Goal: Task Accomplishment & Management: Complete application form

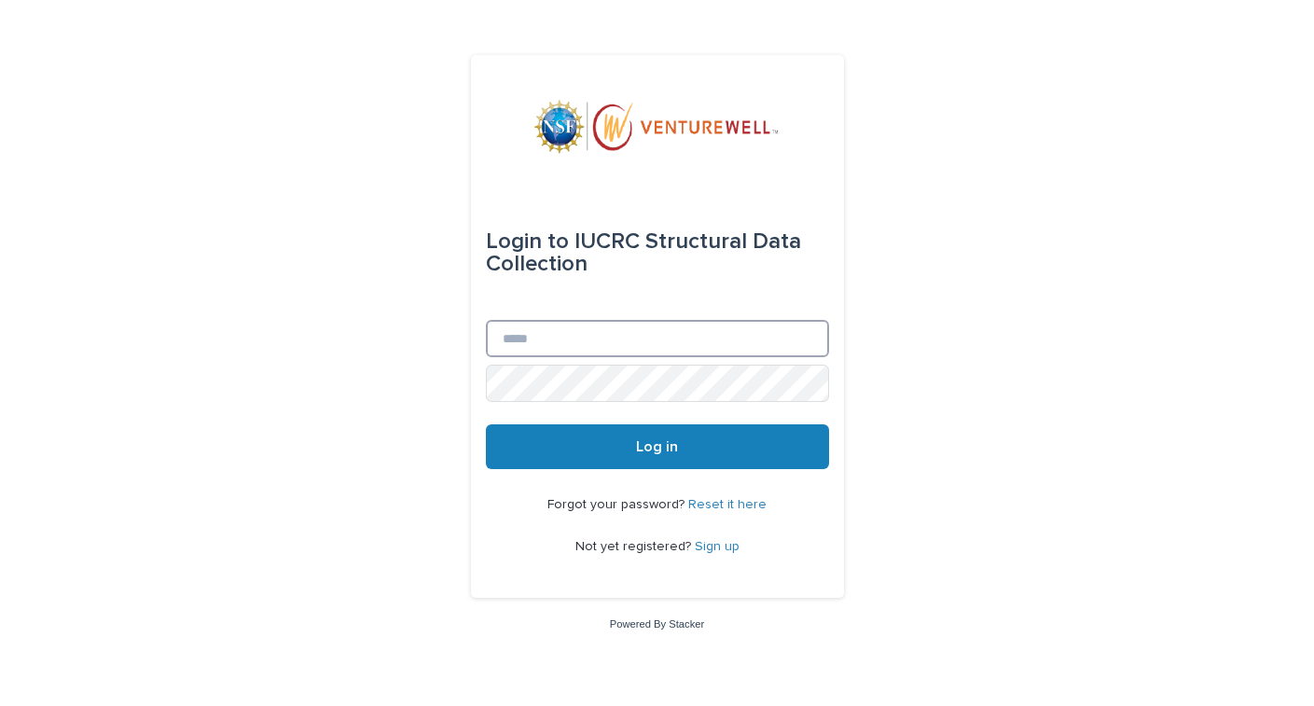
click at [666, 347] on input "Email" at bounding box center [657, 338] width 343 height 37
type input "**********"
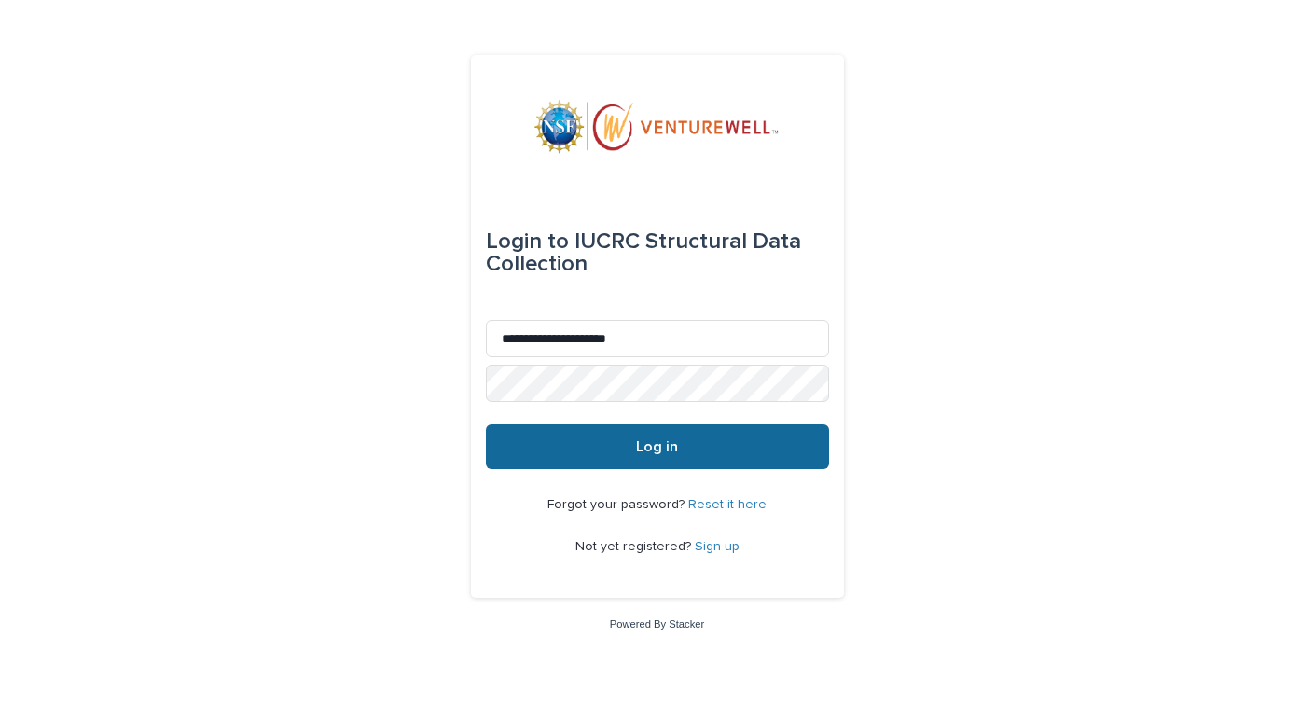
click at [672, 436] on button "Log in" at bounding box center [657, 446] width 343 height 45
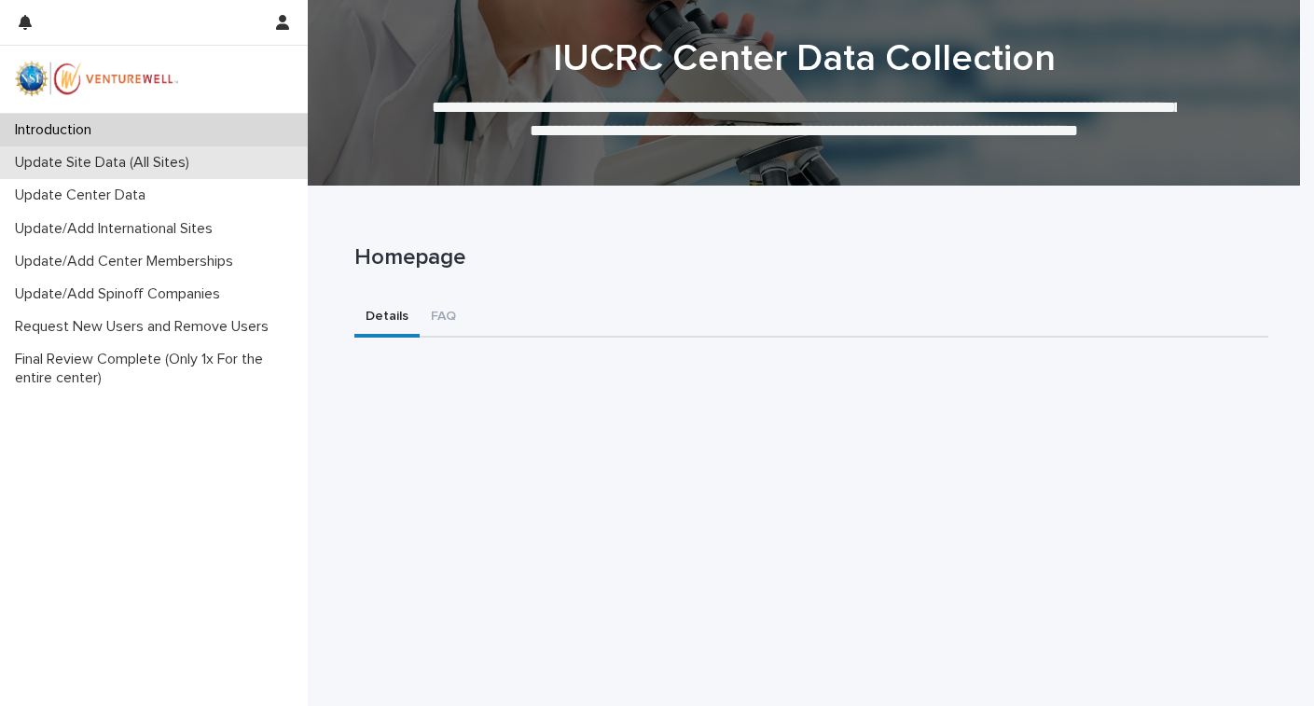
click at [161, 163] on p "Update Site Data (All Sites)" at bounding box center [105, 163] width 197 height 18
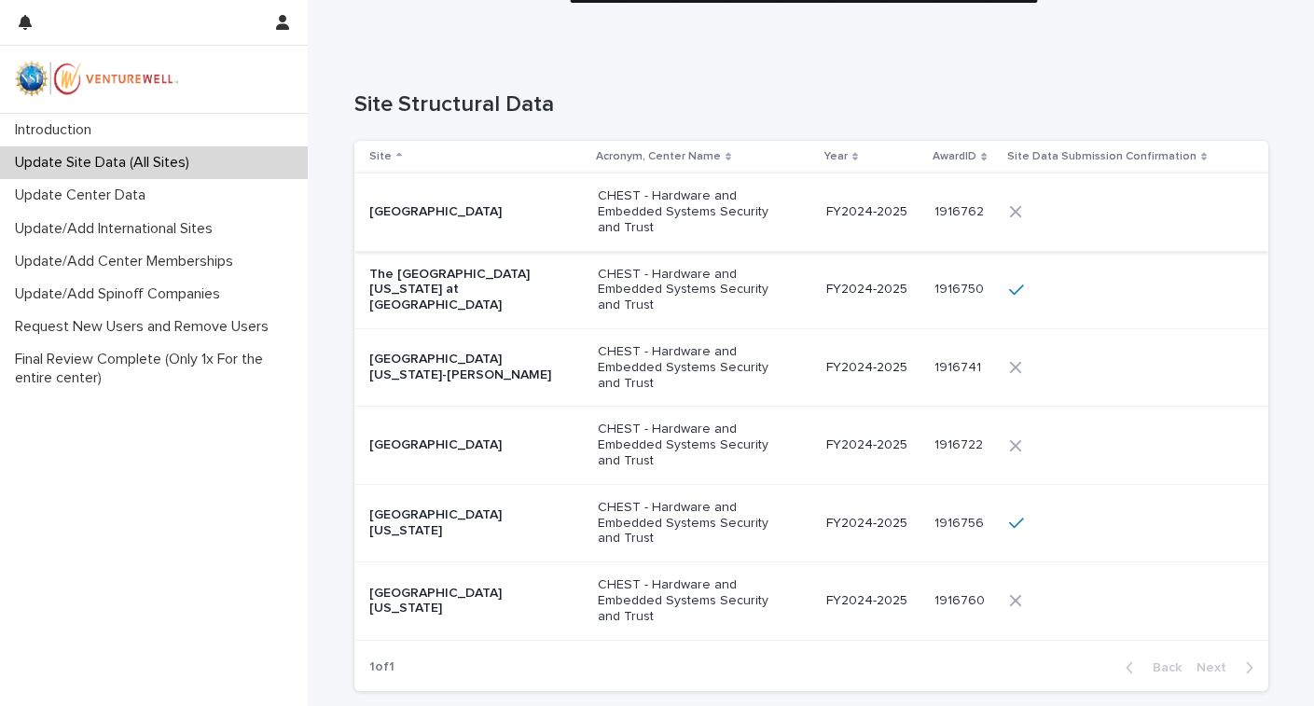
scroll to position [145, 0]
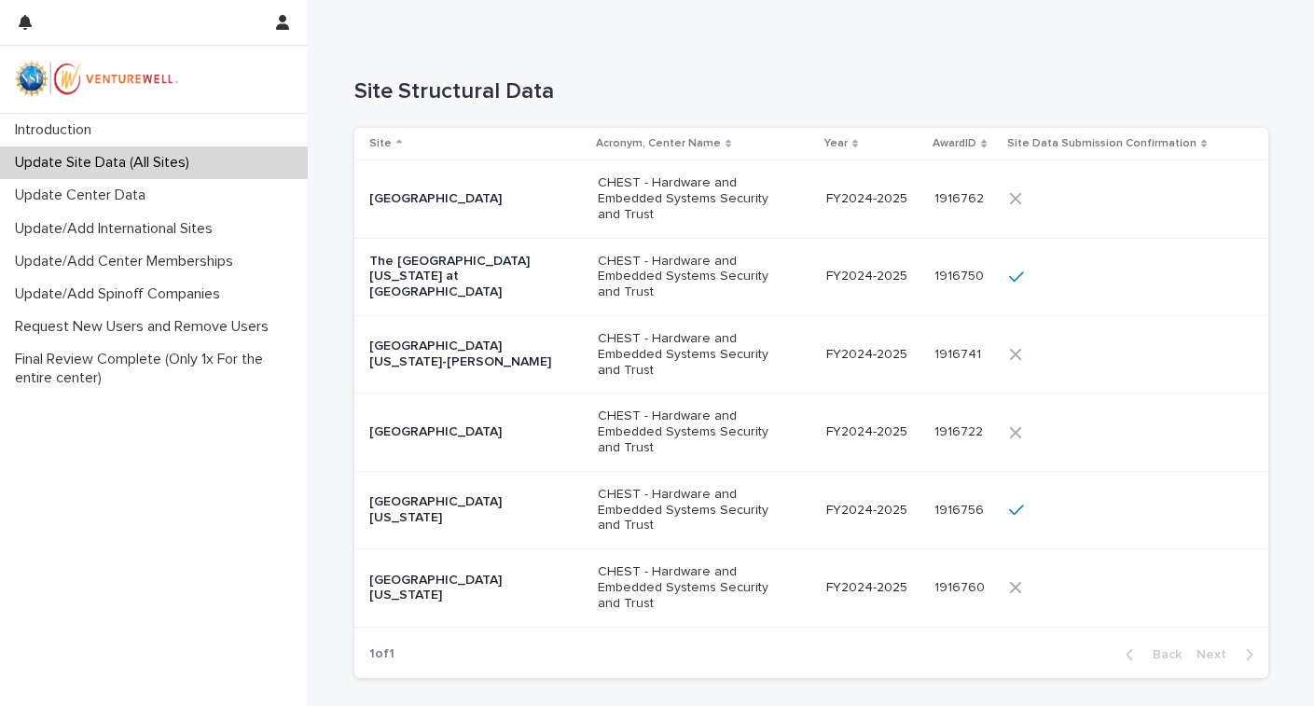
click at [509, 424] on p "University of Cincinnati-Main Campus" at bounding box center [462, 432] width 187 height 16
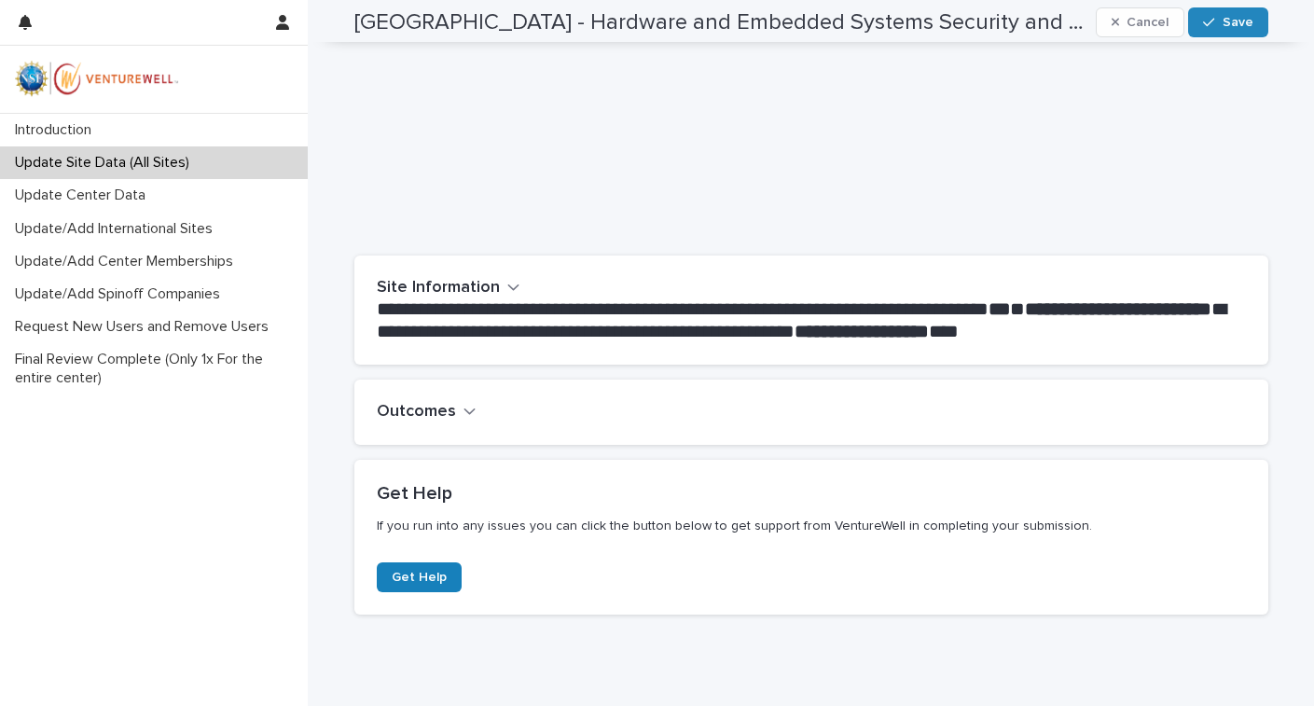
scroll to position [213, 0]
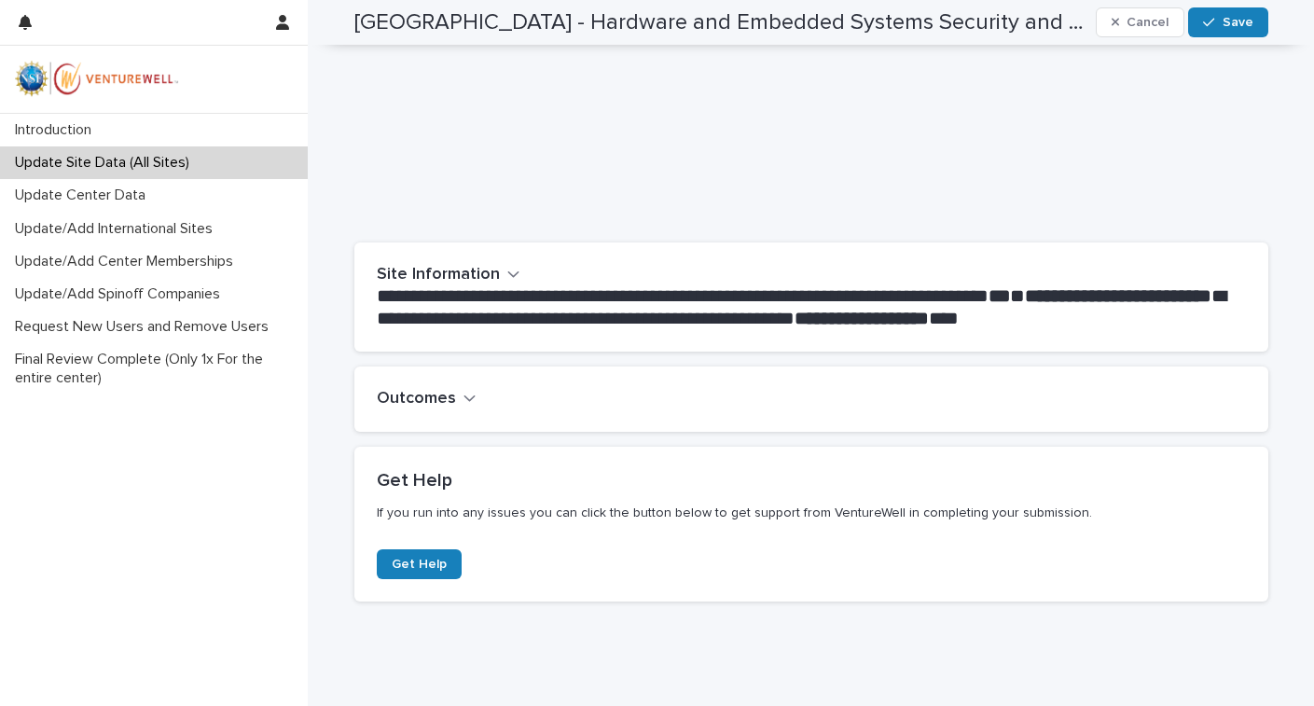
click at [446, 395] on h2 "Outcomes" at bounding box center [416, 399] width 79 height 21
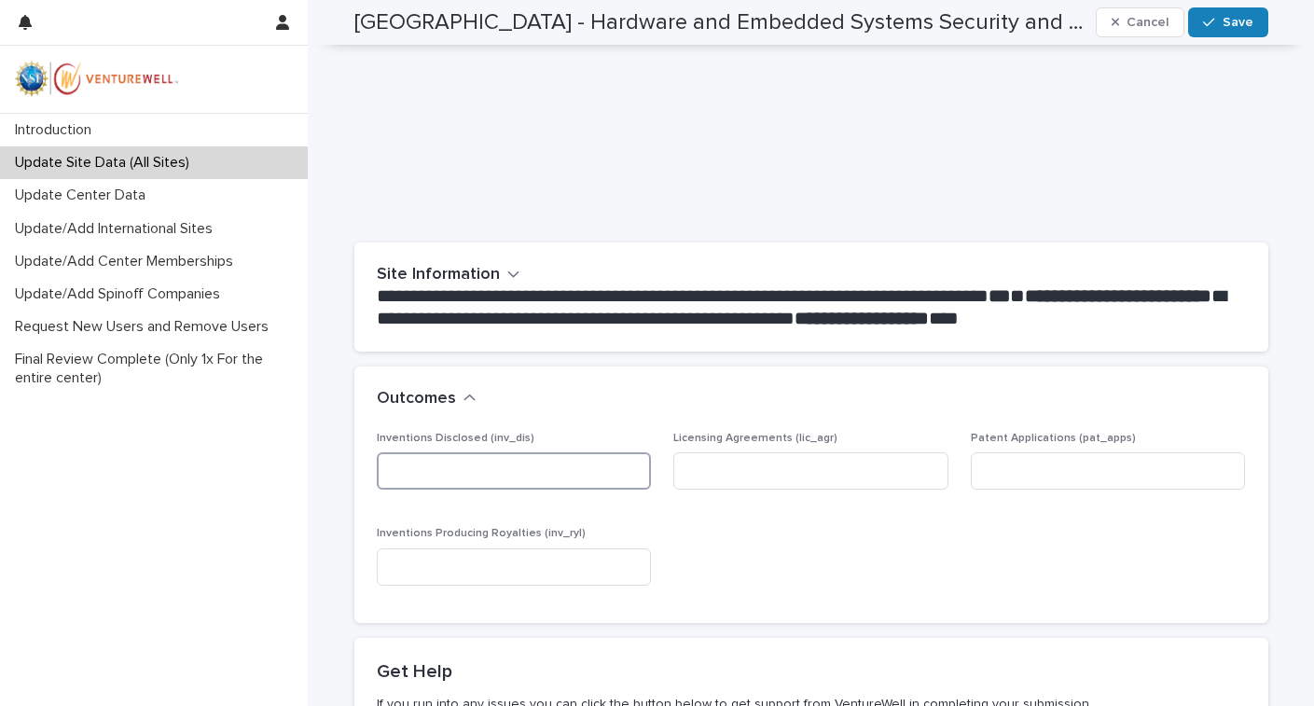
click at [590, 478] on input at bounding box center [514, 470] width 275 height 37
type input "*"
click at [868, 469] on input at bounding box center [810, 470] width 275 height 37
type input "*"
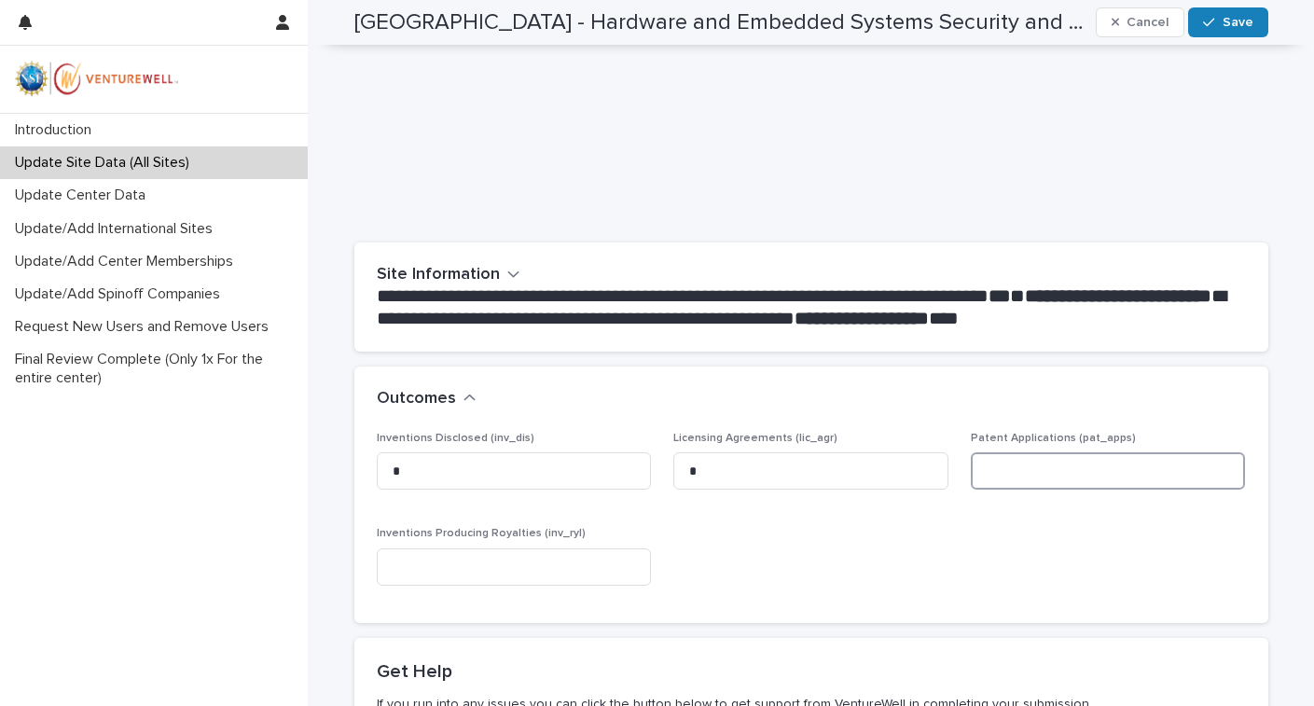
click at [1031, 467] on input at bounding box center [1108, 470] width 275 height 37
type input "*"
click at [536, 569] on input at bounding box center [514, 566] width 275 height 37
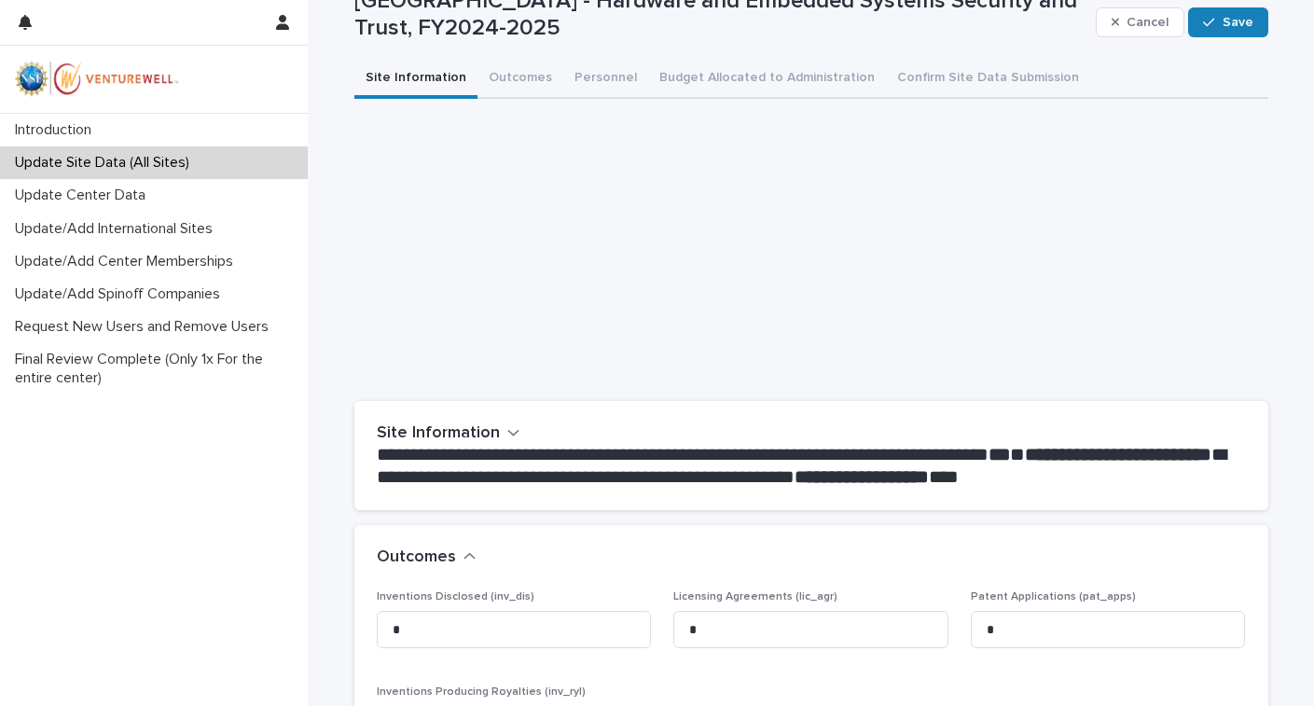
scroll to position [52, 0]
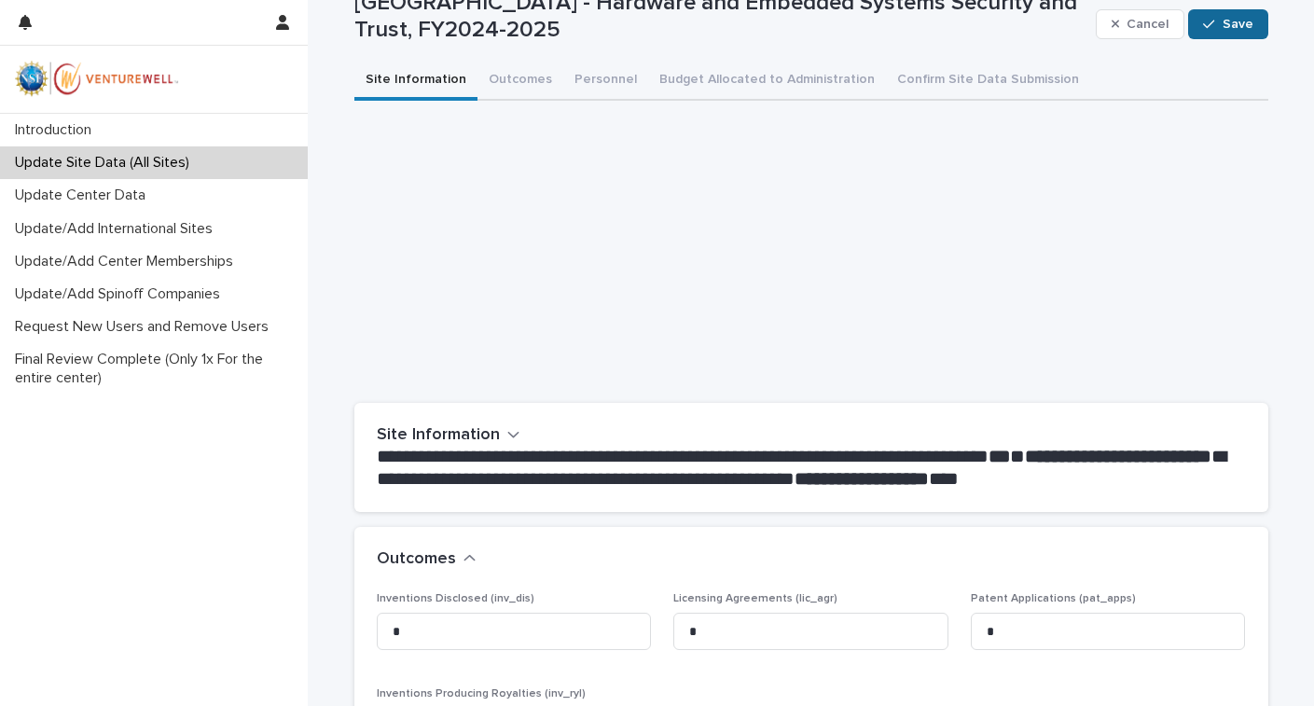
type input "*"
click at [1212, 25] on div "button" at bounding box center [1212, 24] width 19 height 13
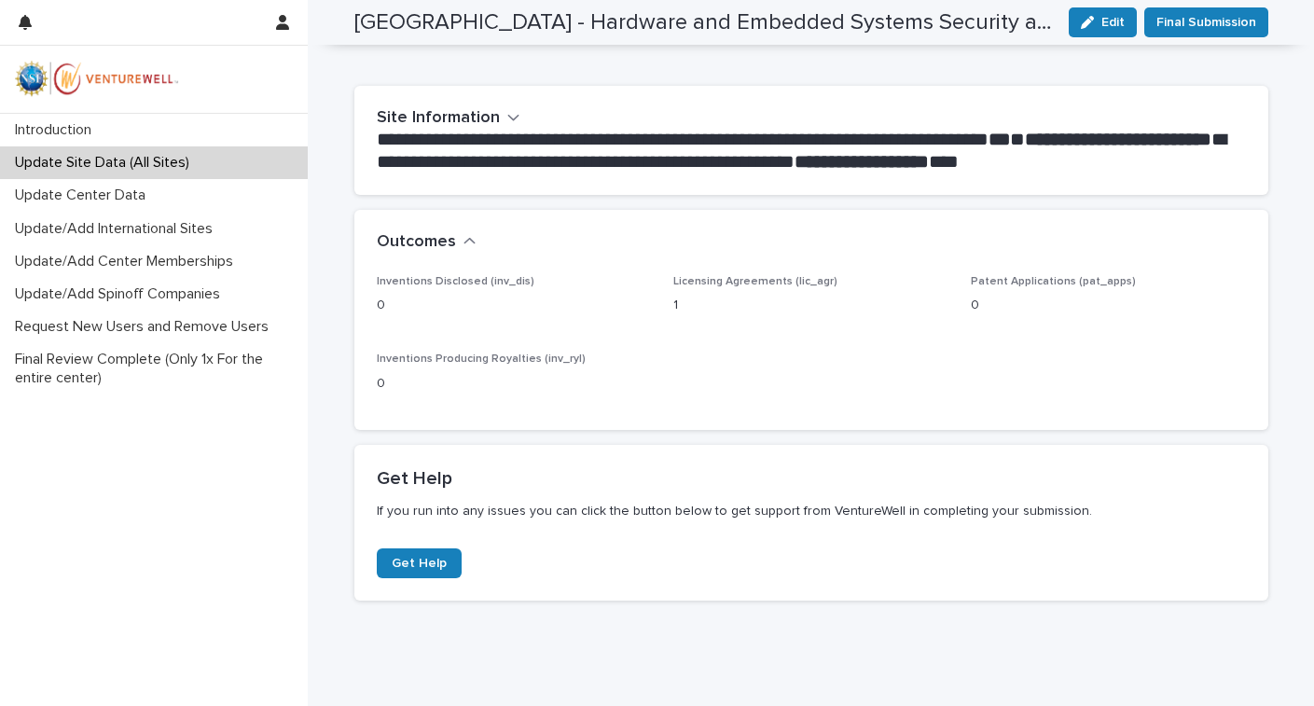
scroll to position [41, 0]
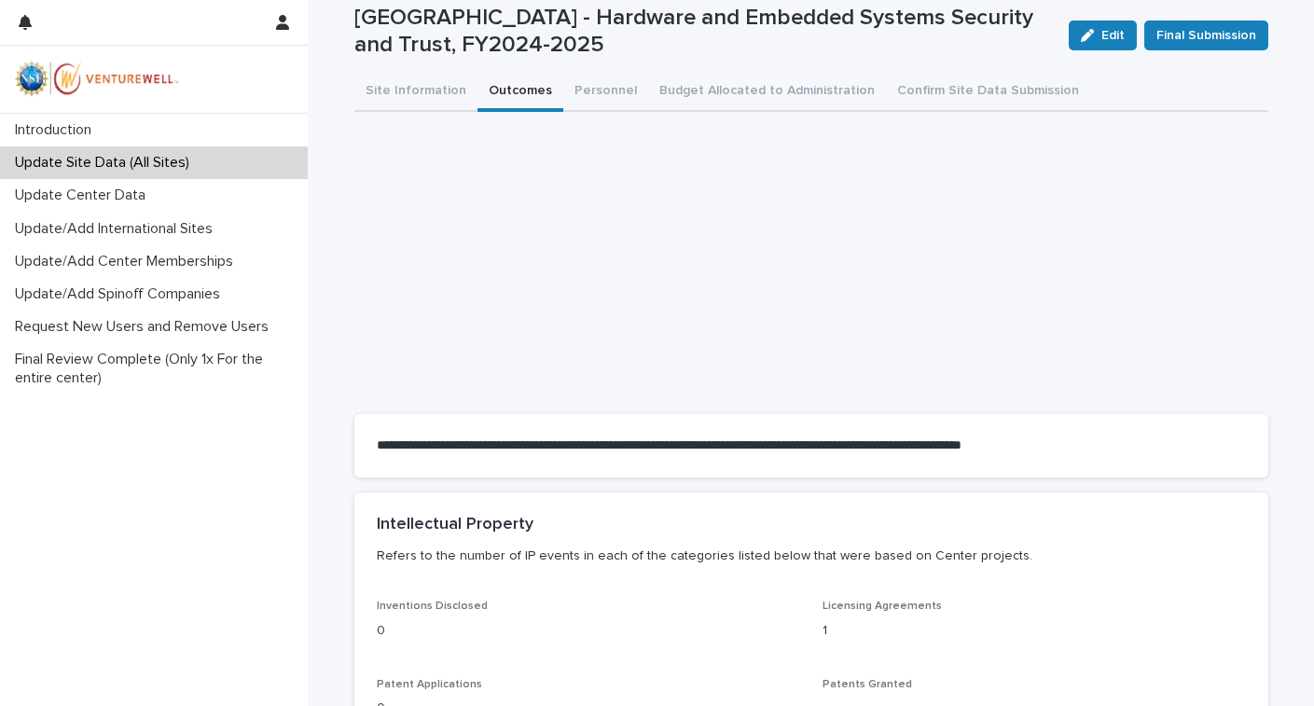
click at [513, 93] on button "Outcomes" at bounding box center [521, 92] width 86 height 39
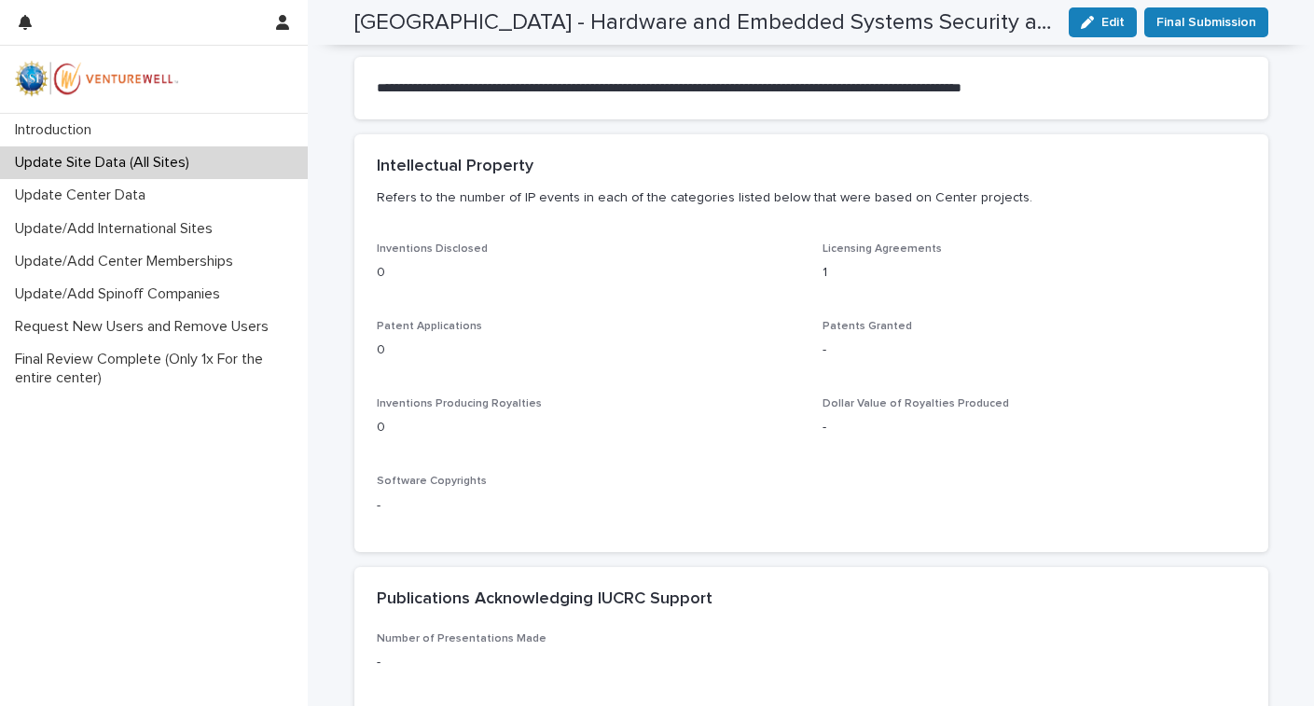
scroll to position [402, 0]
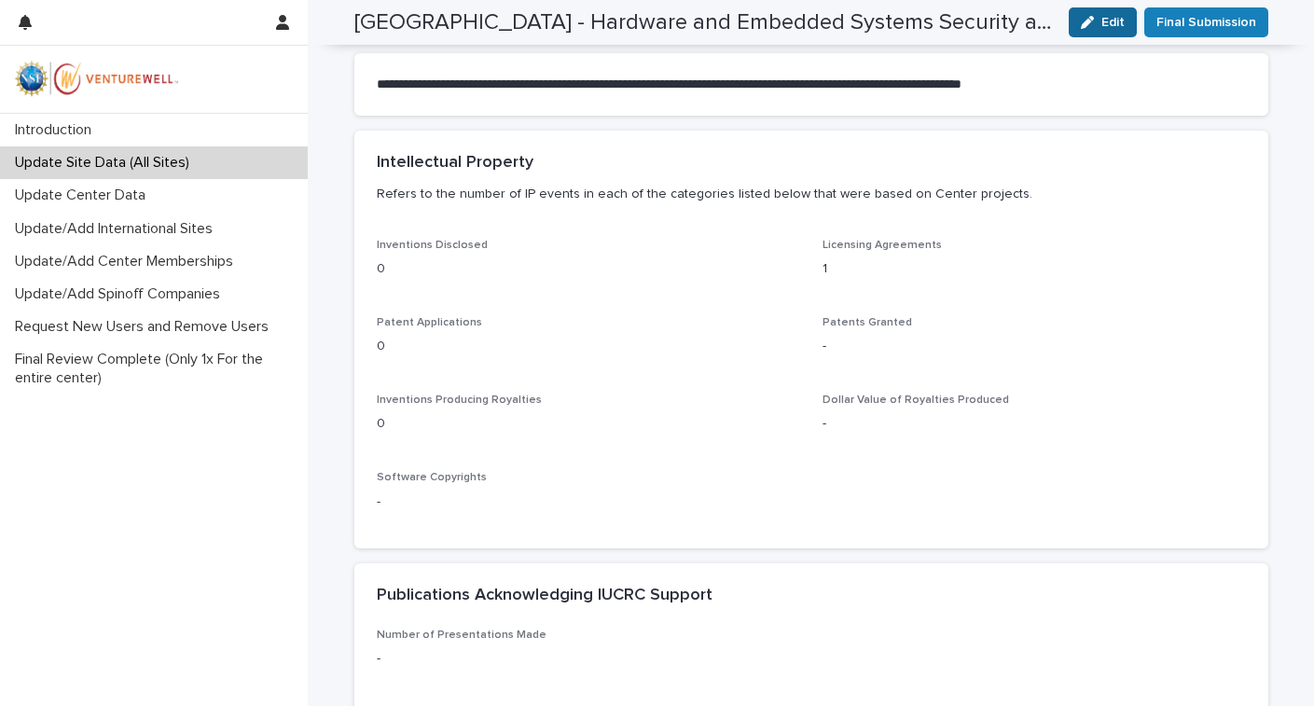
click at [1087, 31] on button "Edit" at bounding box center [1103, 22] width 68 height 30
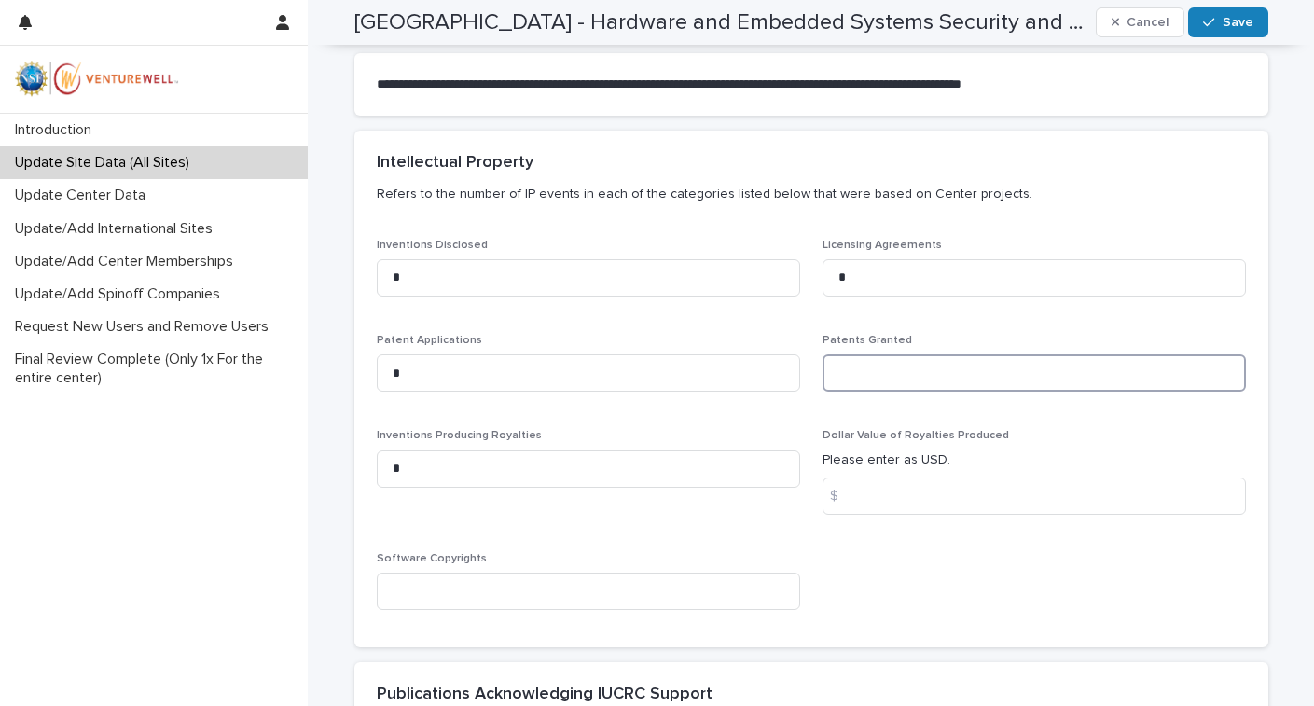
click at [895, 378] on input at bounding box center [1034, 372] width 423 height 37
type input "*"
click at [880, 501] on input at bounding box center [1034, 496] width 423 height 37
type input "*"
click at [521, 589] on input at bounding box center [588, 591] width 423 height 37
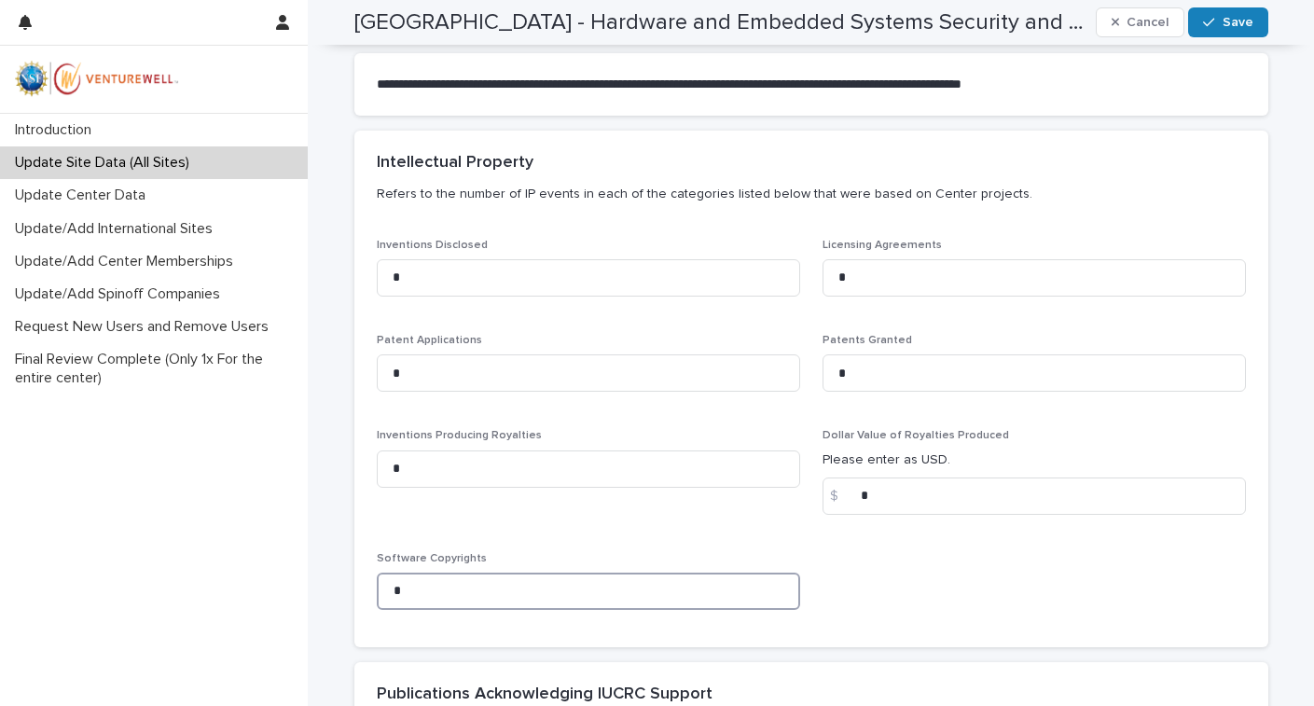
type input "*"
click at [706, 524] on span "Inventions Producing Royalties *" at bounding box center [588, 479] width 423 height 100
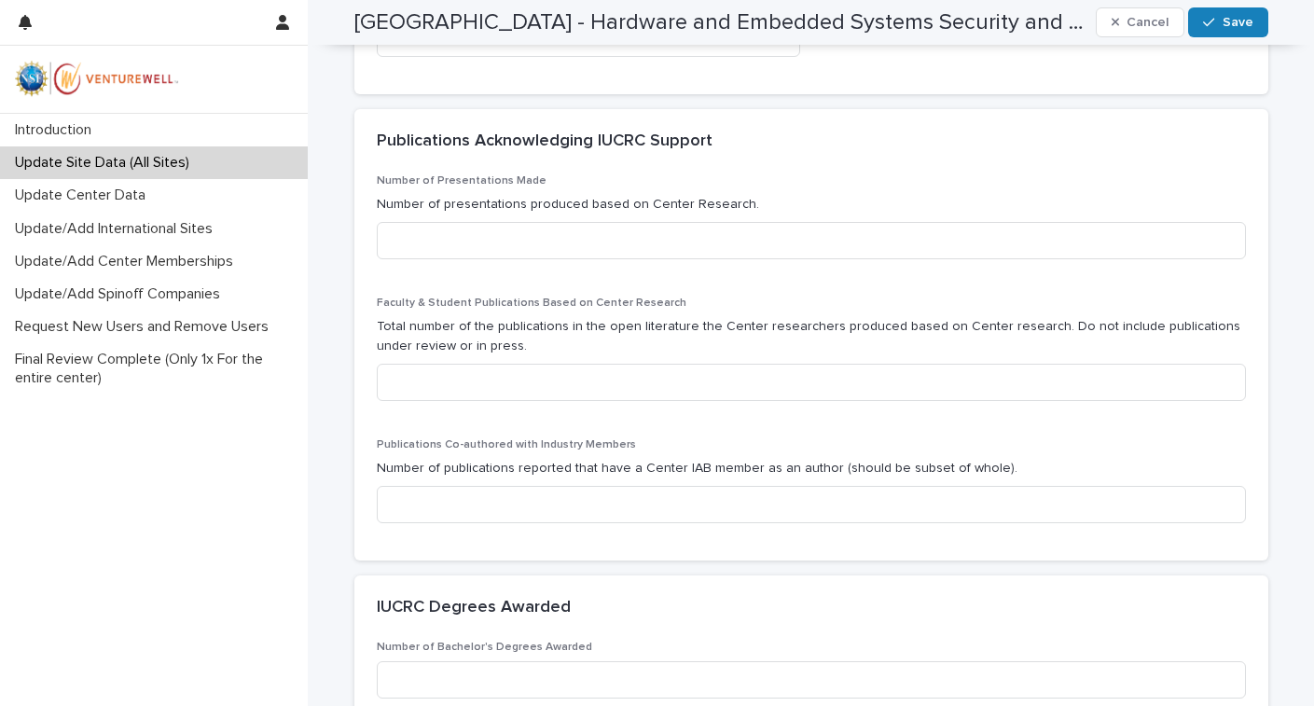
scroll to position [967, 0]
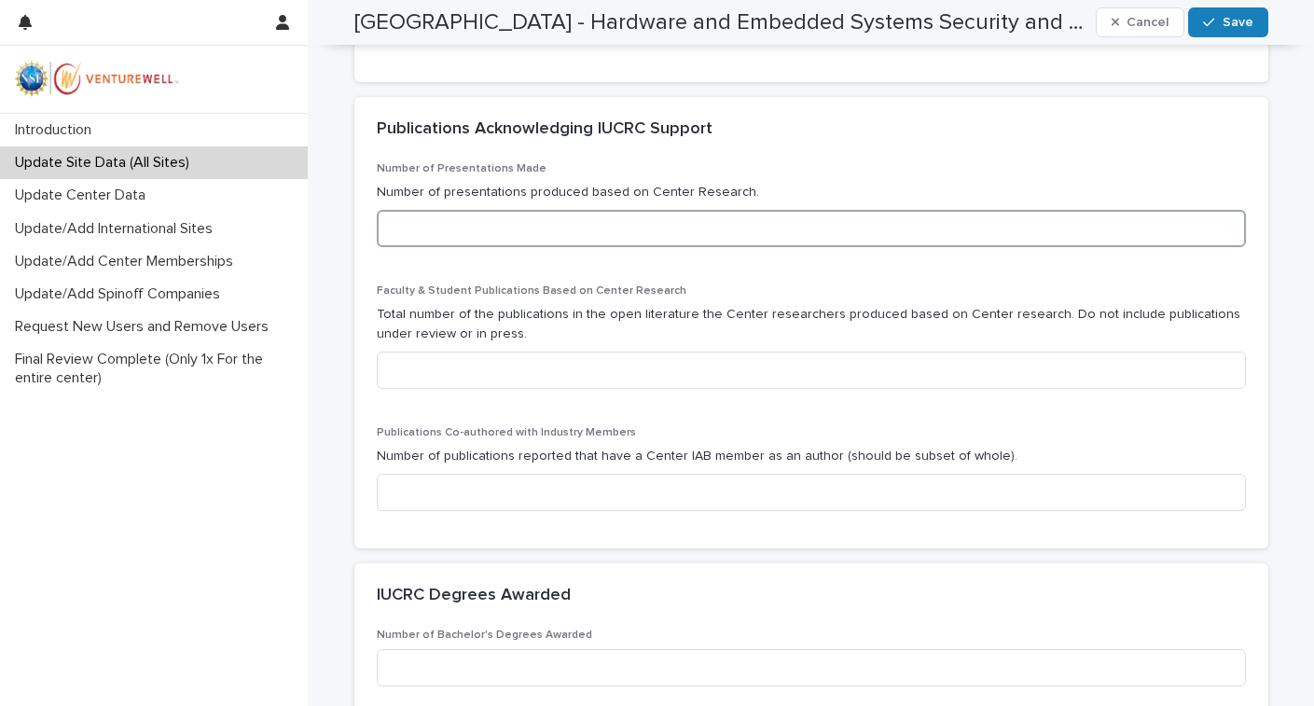
click at [463, 230] on input at bounding box center [811, 228] width 869 height 37
type input "**"
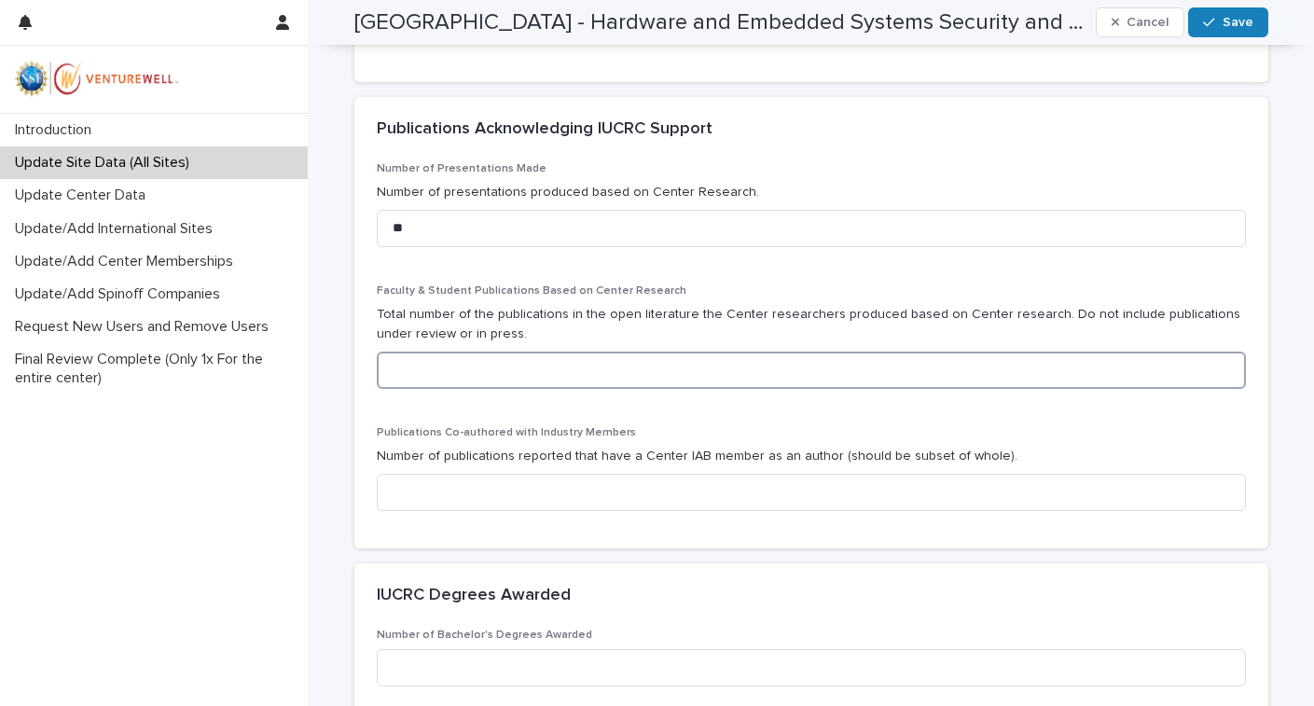
click at [464, 361] on input at bounding box center [811, 370] width 869 height 37
type input "**"
click at [502, 480] on input at bounding box center [811, 492] width 869 height 37
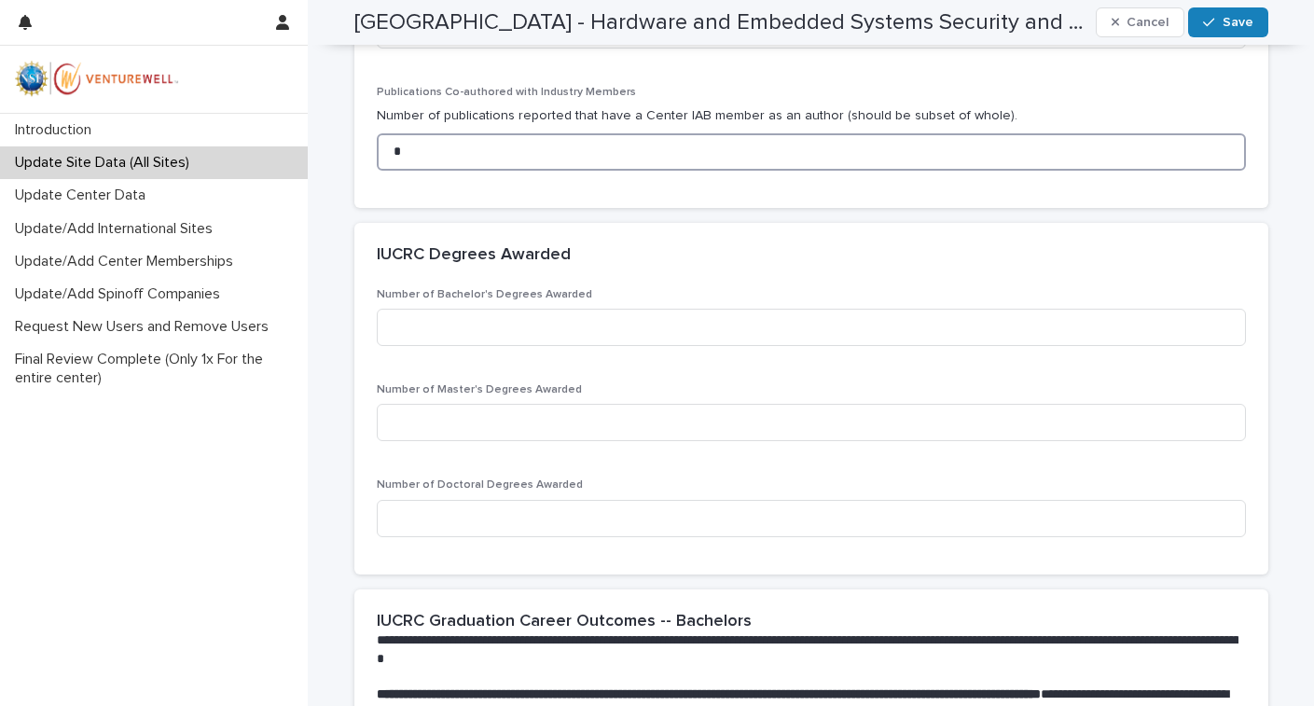
scroll to position [1313, 0]
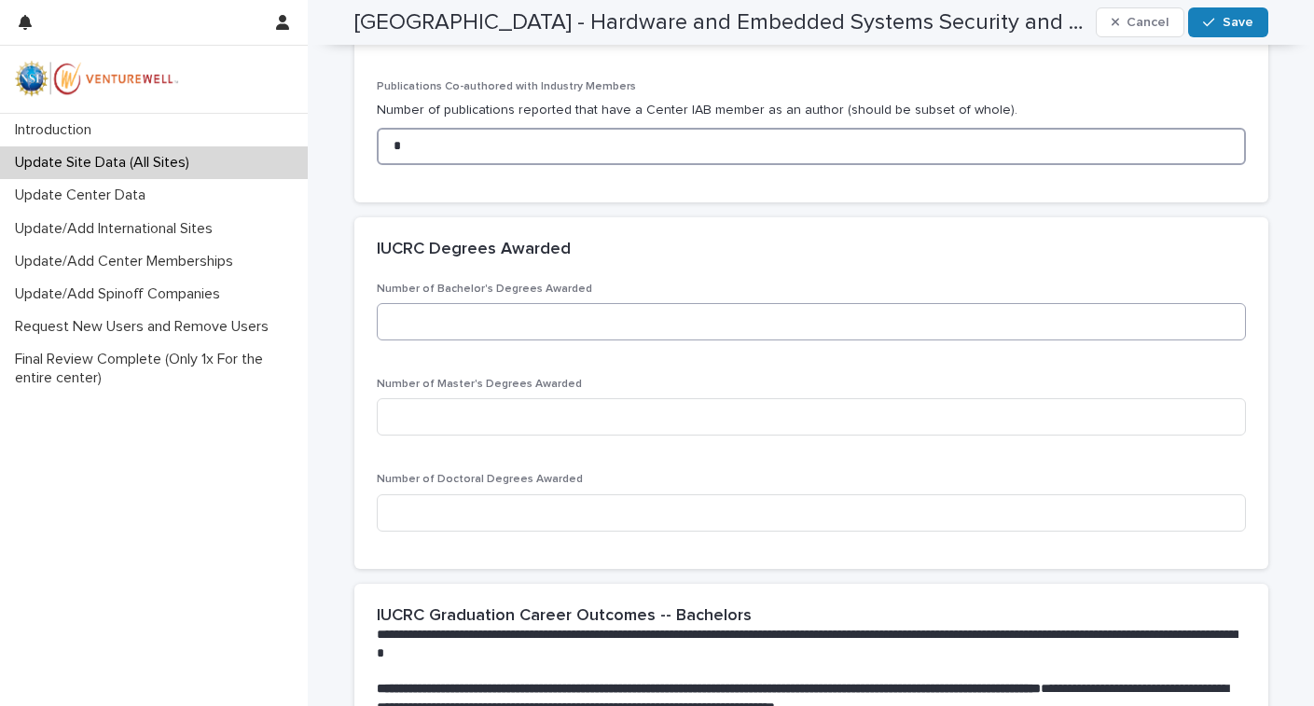
type input "*"
click at [464, 322] on input at bounding box center [811, 321] width 869 height 37
type input "*"
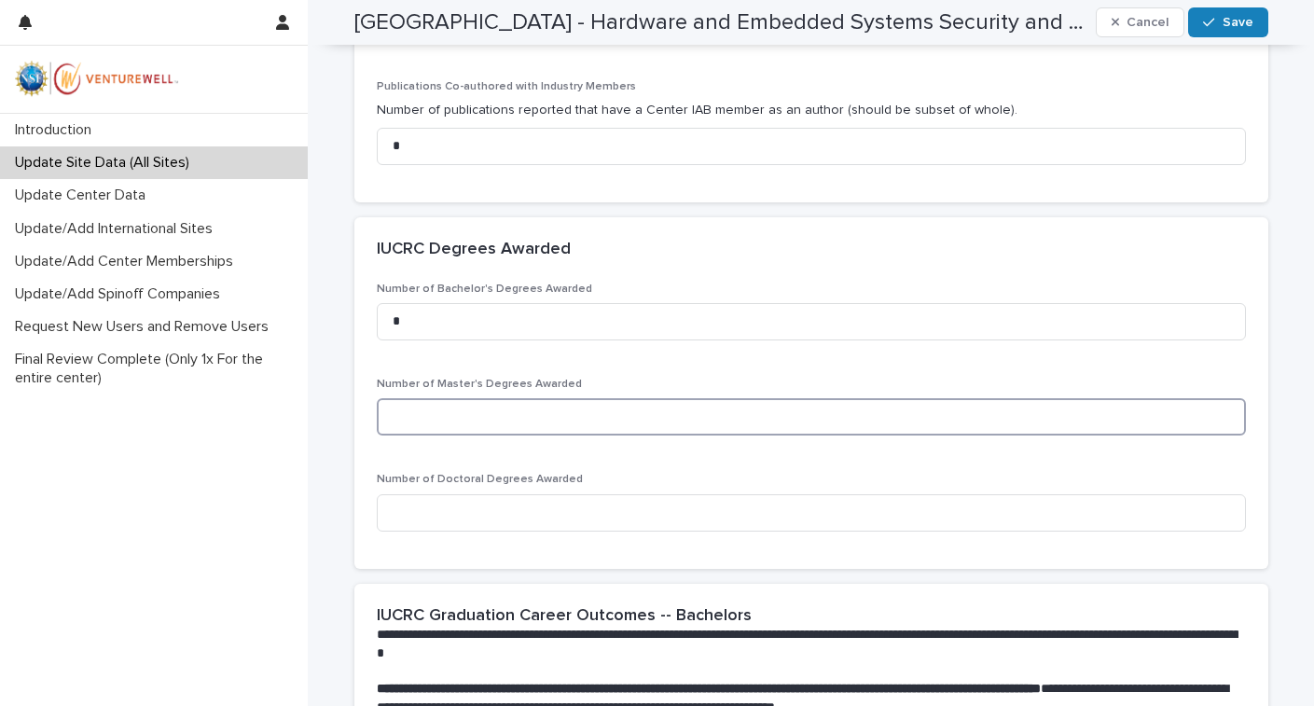
click at [471, 416] on input at bounding box center [811, 416] width 869 height 37
type input "*"
click at [495, 514] on input at bounding box center [811, 512] width 869 height 37
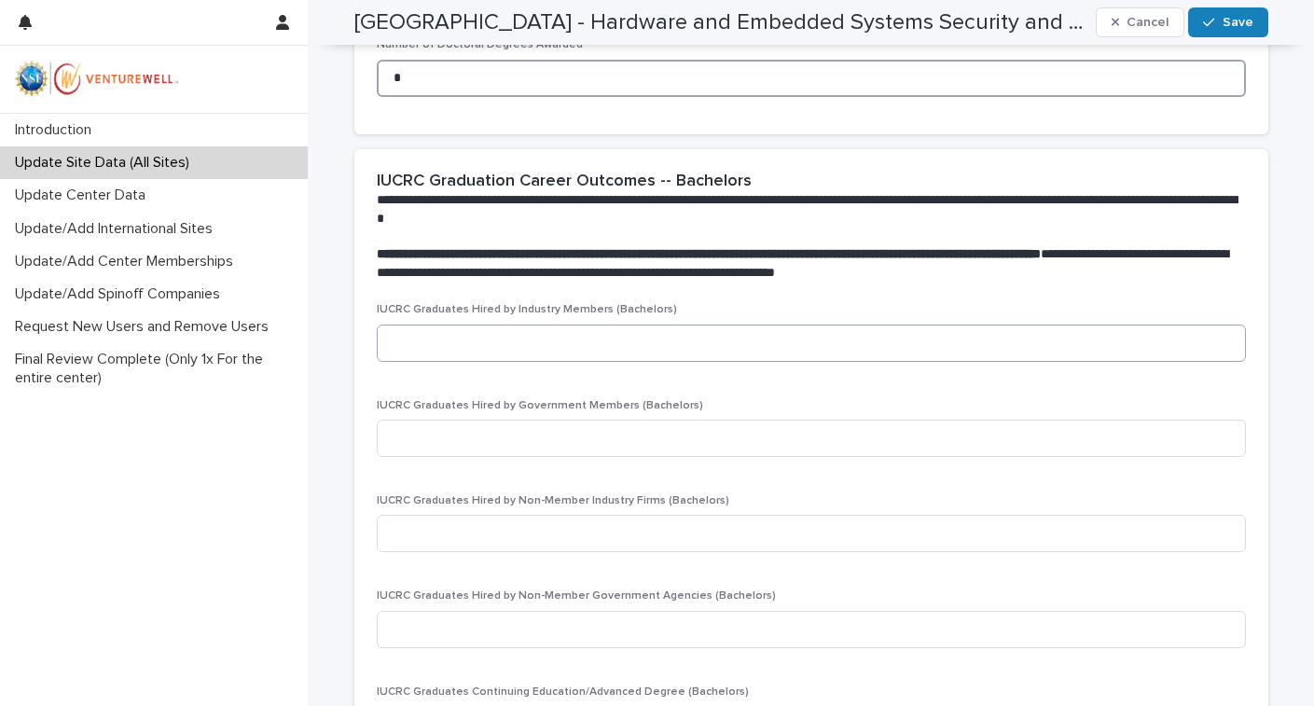
scroll to position [1749, 0]
type input "*"
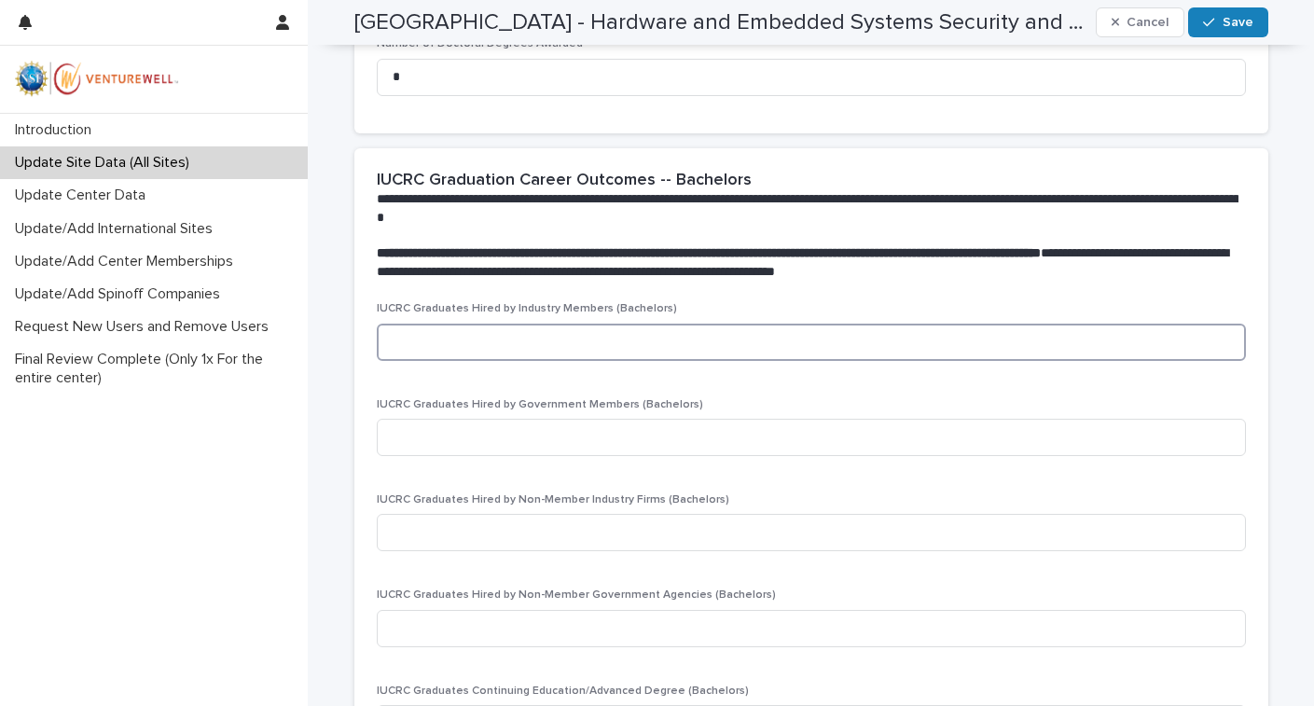
click at [488, 339] on input at bounding box center [811, 342] width 869 height 37
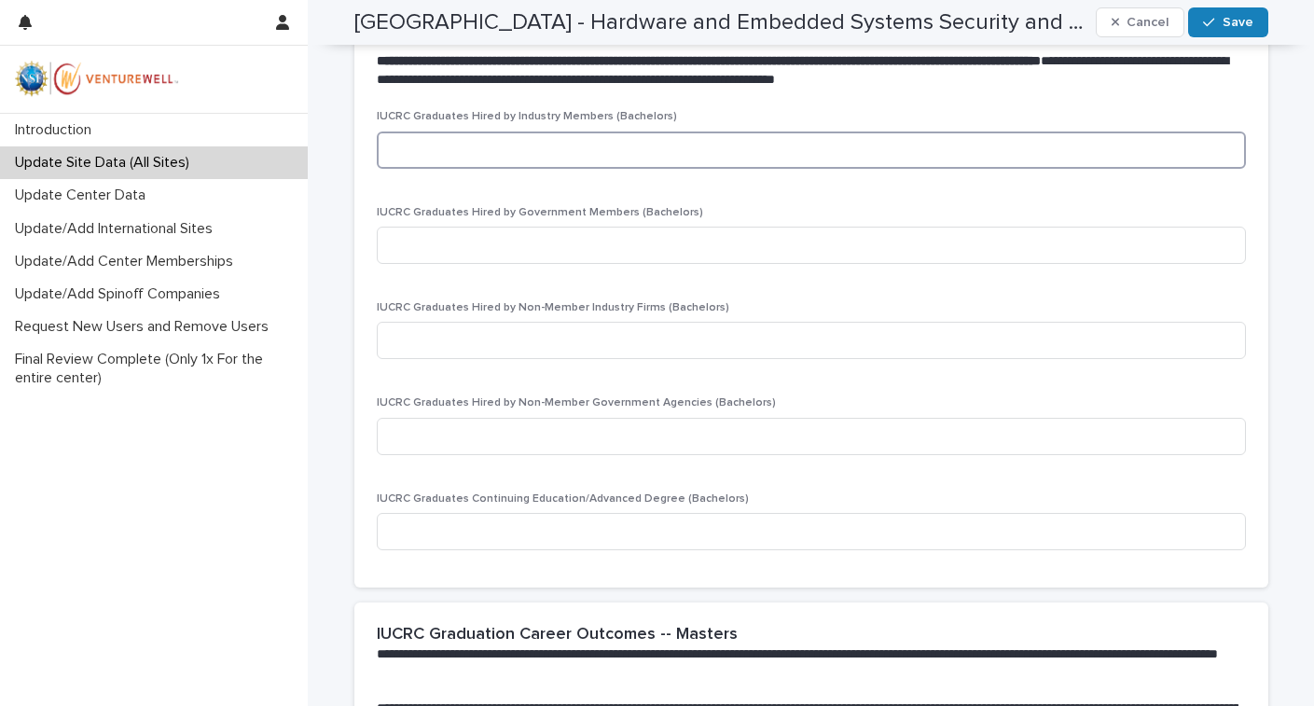
scroll to position [1943, 0]
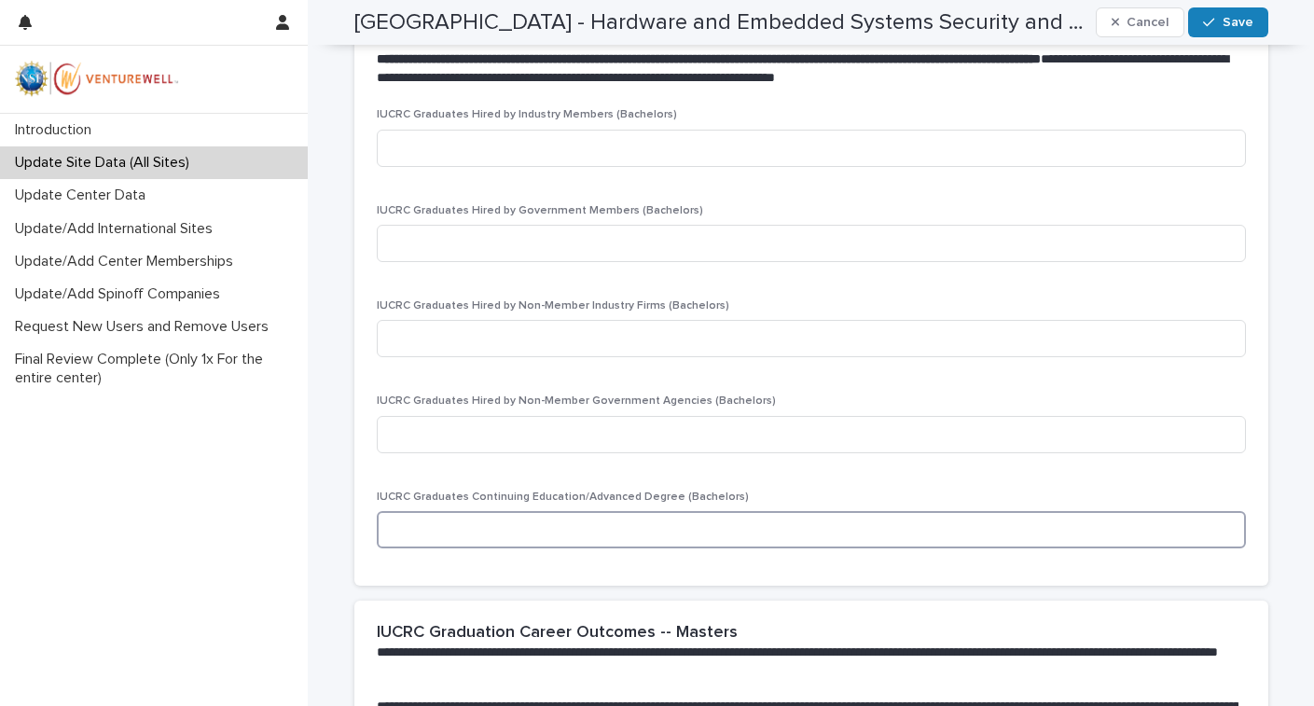
click at [459, 528] on input at bounding box center [811, 529] width 869 height 37
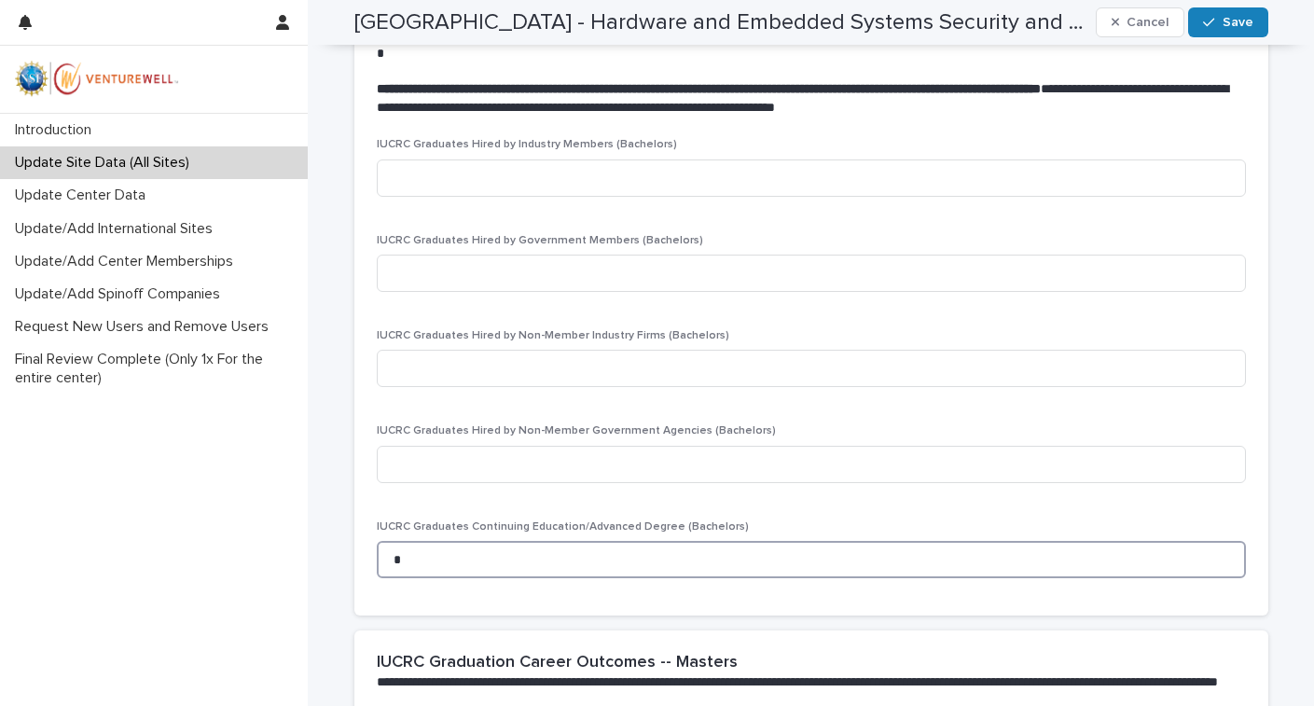
scroll to position [1705, 0]
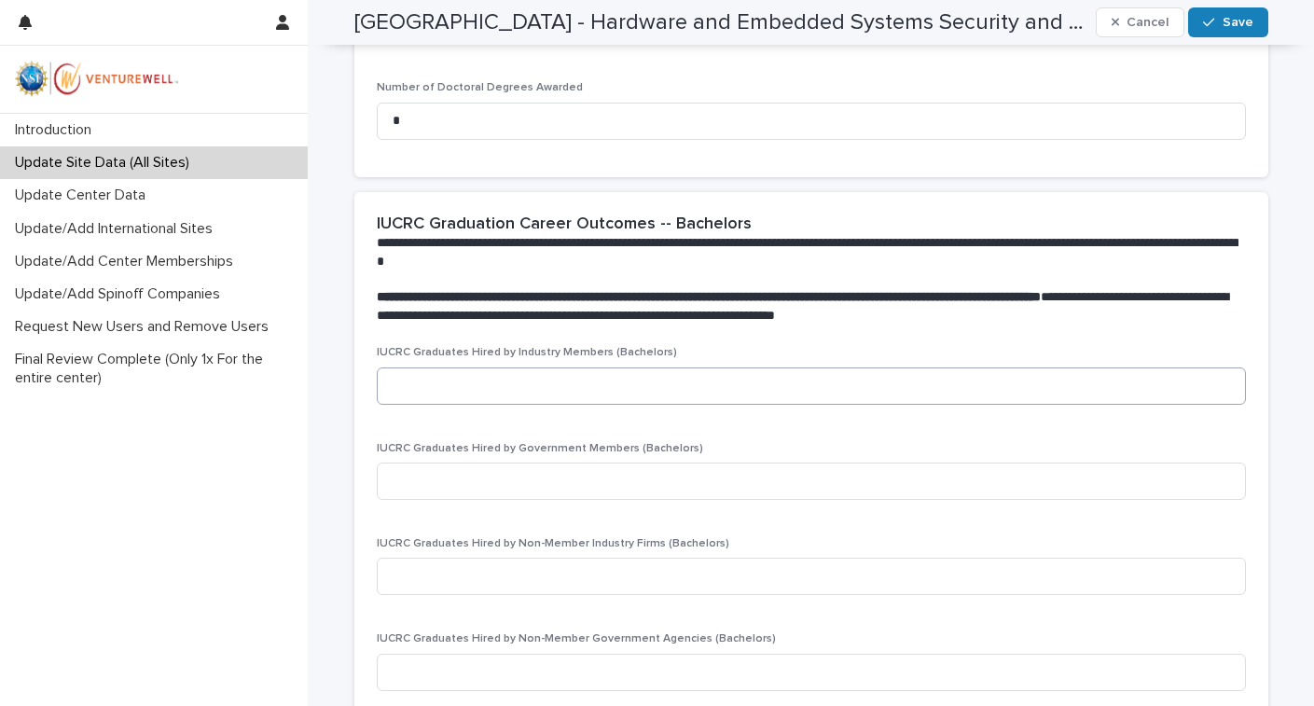
type input "*"
click at [450, 383] on input at bounding box center [811, 385] width 869 height 37
type input "*"
click at [447, 464] on input at bounding box center [811, 481] width 869 height 37
type input "*"
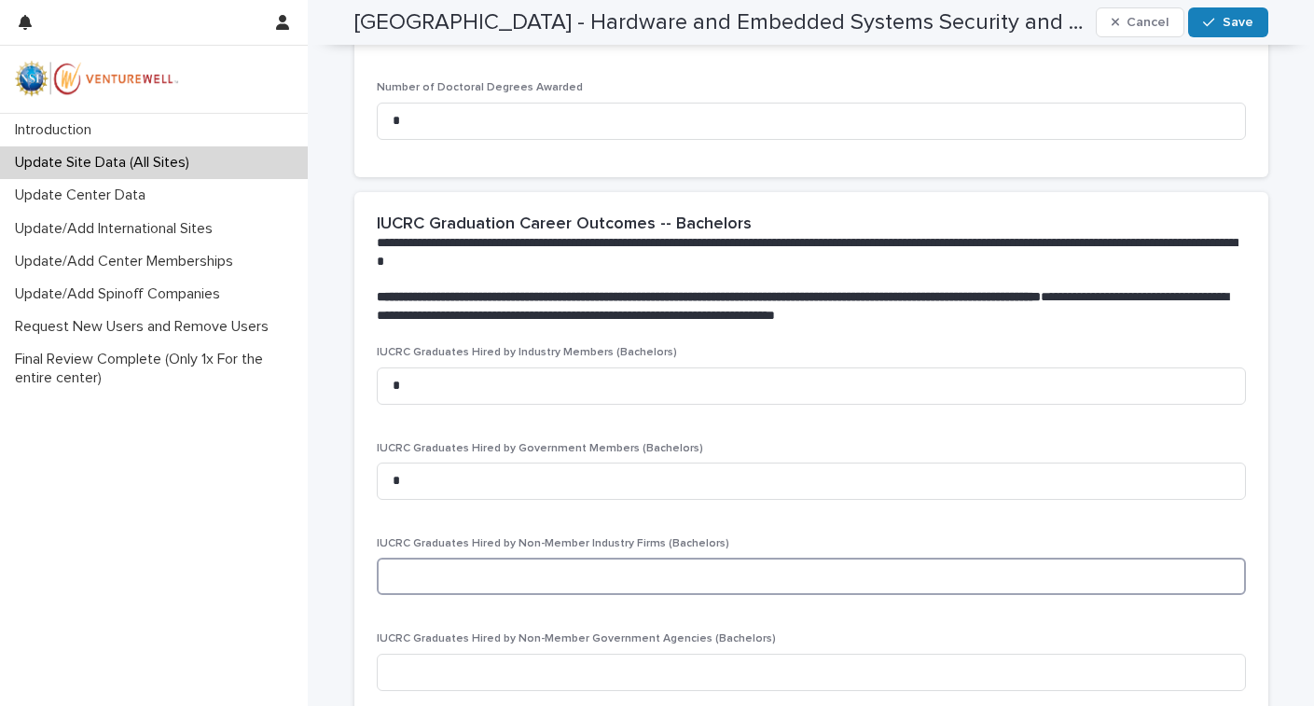
click at [449, 558] on input at bounding box center [811, 576] width 869 height 37
type input "*"
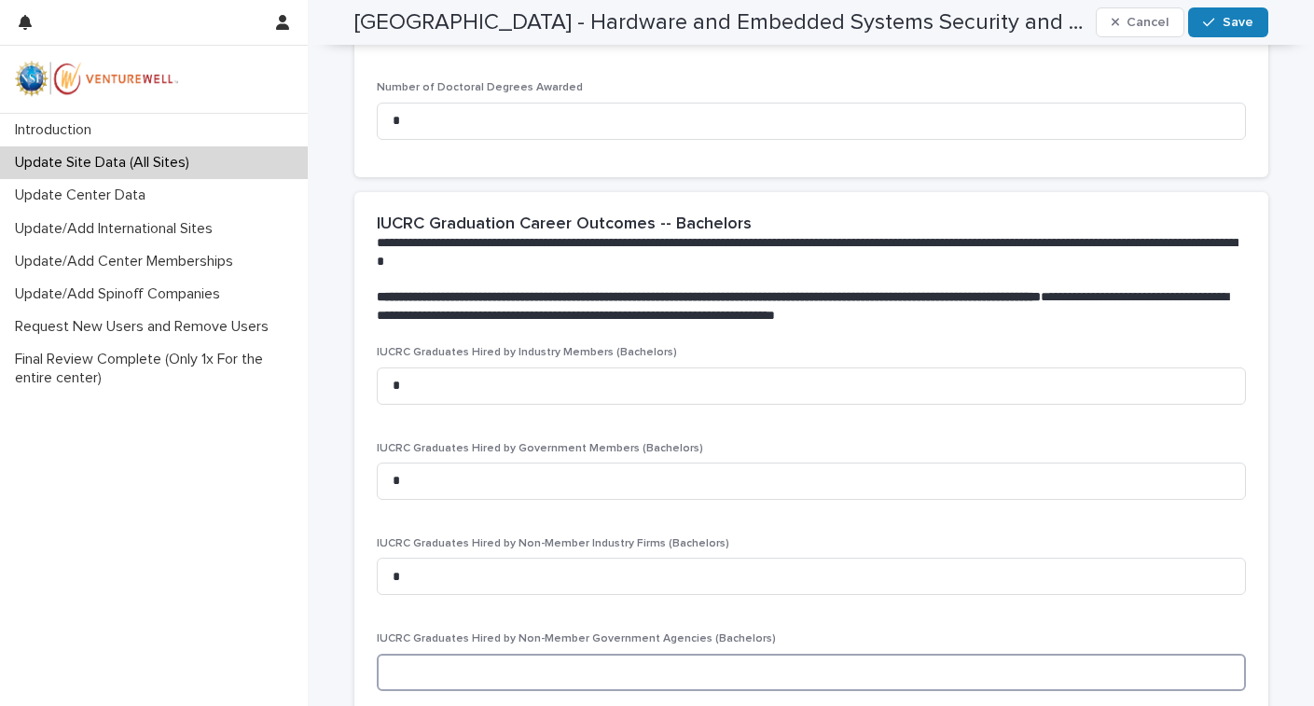
click at [435, 654] on input at bounding box center [811, 672] width 869 height 37
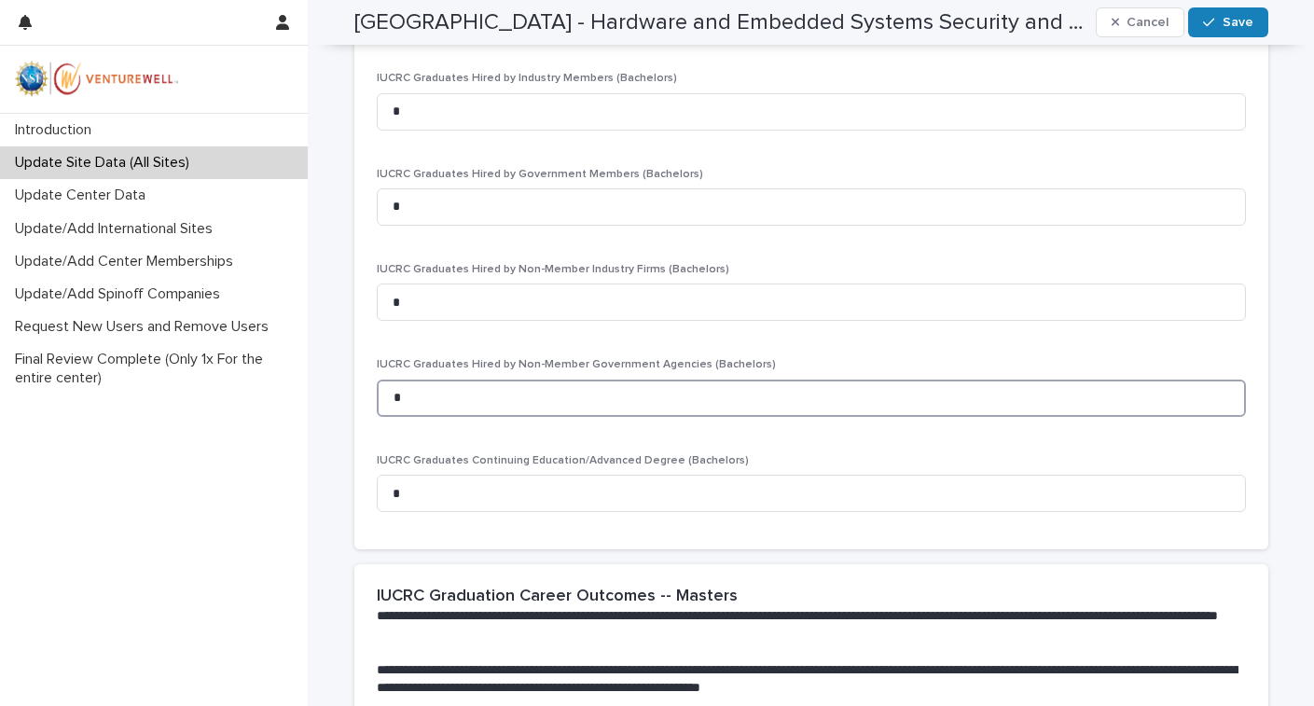
scroll to position [2322, 0]
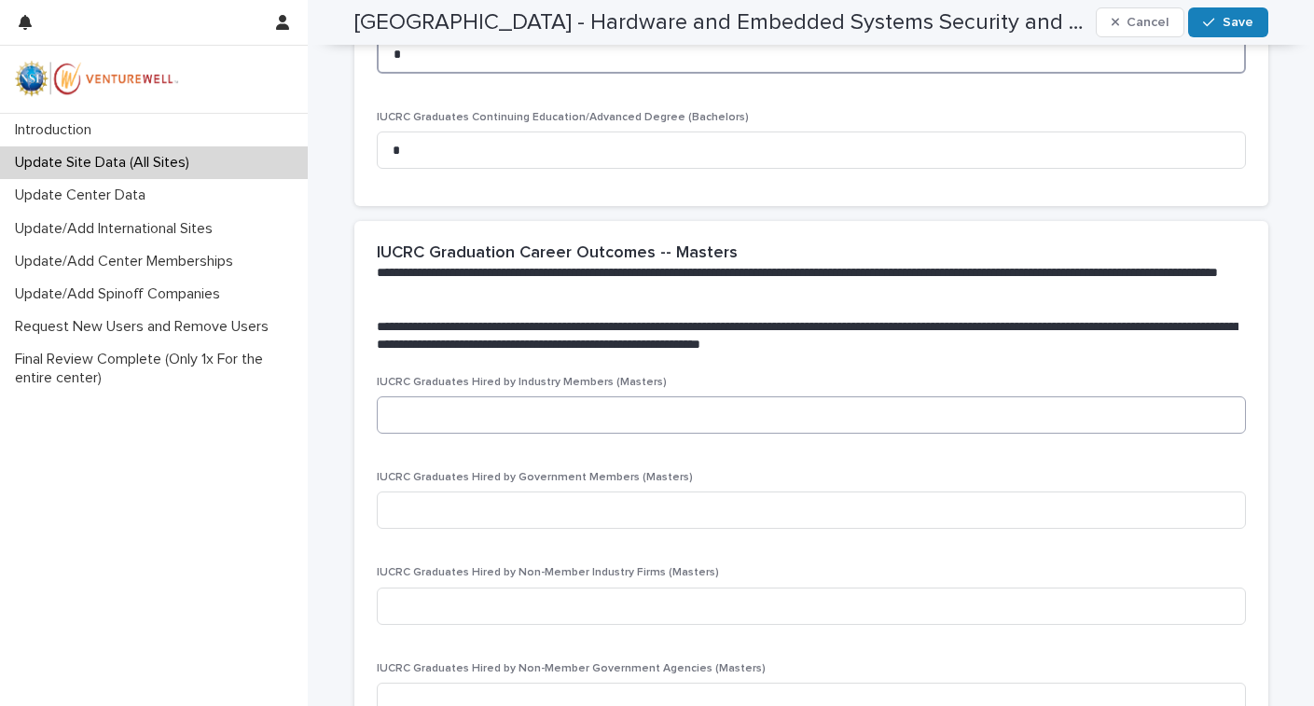
type input "*"
click at [461, 408] on input at bounding box center [811, 414] width 869 height 37
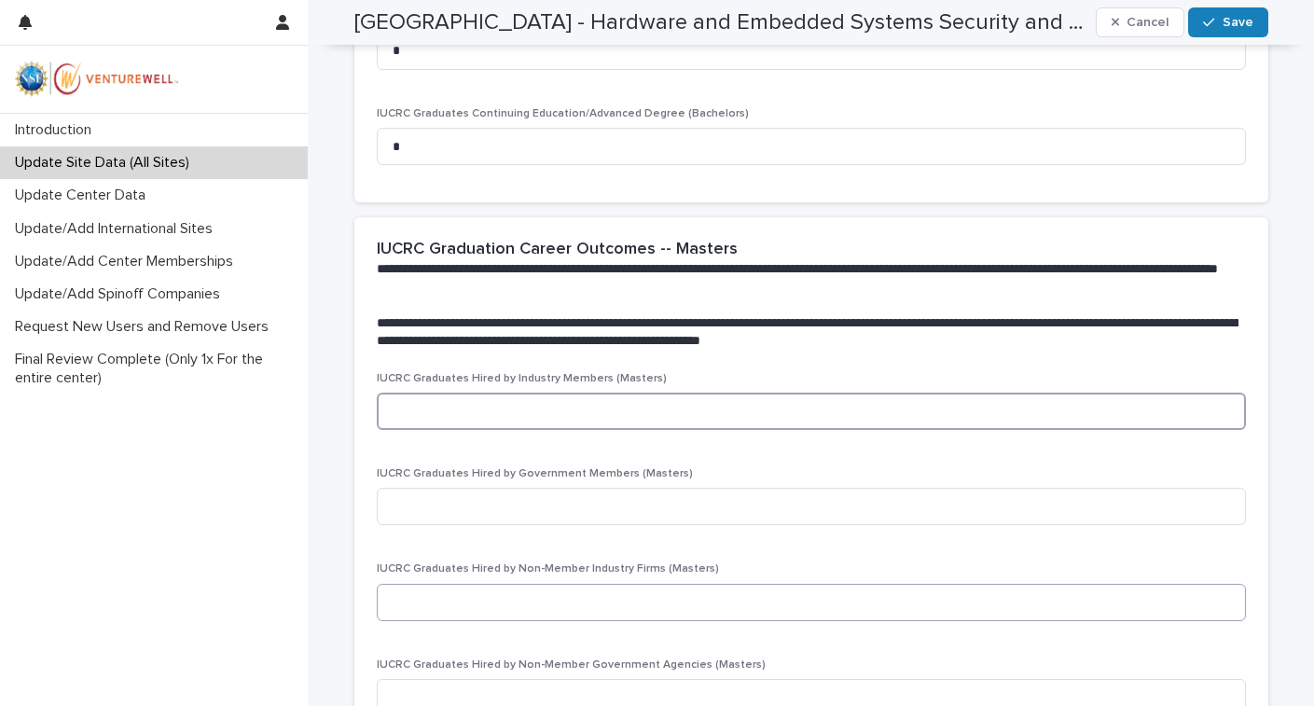
scroll to position [2350, 0]
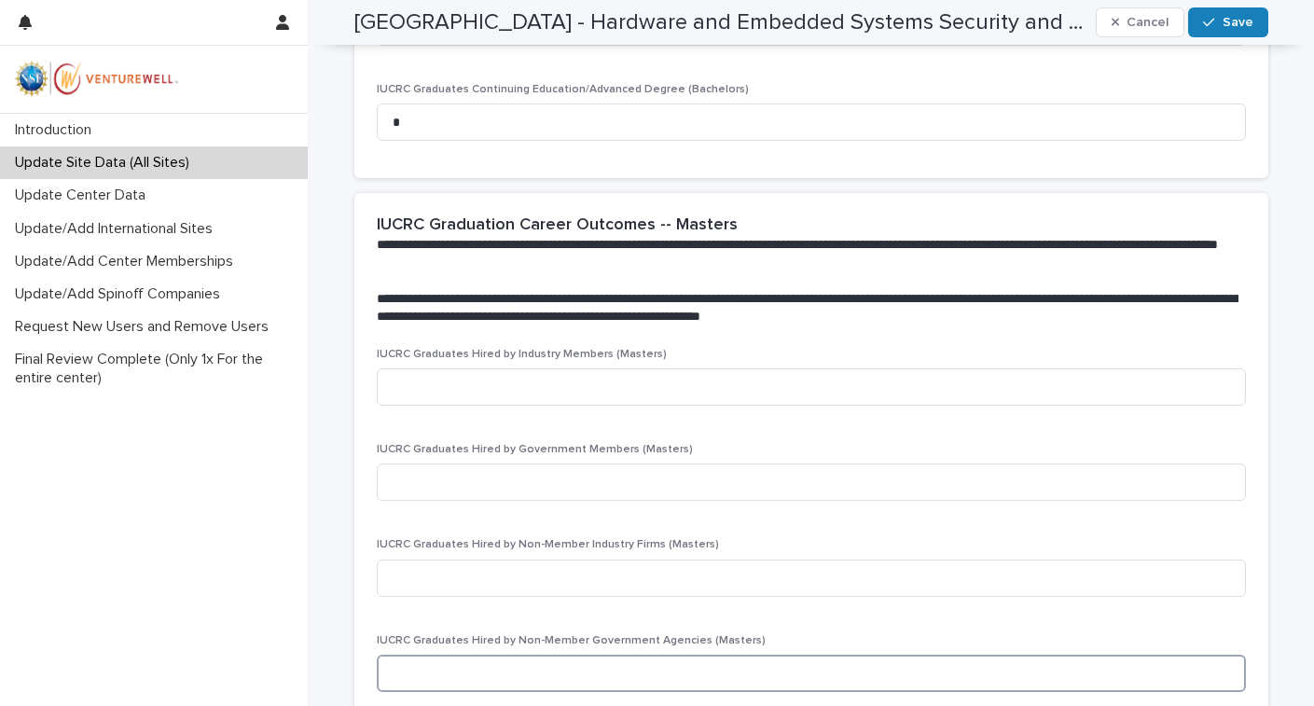
click at [442, 655] on input at bounding box center [811, 673] width 869 height 37
type input "*"
click at [425, 381] on input at bounding box center [811, 386] width 869 height 37
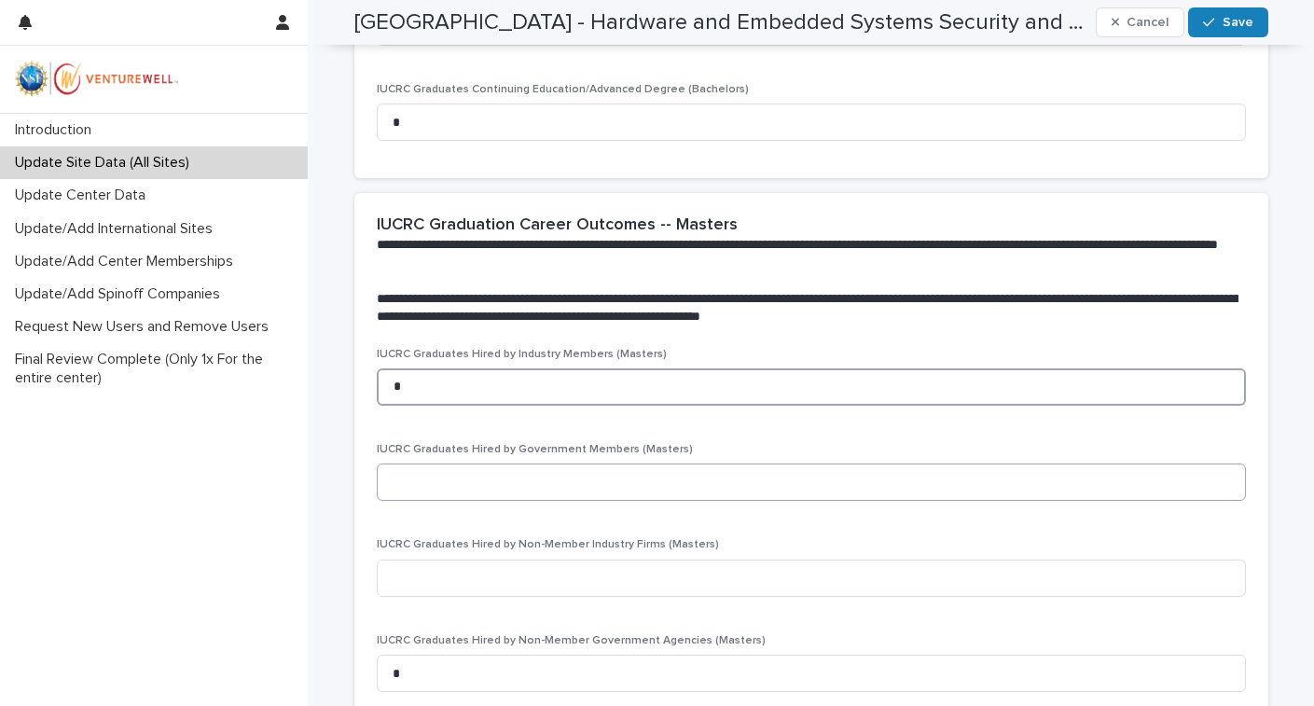
type input "*"
click at [426, 470] on input at bounding box center [811, 482] width 869 height 37
type input "*"
click at [429, 563] on input at bounding box center [811, 578] width 869 height 37
type input "*"
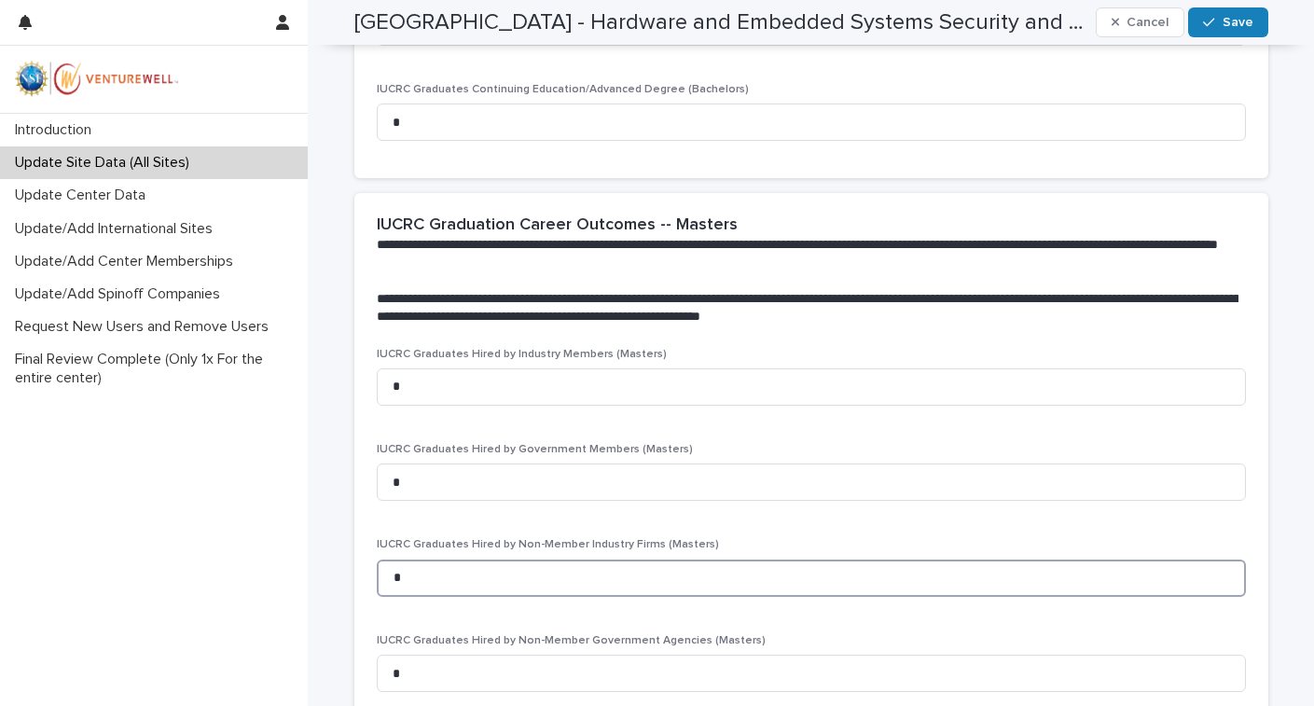
scroll to position [2687, 0]
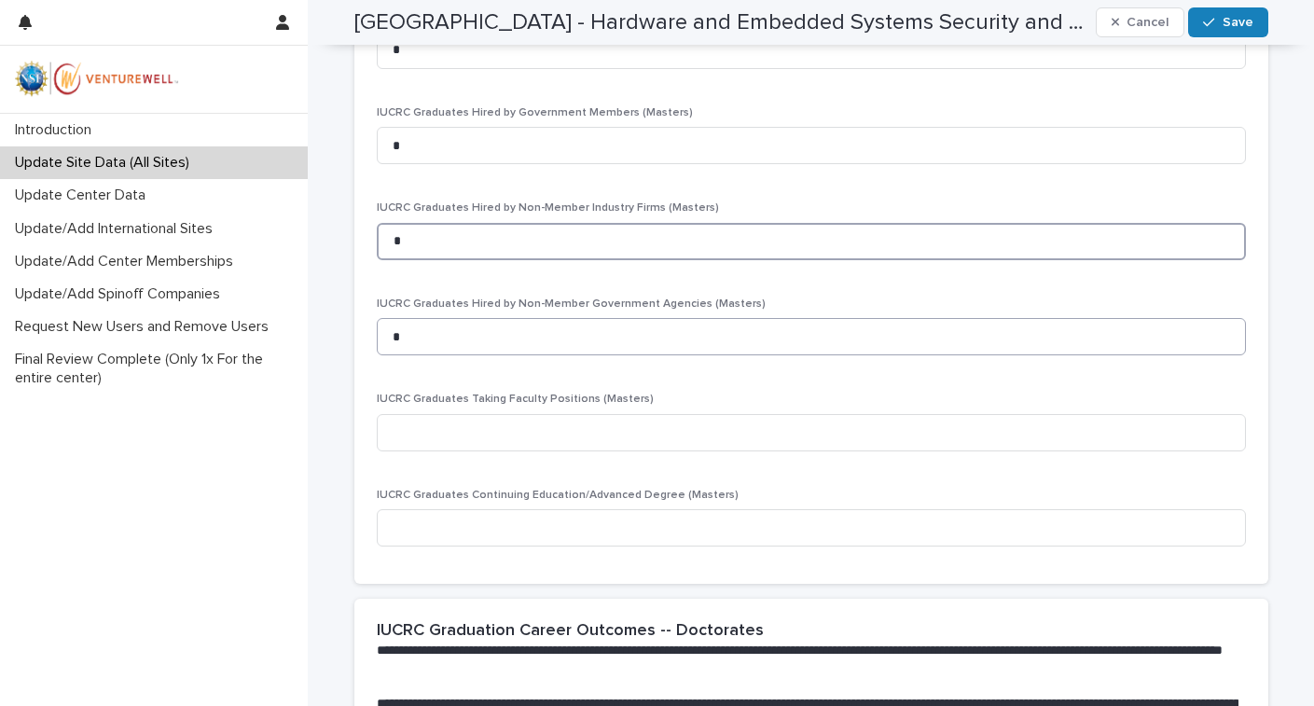
type input "*"
click at [490, 318] on input "*" at bounding box center [811, 336] width 869 height 37
type input "*"
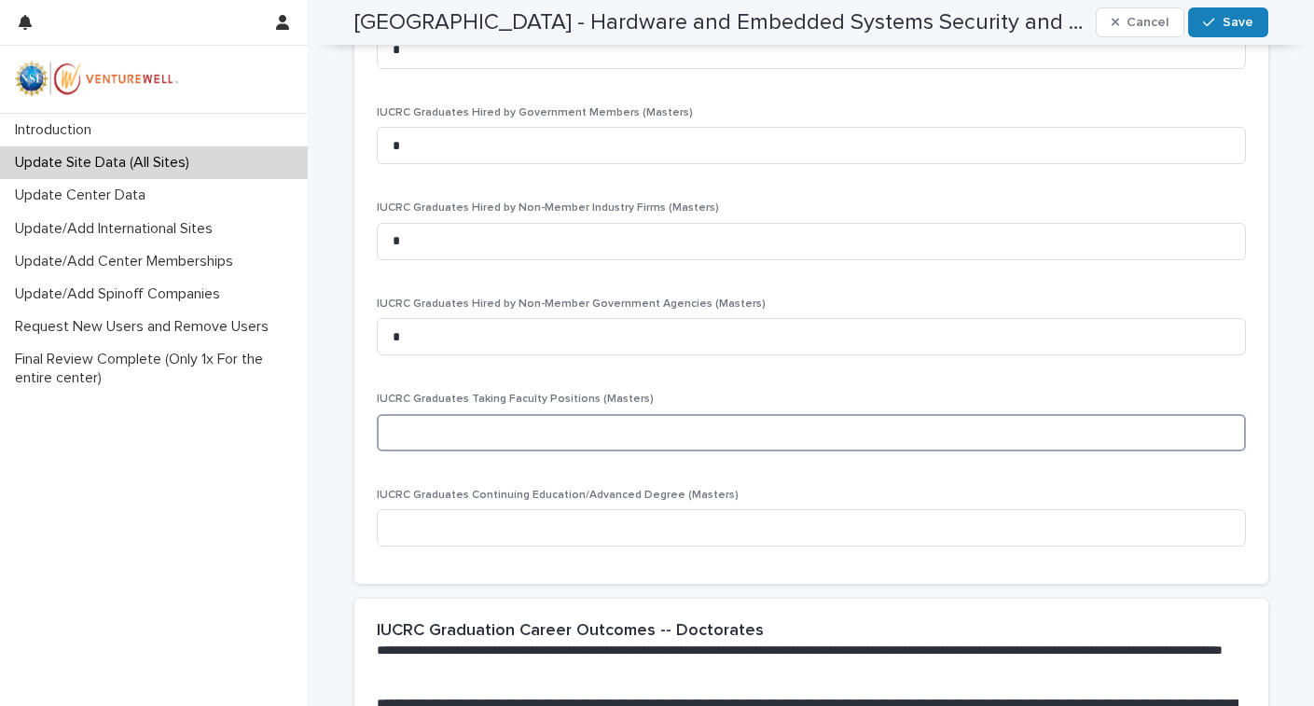
click at [455, 417] on input at bounding box center [811, 432] width 869 height 37
type input "*"
click at [459, 512] on input at bounding box center [811, 527] width 869 height 37
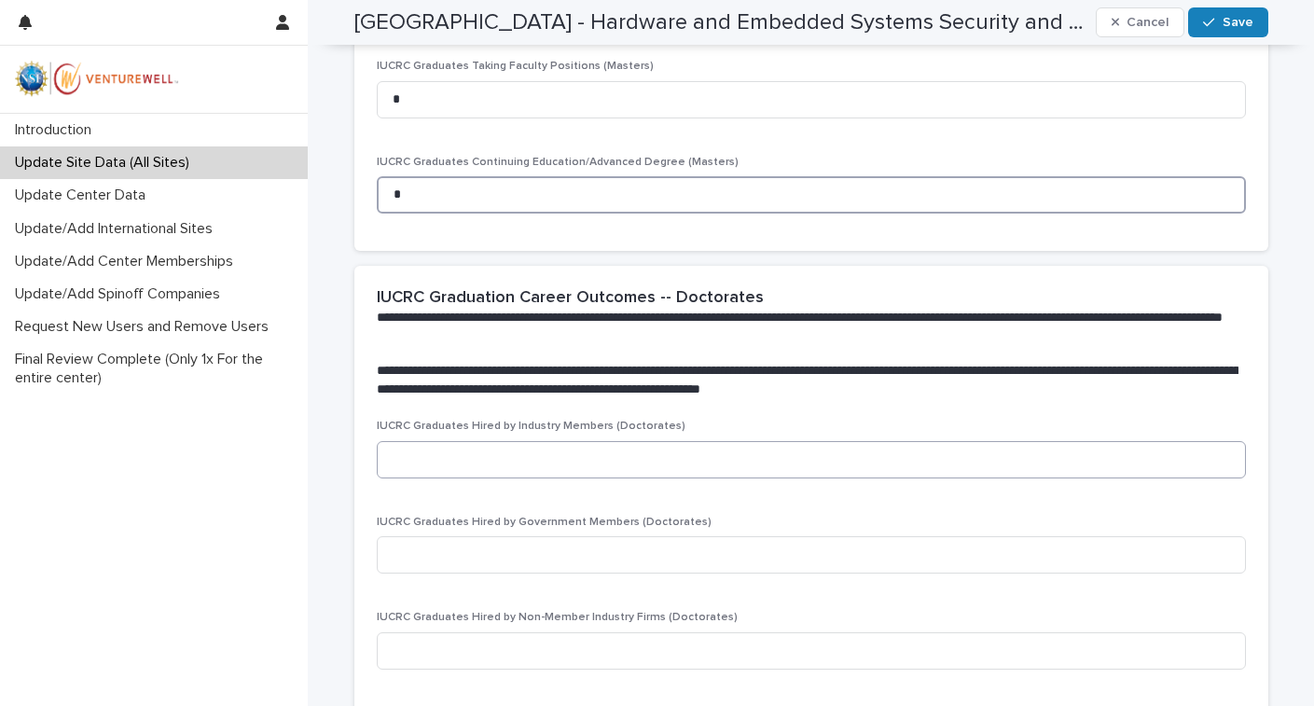
type input "*"
click at [481, 441] on input at bounding box center [811, 459] width 869 height 37
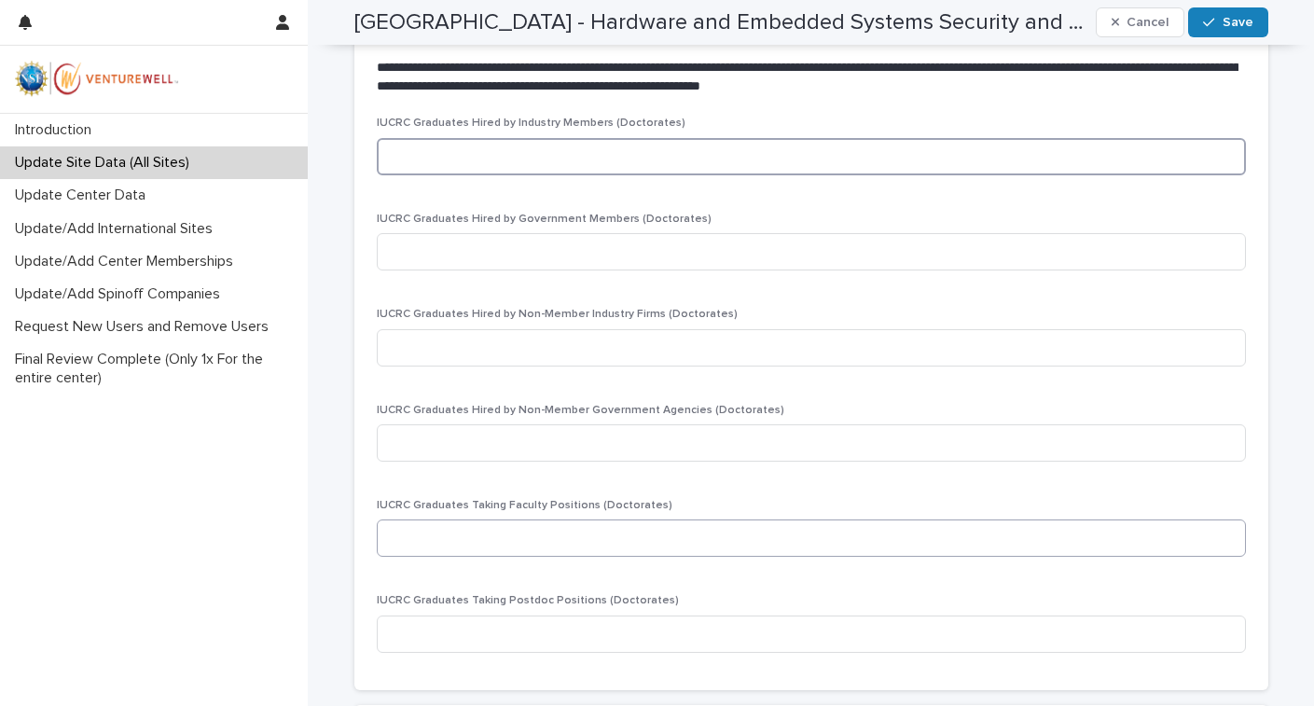
scroll to position [3321, 0]
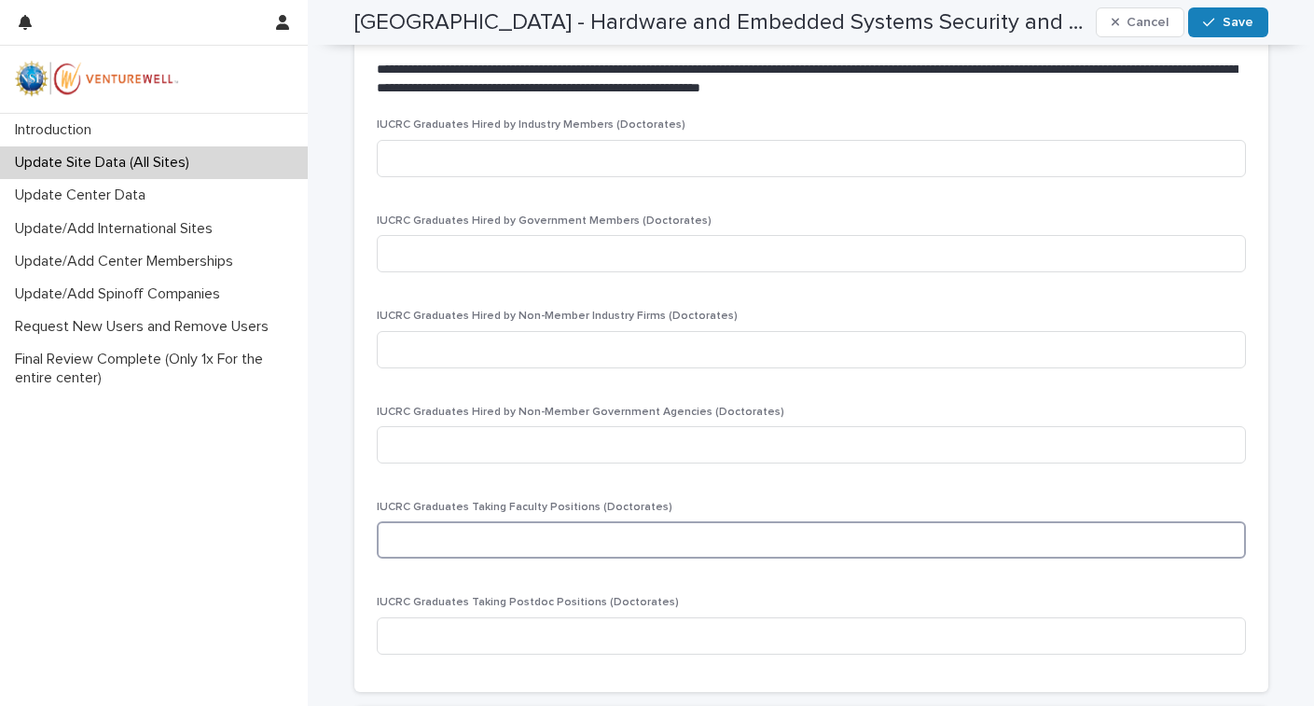
click at [459, 521] on input at bounding box center [811, 539] width 869 height 37
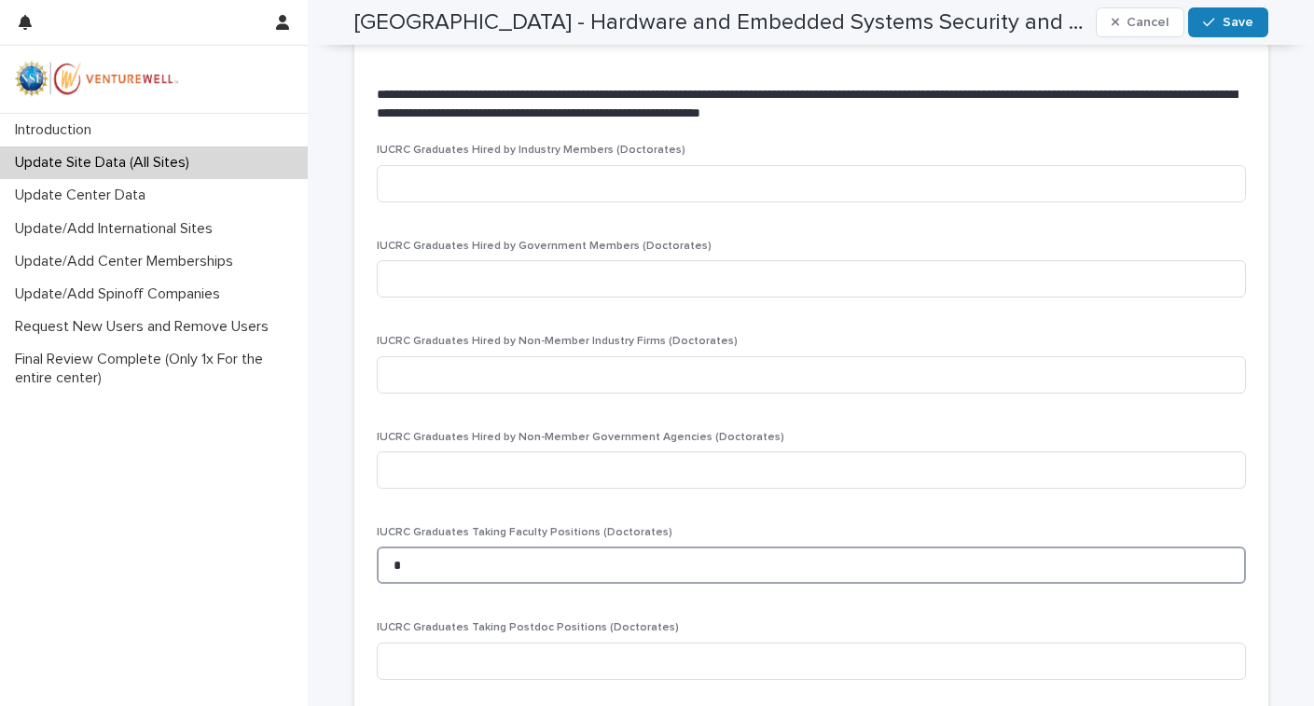
scroll to position [3241, 0]
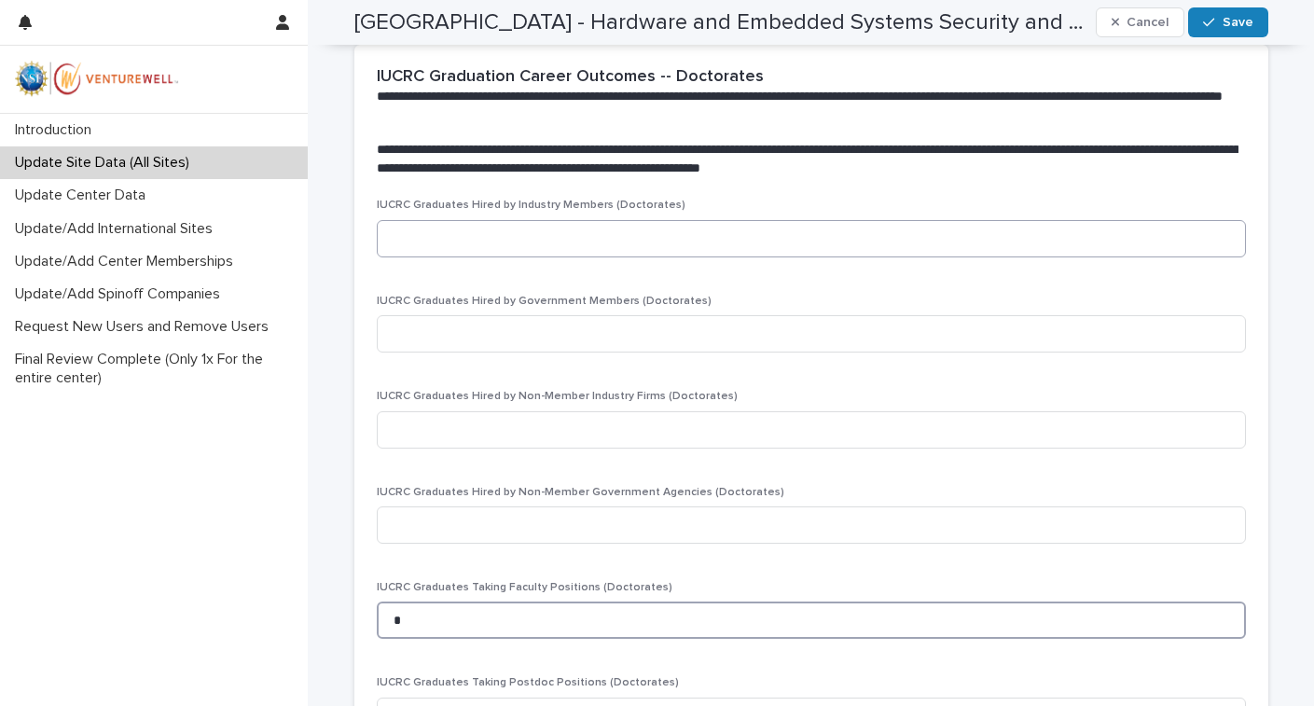
type input "*"
click at [420, 229] on input at bounding box center [811, 238] width 869 height 37
type input "*"
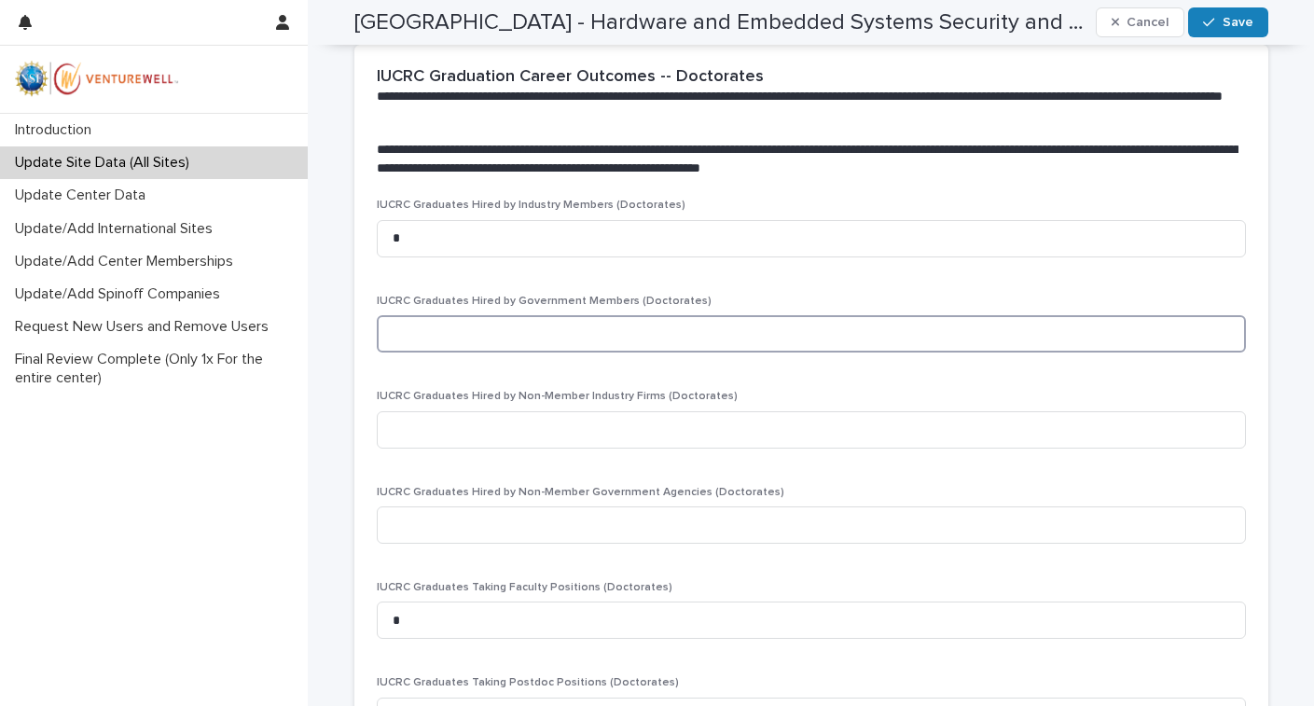
click at [425, 318] on input at bounding box center [811, 333] width 869 height 37
type input "*"
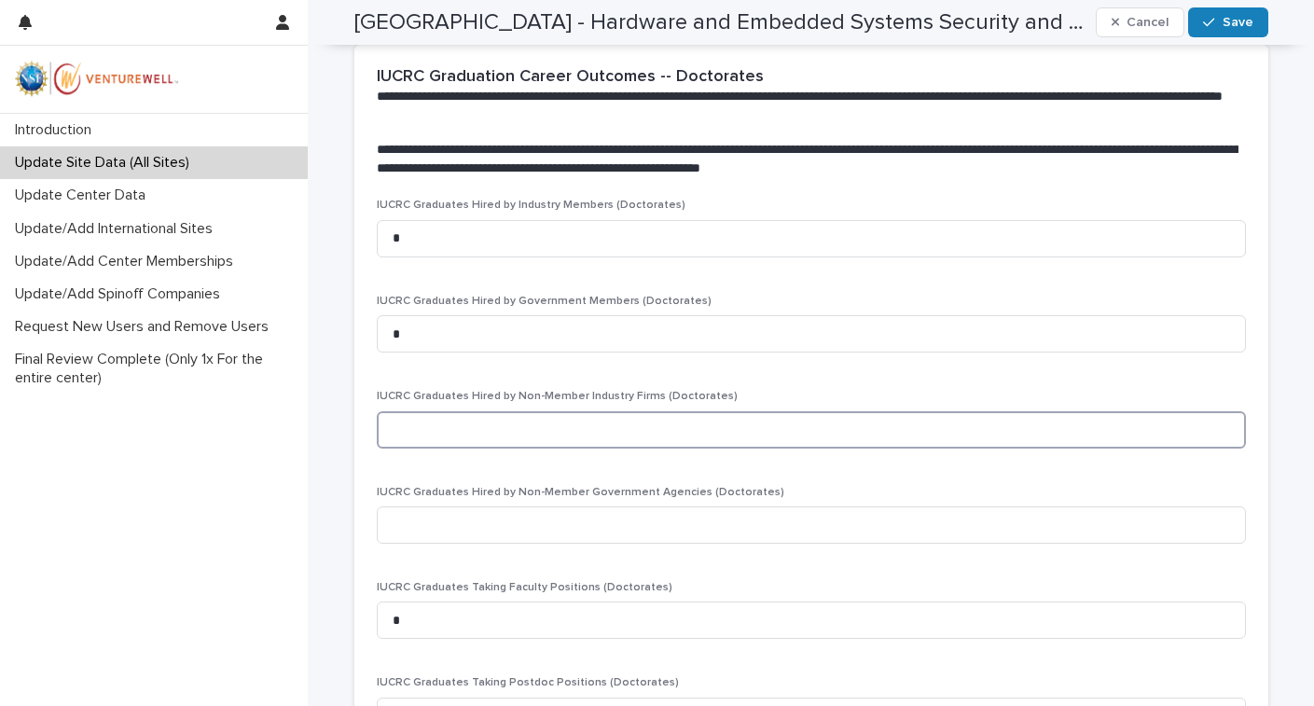
click at [463, 411] on input at bounding box center [811, 429] width 869 height 37
type input "*"
click at [439, 507] on input at bounding box center [811, 524] width 869 height 37
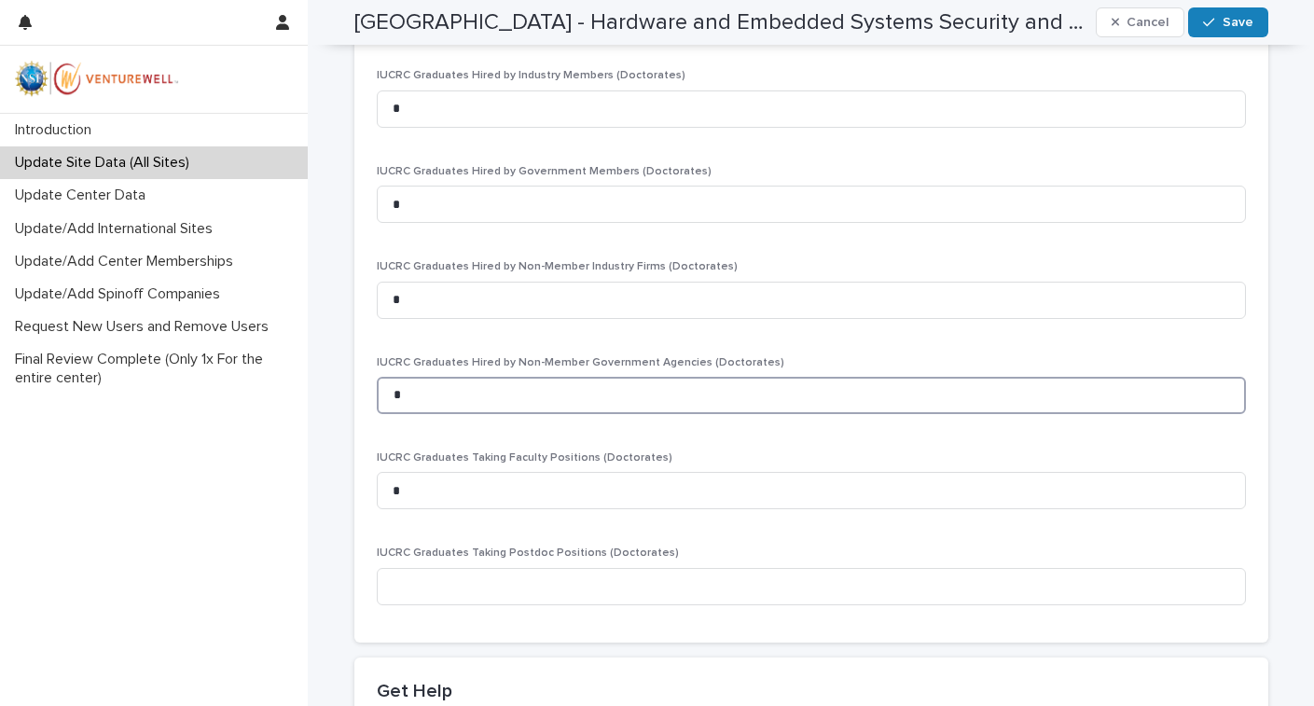
scroll to position [3518, 0]
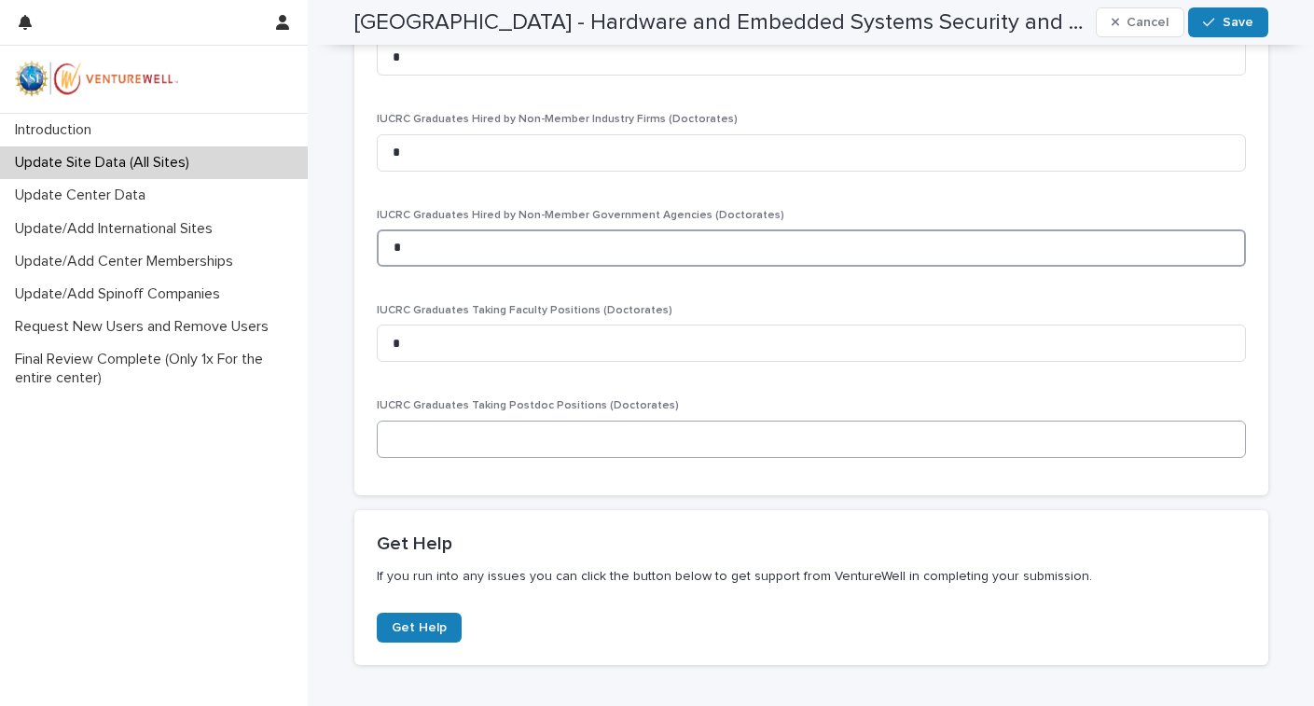
type input "*"
click at [409, 421] on input at bounding box center [811, 439] width 869 height 37
type input "*"
click at [563, 485] on div "**********" at bounding box center [811, 139] width 914 height 742
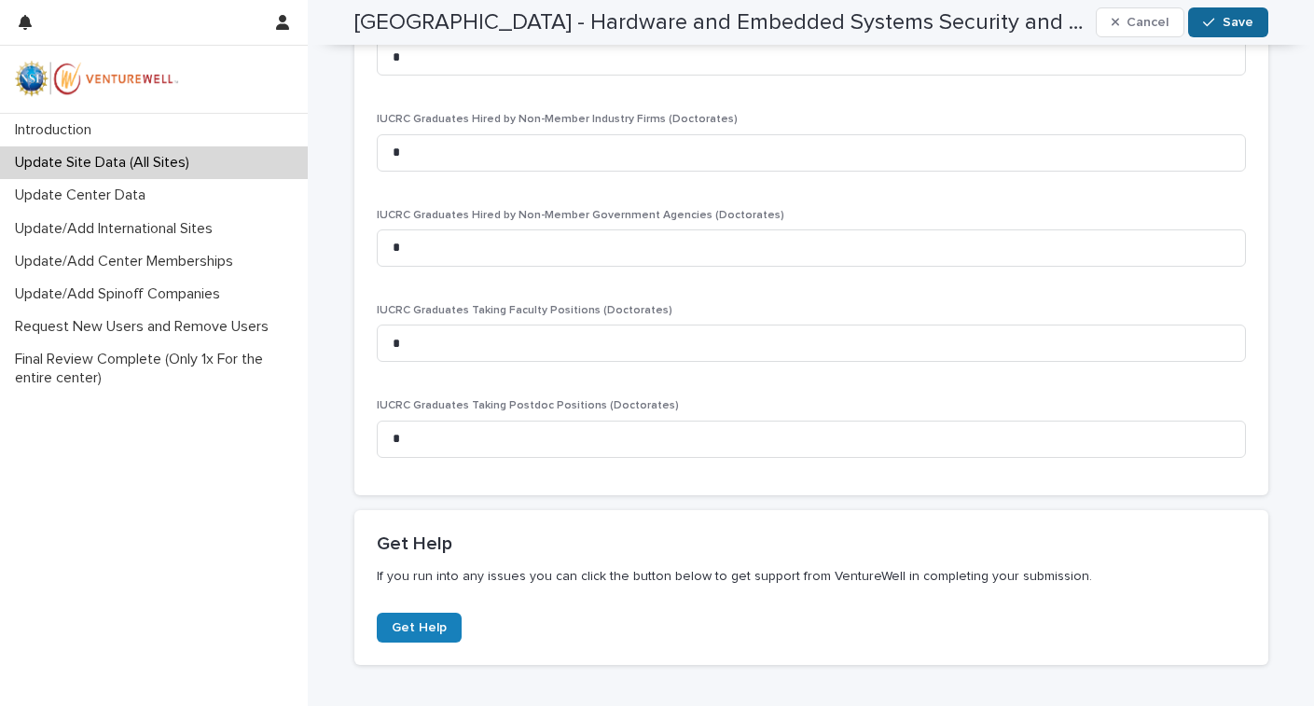
click at [1225, 23] on span "Save" at bounding box center [1238, 22] width 31 height 13
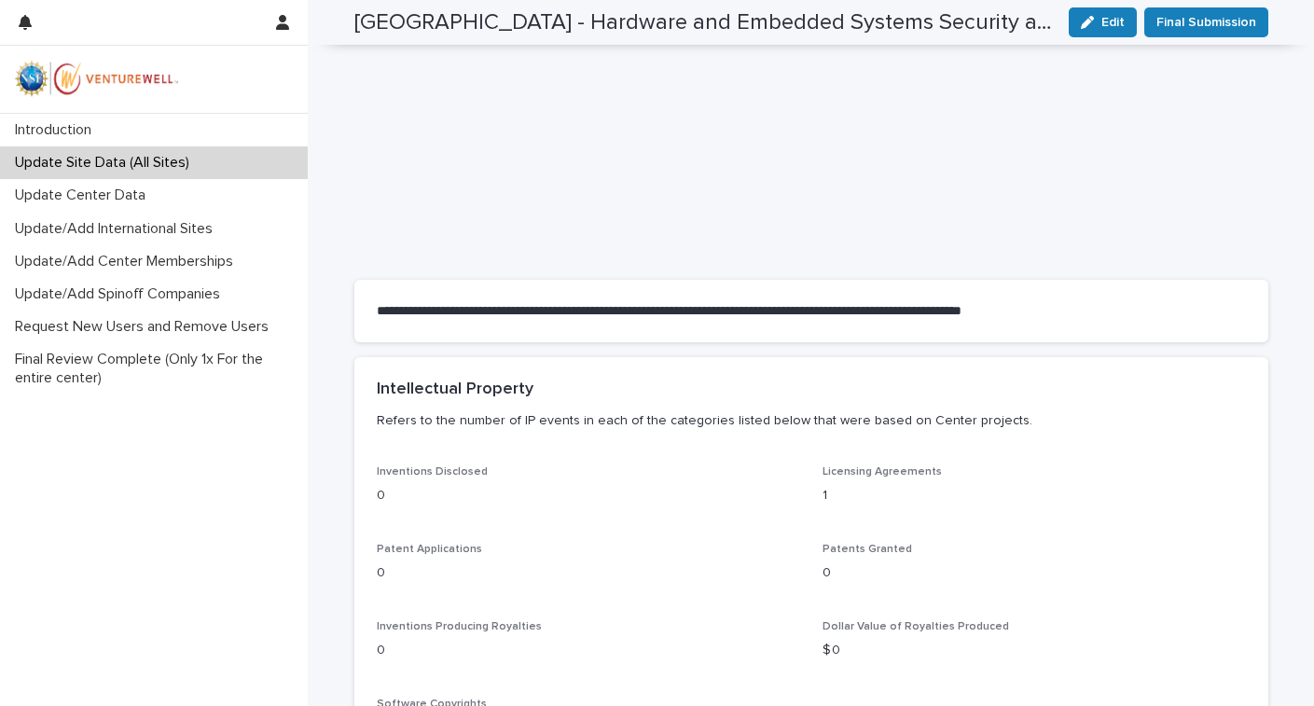
scroll to position [0, 0]
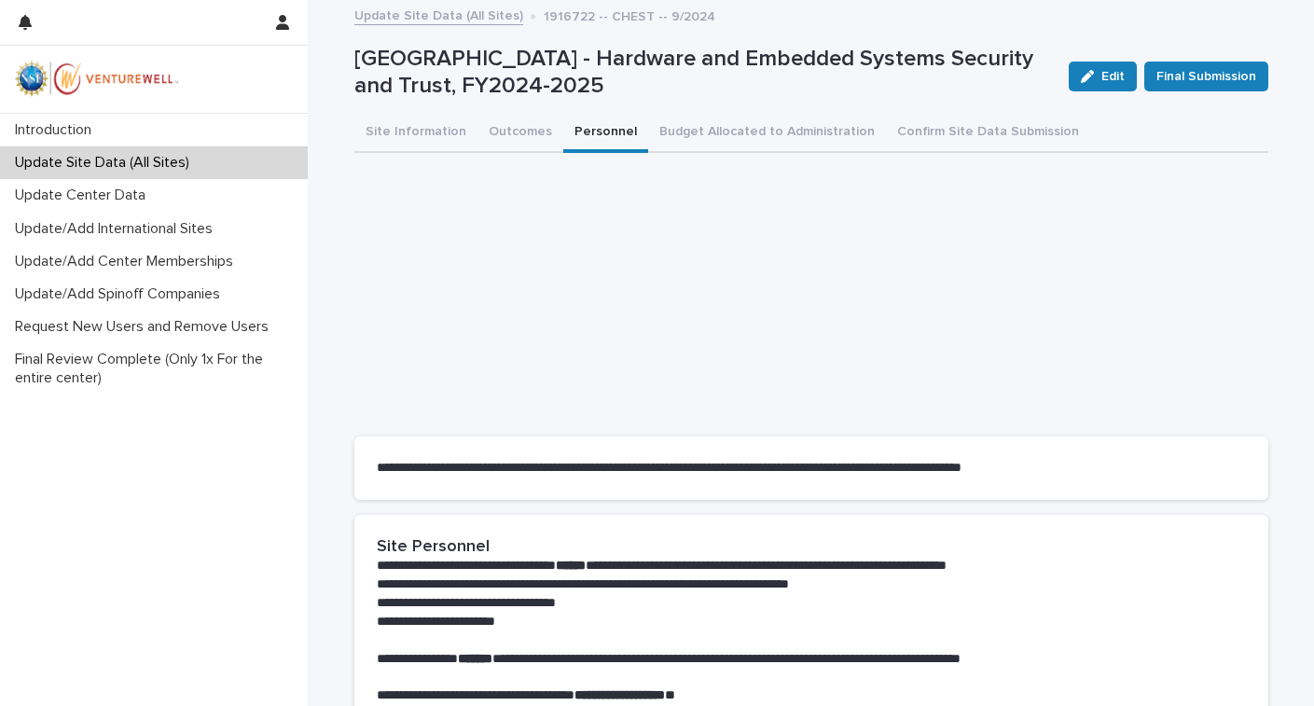
click at [578, 133] on button "Personnel" at bounding box center [605, 133] width 85 height 39
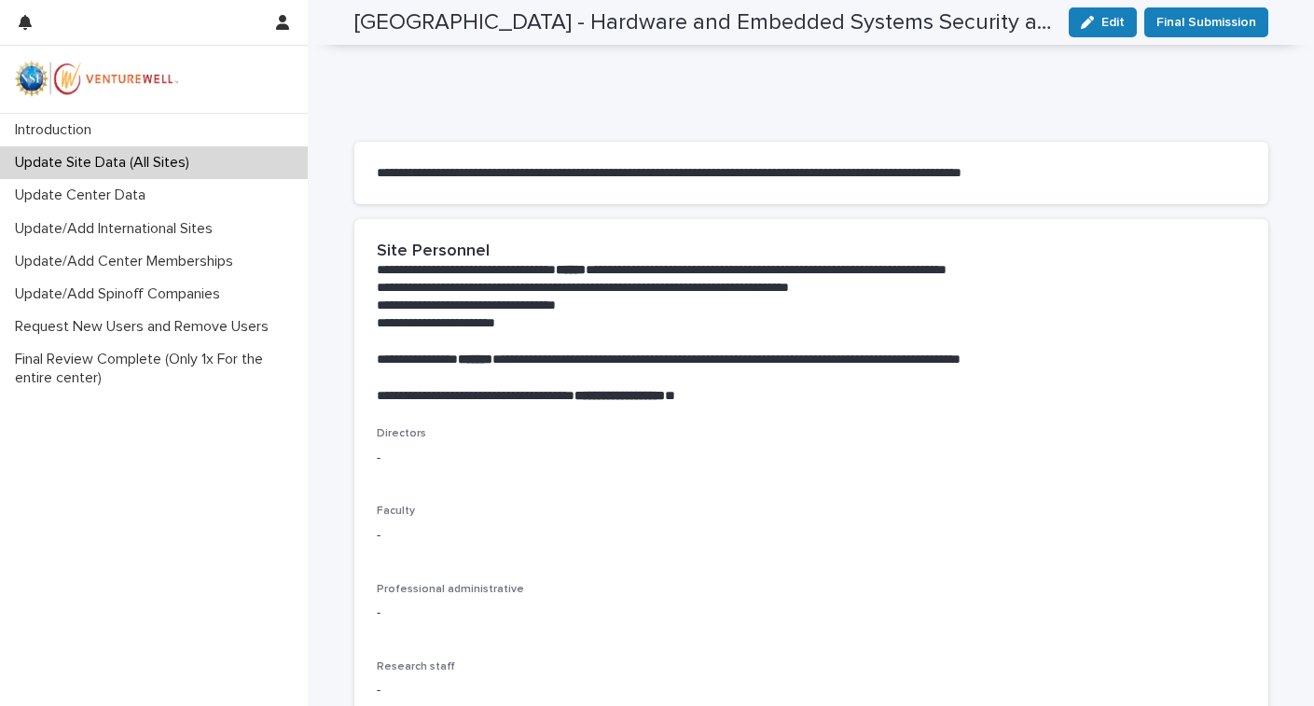
scroll to position [385, 0]
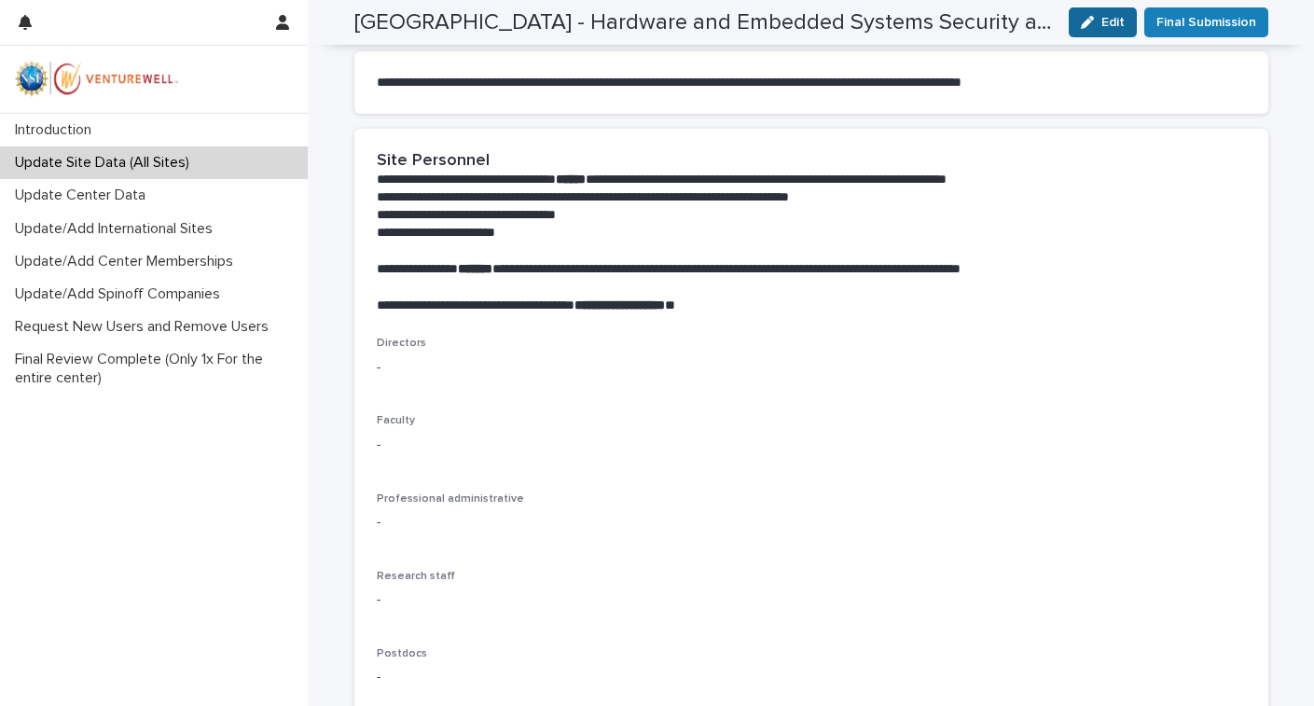
click at [1101, 16] on span "Edit" at bounding box center [1112, 22] width 23 height 13
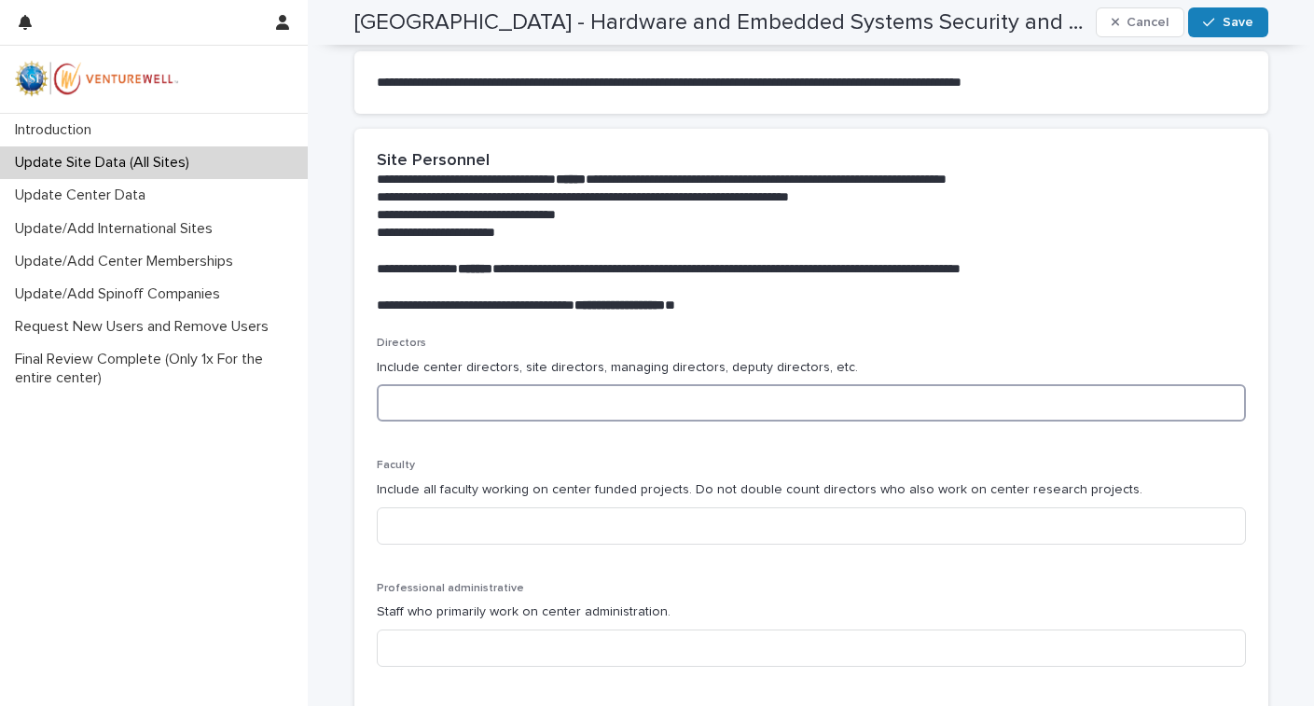
click at [436, 398] on input at bounding box center [811, 402] width 869 height 37
type input "*"
click at [482, 509] on input at bounding box center [811, 525] width 869 height 37
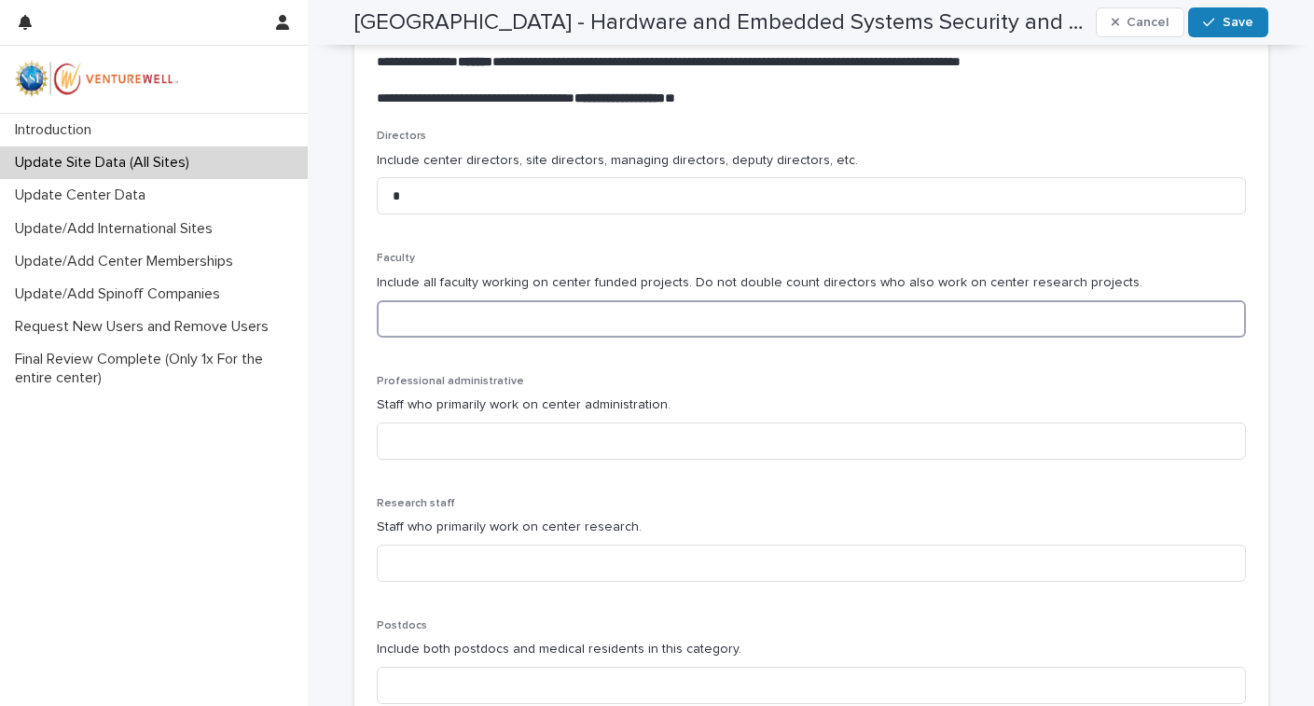
scroll to position [593, 0]
type input "*"
click at [625, 433] on input at bounding box center [811, 440] width 869 height 37
type input "*"
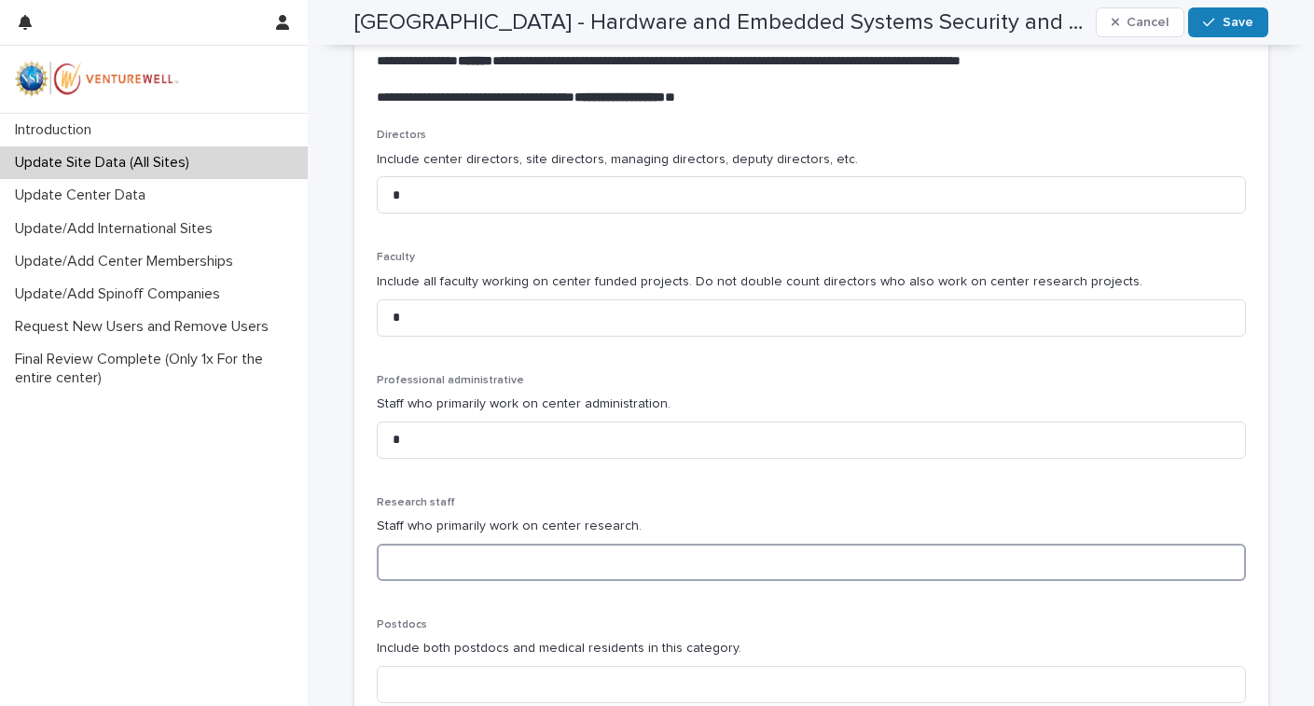
click at [578, 554] on input at bounding box center [811, 562] width 869 height 37
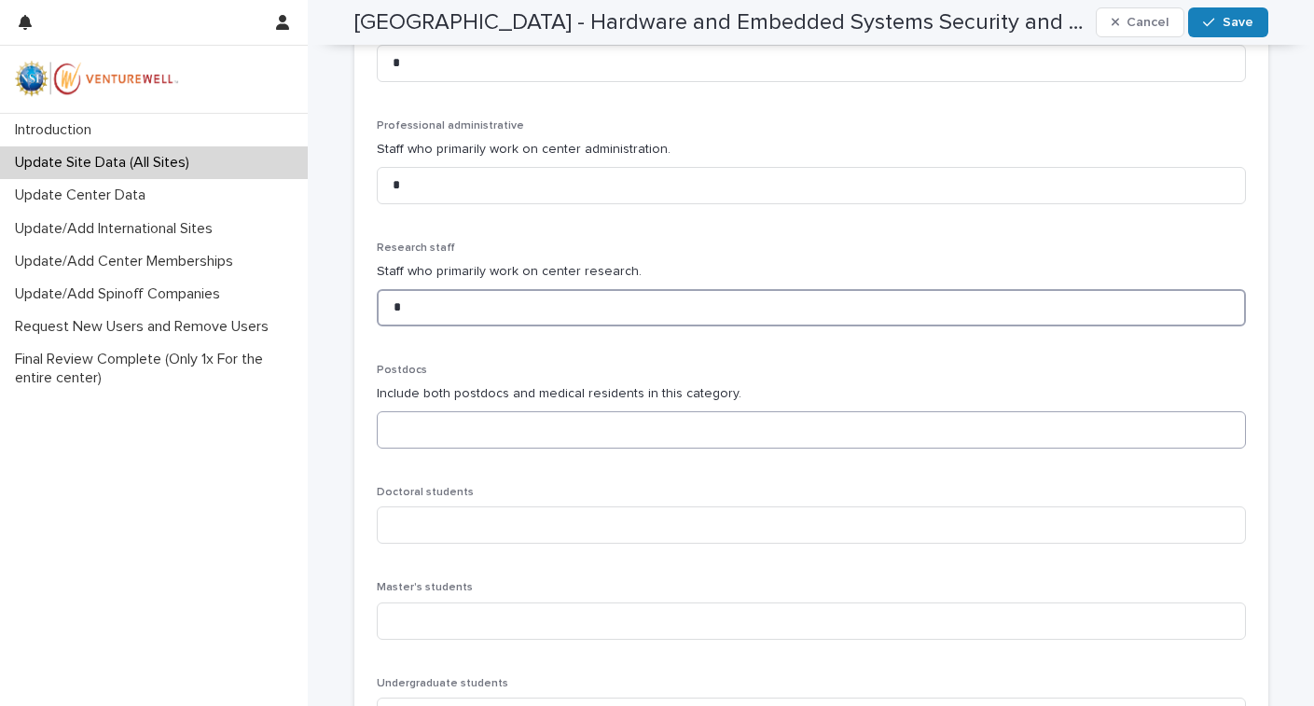
scroll to position [849, 0]
type input "*"
click at [428, 433] on input at bounding box center [811, 428] width 869 height 37
type input "*"
click at [489, 516] on input at bounding box center [811, 523] width 869 height 37
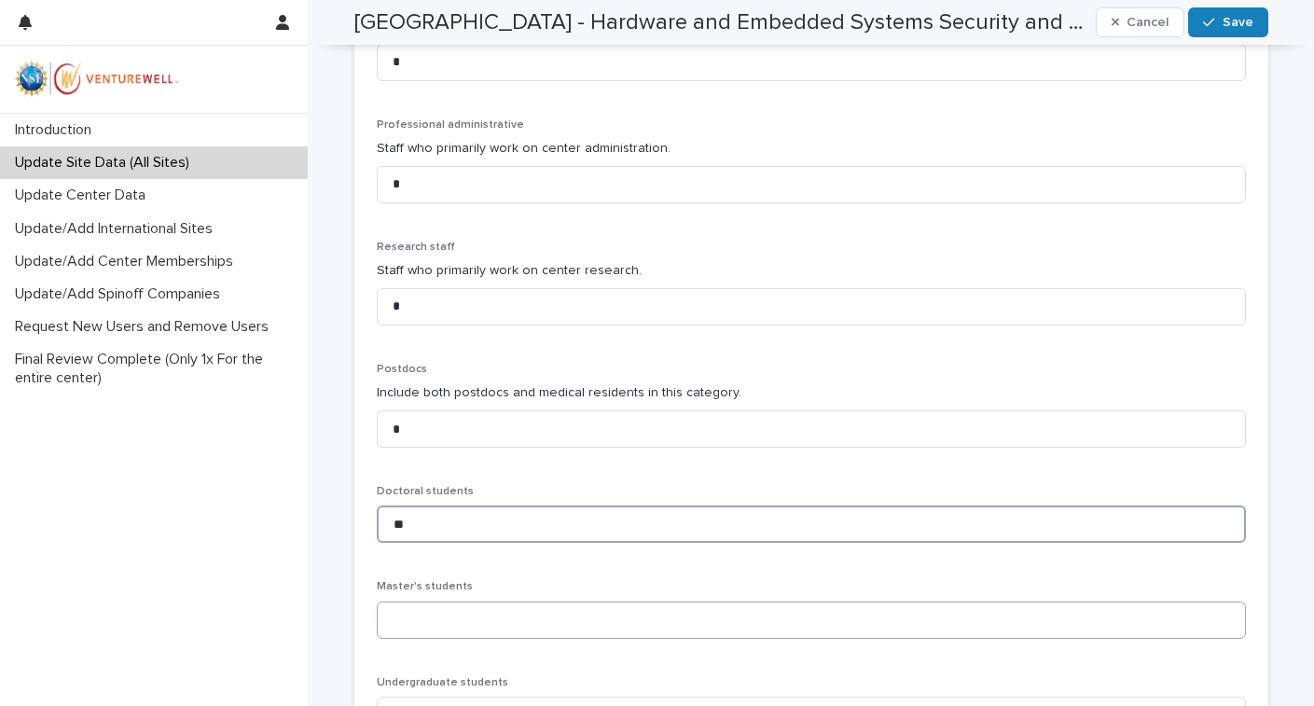
type input "**"
click at [534, 610] on input at bounding box center [811, 620] width 869 height 37
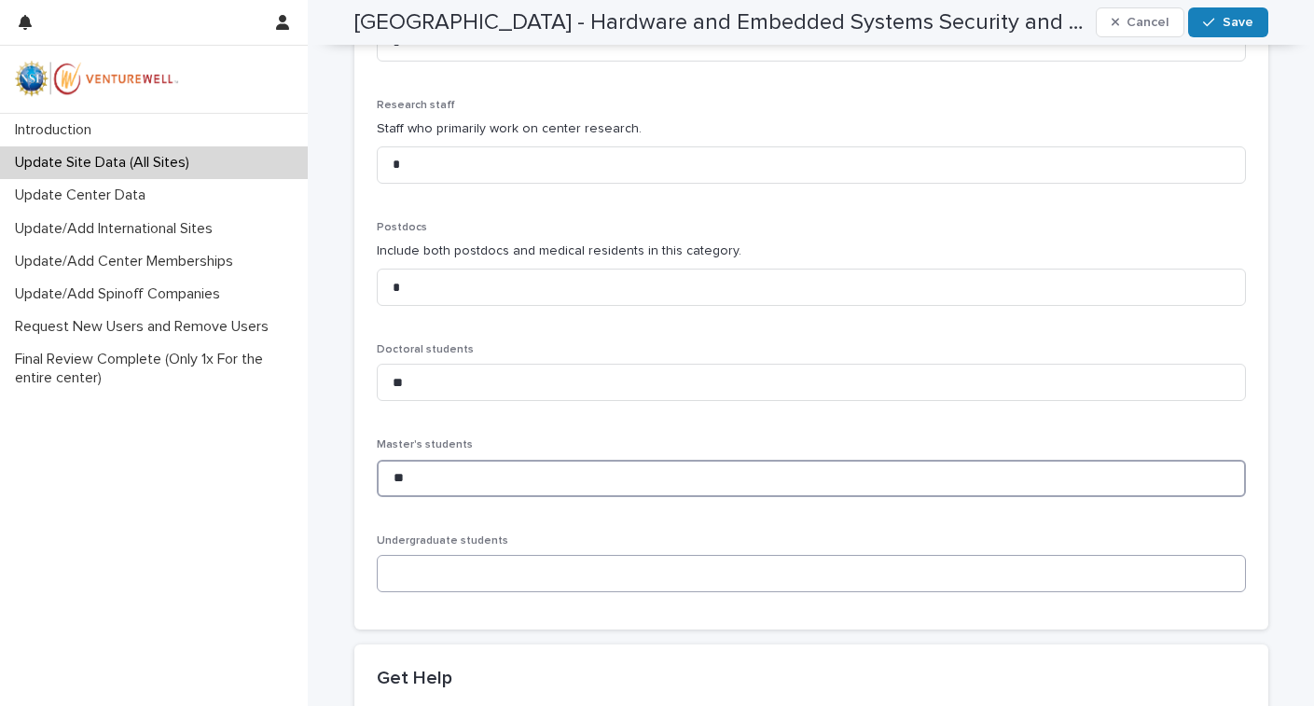
scroll to position [1101, 0]
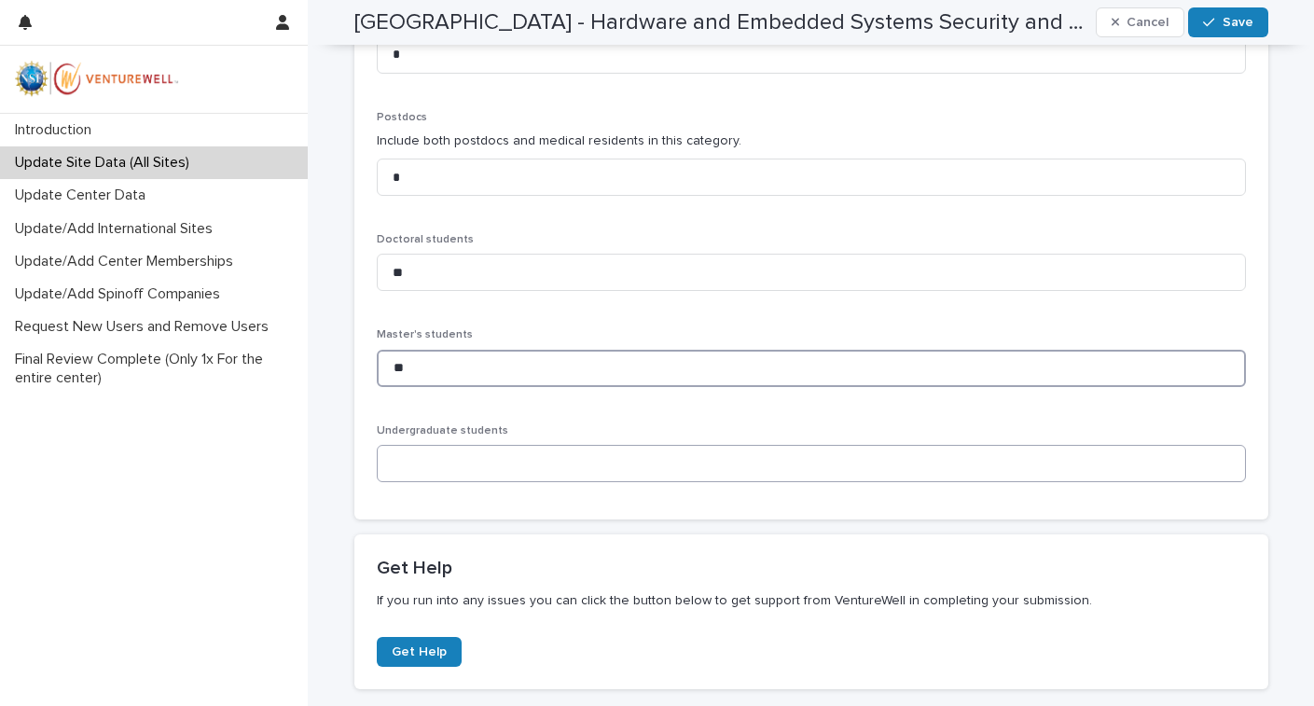
type input "**"
click at [493, 462] on input at bounding box center [811, 463] width 869 height 37
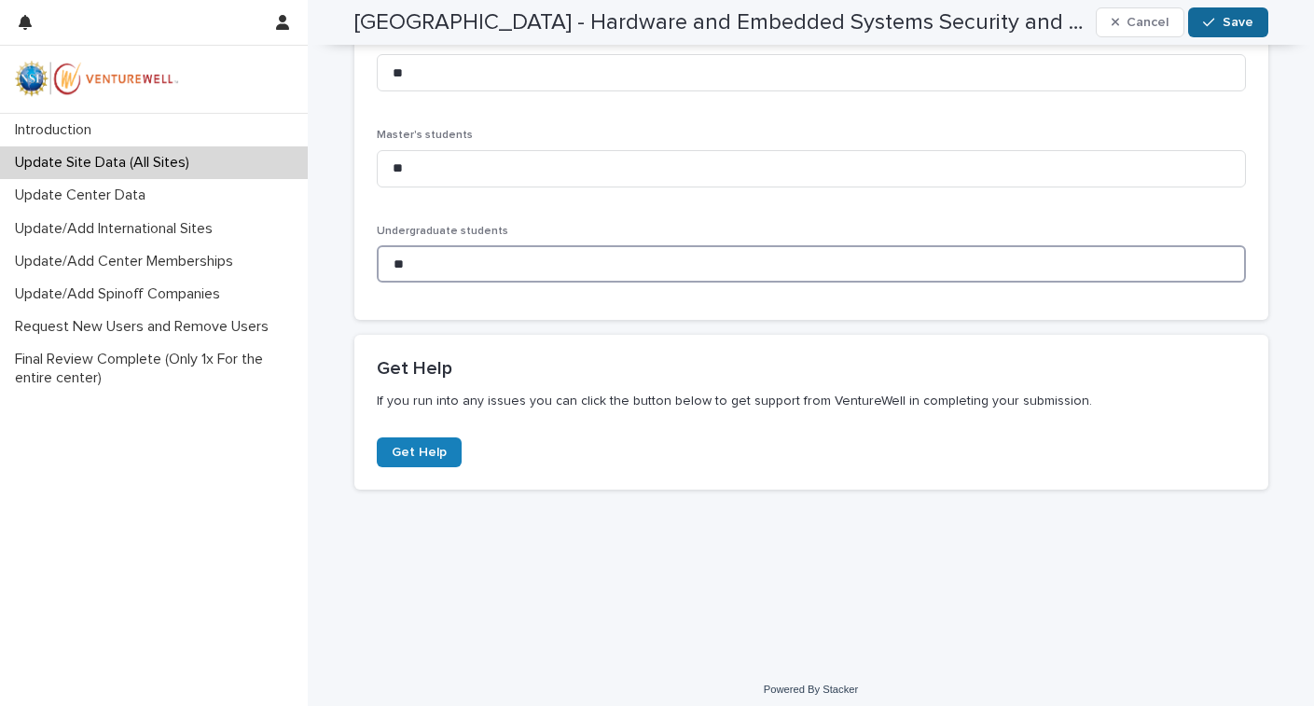
type input "**"
click at [1233, 22] on span "Save" at bounding box center [1238, 22] width 31 height 13
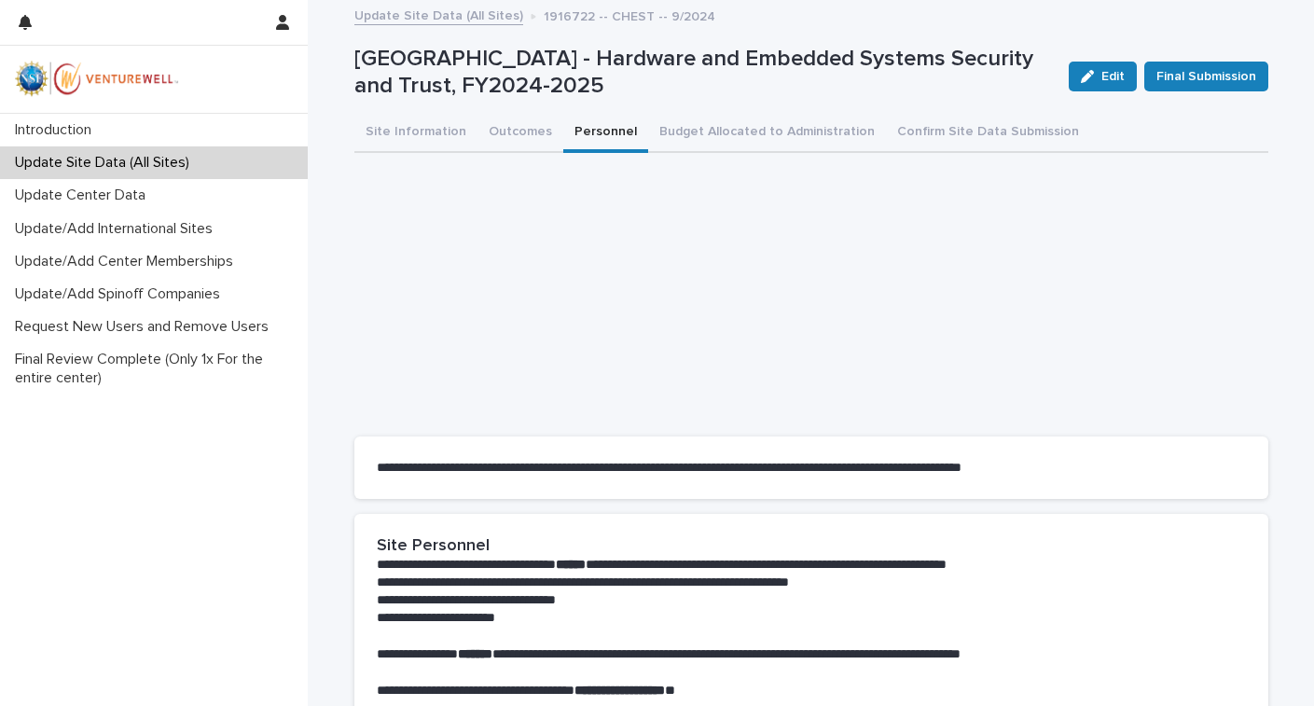
scroll to position [0, 0]
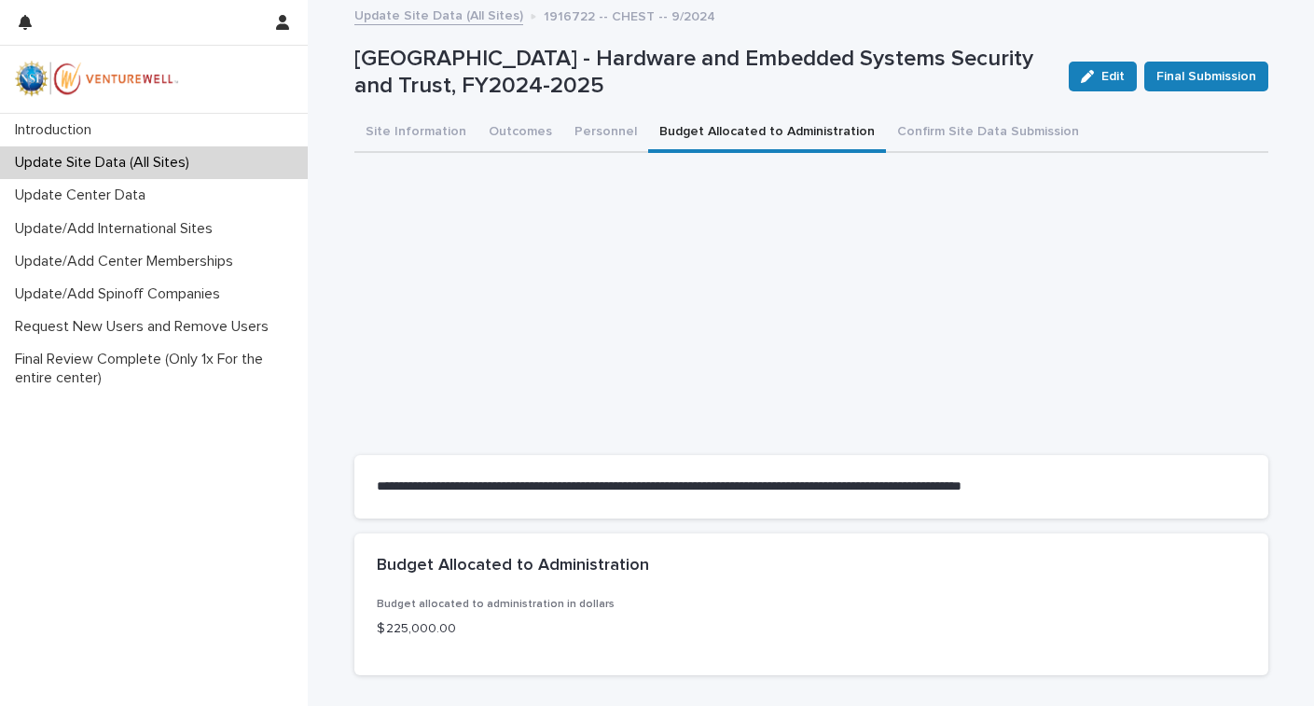
click at [690, 127] on button "Budget Allocated to Administration" at bounding box center [767, 133] width 238 height 39
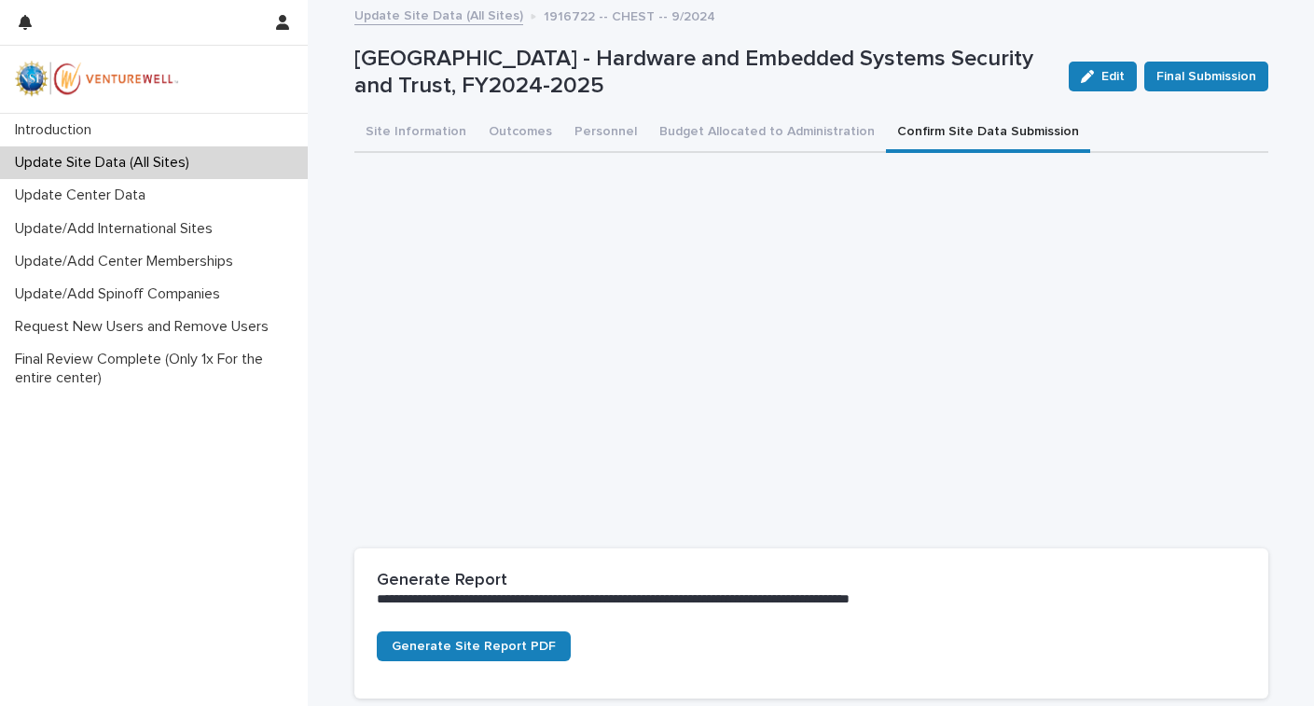
click at [916, 125] on button "Confirm Site Data Submission" at bounding box center [988, 133] width 204 height 39
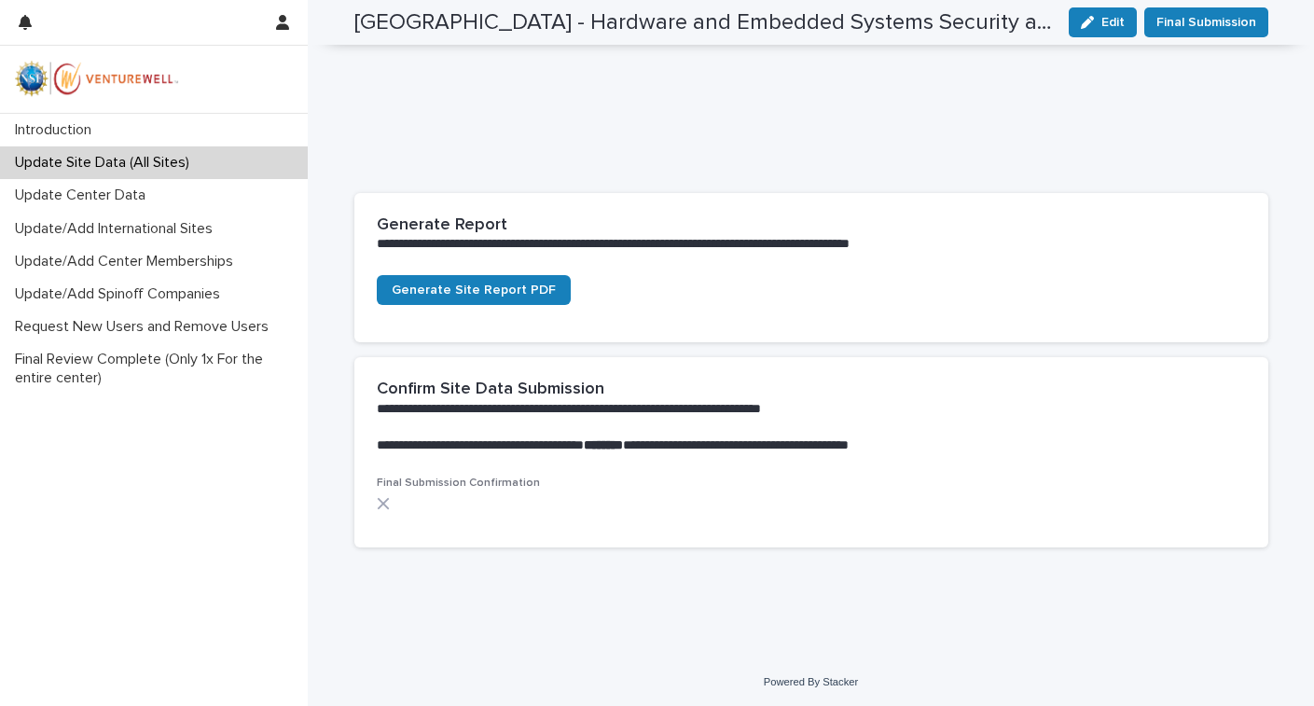
scroll to position [354, 0]
click at [435, 498] on div at bounding box center [514, 504] width 275 height 13
click at [1112, 15] on button "Edit" at bounding box center [1103, 22] width 68 height 30
click at [377, 500] on span at bounding box center [384, 505] width 15 height 15
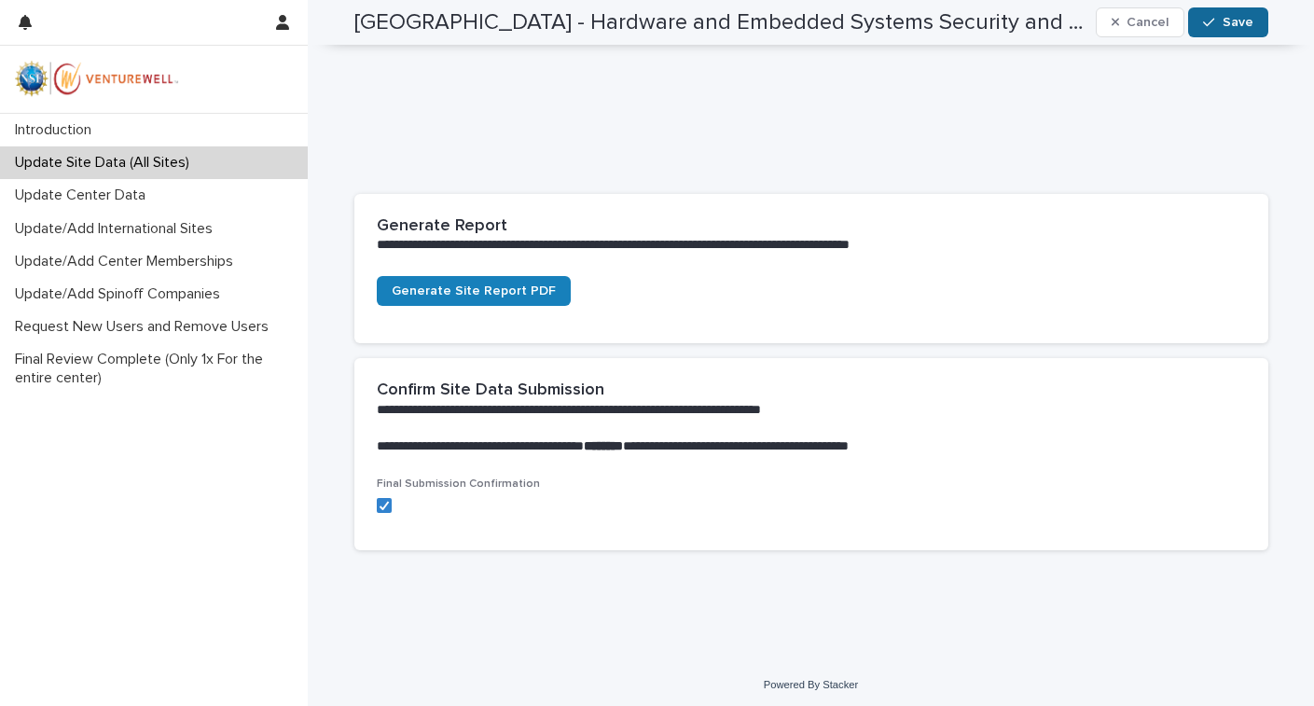
click at [1226, 27] on span "Save" at bounding box center [1238, 22] width 31 height 13
click at [113, 158] on p "Update Site Data (All Sites)" at bounding box center [105, 163] width 197 height 18
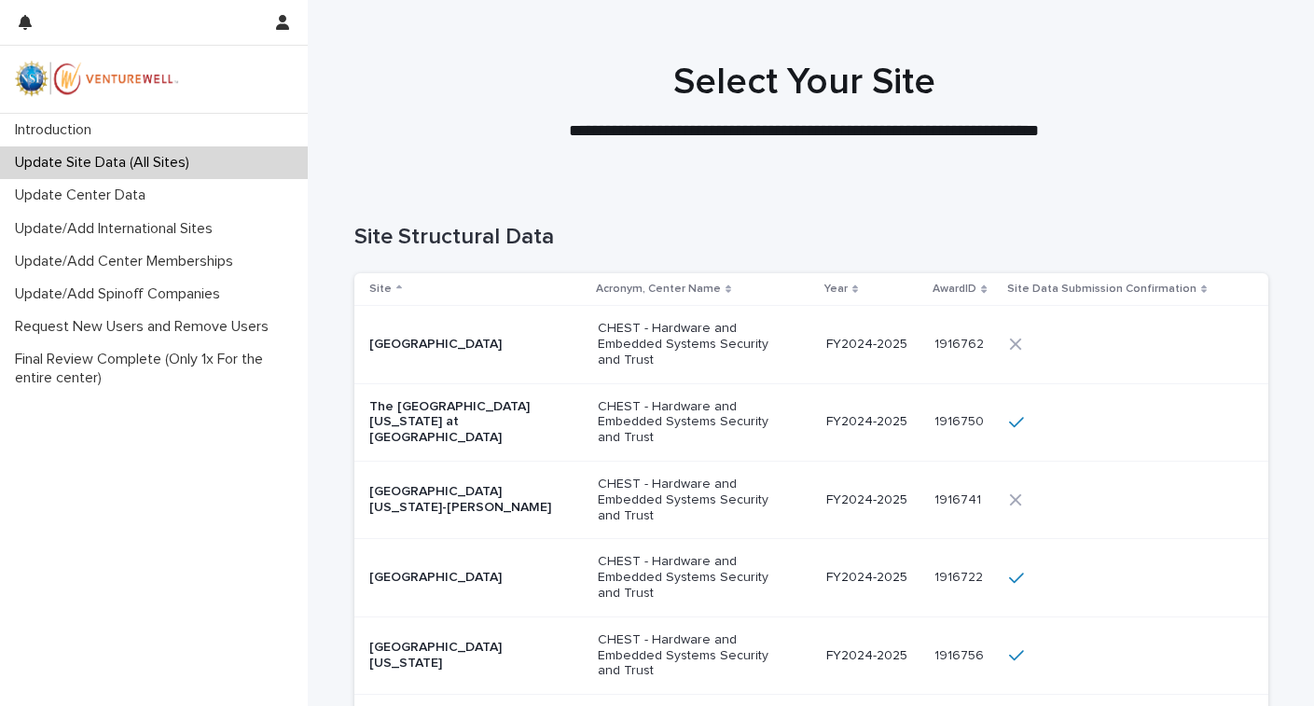
scroll to position [263, 0]
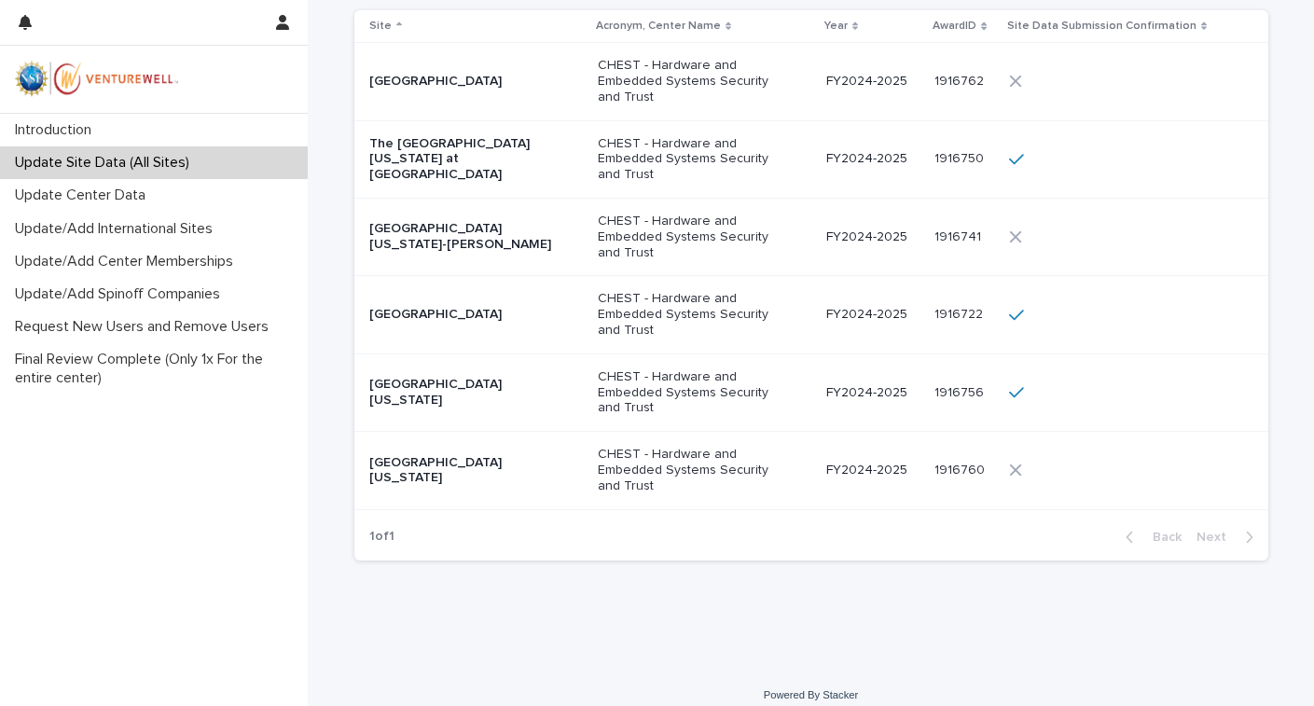
click at [490, 234] on p "University of California-Davis" at bounding box center [462, 237] width 187 height 32
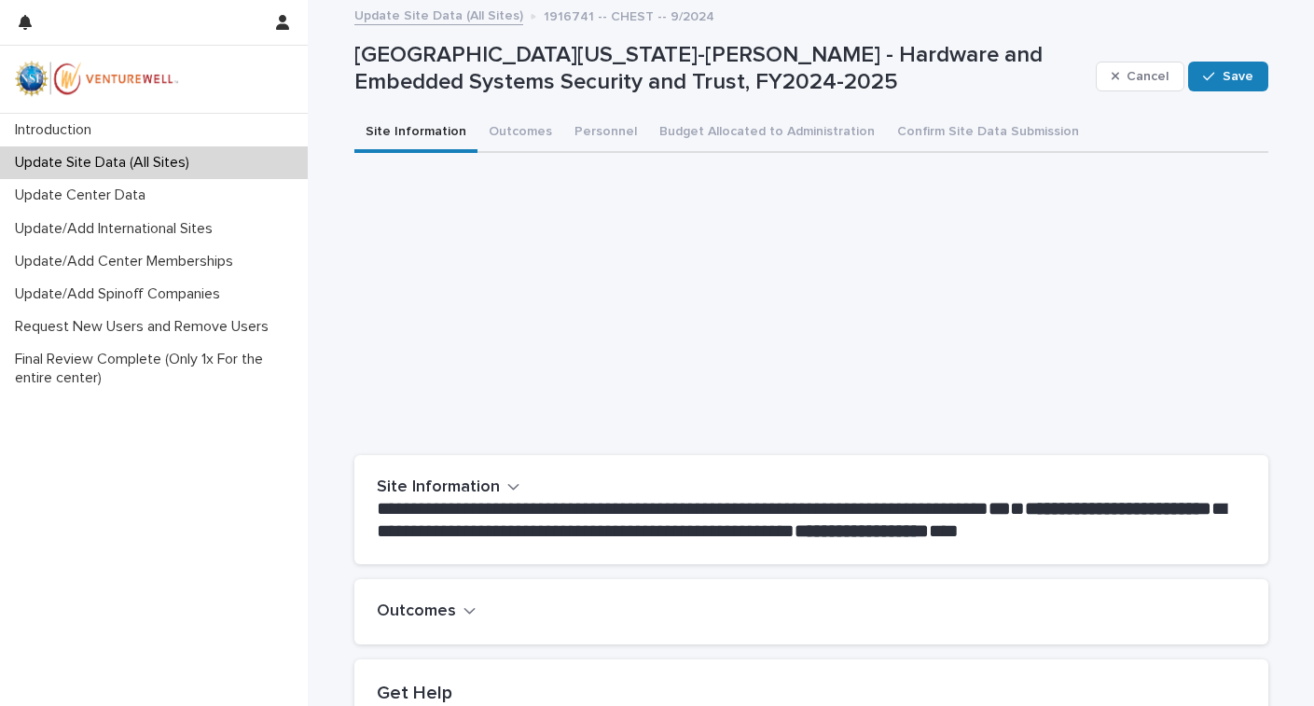
click at [445, 605] on h2 "Outcomes" at bounding box center [416, 612] width 79 height 21
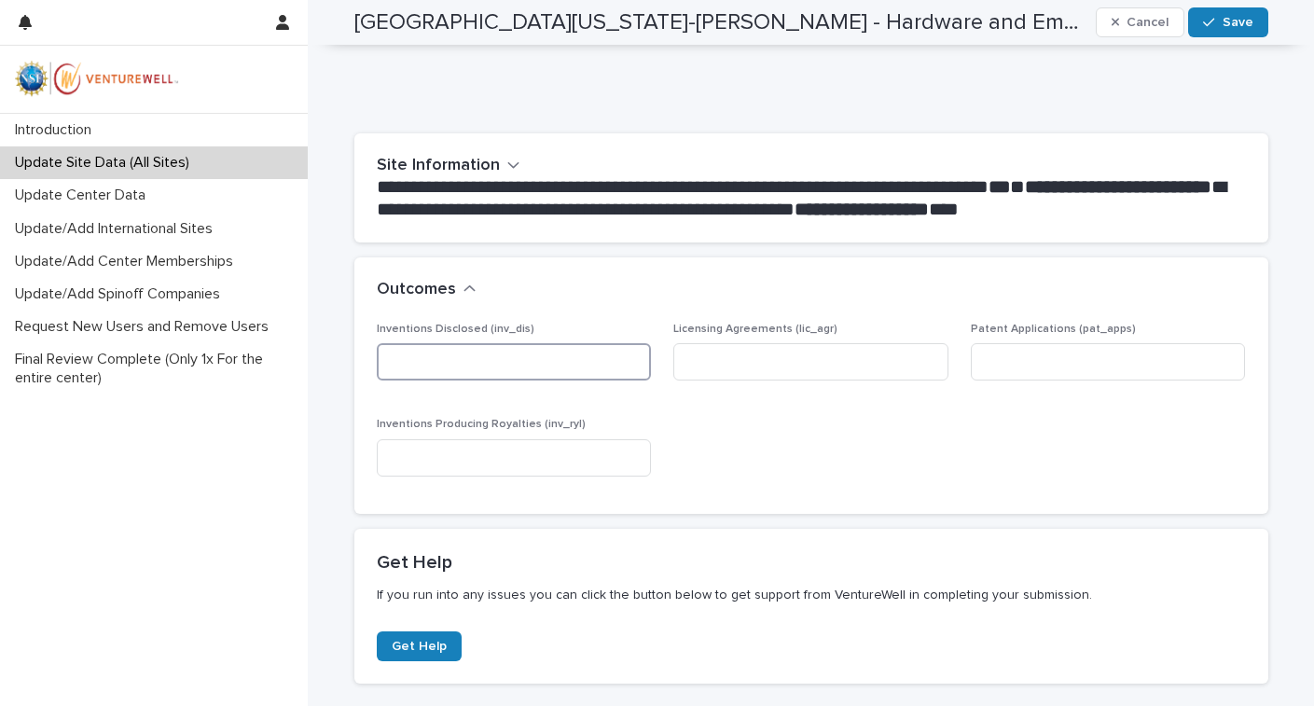
click at [483, 359] on input at bounding box center [514, 361] width 275 height 37
type input "*"
click at [786, 362] on input at bounding box center [810, 361] width 275 height 37
type input "*"
click at [1063, 365] on input at bounding box center [1108, 361] width 275 height 37
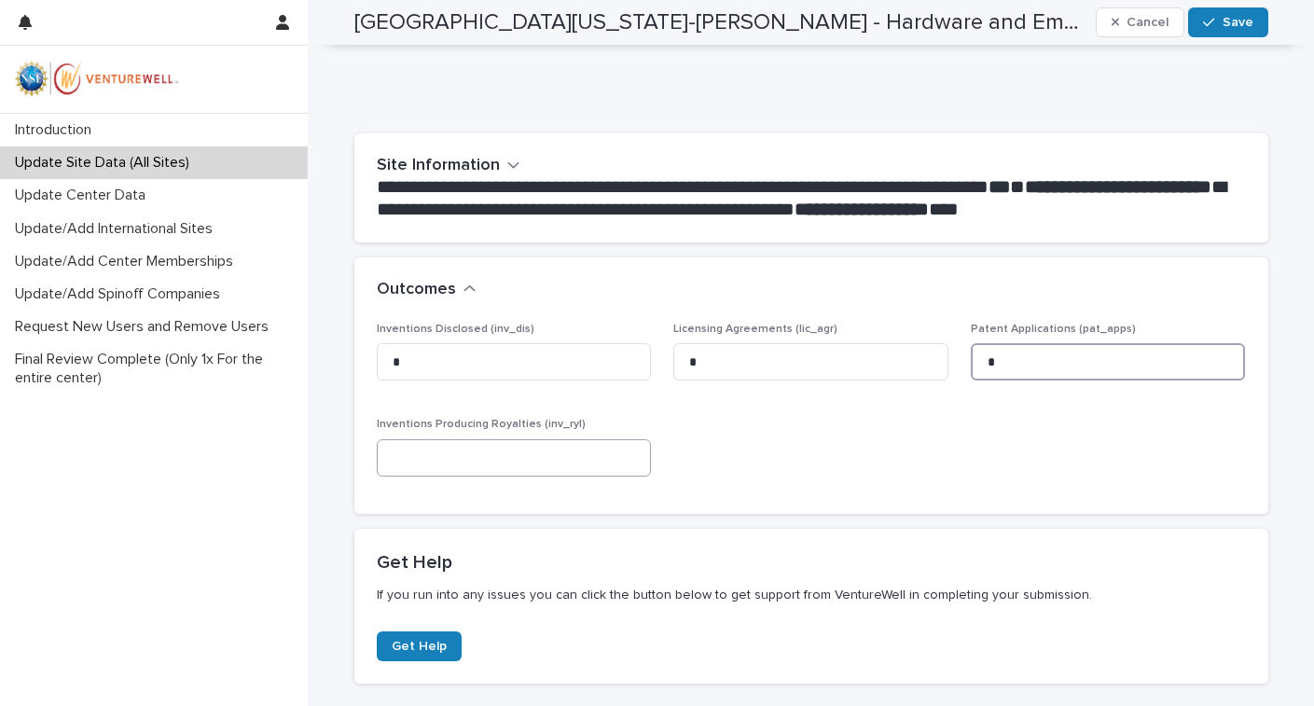
type input "*"
click at [424, 456] on input at bounding box center [514, 457] width 275 height 37
type input "*"
click at [772, 481] on div "Inventions Disclosed (inv_dis) * Licensing Agreements (lic_agr) * Patent Applic…" at bounding box center [811, 407] width 869 height 169
click at [1223, 25] on span "Save" at bounding box center [1238, 22] width 31 height 13
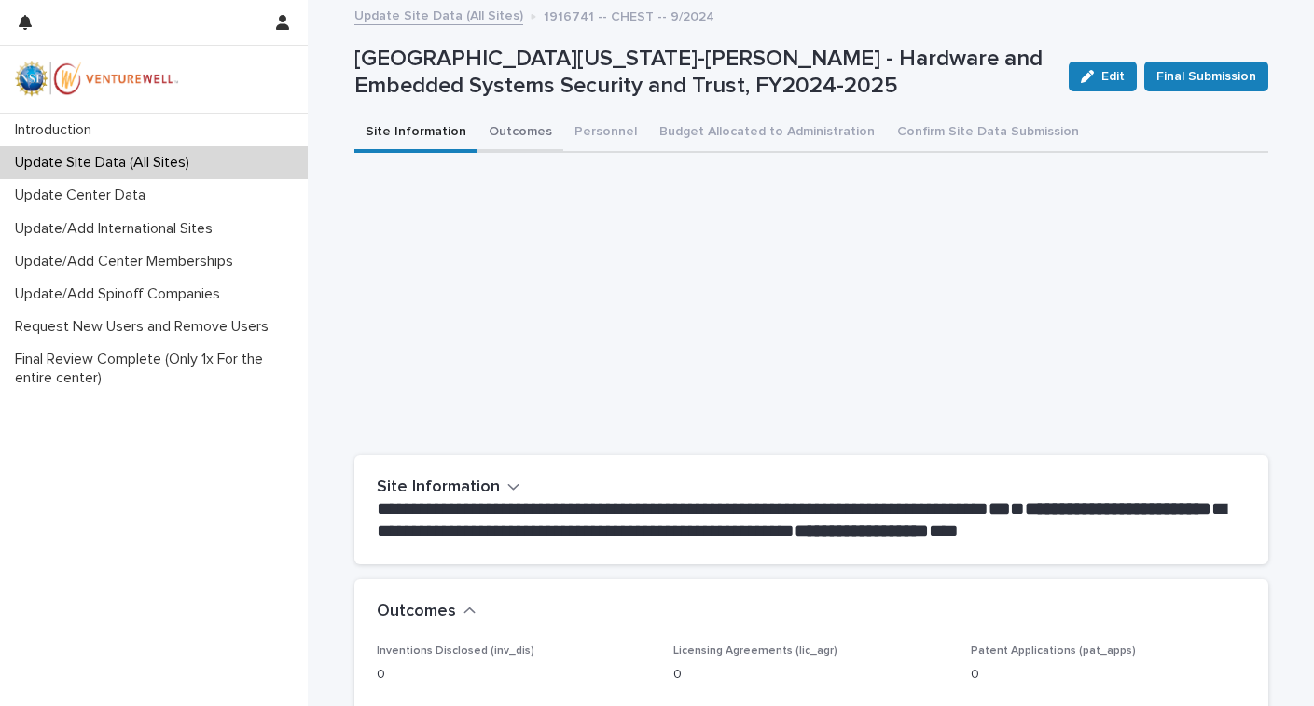
scroll to position [0, 0]
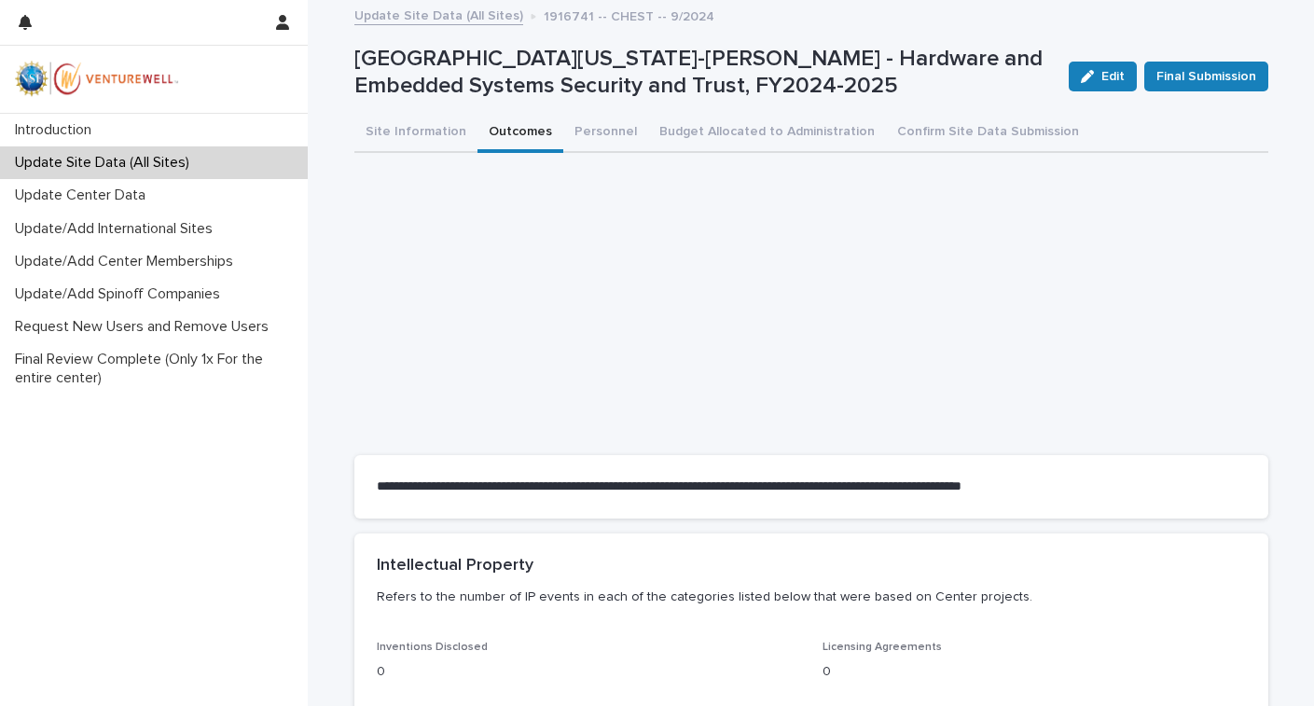
click at [492, 132] on button "Outcomes" at bounding box center [521, 133] width 86 height 39
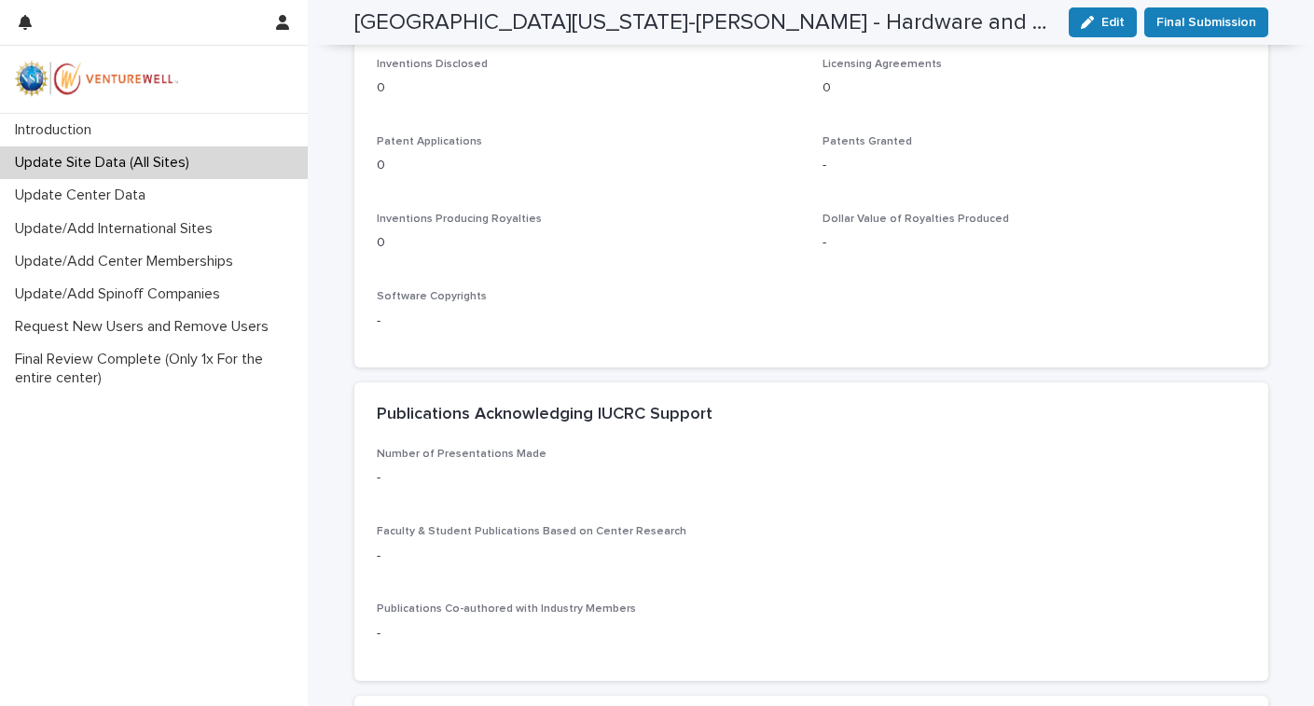
scroll to position [584, 0]
click at [1102, 23] on span "Edit" at bounding box center [1112, 22] width 23 height 13
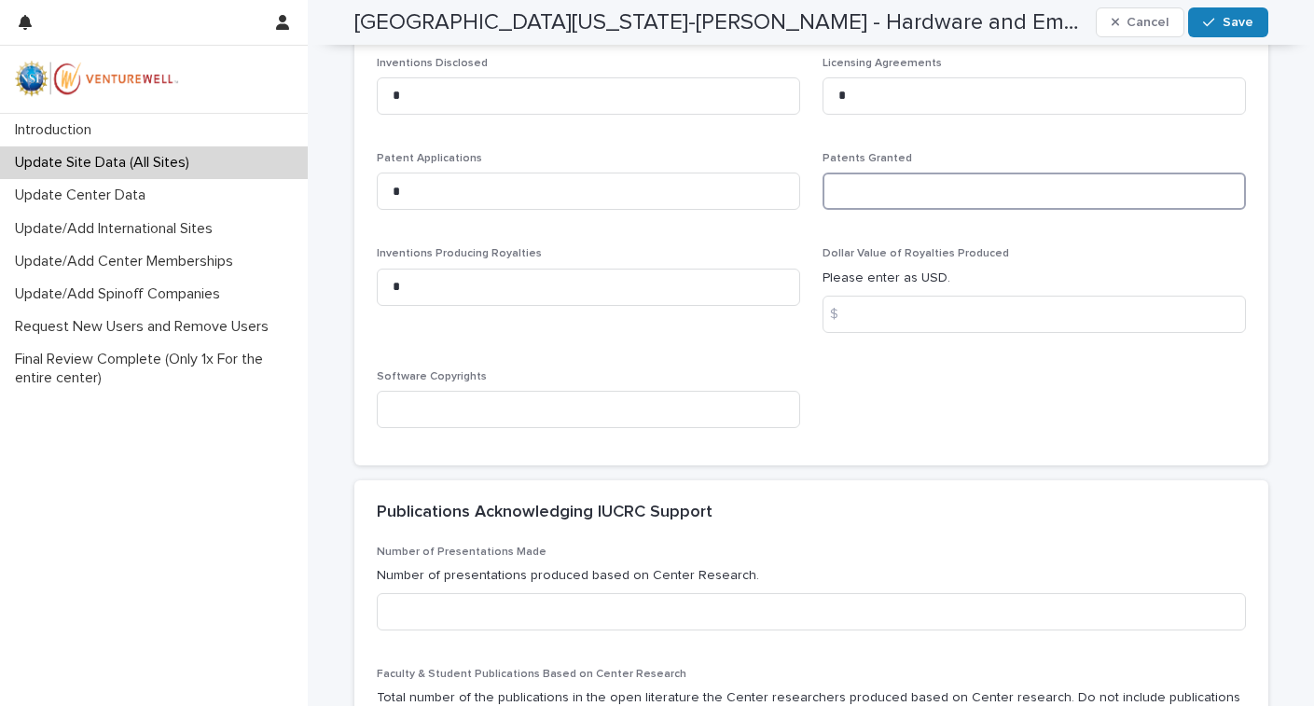
click at [864, 186] on input at bounding box center [1034, 191] width 423 height 37
type input "*"
click at [901, 324] on input at bounding box center [1034, 314] width 423 height 37
type input "****"
click at [510, 410] on input at bounding box center [588, 409] width 423 height 37
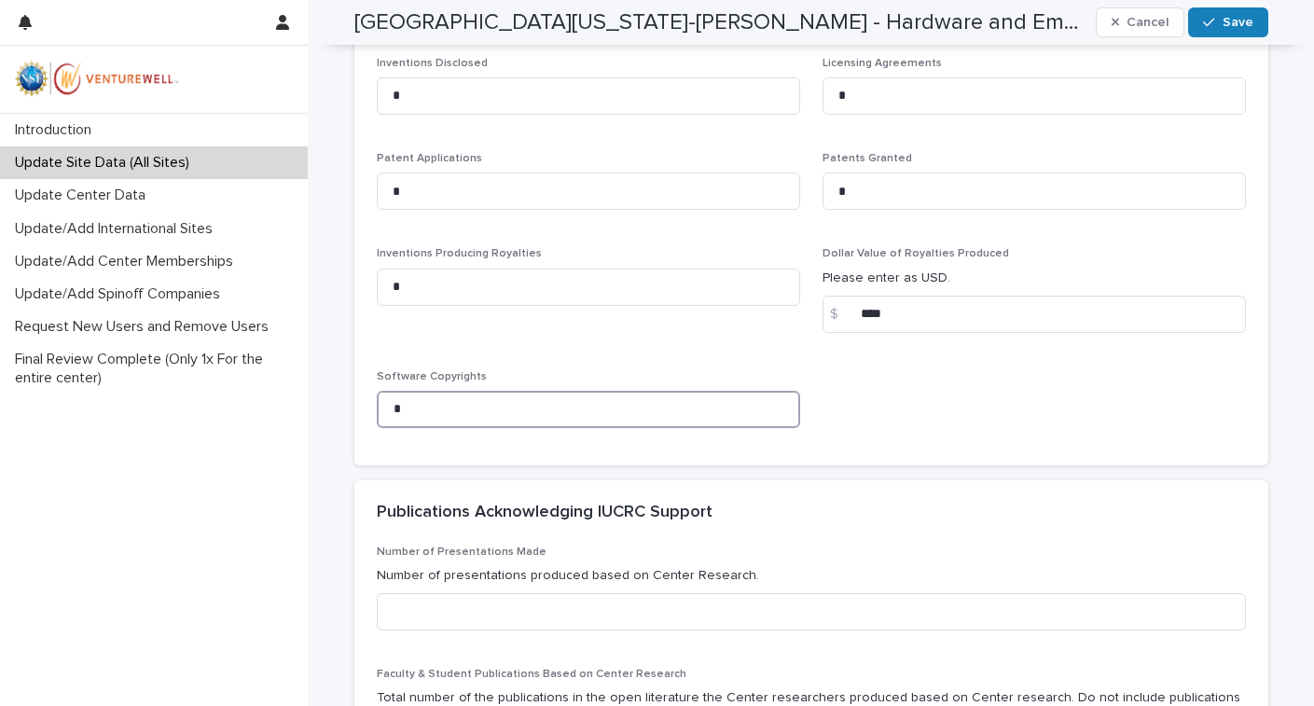
type input "*"
click at [541, 450] on div "Inventions Disclosed * Licensing Agreements * Patent Applications * Patents Gra…" at bounding box center [811, 261] width 914 height 409
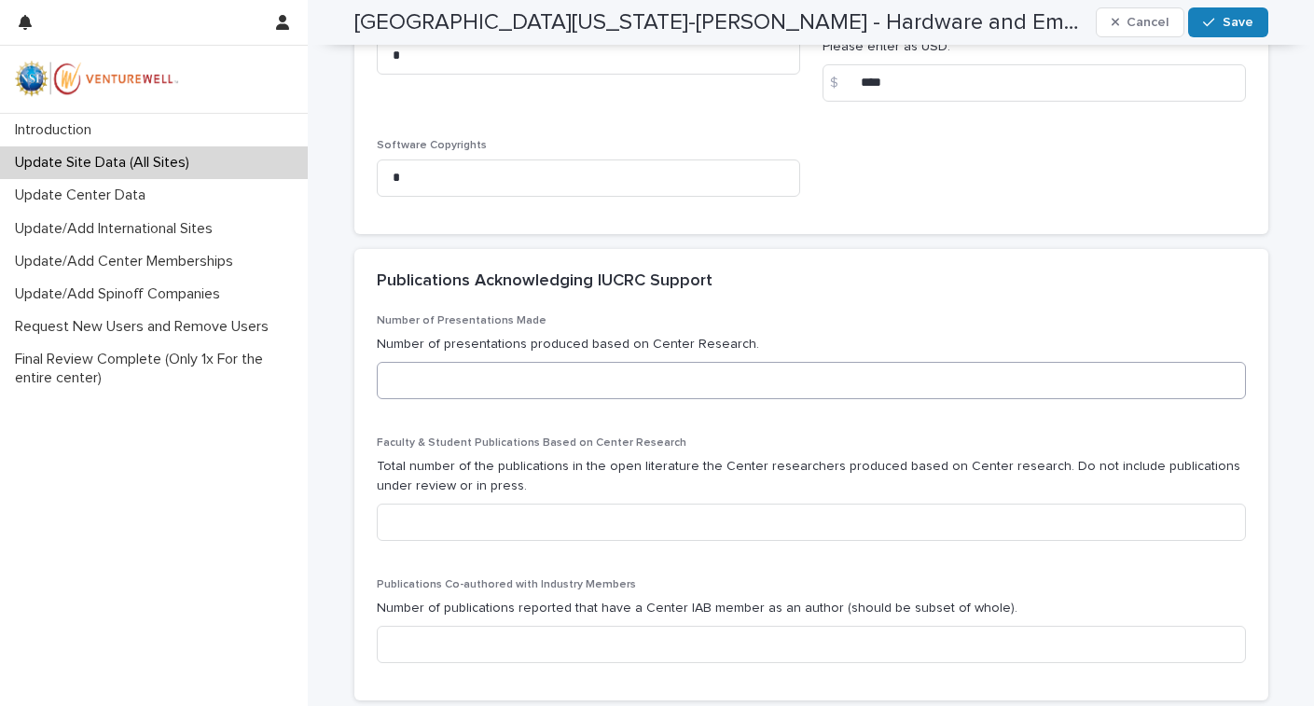
scroll to position [816, 0]
click at [605, 376] on input at bounding box center [811, 379] width 869 height 37
click at [1227, 19] on span "Save" at bounding box center [1238, 22] width 31 height 13
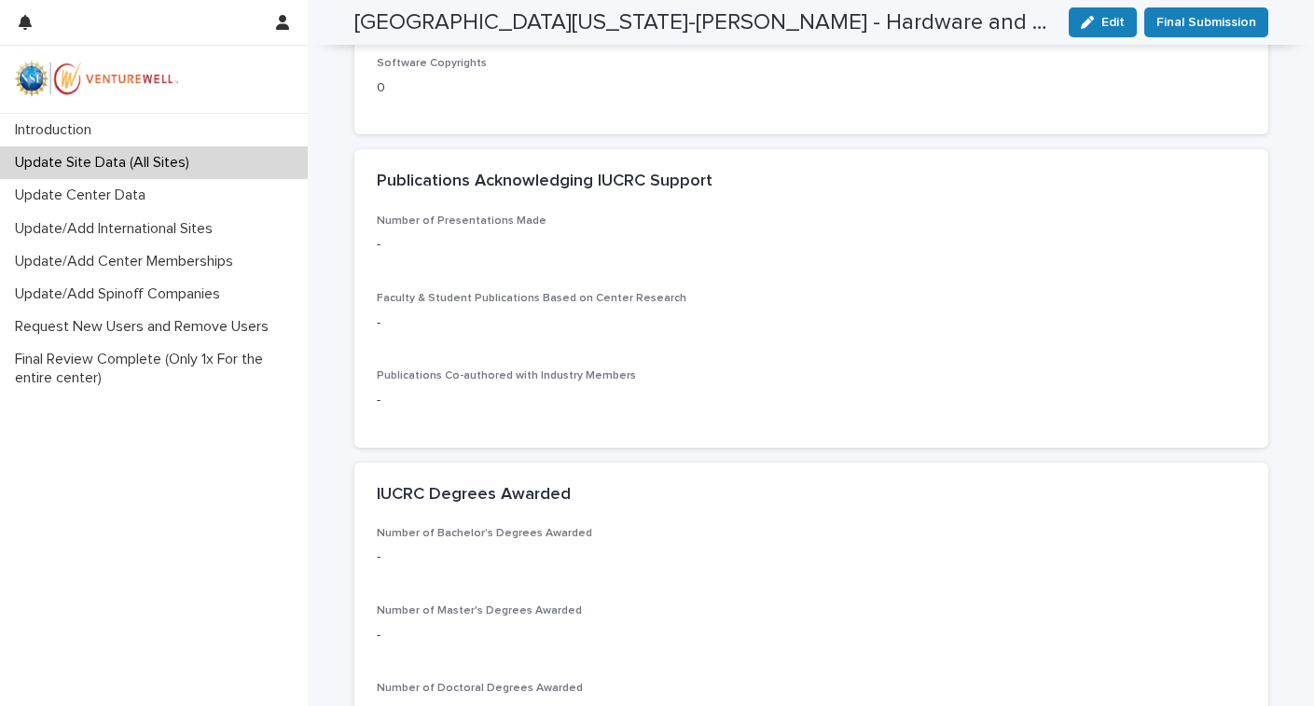
scroll to position [496, 0]
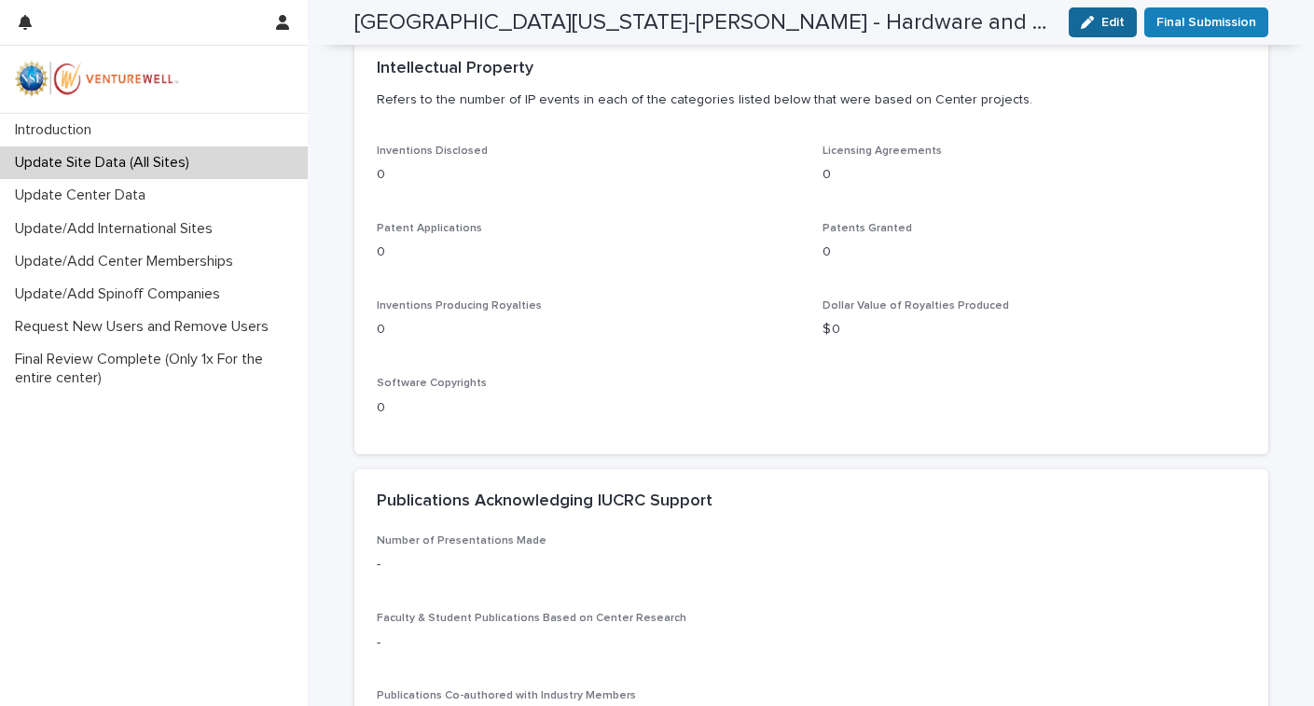
click at [1113, 26] on span "Edit" at bounding box center [1112, 22] width 23 height 13
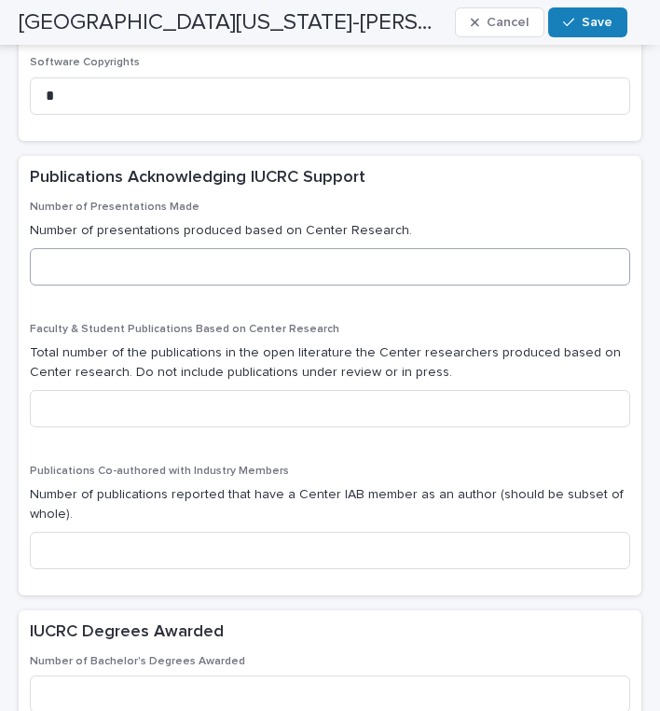
scroll to position [1269, 0]
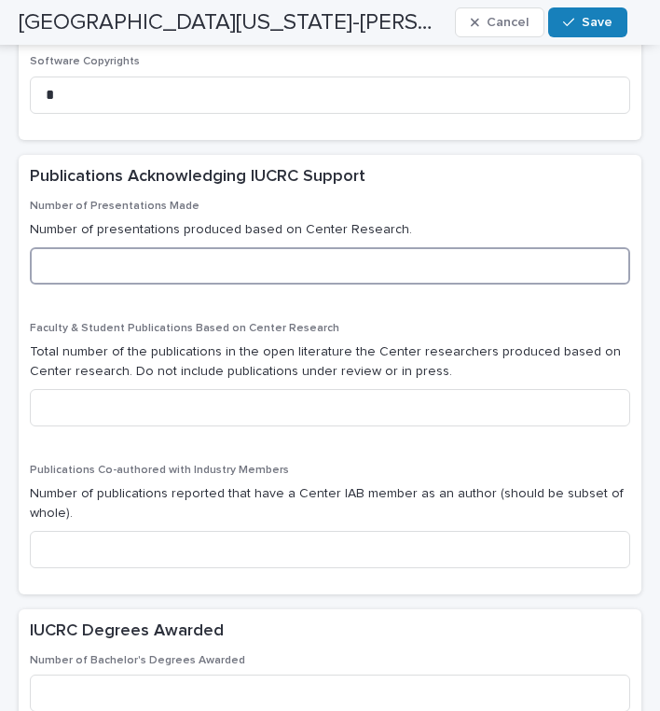
click at [170, 247] on input at bounding box center [330, 265] width 601 height 37
type input "**"
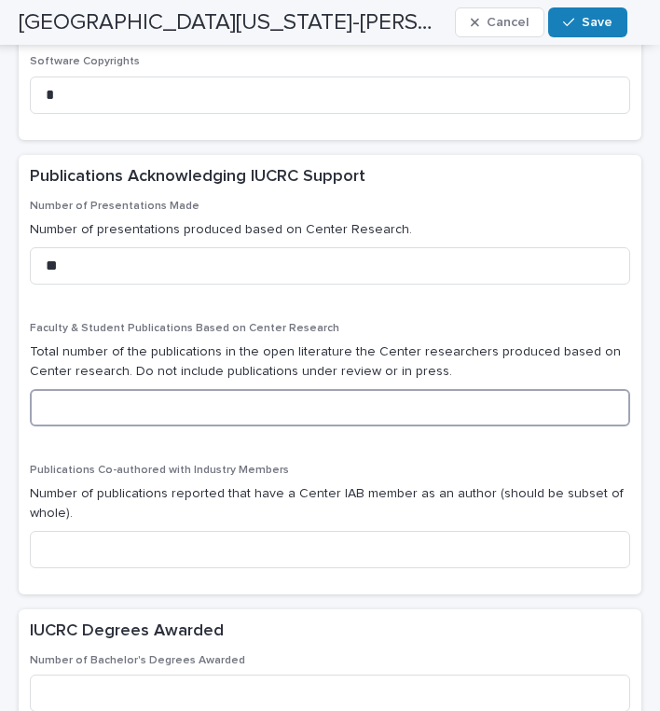
click at [193, 389] on input at bounding box center [330, 407] width 601 height 37
type input "*"
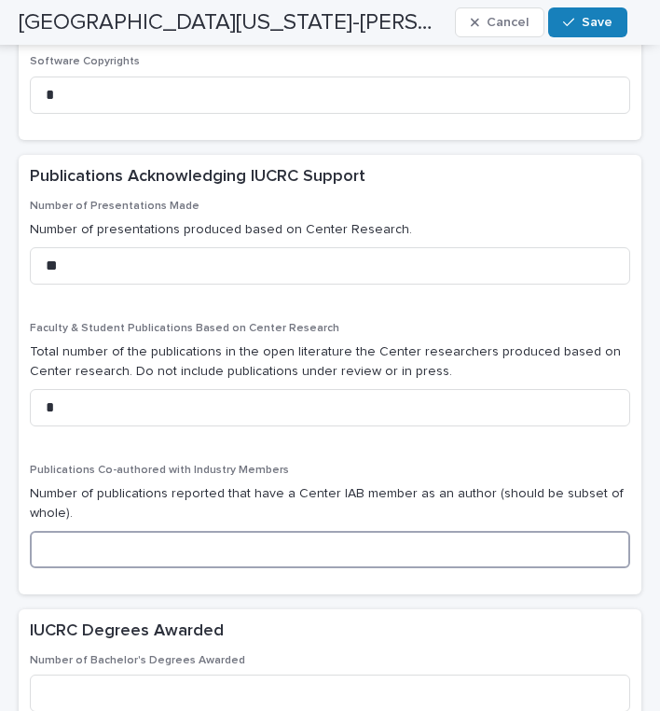
click at [208, 531] on input at bounding box center [330, 549] width 601 height 37
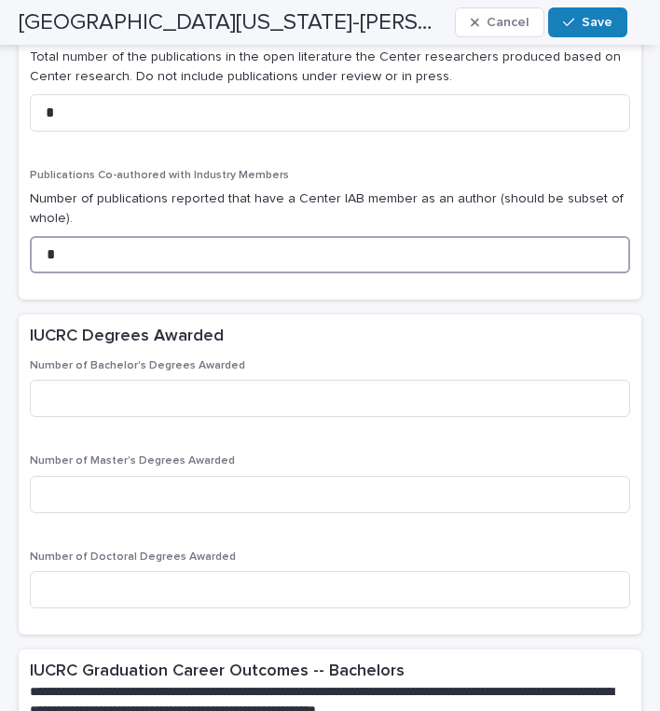
scroll to position [1569, 0]
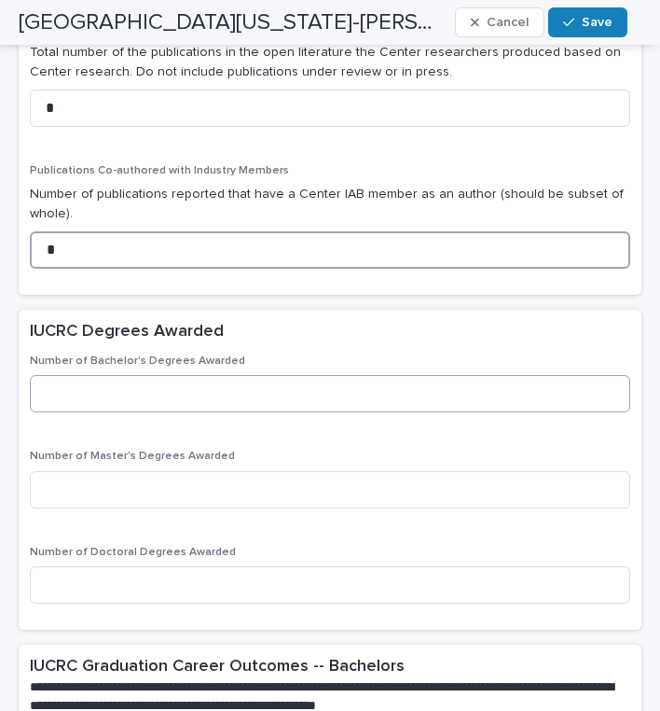
type input "*"
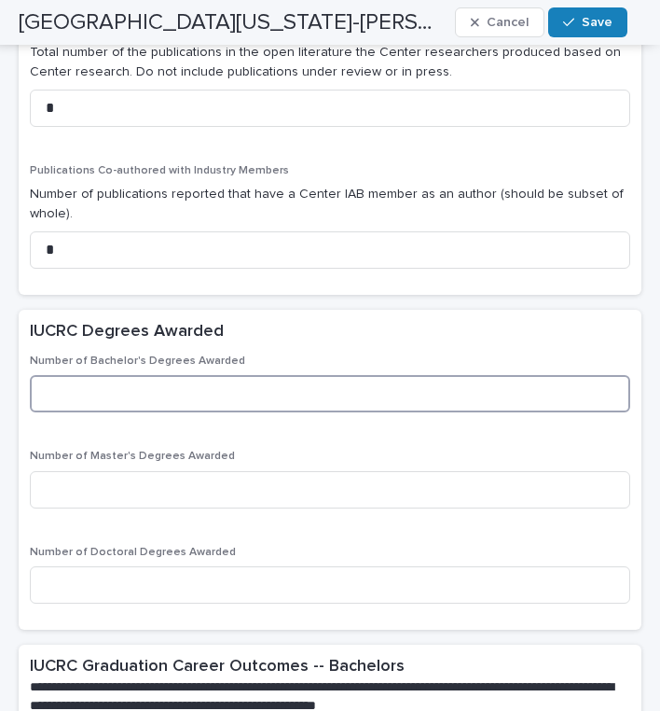
click at [157, 375] on input at bounding box center [330, 393] width 601 height 37
type input "*"
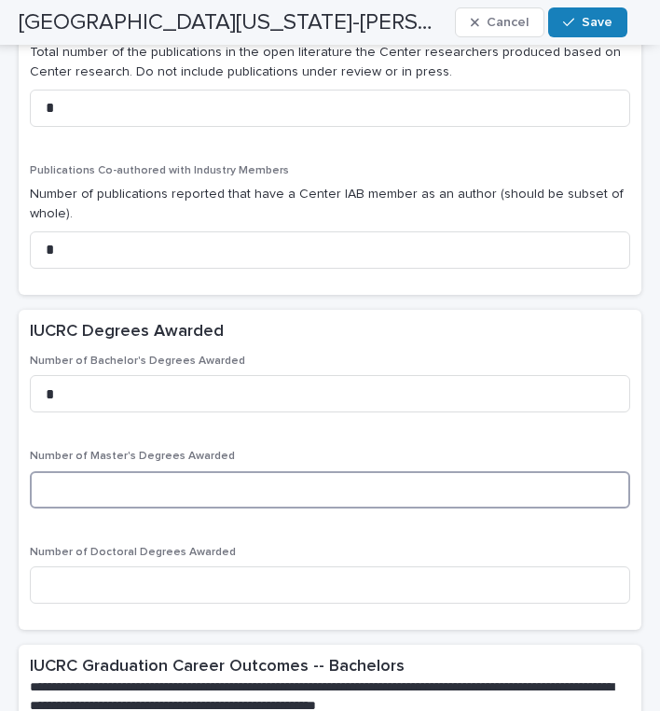
click at [125, 471] on input at bounding box center [330, 489] width 601 height 37
type input "*"
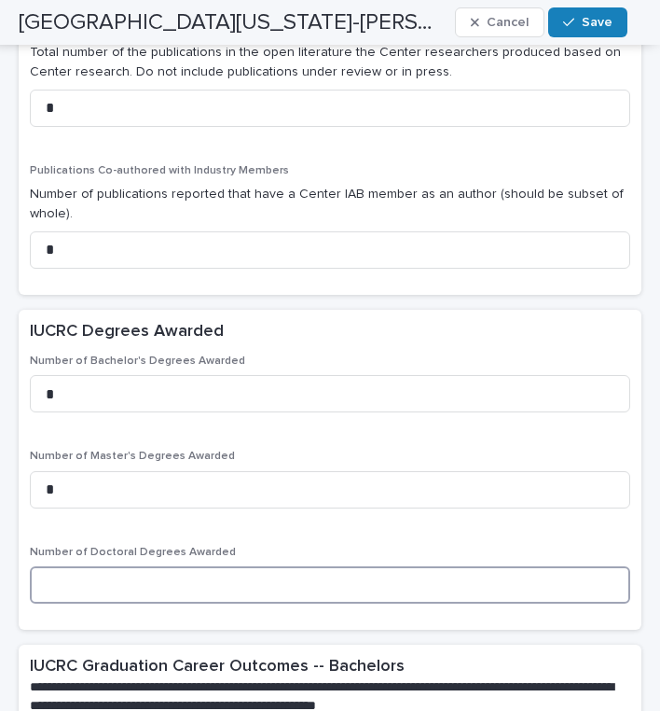
click at [181, 566] on input at bounding box center [330, 584] width 601 height 37
type input "**"
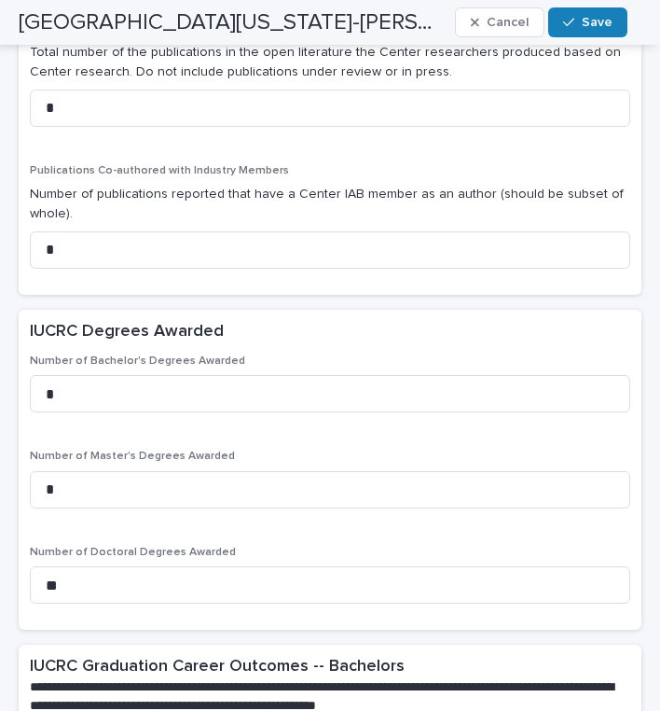
click at [268, 492] on div "Number of Bachelor's Degrees Awarded * Number of Master's Degrees Awarded * Num…" at bounding box center [330, 486] width 601 height 264
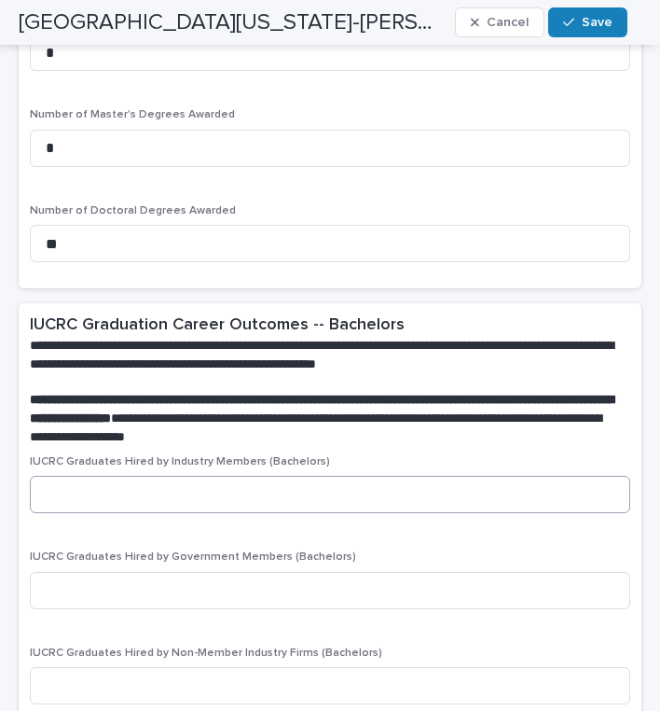
scroll to position [1921, 0]
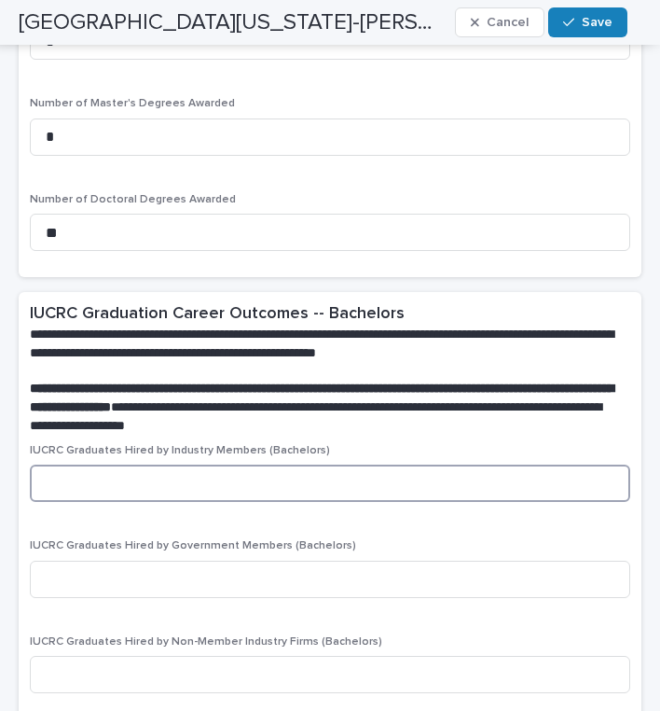
click at [232, 464] on input at bounding box center [330, 482] width 601 height 37
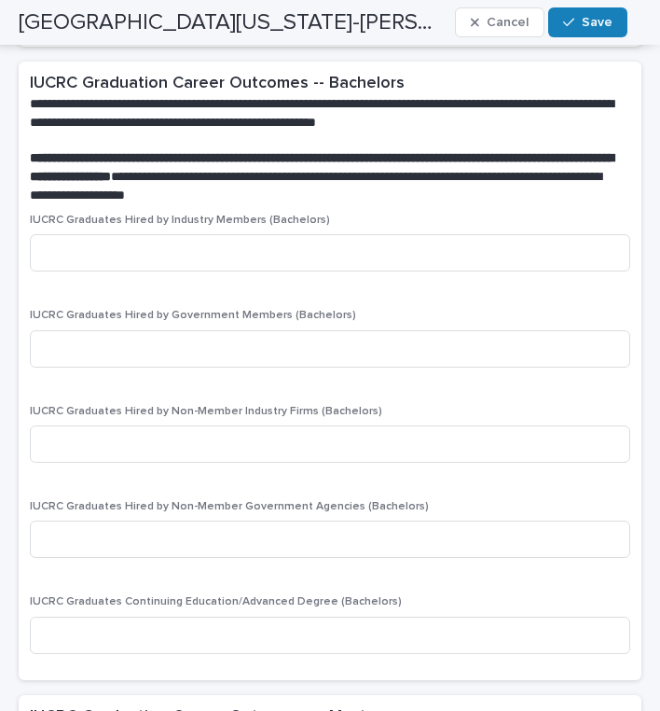
scroll to position [2153, 0]
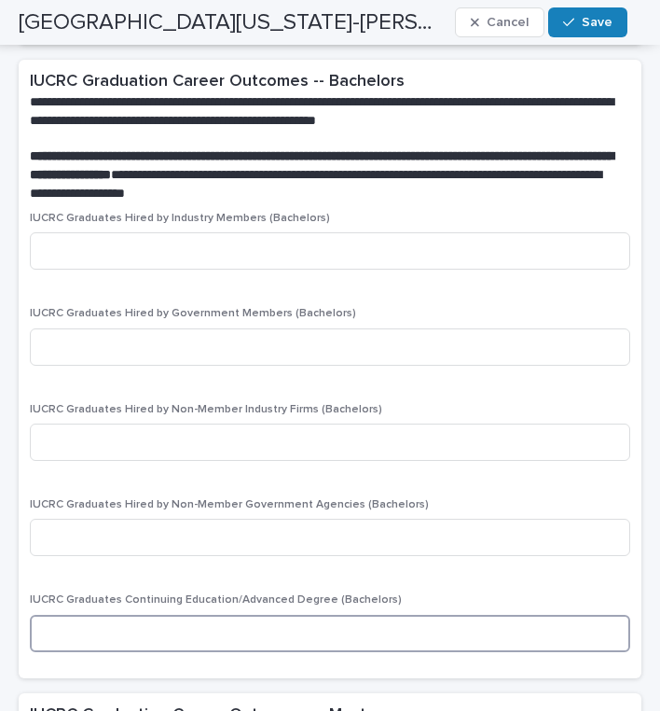
click at [164, 615] on input at bounding box center [330, 633] width 601 height 37
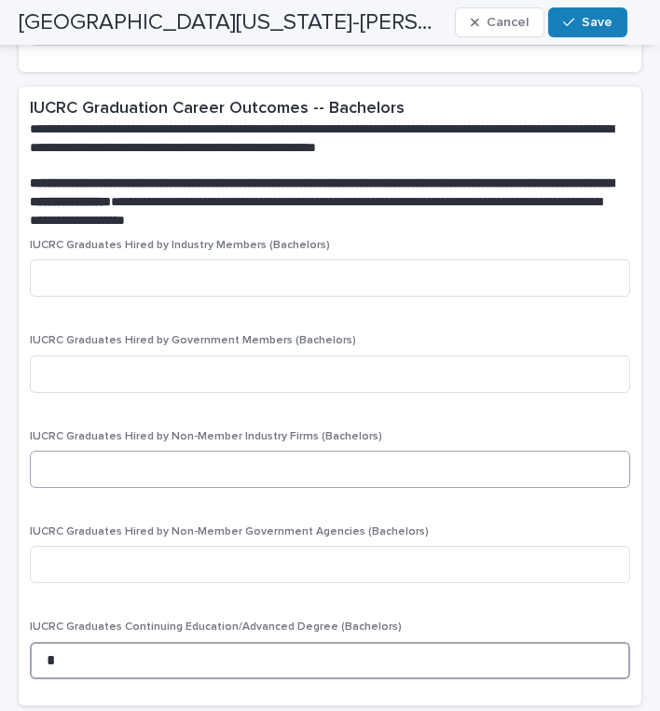
scroll to position [2122, 0]
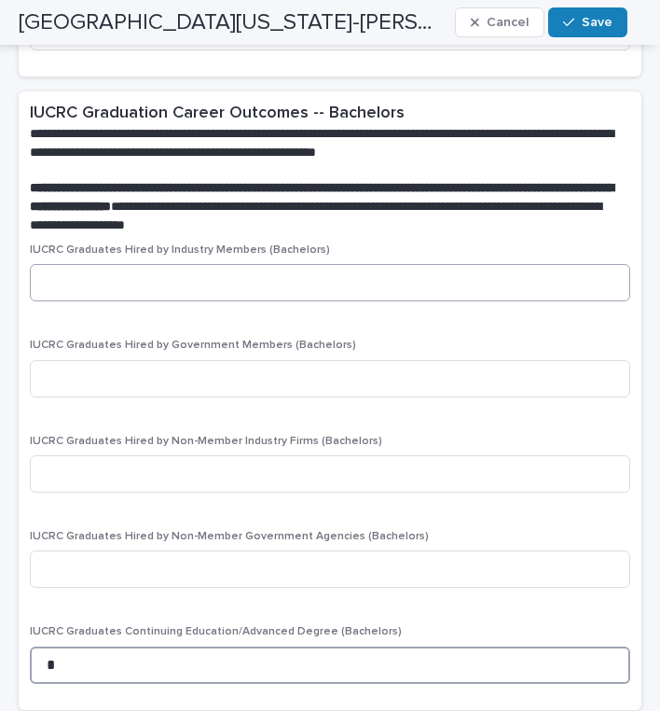
type input "*"
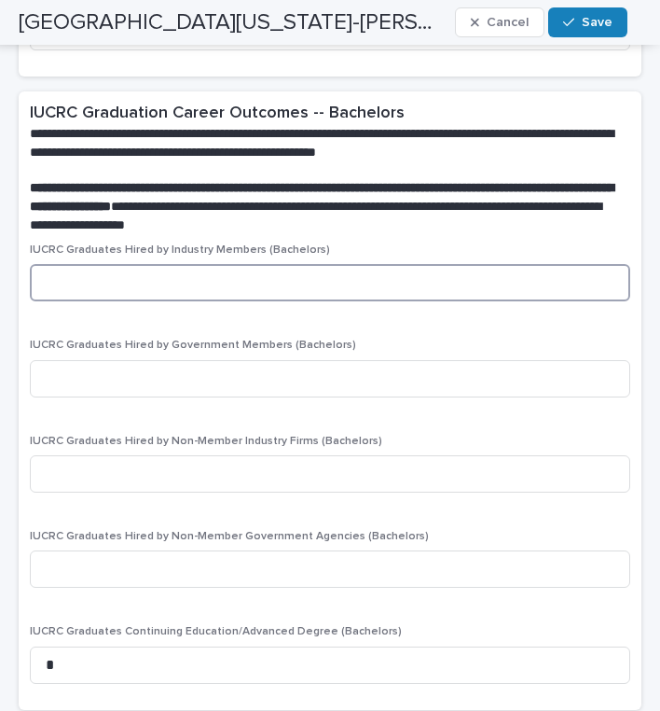
click at [132, 264] on input at bounding box center [330, 282] width 601 height 37
type input "*"
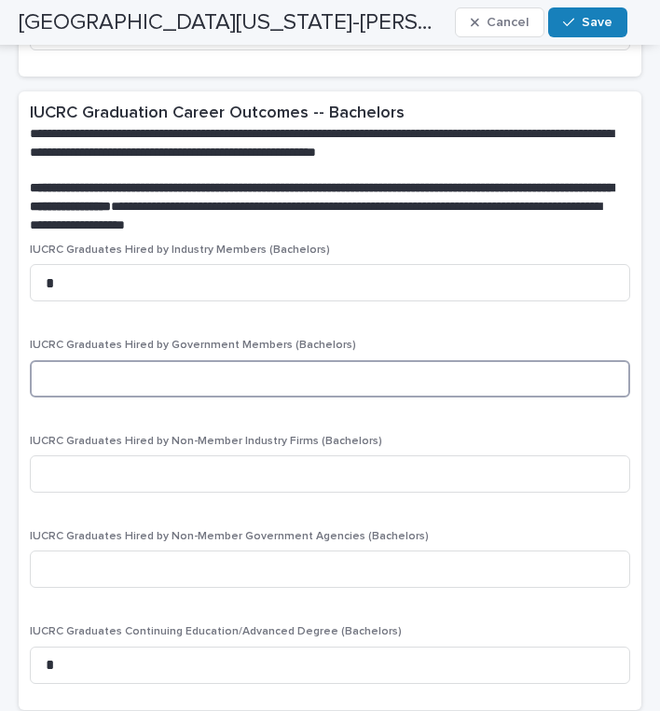
click at [115, 360] on input at bounding box center [330, 378] width 601 height 37
type input "*"
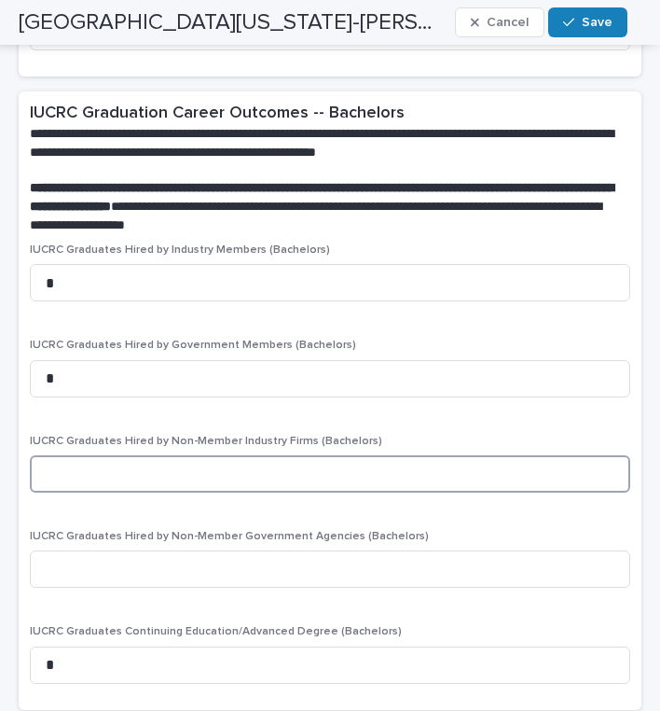
click at [118, 455] on input at bounding box center [330, 473] width 601 height 37
type input "*"
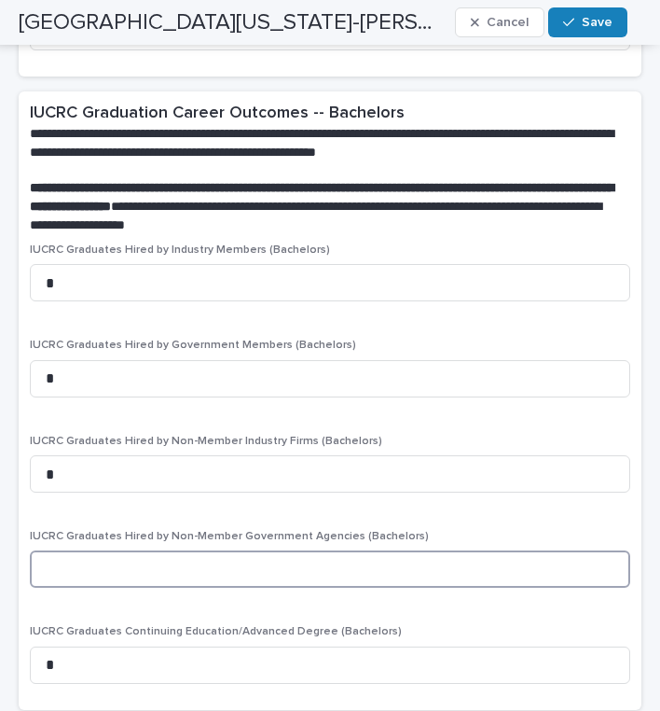
click at [112, 550] on input at bounding box center [330, 568] width 601 height 37
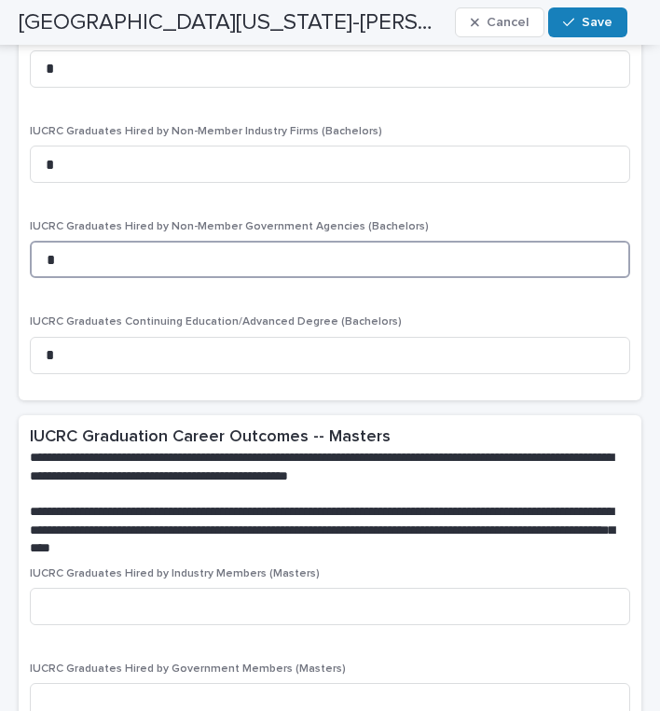
scroll to position [2789, 0]
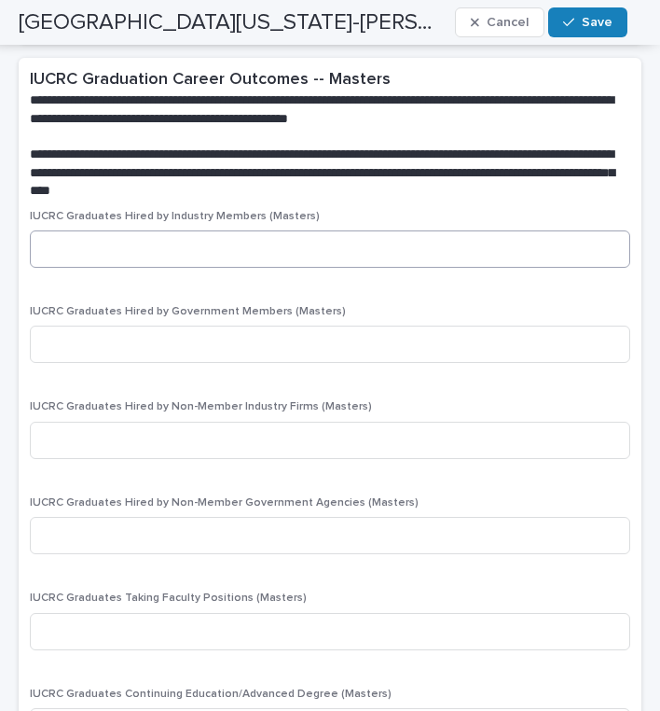
type input "*"
click at [187, 230] on input at bounding box center [330, 248] width 601 height 37
type input "*"
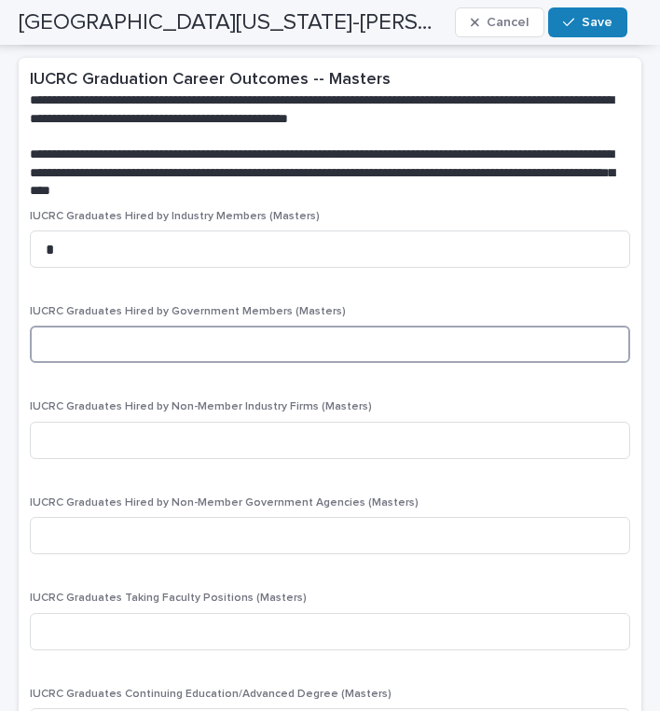
click at [71, 325] on input at bounding box center [330, 343] width 601 height 37
type input "*"
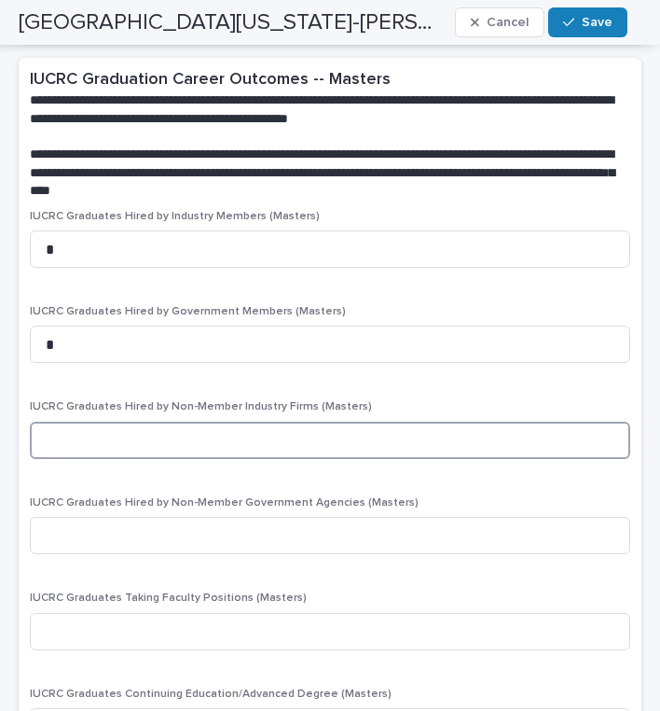
click at [108, 422] on input at bounding box center [330, 440] width 601 height 37
type input "*"
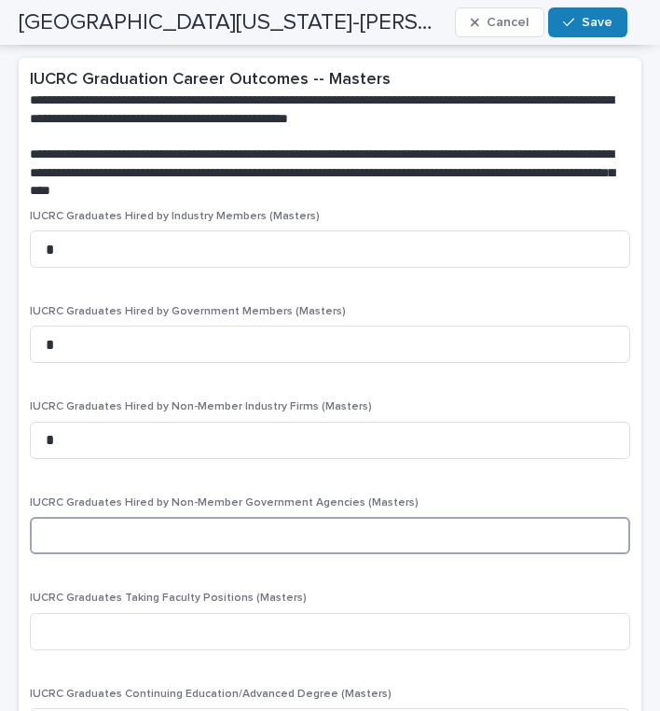
click at [111, 517] on input at bounding box center [330, 535] width 601 height 37
type input "*"
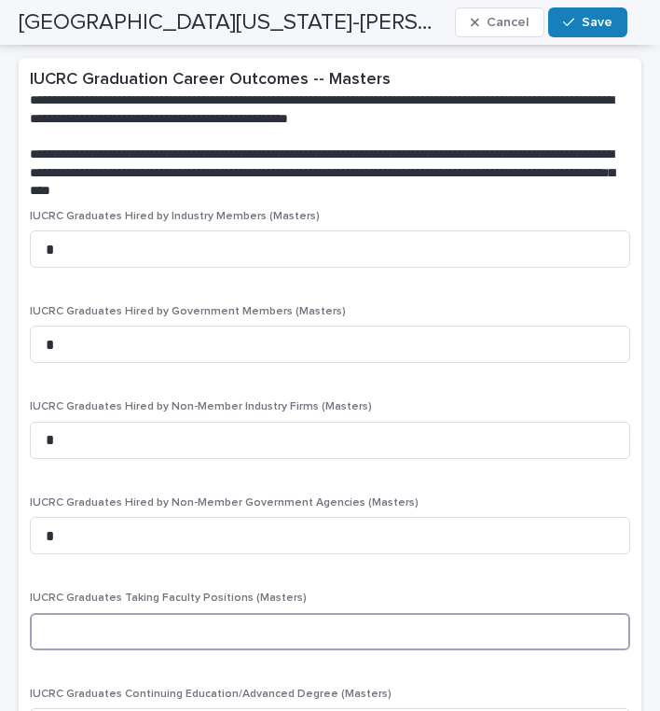
click at [113, 613] on input at bounding box center [330, 631] width 601 height 37
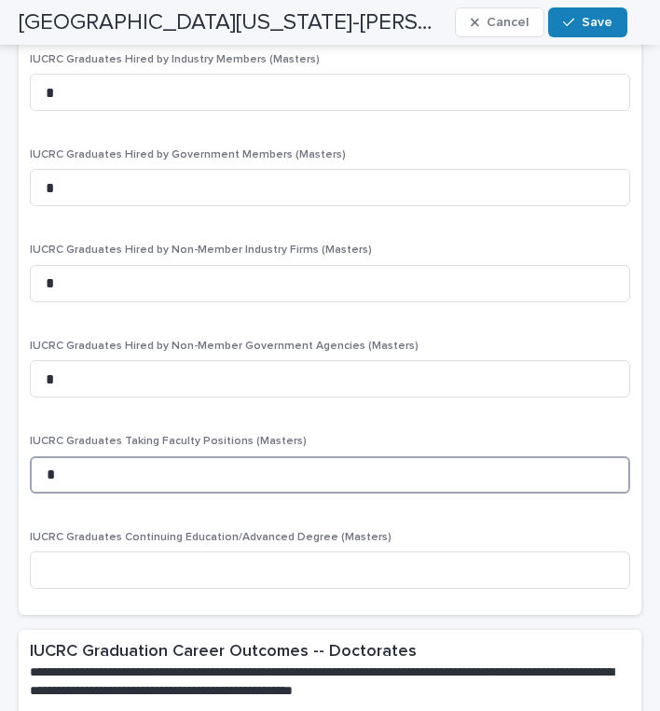
scroll to position [3074, 0]
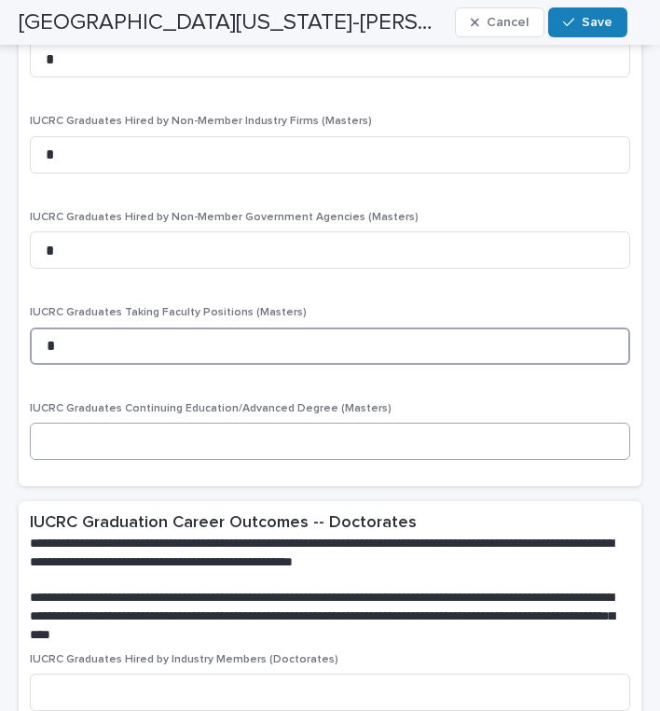
type input "*"
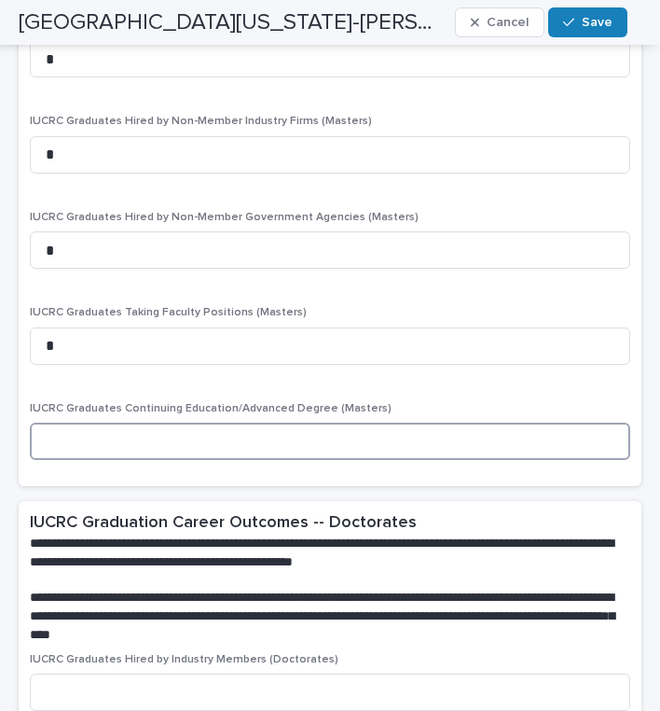
click at [132, 422] on input at bounding box center [330, 440] width 601 height 37
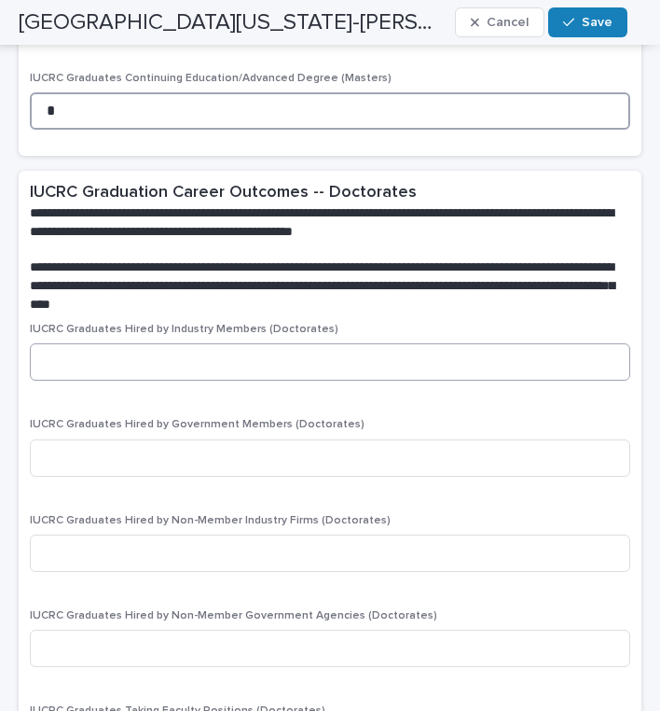
type input "*"
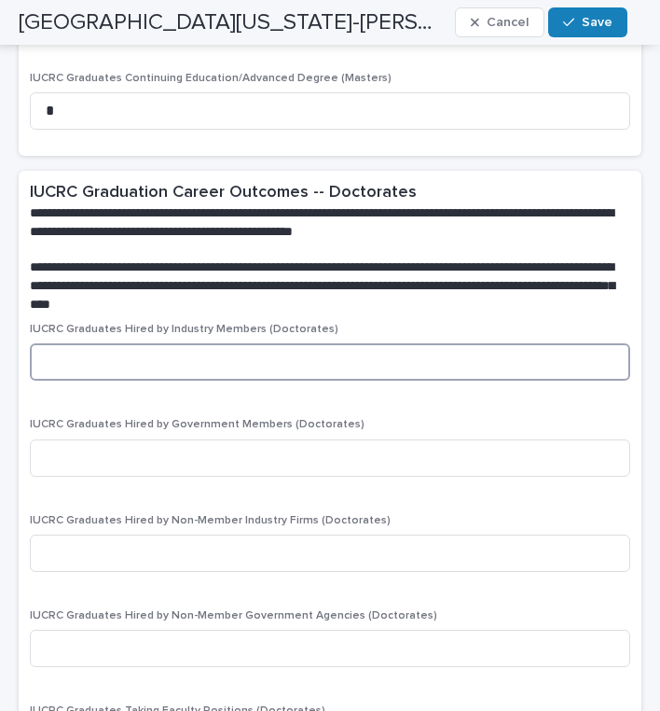
click at [150, 343] on input at bounding box center [330, 361] width 601 height 37
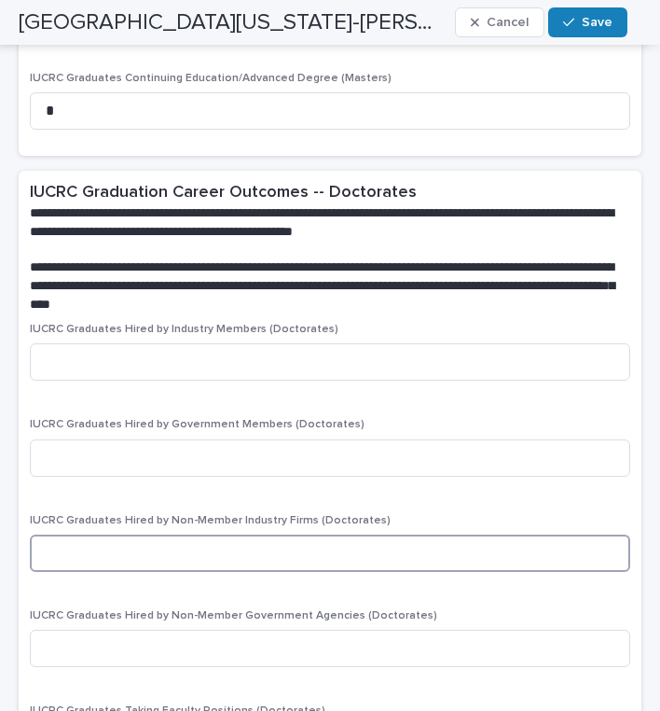
click at [154, 534] on input at bounding box center [330, 552] width 601 height 37
type input "*"
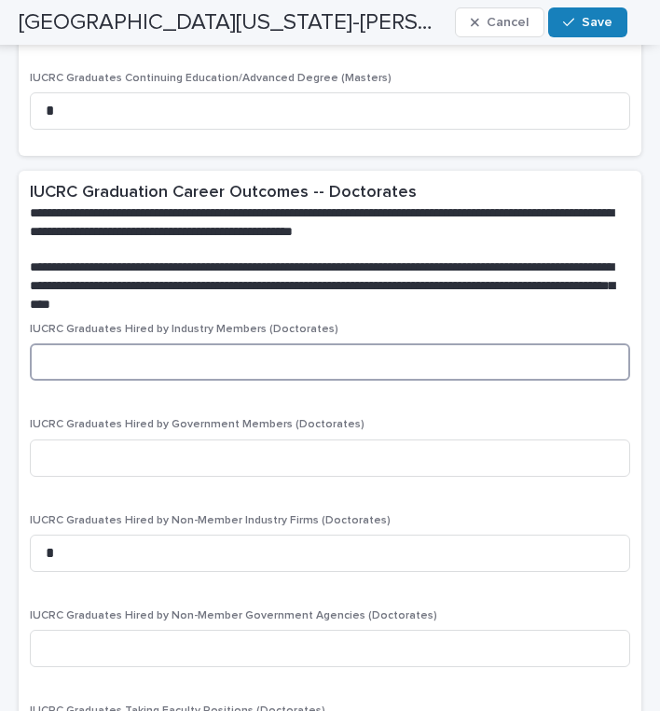
click at [125, 343] on input at bounding box center [330, 361] width 601 height 37
type input "*"
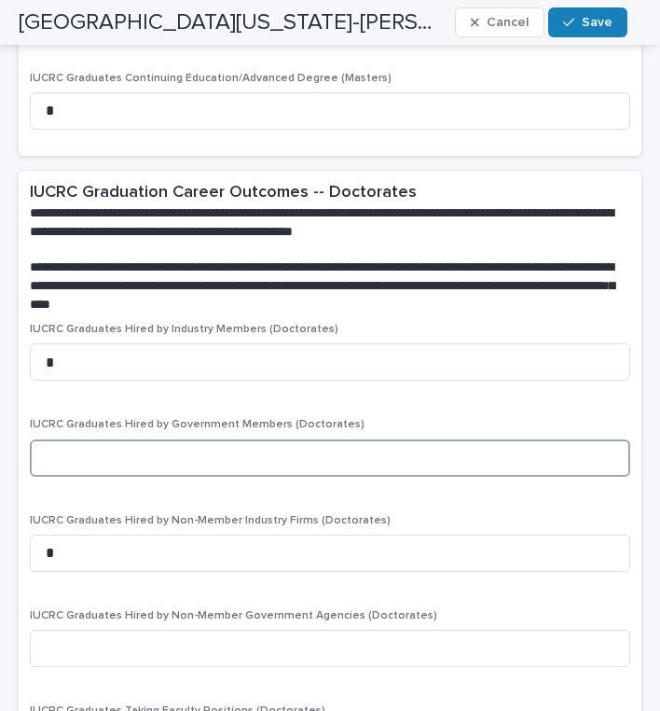
click at [132, 439] on input at bounding box center [330, 457] width 601 height 37
type input "*"
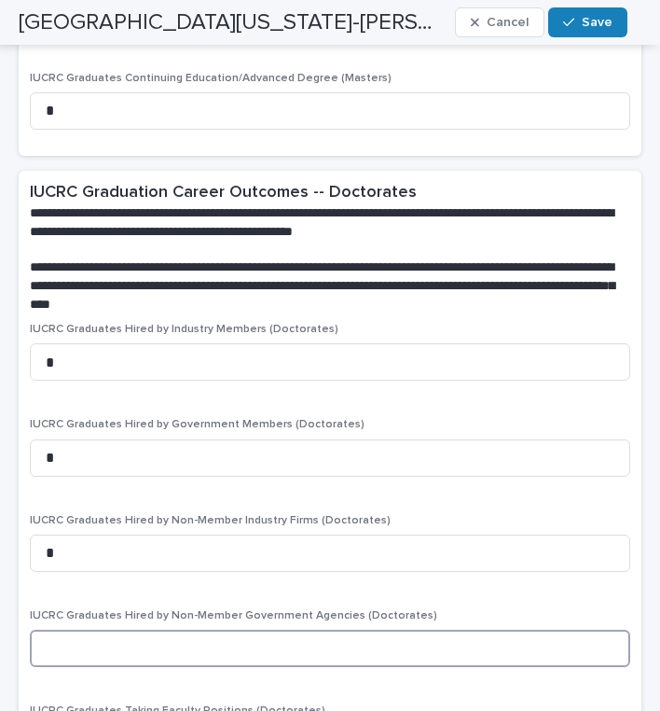
click at [159, 630] on input at bounding box center [330, 648] width 601 height 37
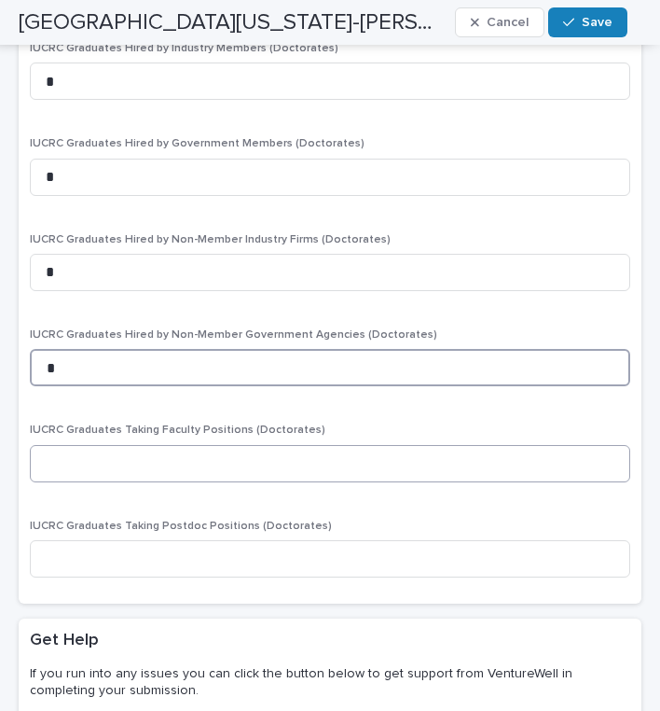
scroll to position [3690, 0]
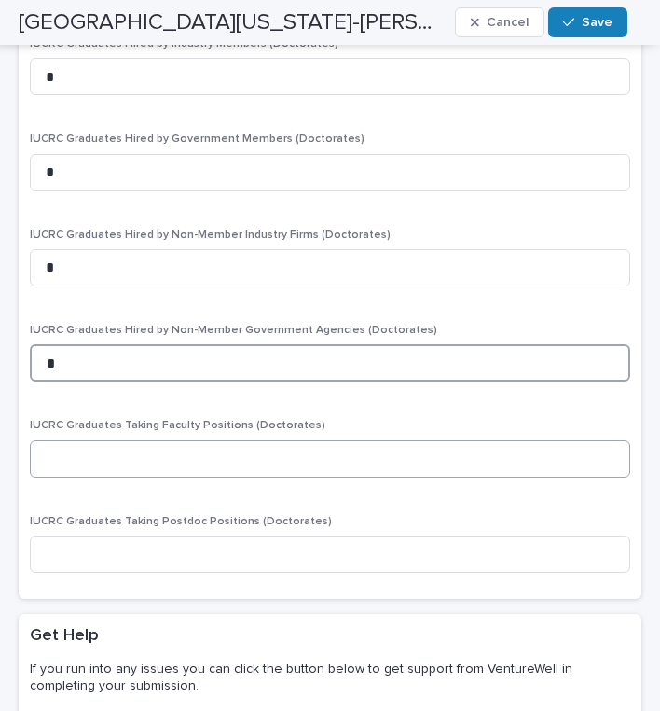
type input "*"
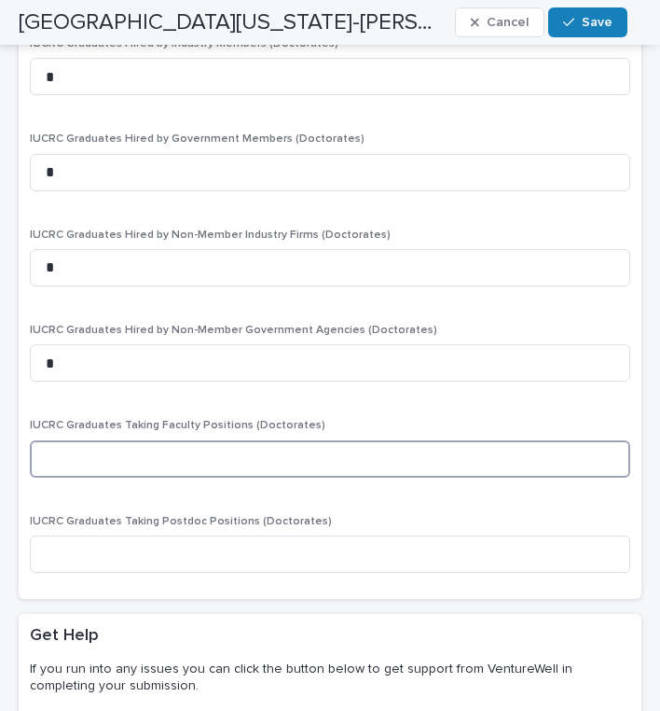
click at [119, 440] on input at bounding box center [330, 458] width 601 height 37
type input "*"
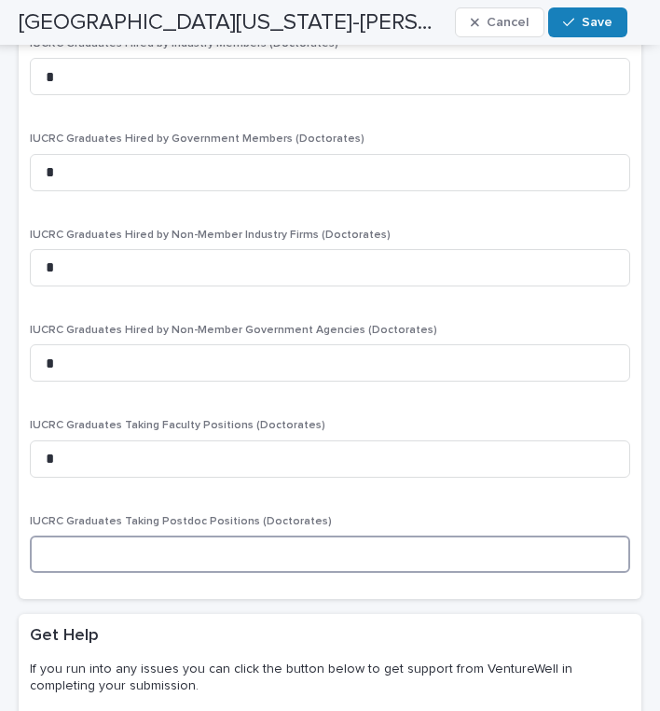
click at [127, 535] on input at bounding box center [330, 553] width 601 height 37
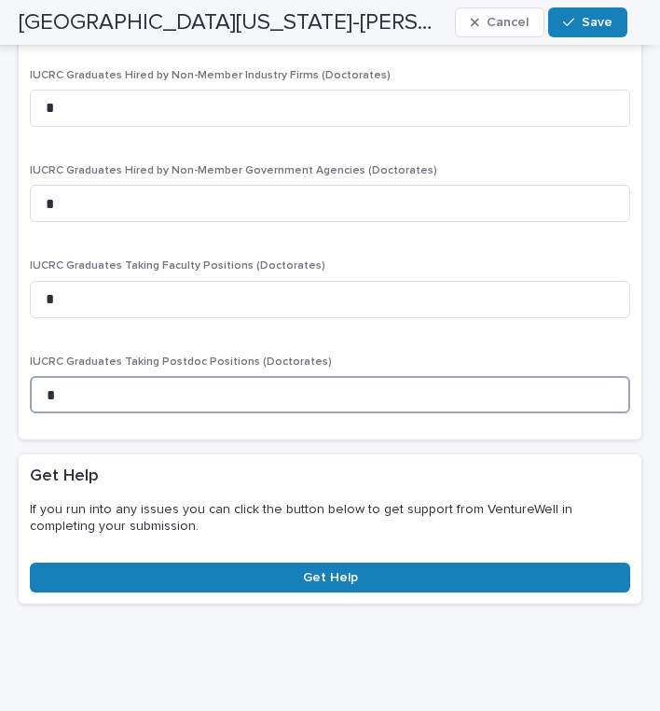
scroll to position [3848, 0]
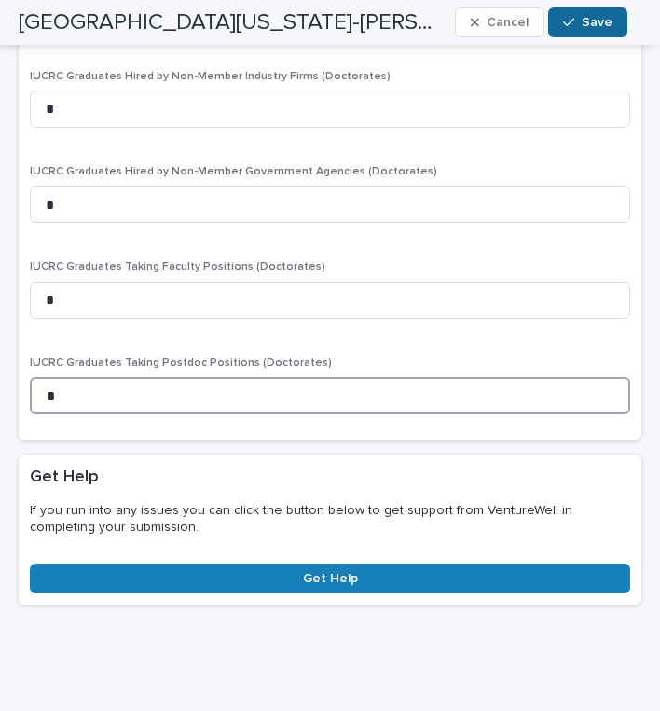
type input "*"
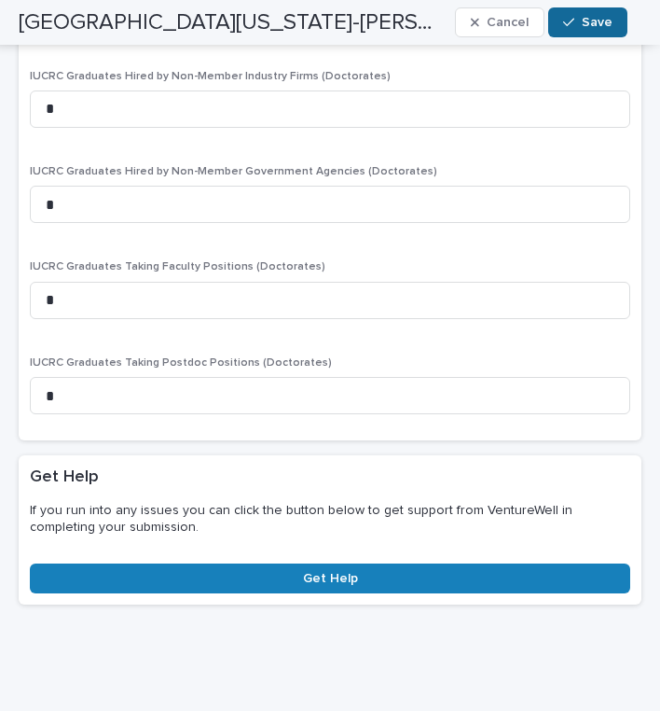
click at [602, 27] on span "Save" at bounding box center [597, 22] width 31 height 13
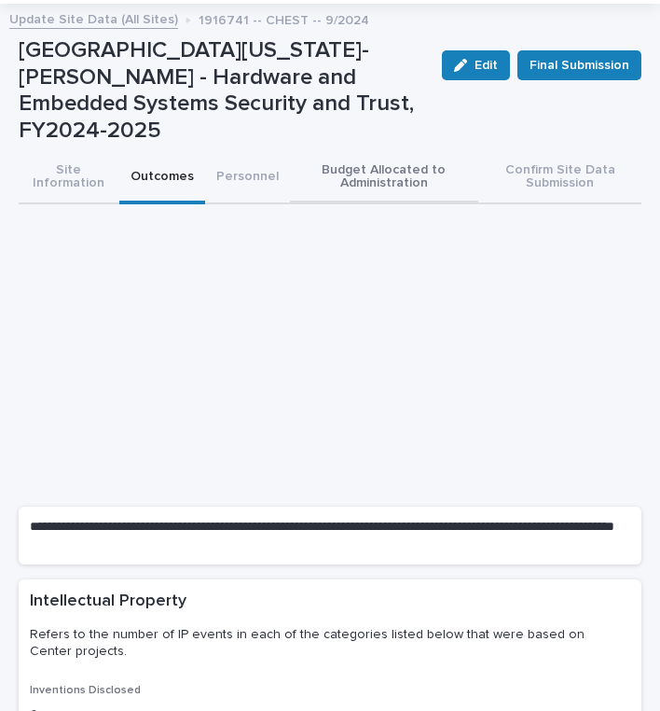
scroll to position [31, 0]
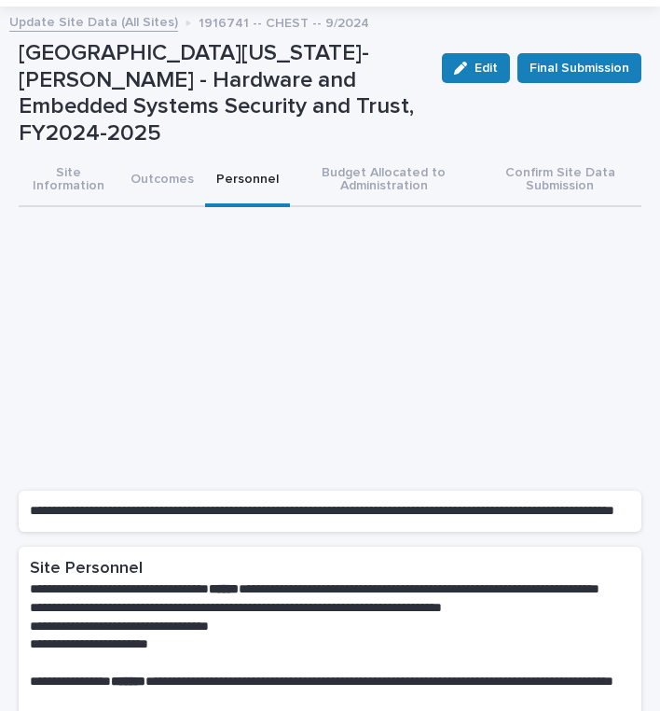
click at [235, 155] on button "Personnel" at bounding box center [247, 181] width 85 height 52
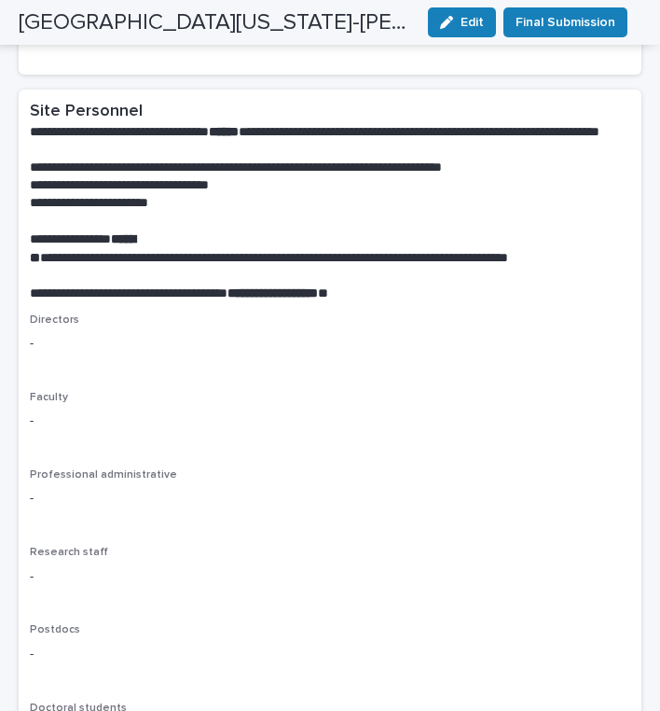
scroll to position [505, 0]
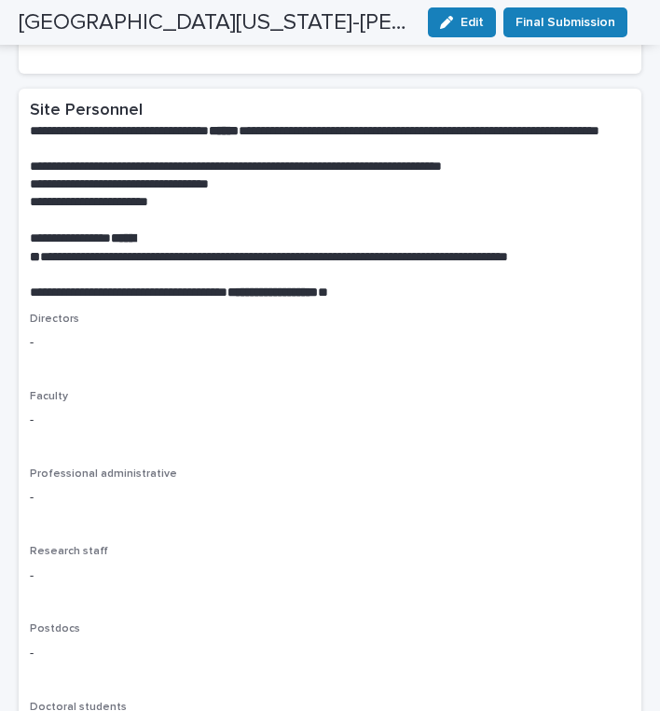
click at [453, 22] on icon "button" at bounding box center [446, 22] width 13 height 13
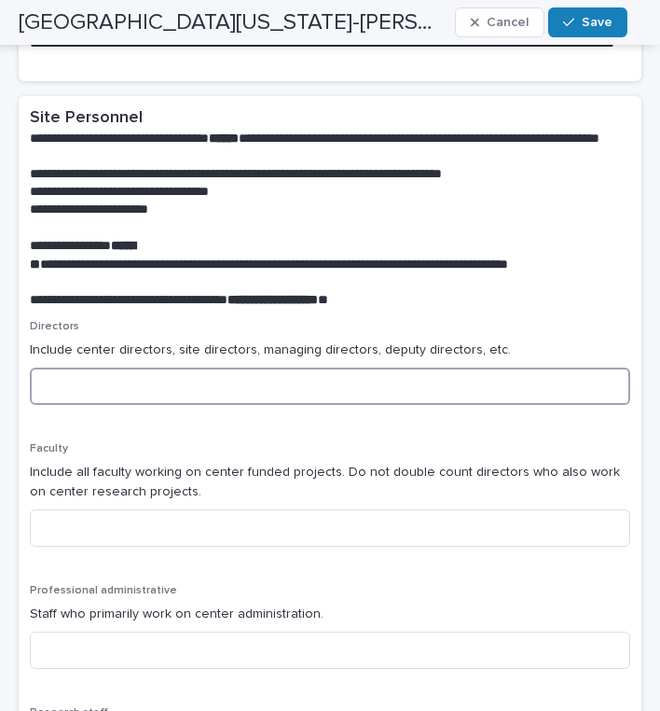
click at [112, 367] on input at bounding box center [330, 385] width 601 height 37
type input "*"
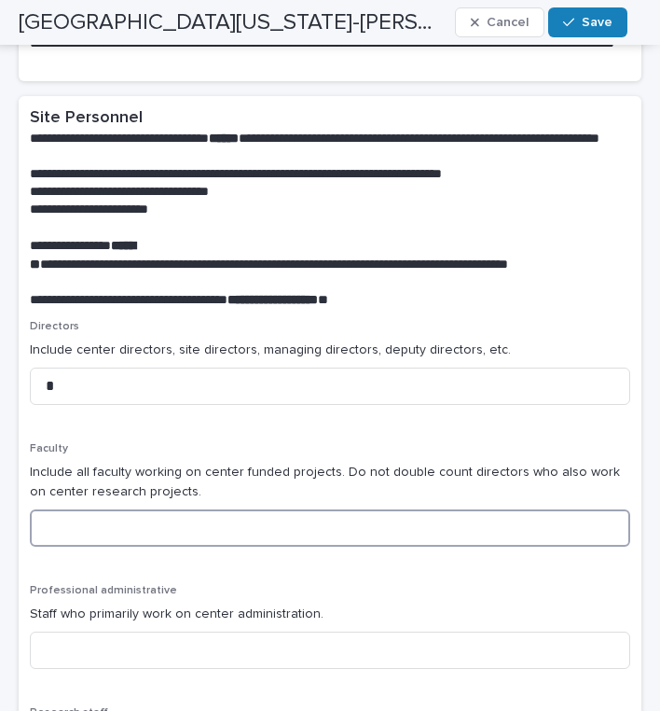
click at [154, 509] on input at bounding box center [330, 527] width 601 height 37
type input "*"
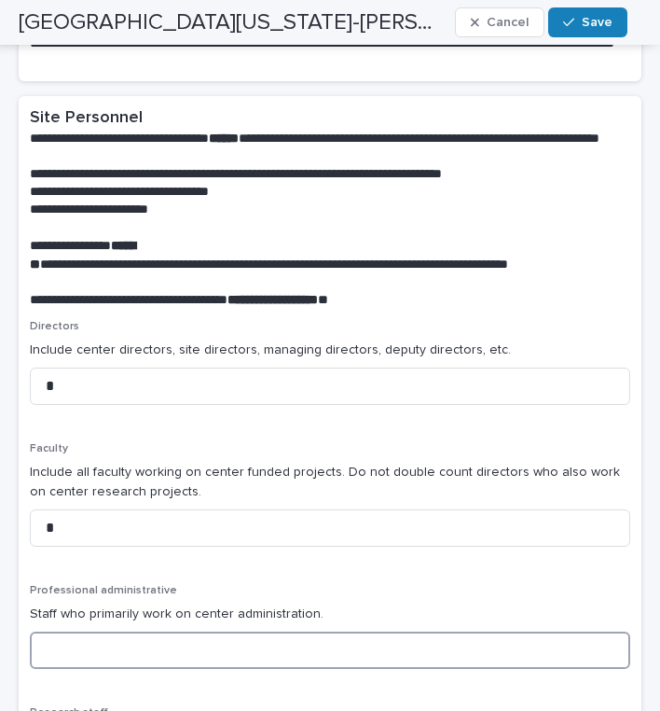
click at [82, 631] on input at bounding box center [330, 649] width 601 height 37
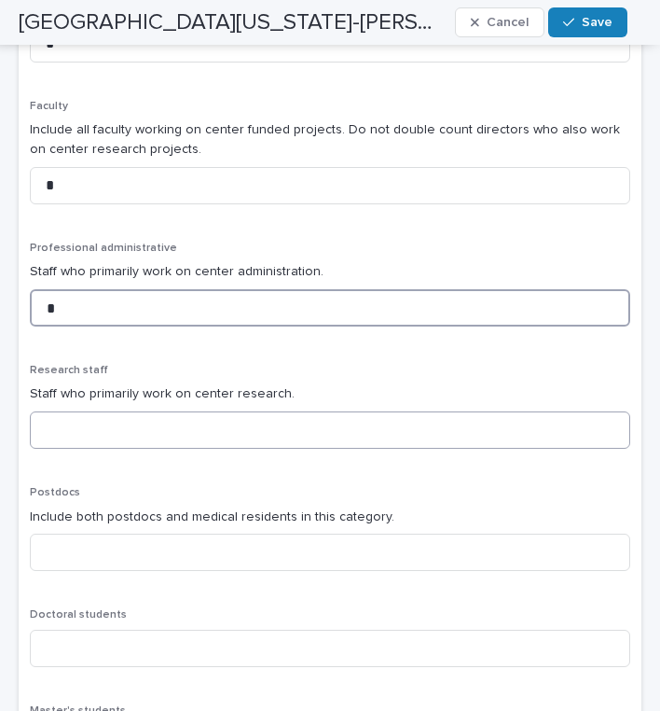
type input "*"
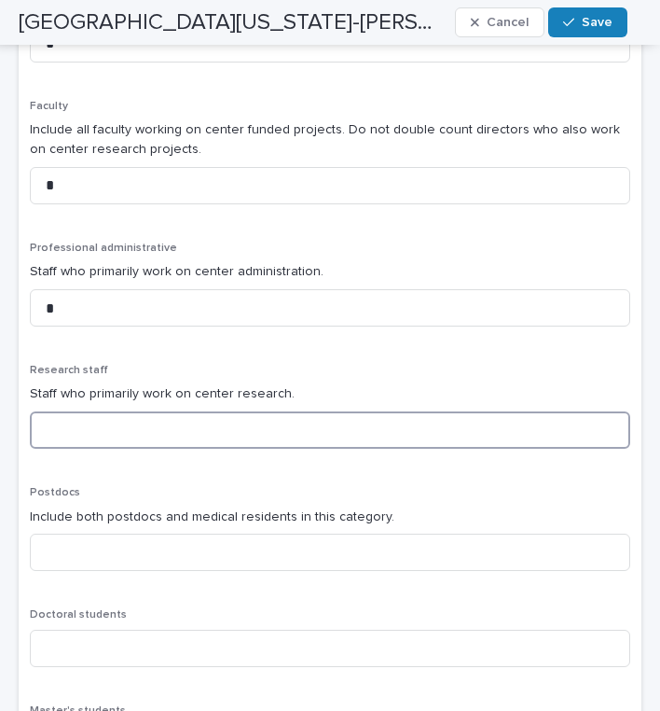
click at [156, 411] on input at bounding box center [330, 429] width 601 height 37
type input "*"
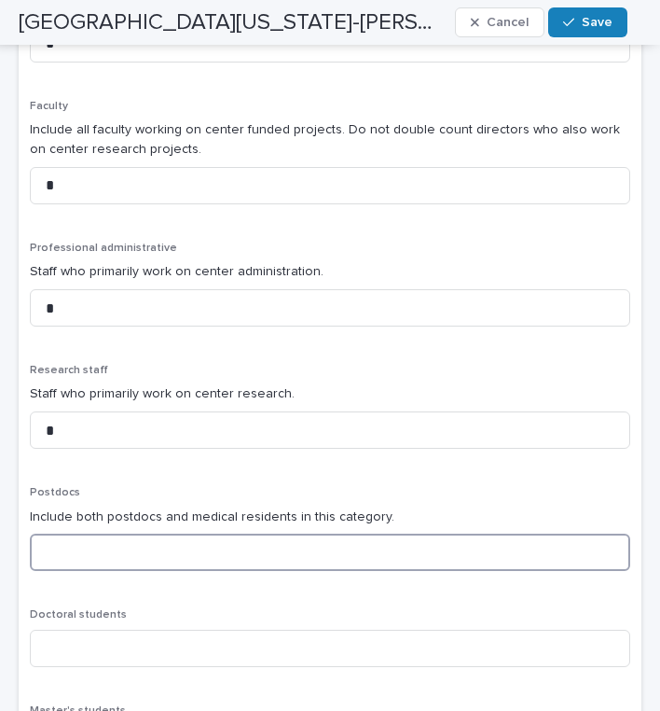
click at [78, 533] on input at bounding box center [330, 551] width 601 height 37
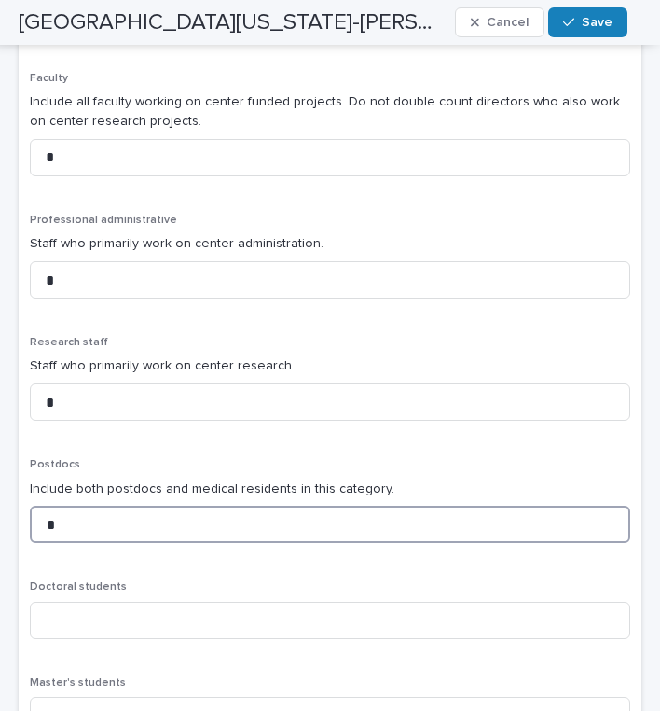
scroll to position [897, 0]
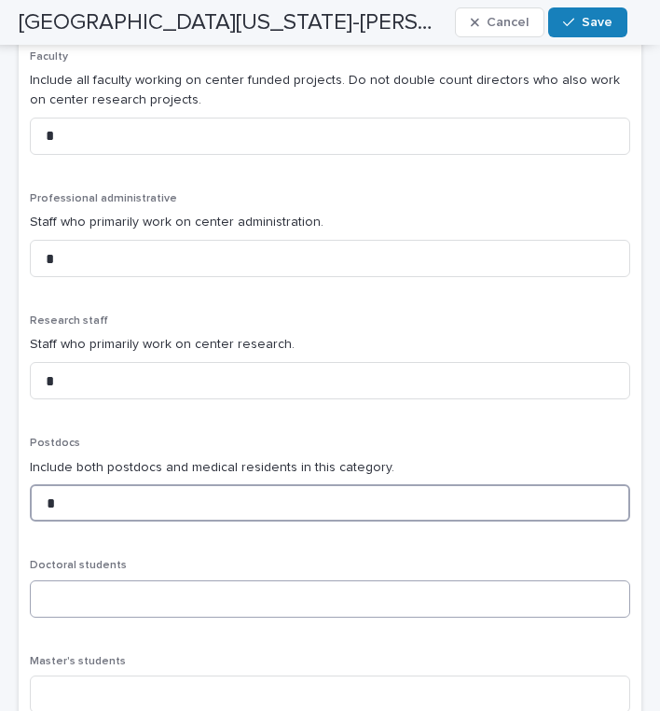
type input "*"
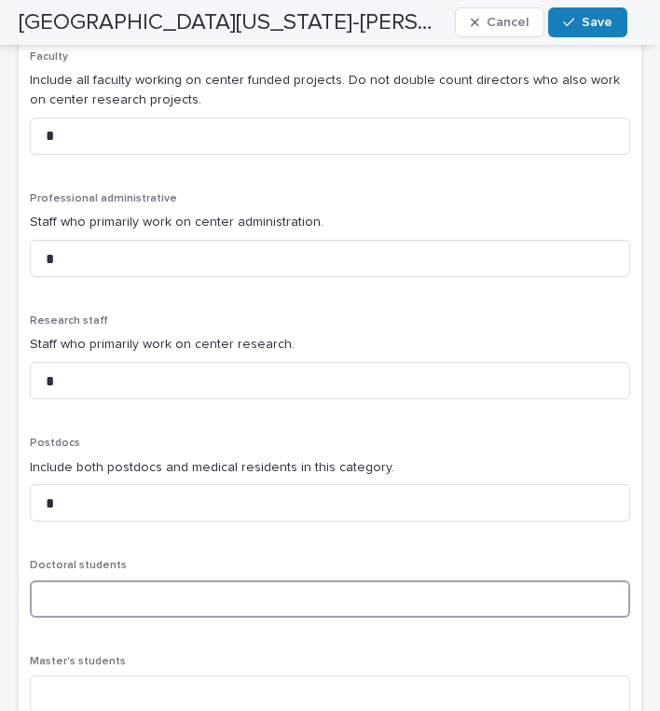
click at [128, 580] on input at bounding box center [330, 598] width 601 height 37
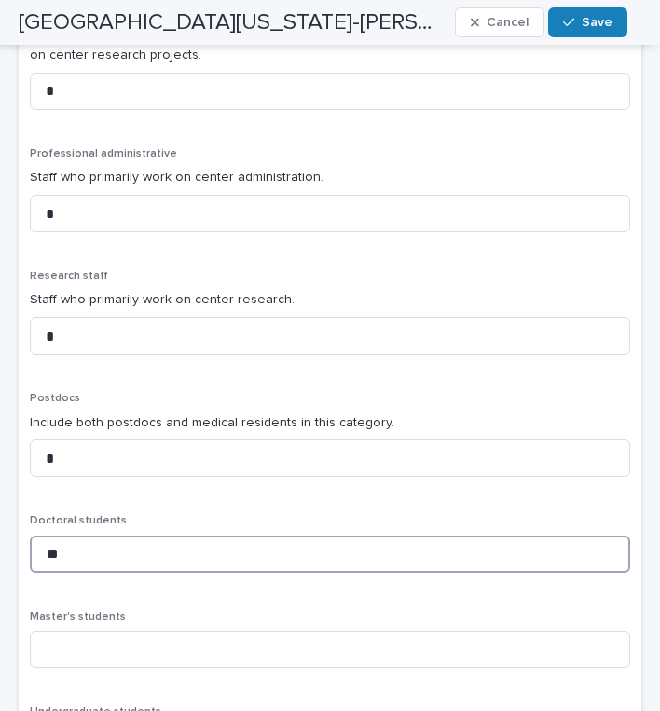
scroll to position [946, 0]
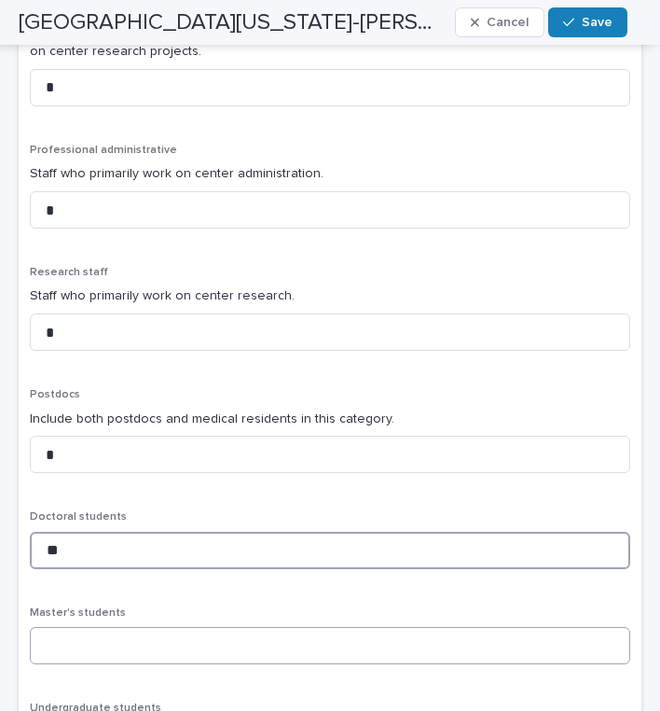
type input "**"
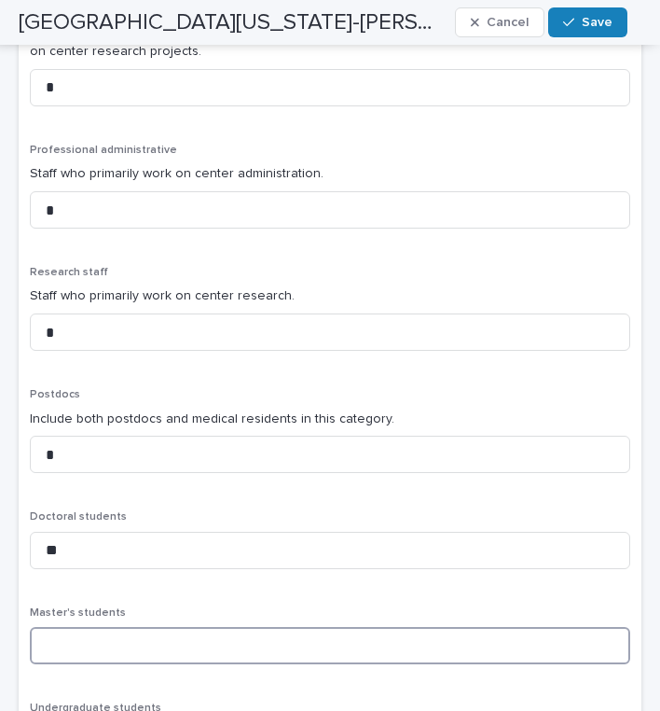
click at [185, 627] on input at bounding box center [330, 645] width 601 height 37
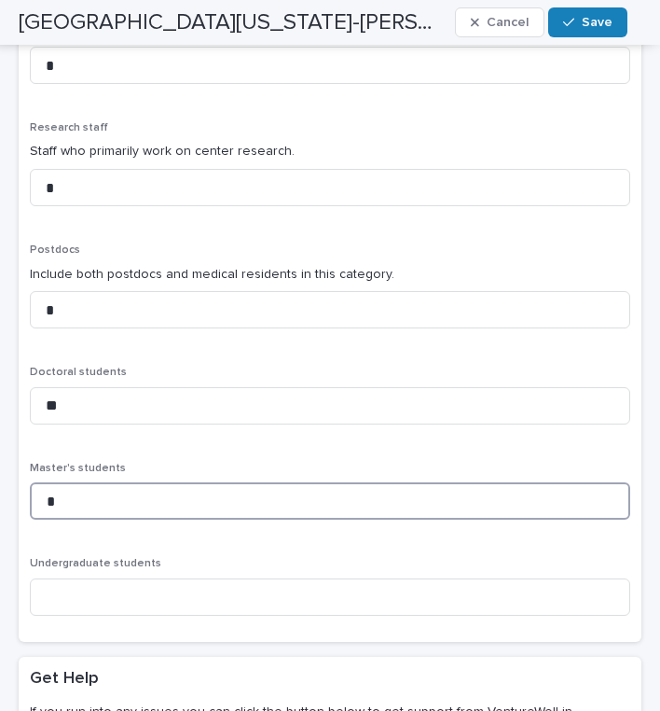
scroll to position [1091, 0]
type input "*"
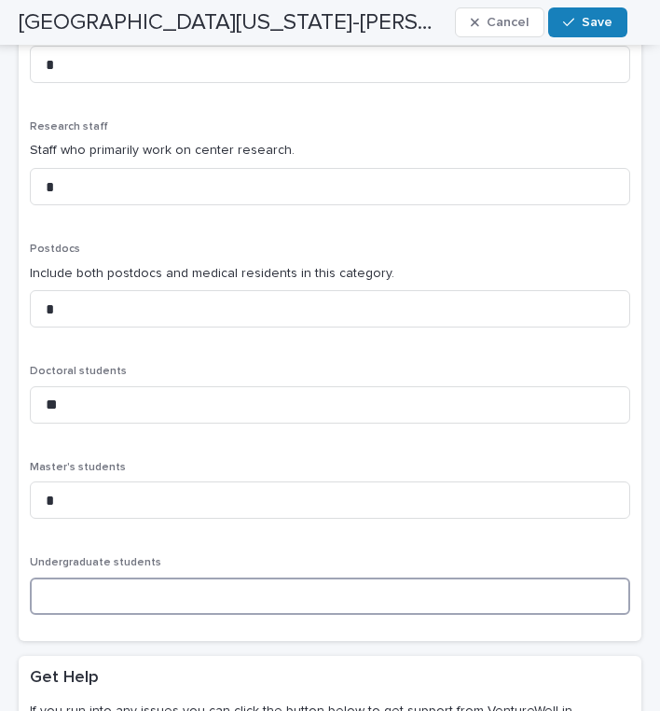
click at [191, 577] on input at bounding box center [330, 595] width 601 height 37
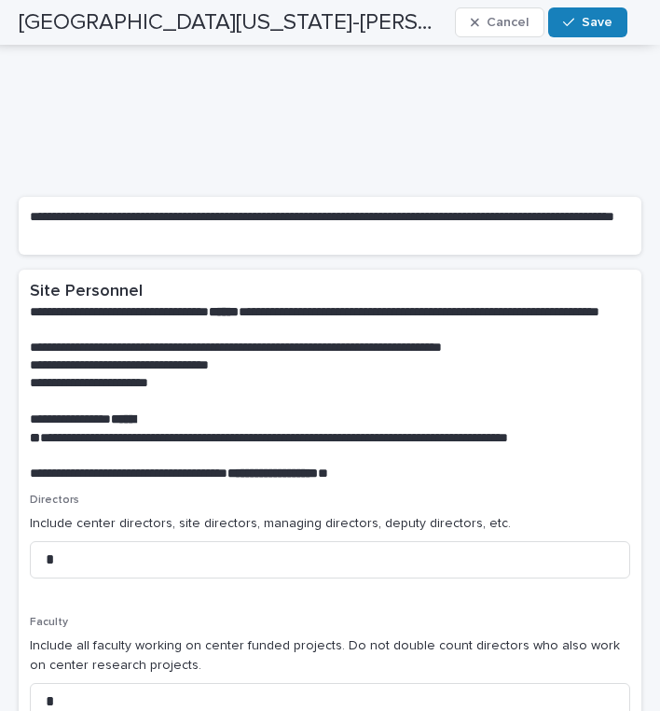
scroll to position [329, 0]
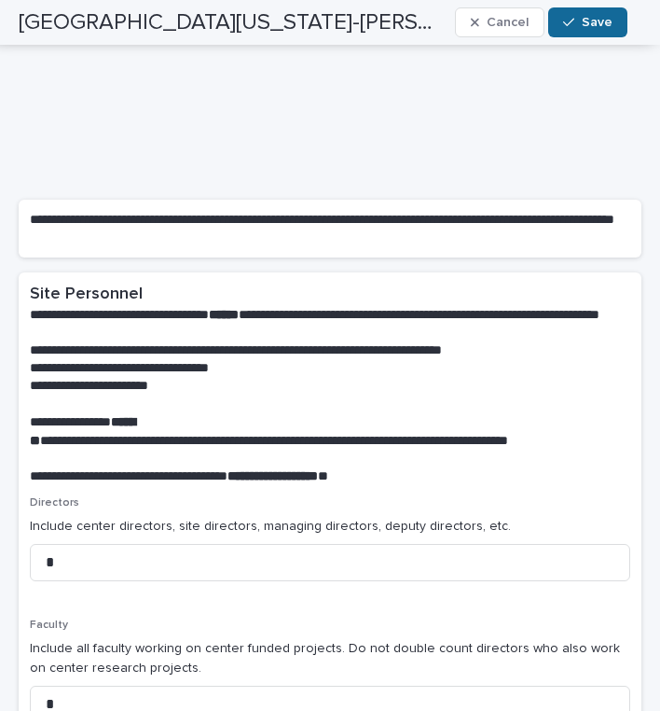
type input "*"
click at [584, 21] on span "Save" at bounding box center [597, 22] width 31 height 13
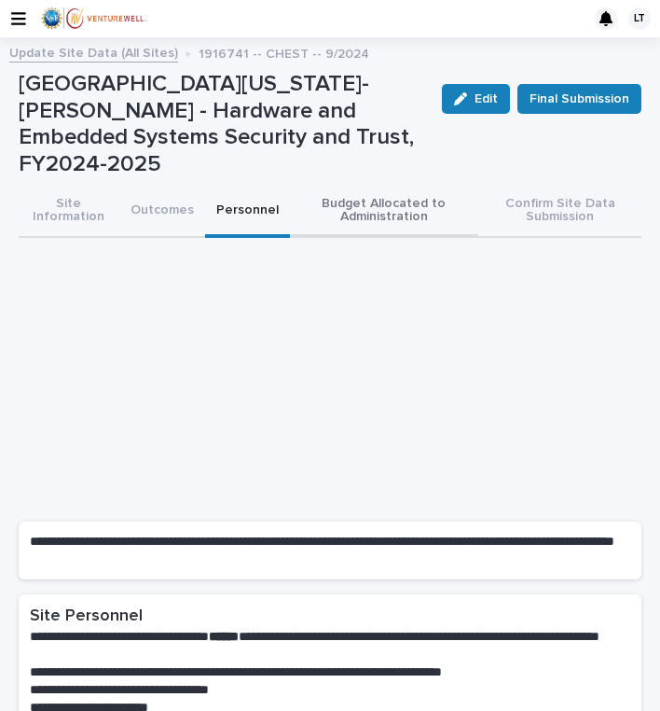
scroll to position [0, 0]
click at [367, 186] on button "Budget Allocated to Administration" at bounding box center [384, 212] width 189 height 52
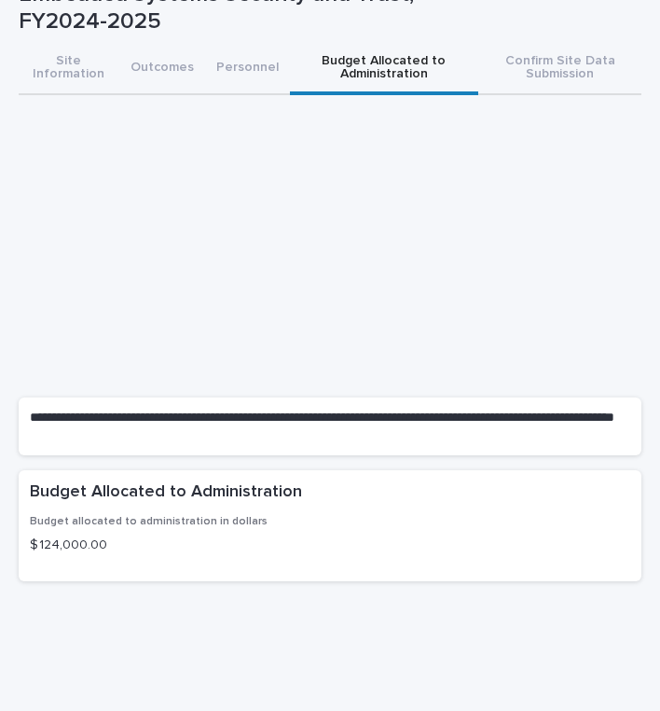
scroll to position [142, 0]
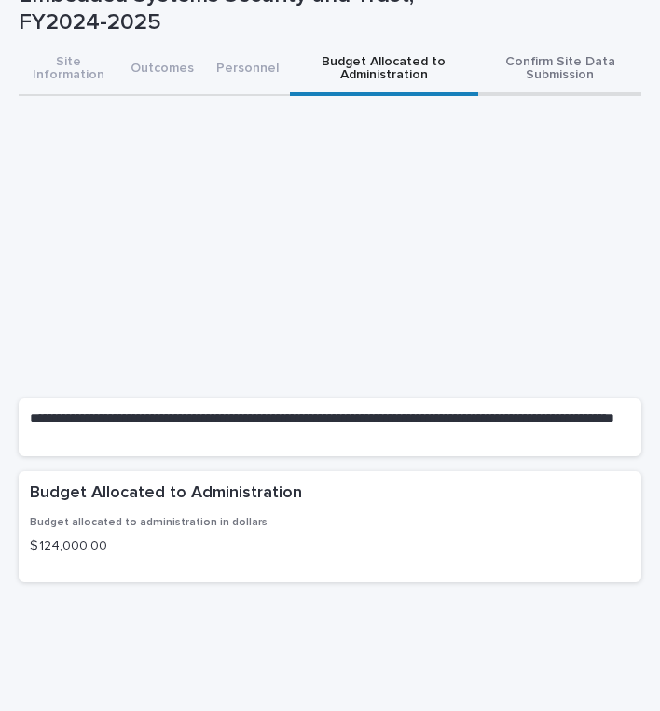
click at [559, 45] on button "Confirm Site Data Submission" at bounding box center [559, 70] width 163 height 52
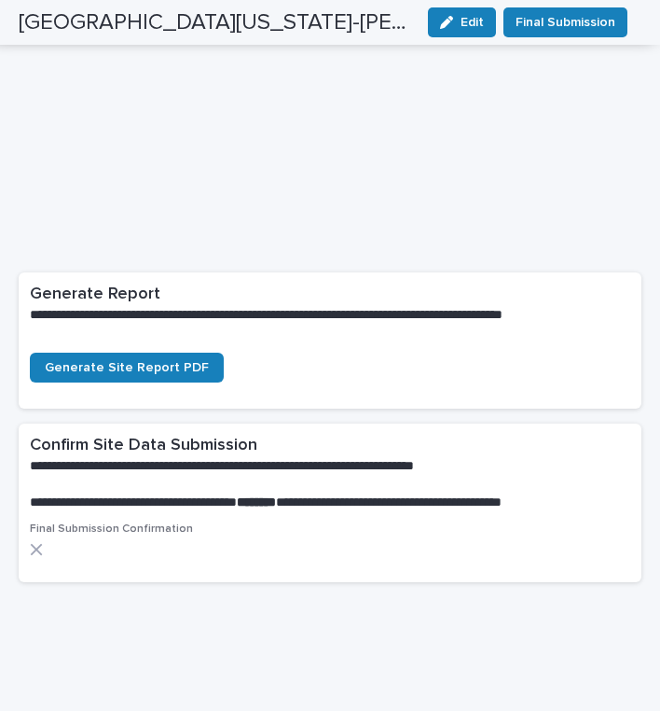
scroll to position [360, 0]
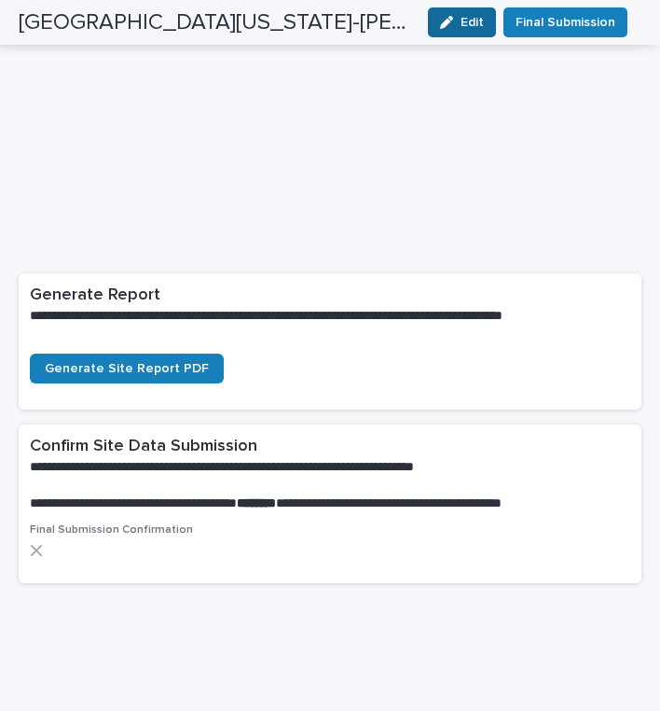
click at [462, 17] on button "Edit" at bounding box center [462, 22] width 68 height 30
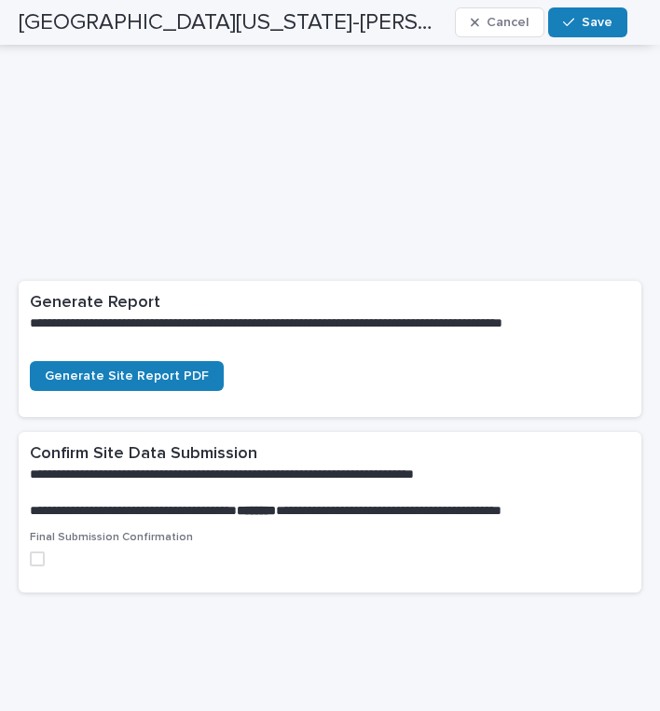
click at [36, 551] on span at bounding box center [37, 558] width 15 height 15
click at [584, 18] on span "Save" at bounding box center [597, 22] width 31 height 13
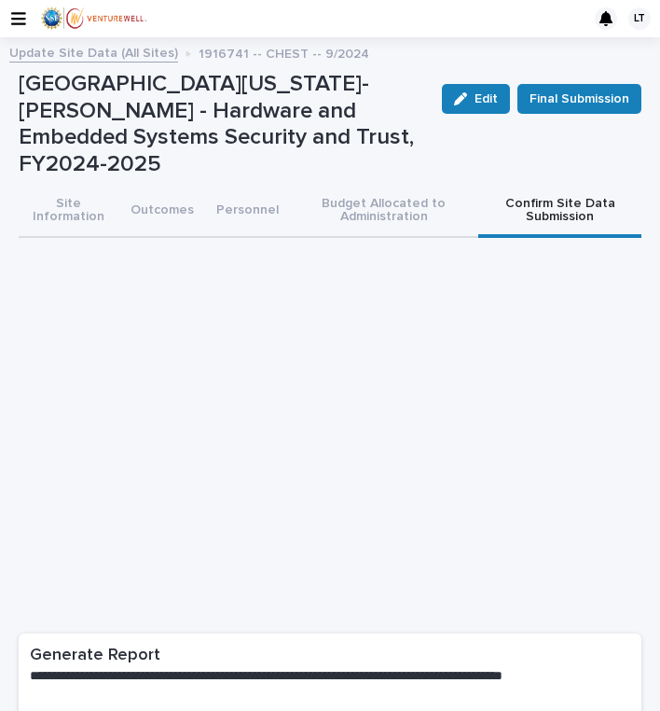
scroll to position [0, 0]
click at [61, 58] on link "Update Site Data (All Sites)" at bounding box center [93, 51] width 169 height 21
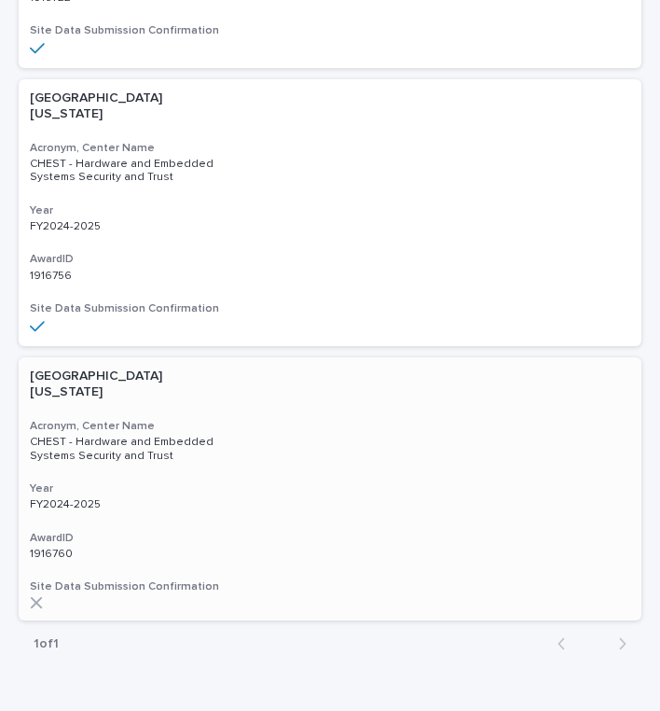
scroll to position [1258, 0]
click at [107, 367] on p "University of Virginia-Main Campus" at bounding box center [123, 383] width 187 height 32
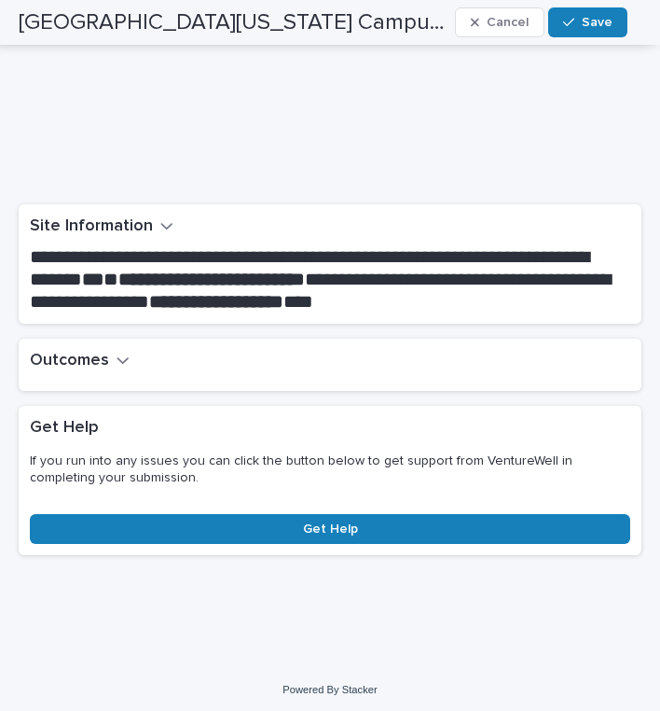
scroll to position [315, 0]
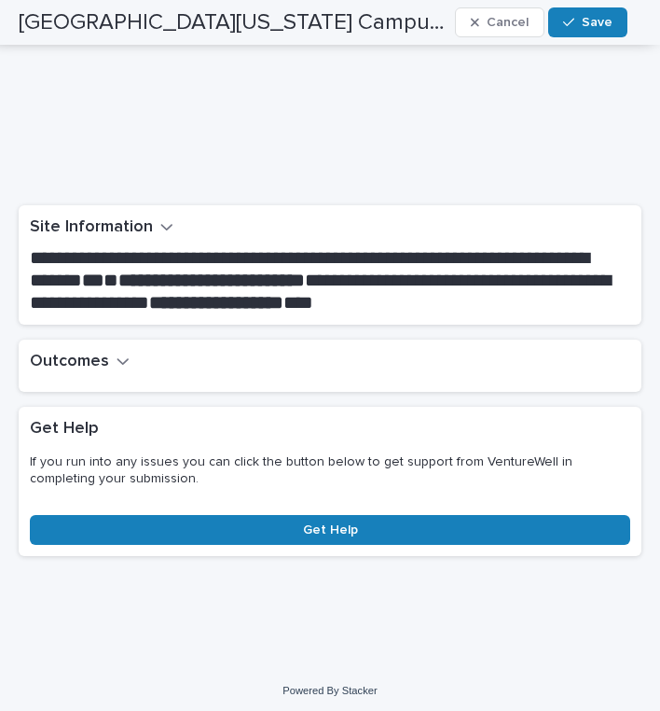
click at [83, 356] on h2 "Outcomes" at bounding box center [69, 362] width 79 height 22
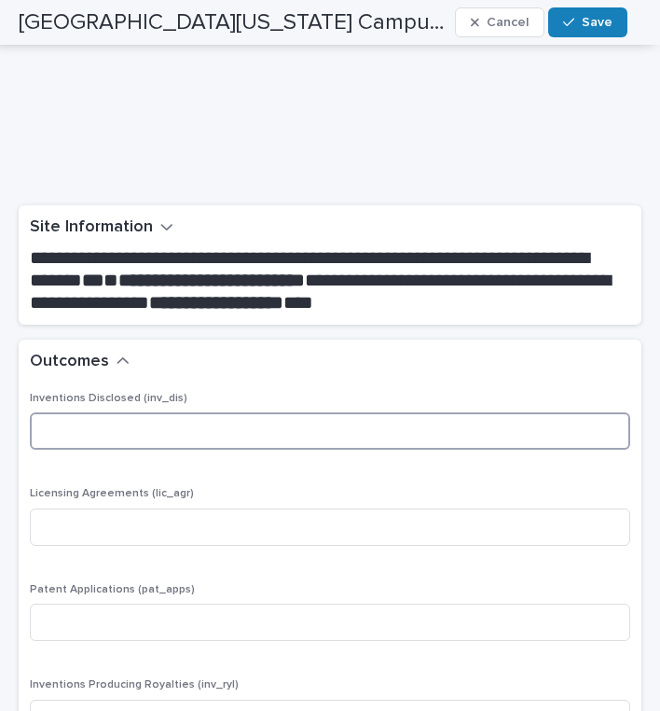
click at [128, 432] on input at bounding box center [330, 430] width 601 height 37
type input "*"
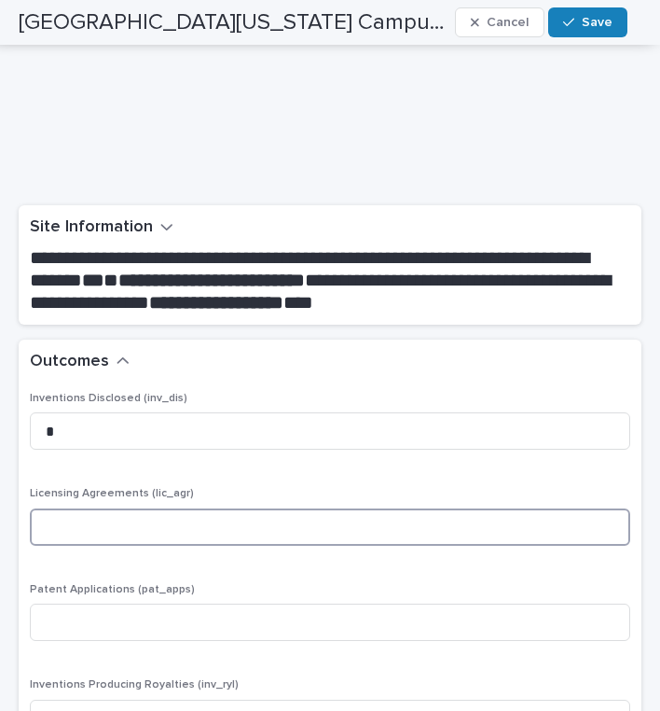
click at [99, 516] on input at bounding box center [330, 526] width 601 height 37
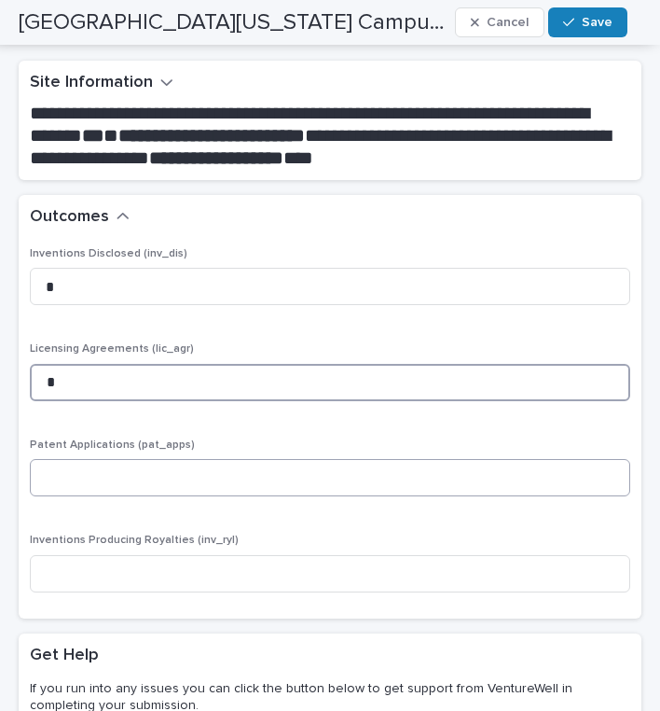
type input "*"
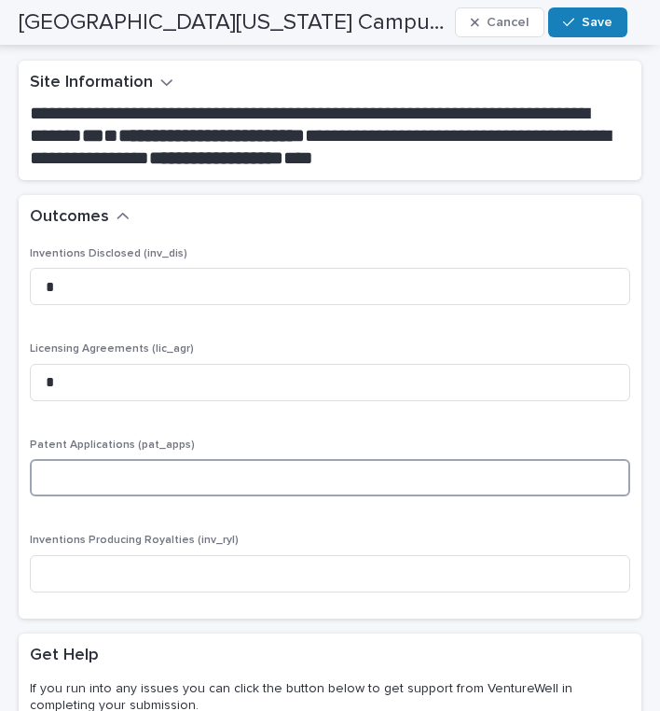
click at [127, 472] on input at bounding box center [330, 477] width 601 height 37
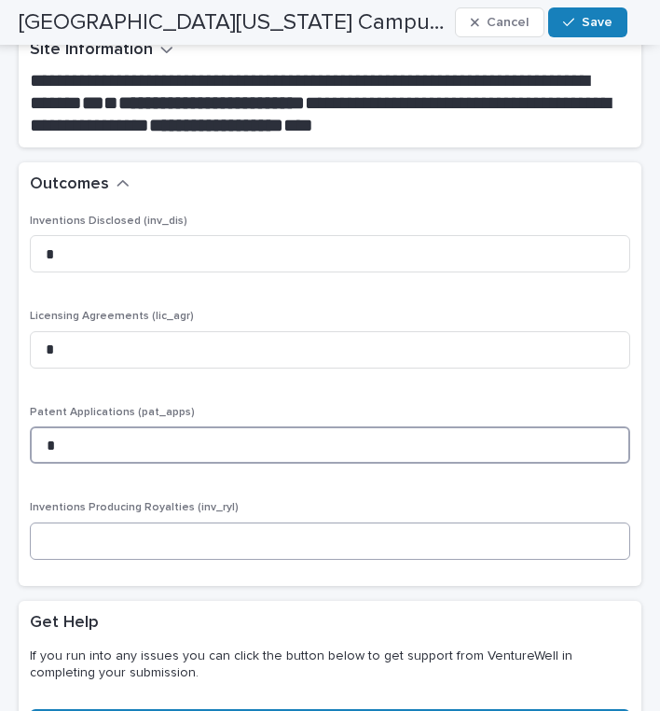
type input "*"
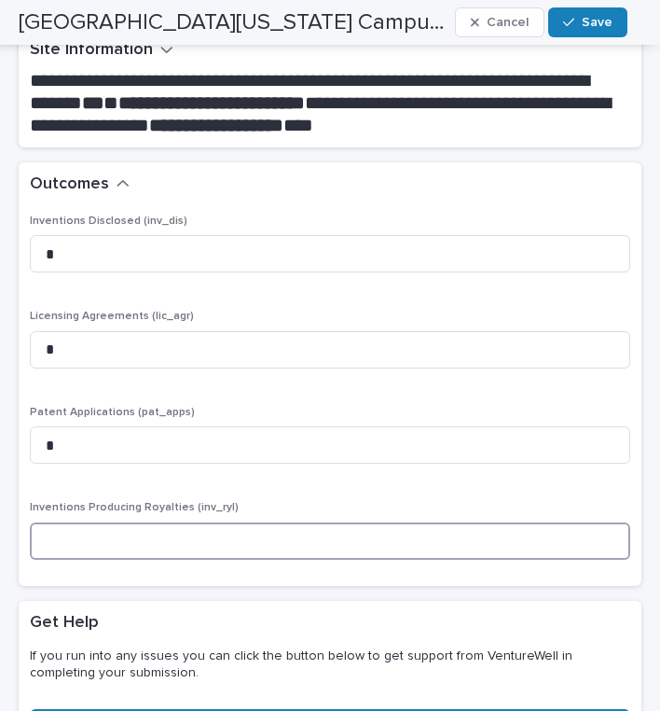
click at [119, 534] on input at bounding box center [330, 540] width 601 height 37
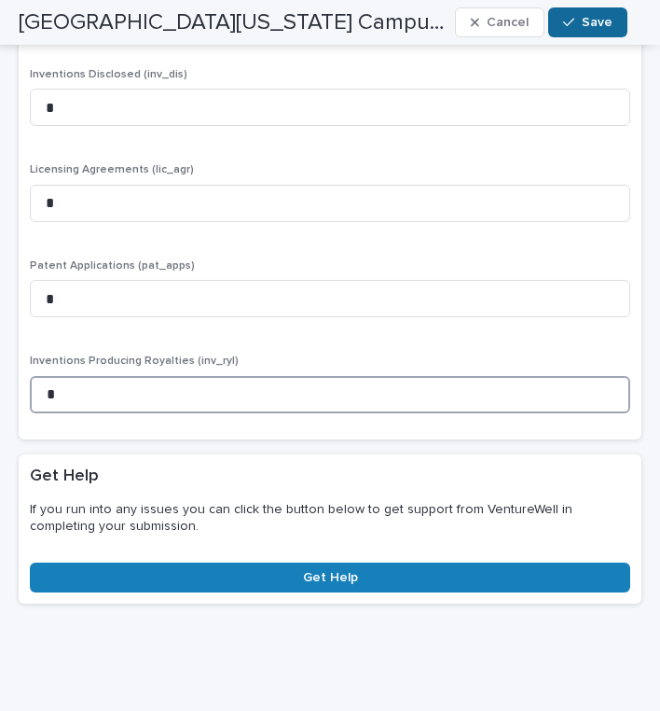
type input "*"
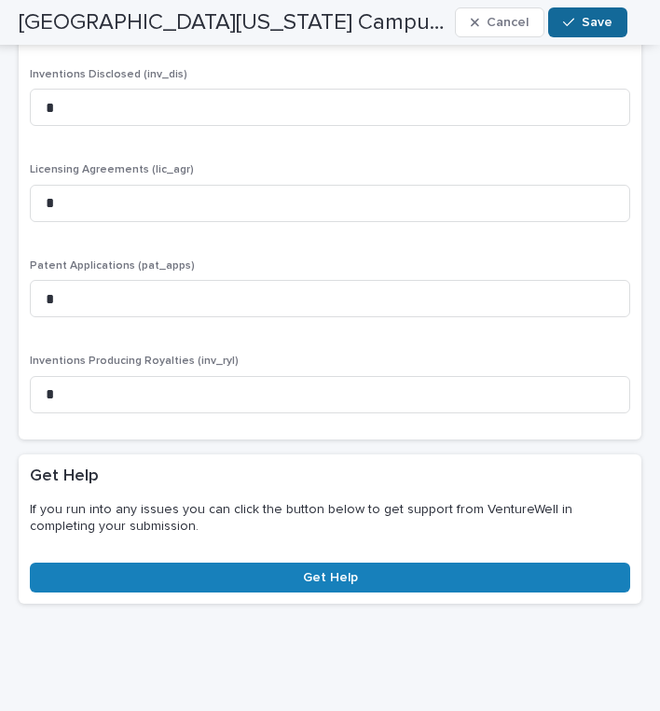
click at [594, 19] on span "Save" at bounding box center [597, 22] width 31 height 13
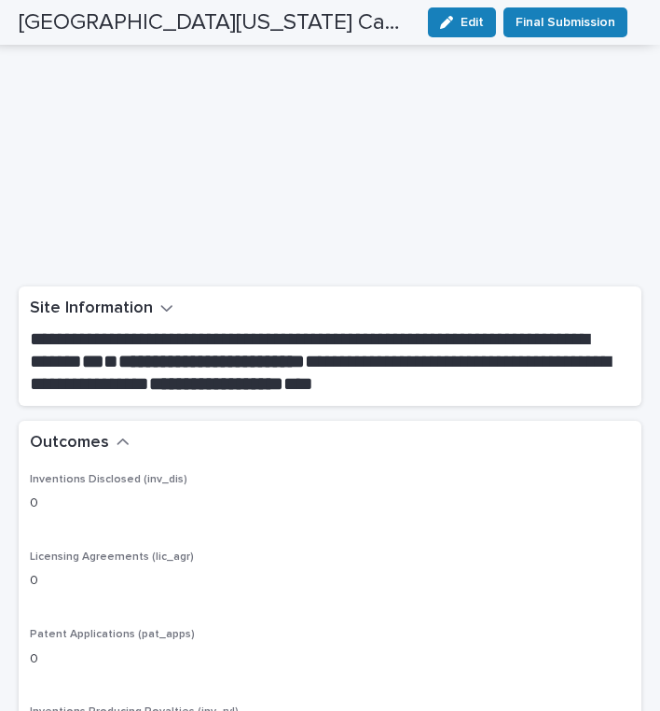
scroll to position [0, 0]
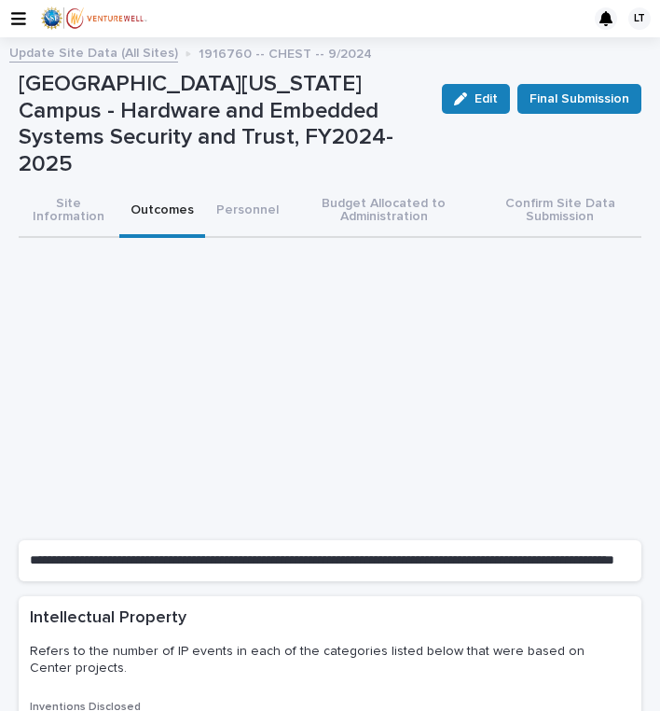
click at [151, 186] on button "Outcomes" at bounding box center [162, 212] width 86 height 52
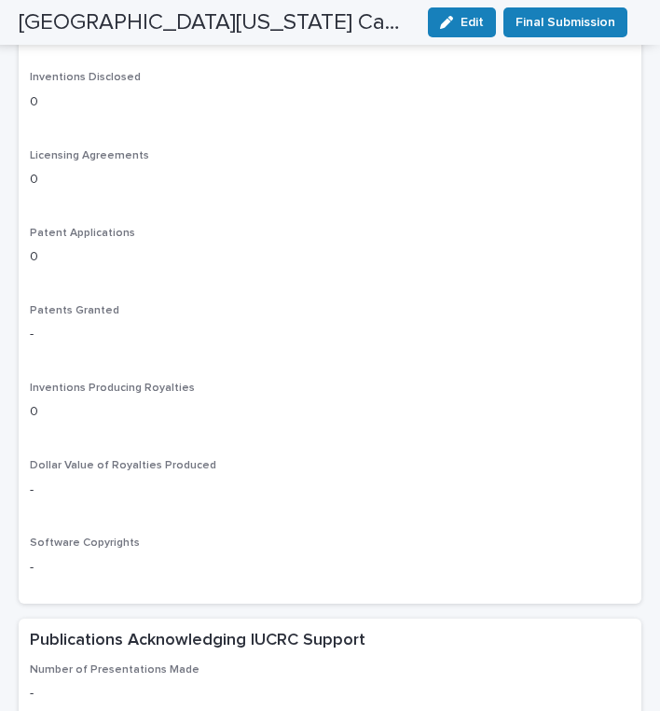
scroll to position [650, 0]
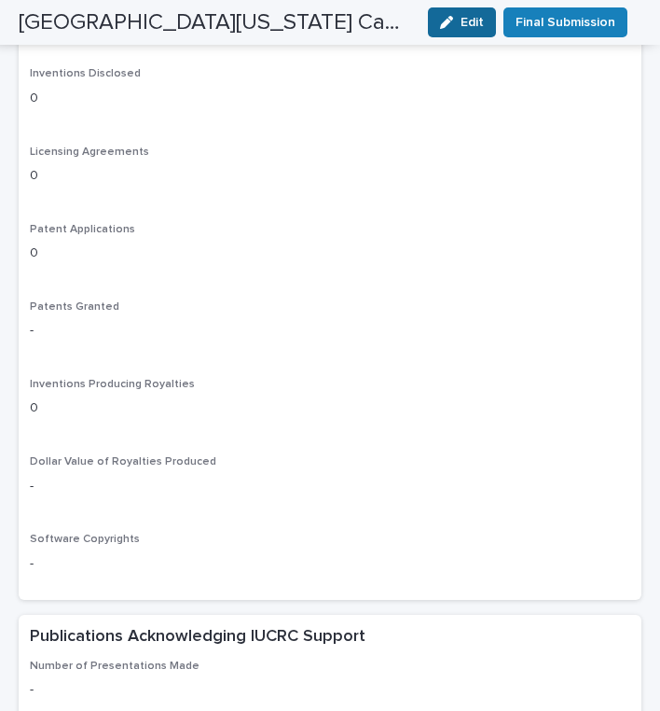
click at [468, 13] on button "Edit" at bounding box center [462, 22] width 68 height 30
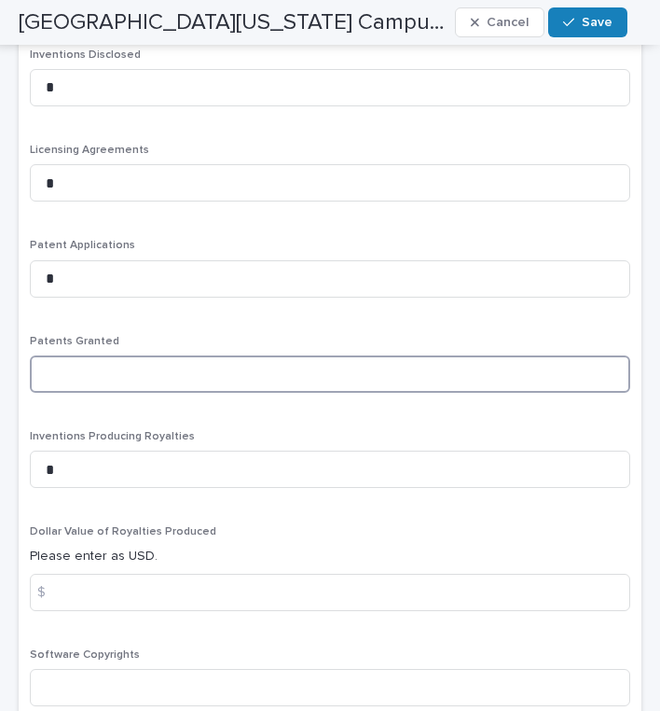
click at [97, 363] on input at bounding box center [330, 373] width 601 height 37
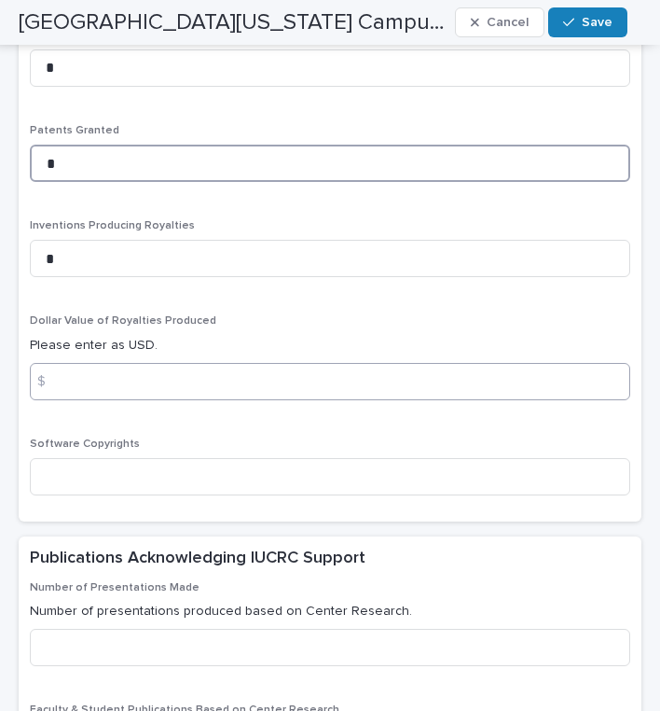
type input "*"
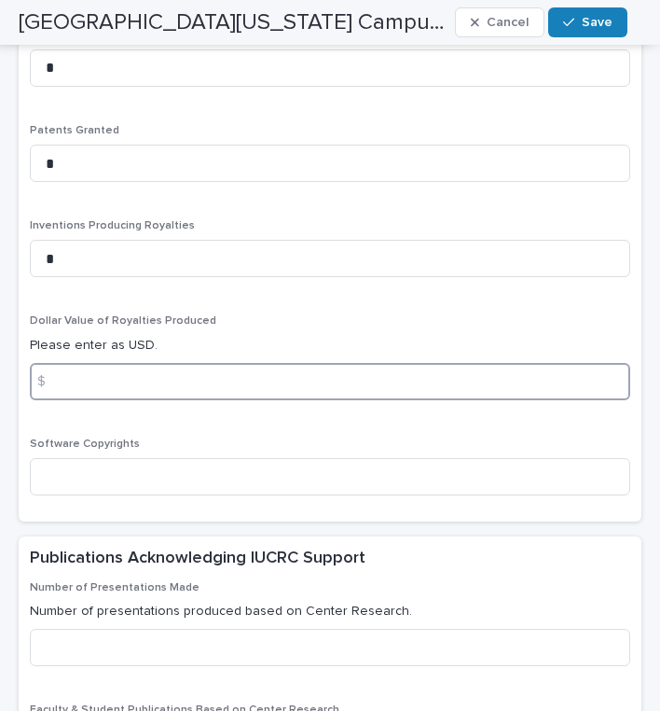
click at [78, 385] on input at bounding box center [330, 381] width 601 height 37
type input "*"
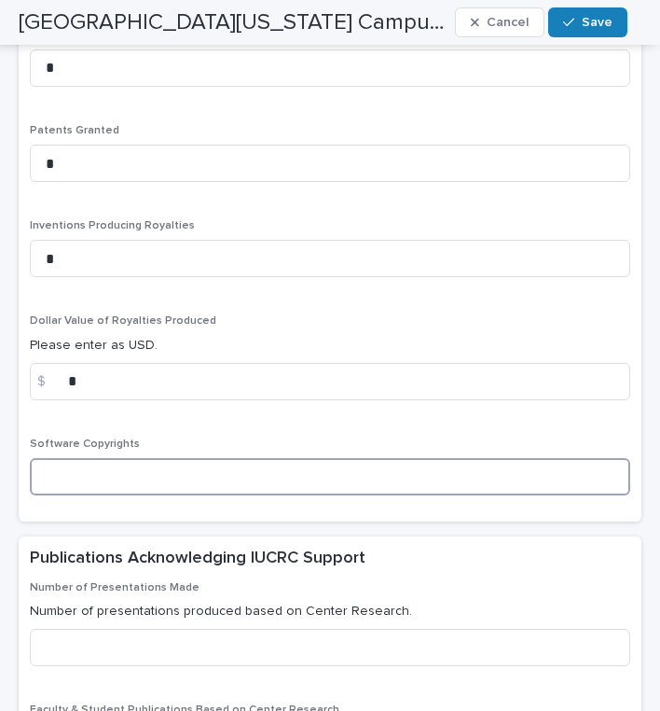
click at [92, 474] on input at bounding box center [330, 476] width 601 height 37
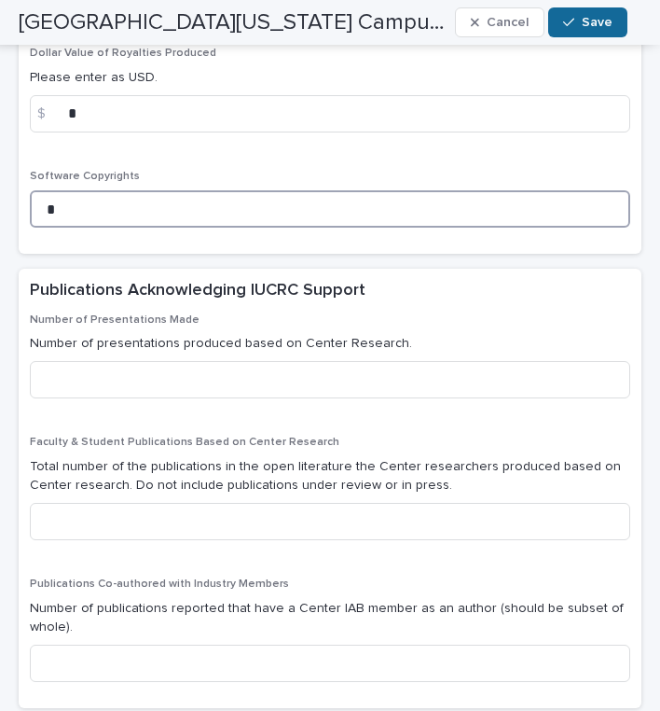
type input "*"
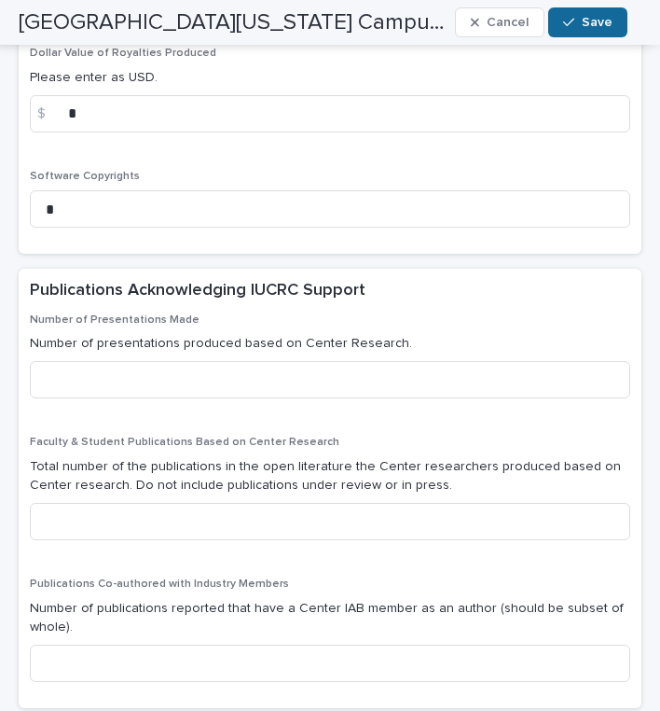
click at [578, 27] on div "button" at bounding box center [572, 22] width 19 height 13
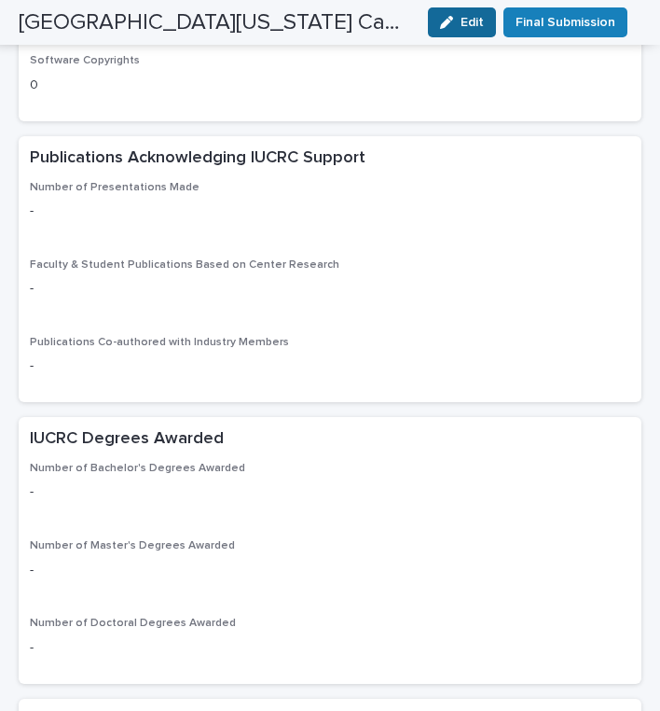
click at [477, 25] on span "Edit" at bounding box center [472, 22] width 23 height 13
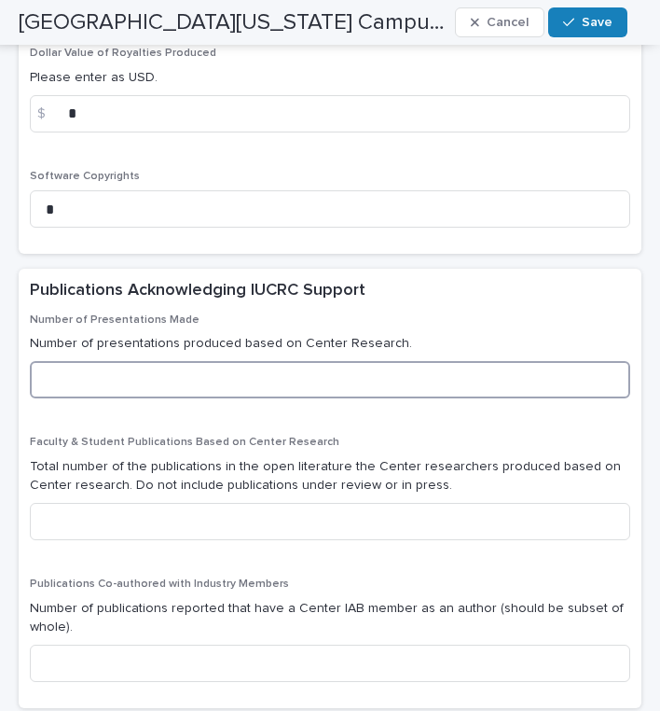
click at [129, 367] on input at bounding box center [330, 379] width 601 height 37
type input "**"
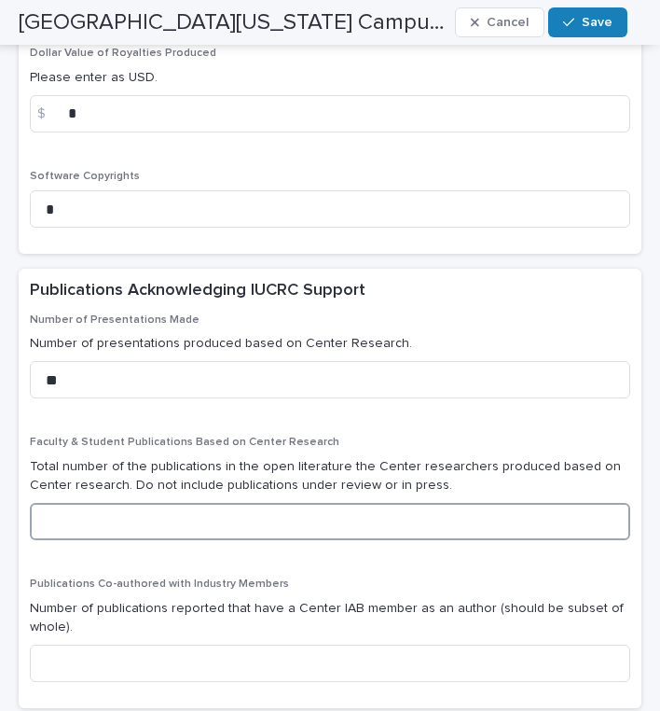
click at [97, 506] on input at bounding box center [330, 521] width 601 height 37
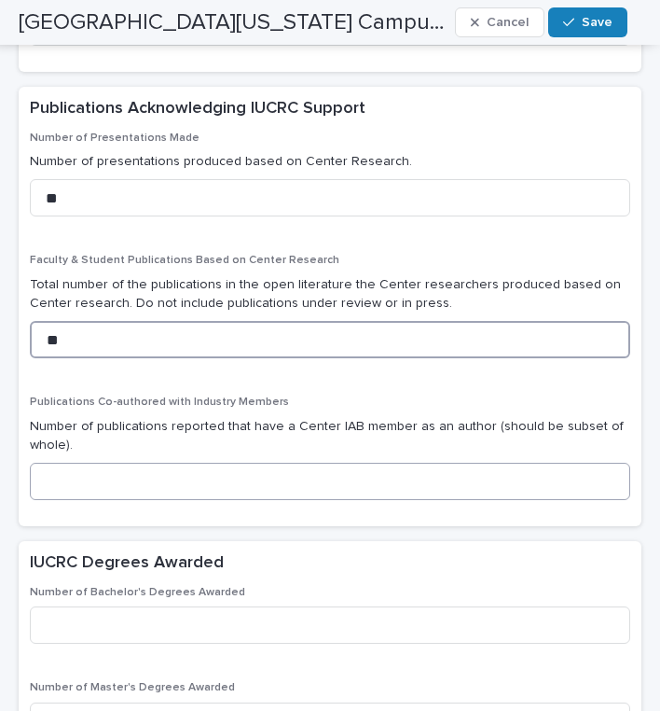
scroll to position [1311, 0]
type input "**"
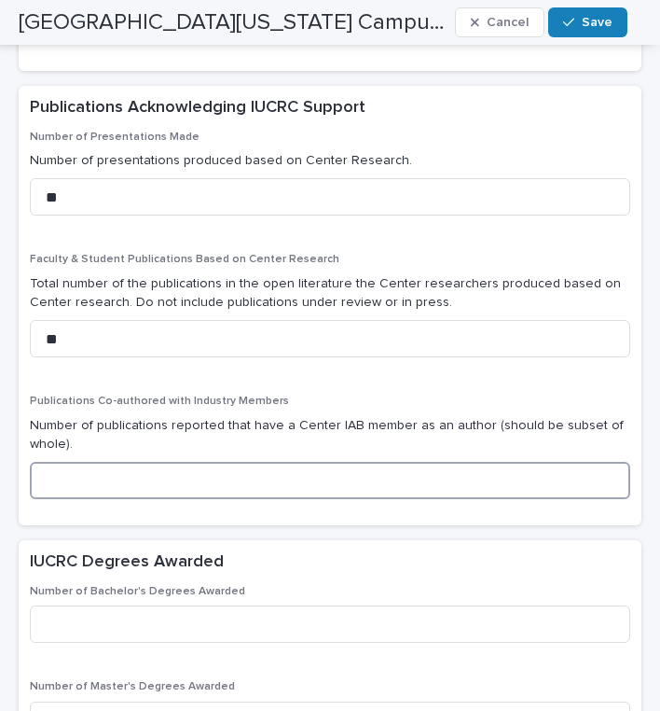
click at [299, 478] on input at bounding box center [330, 480] width 601 height 37
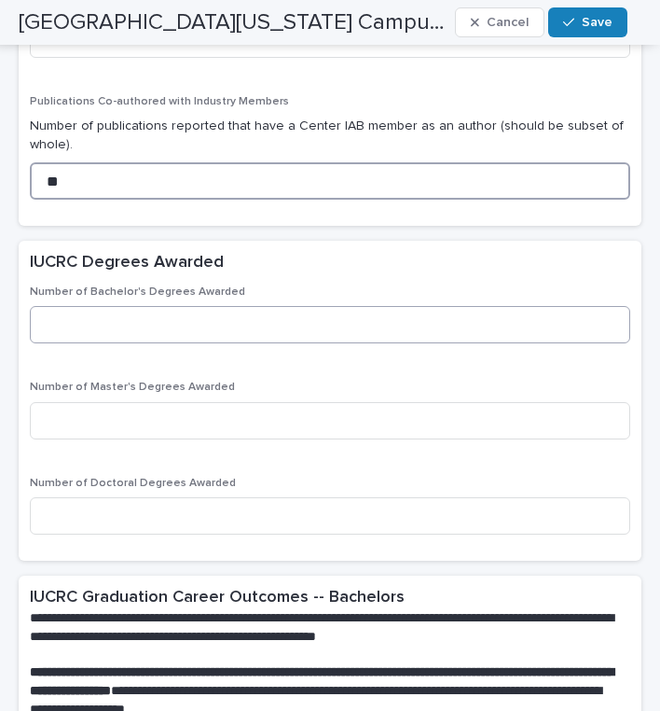
scroll to position [1613, 0]
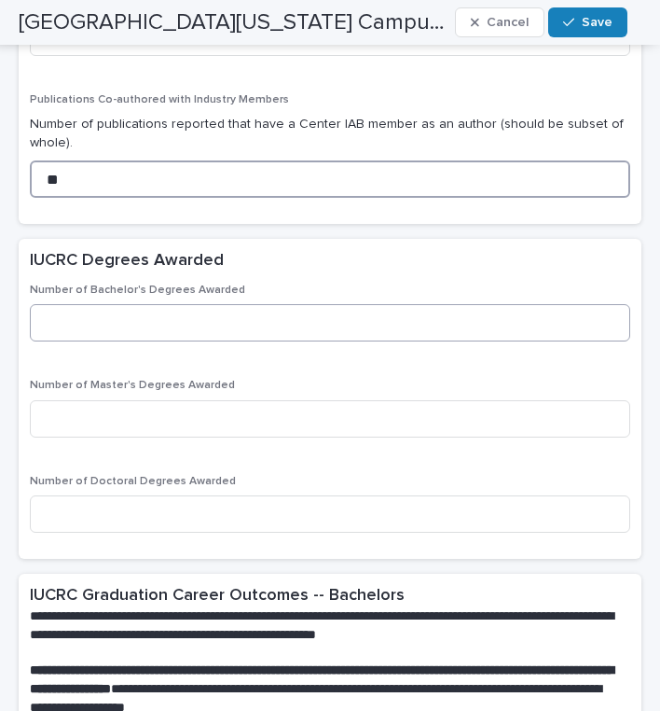
type input "**"
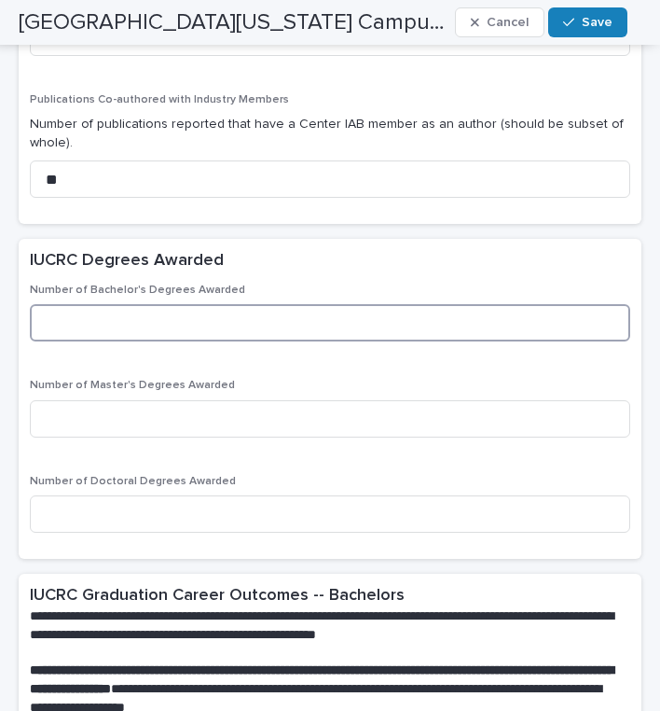
click at [214, 314] on input at bounding box center [330, 322] width 601 height 37
type input "*"
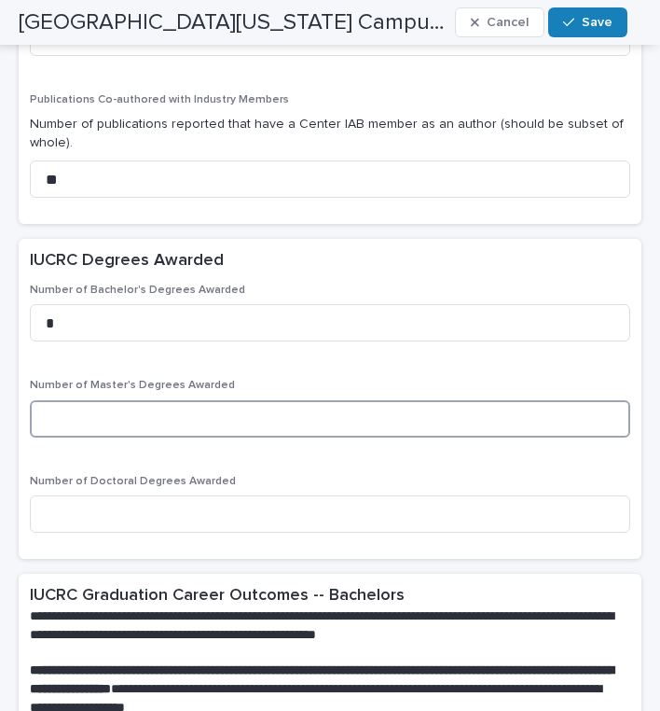
click at [100, 403] on input at bounding box center [330, 418] width 601 height 37
type input "*"
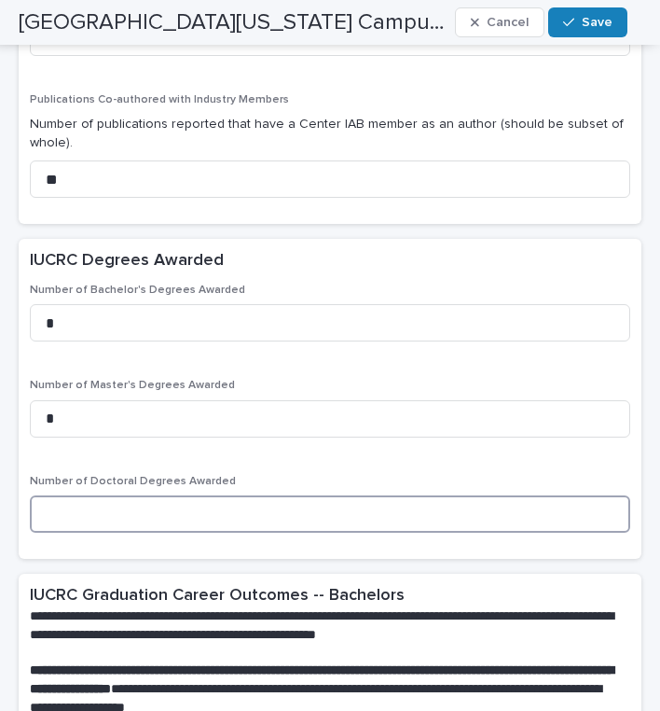
click at [116, 507] on input at bounding box center [330, 513] width 601 height 37
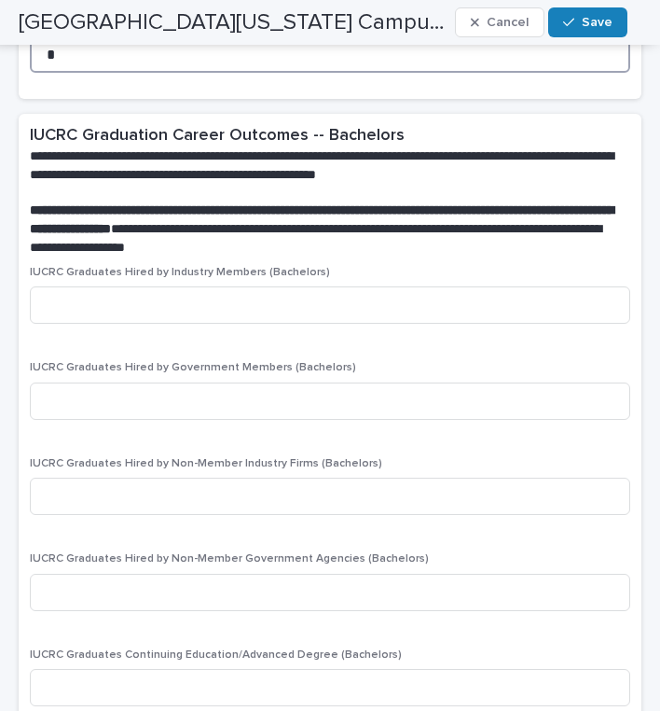
scroll to position [2076, 0]
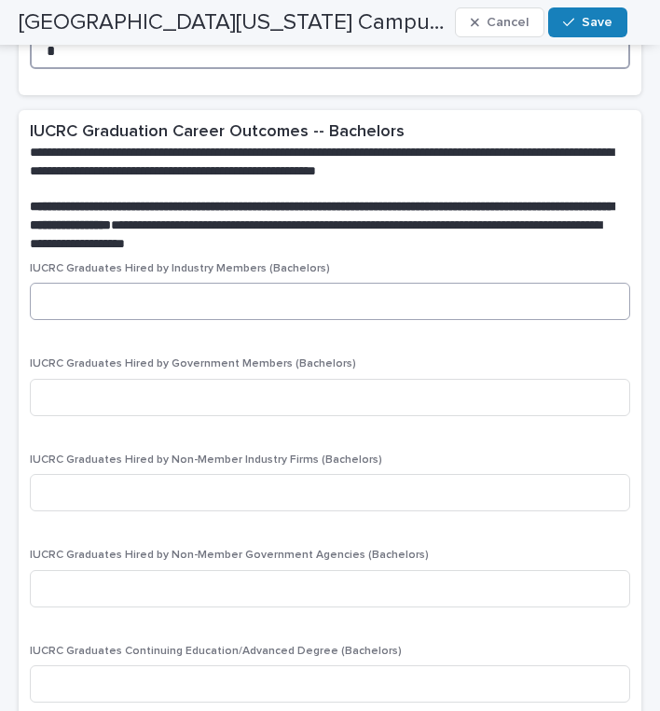
type input "*"
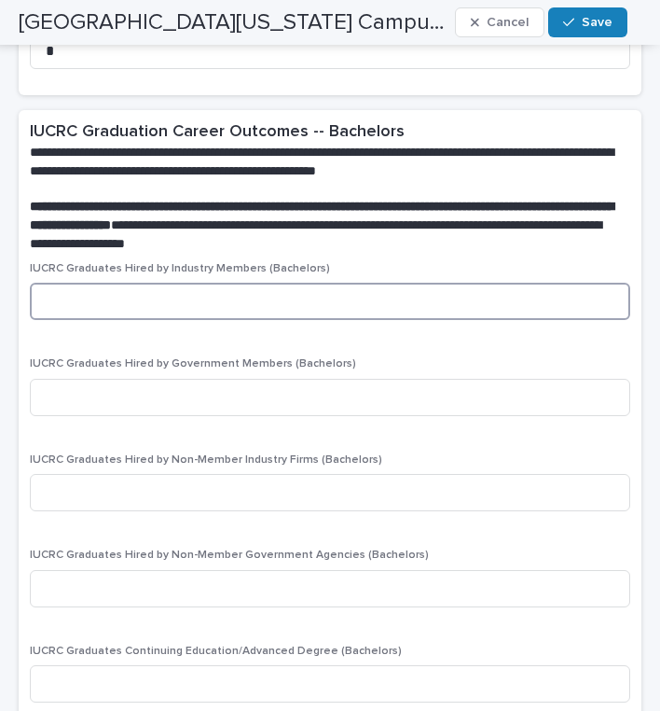
click at [204, 283] on input at bounding box center [330, 301] width 601 height 37
type input "*"
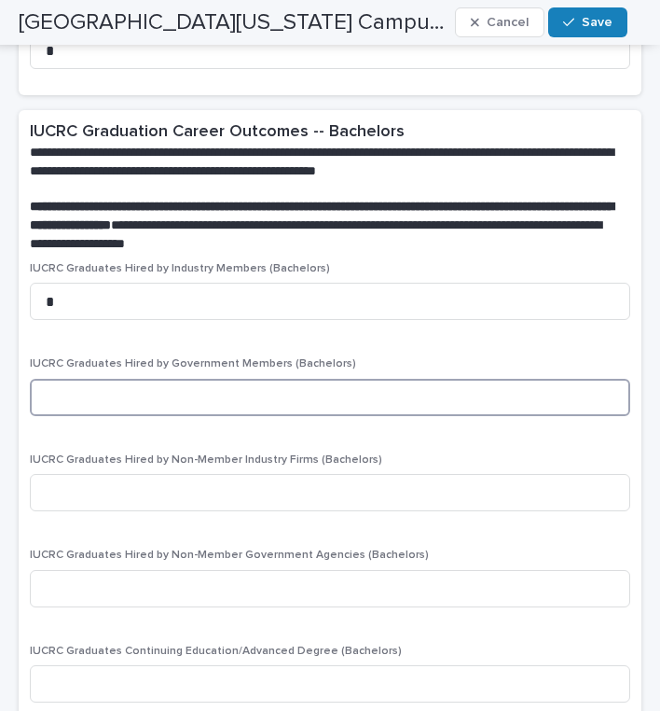
click at [221, 379] on input at bounding box center [330, 397] width 601 height 37
type input "*"
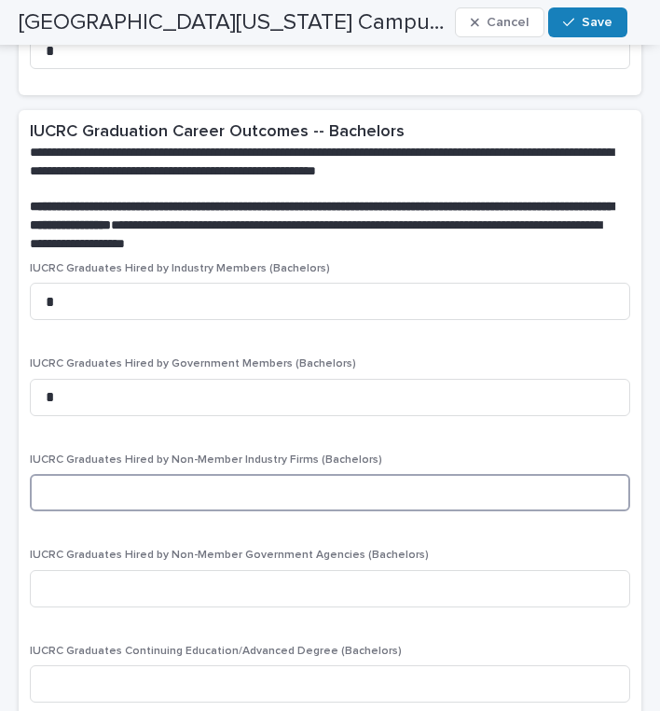
click at [193, 474] on input at bounding box center [330, 492] width 601 height 37
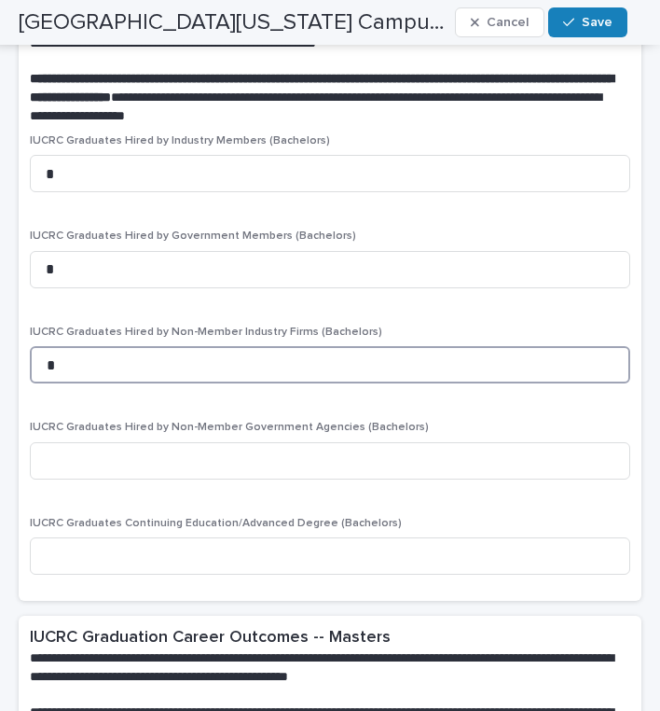
scroll to position [2225, 0]
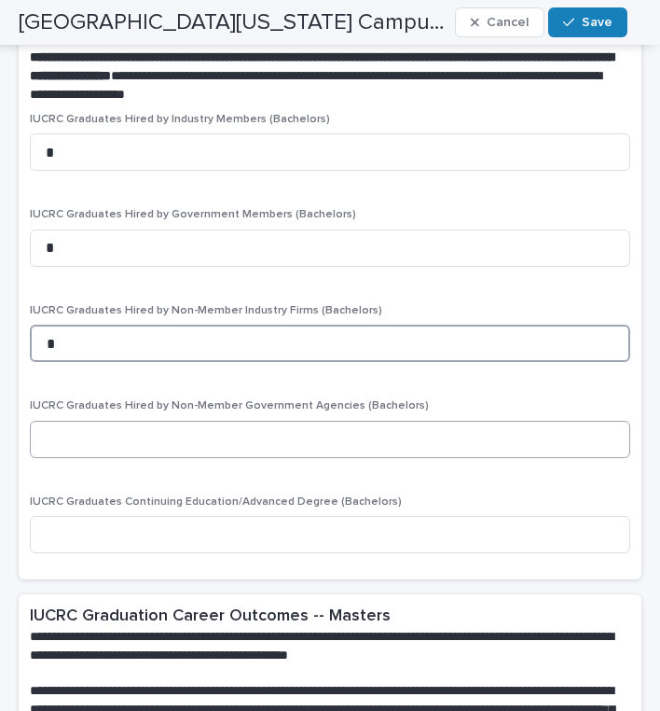
type input "*"
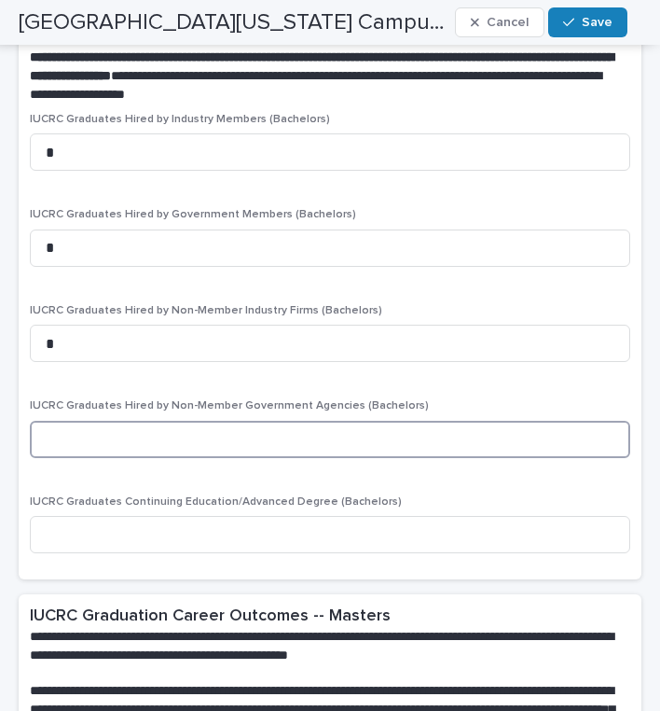
click at [135, 421] on input at bounding box center [330, 439] width 601 height 37
type input "*"
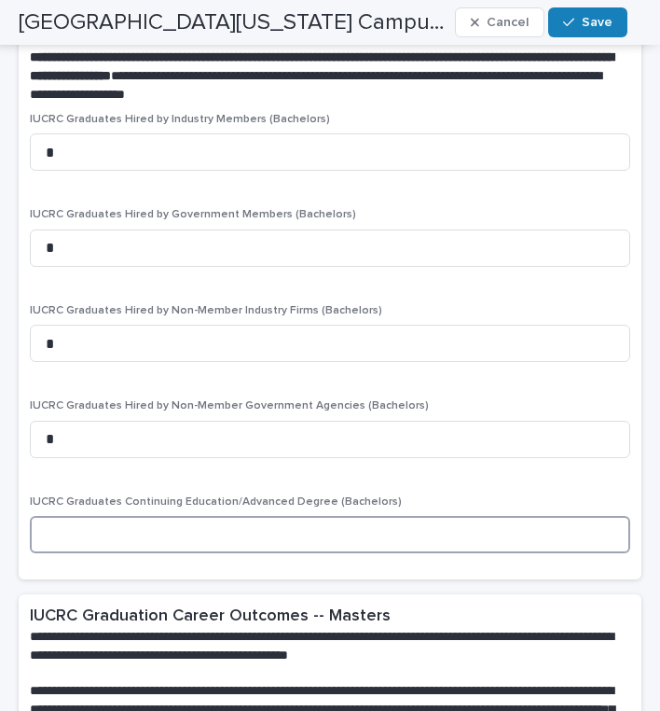
click at [131, 522] on input at bounding box center [330, 534] width 601 height 37
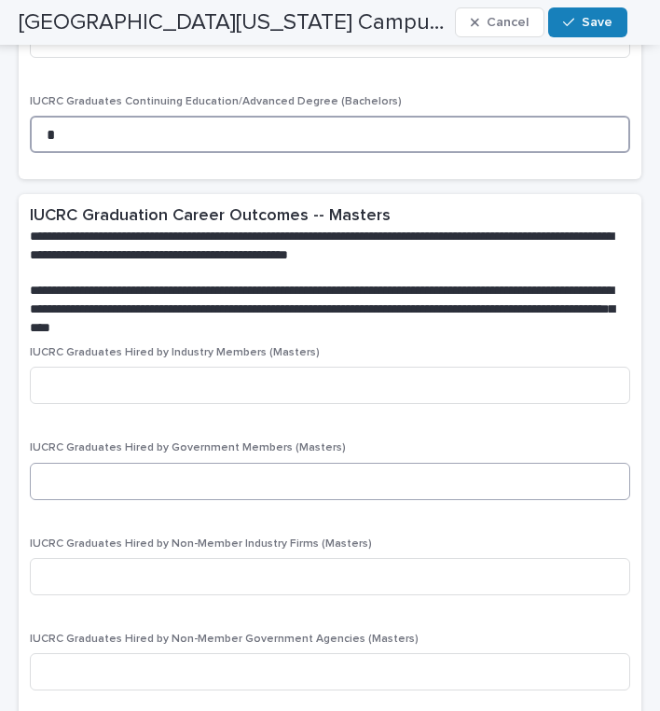
scroll to position [2629, 0]
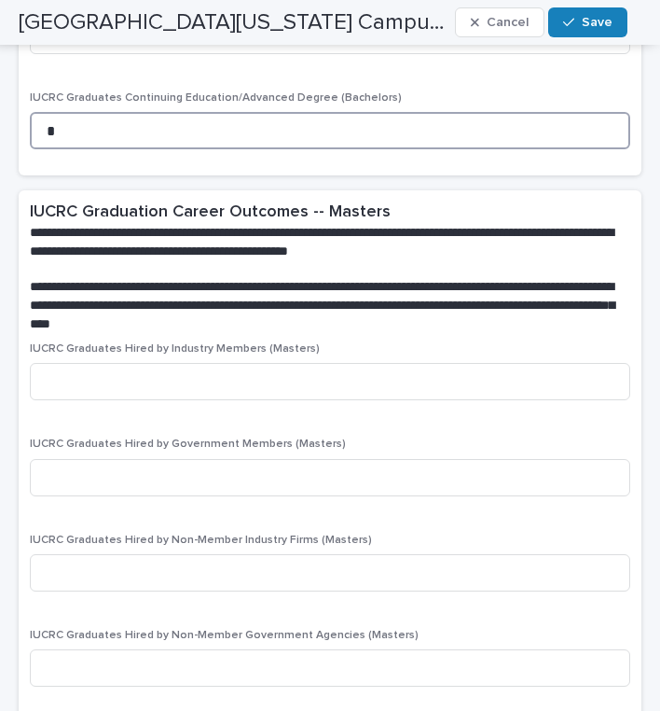
type input "*"
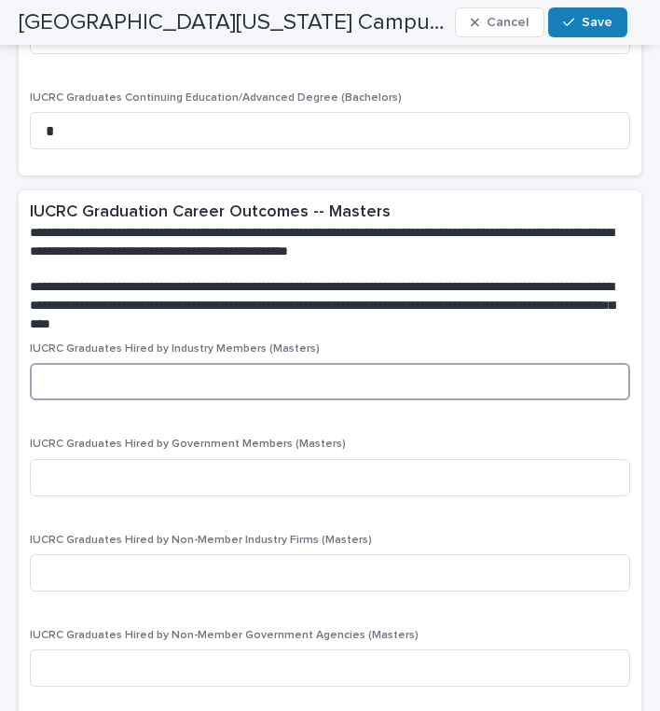
click at [127, 367] on input at bounding box center [330, 381] width 601 height 37
type input "*"
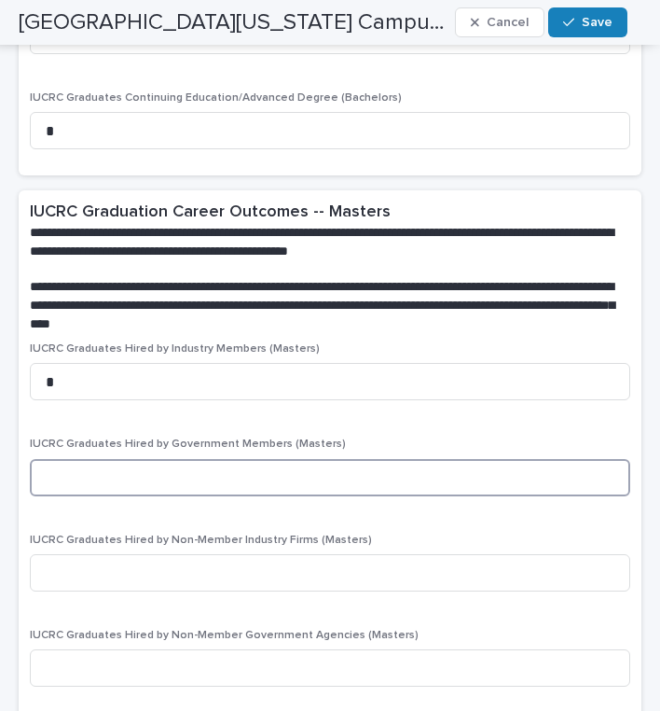
click at [94, 461] on input at bounding box center [330, 477] width 601 height 37
type input "*"
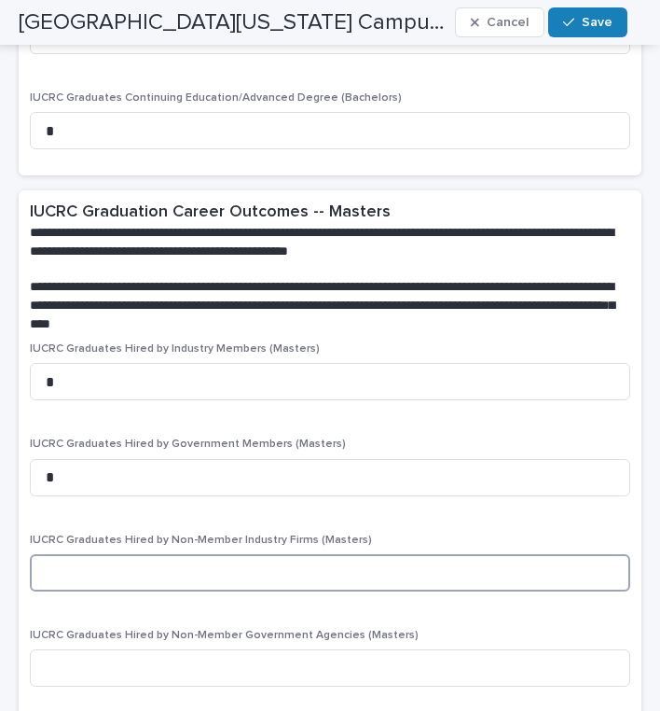
click at [134, 554] on input at bounding box center [330, 572] width 601 height 37
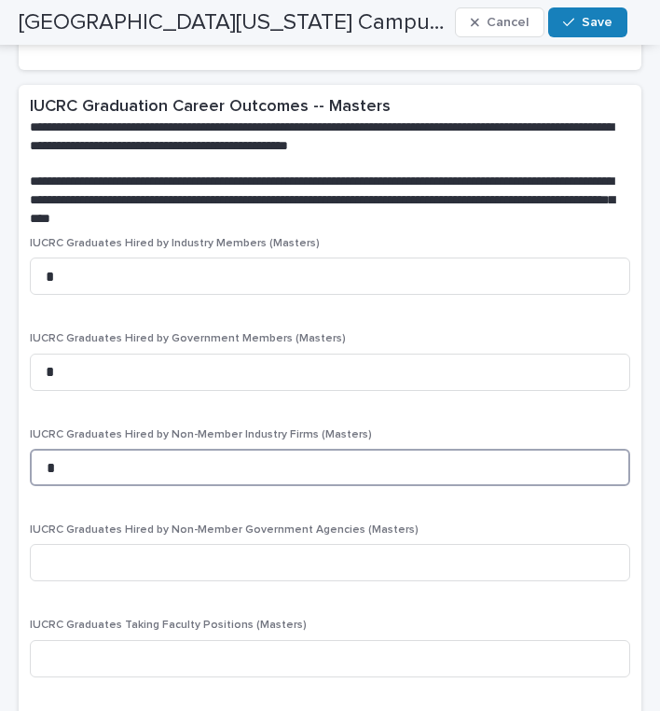
scroll to position [2855, 0]
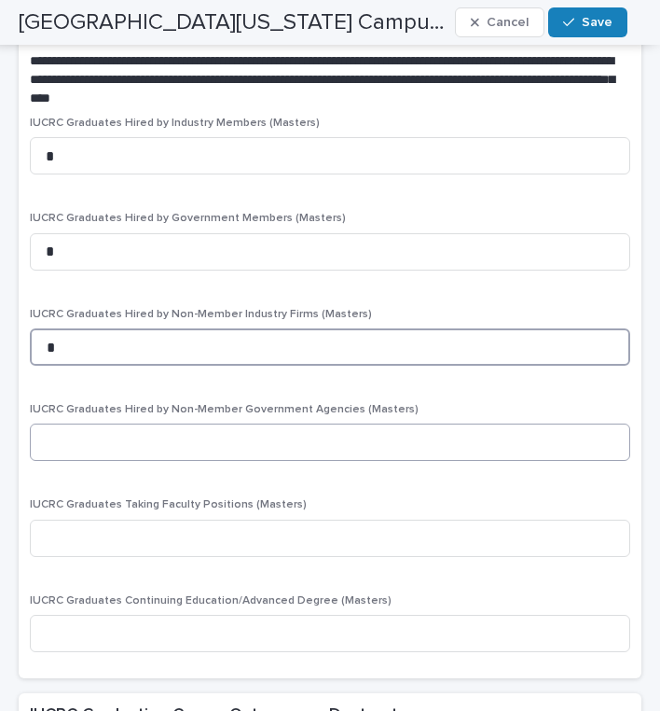
type input "*"
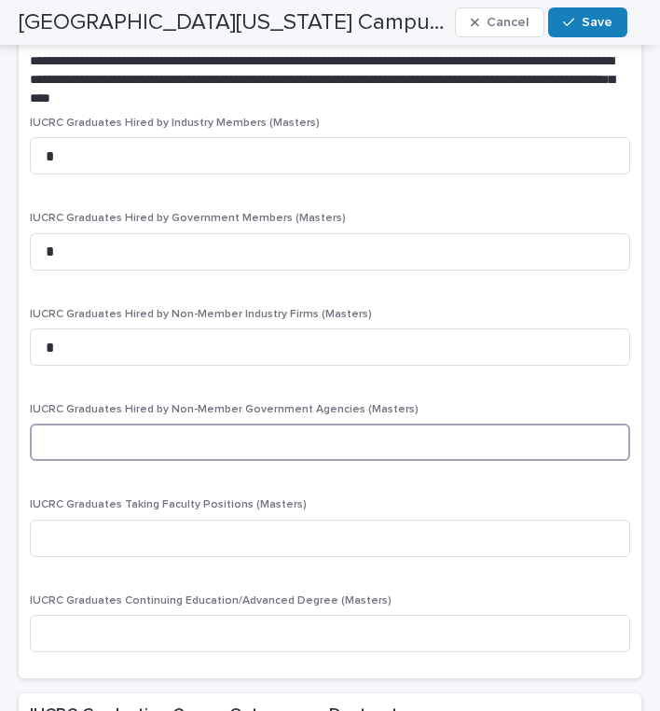
click at [151, 423] on input at bounding box center [330, 441] width 601 height 37
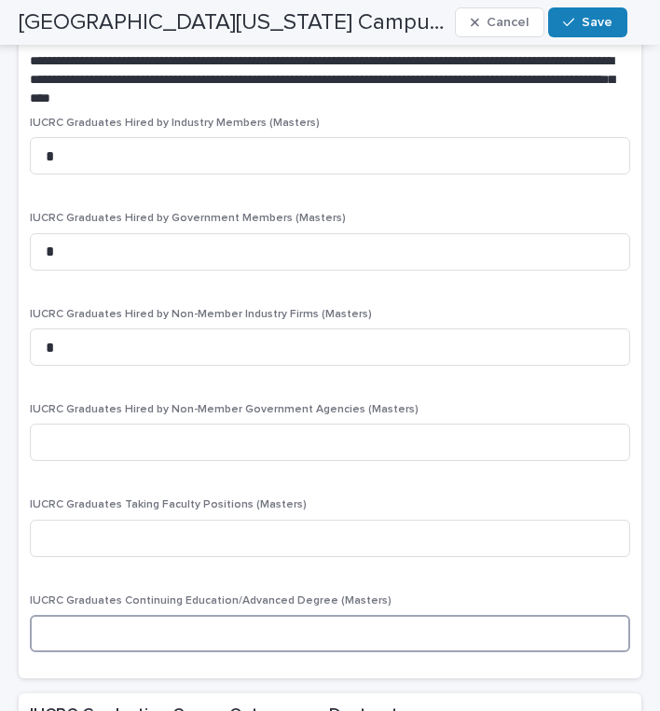
click at [148, 615] on input at bounding box center [330, 633] width 601 height 37
type input "*"
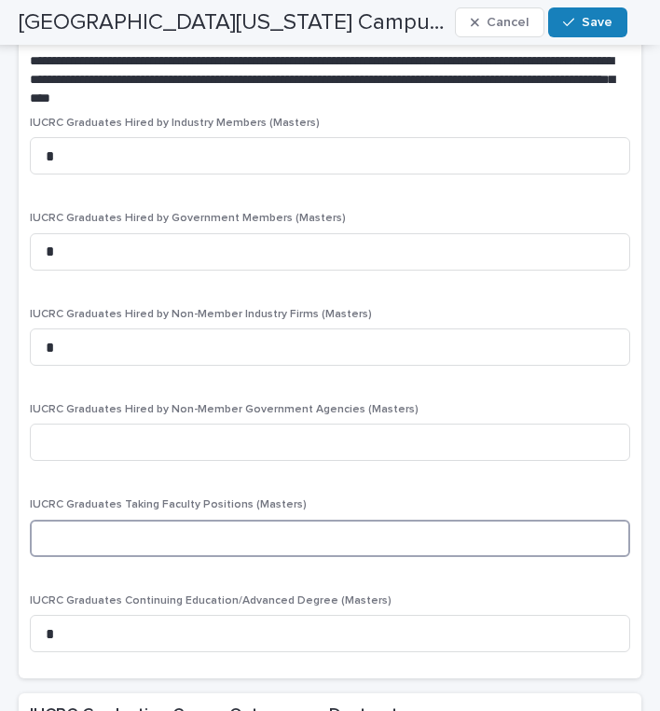
click at [140, 520] on input at bounding box center [330, 537] width 601 height 37
type input "*"
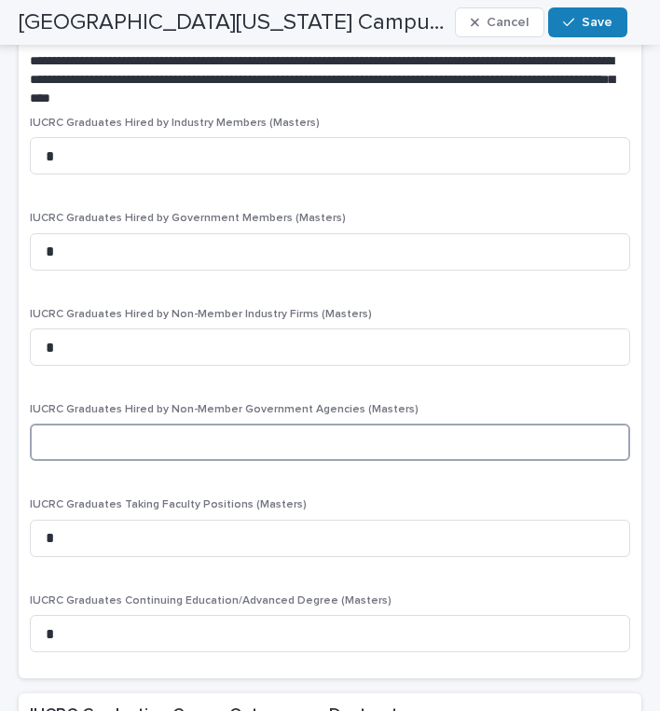
click at [146, 429] on input at bounding box center [330, 441] width 601 height 37
type input "*"
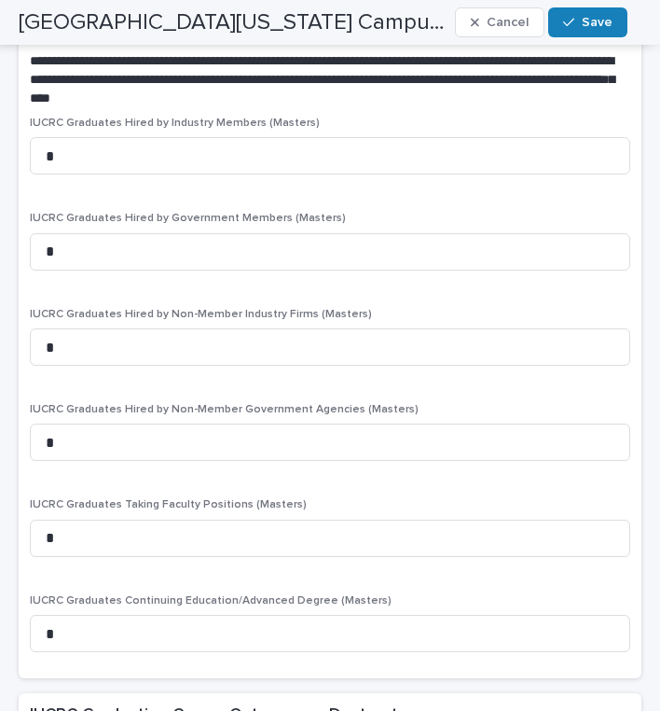
click at [204, 473] on div "IUCRC Graduates Hired by Industry Members (Masters) * IUCRC Graduates Hired by …" at bounding box center [330, 392] width 601 height 550
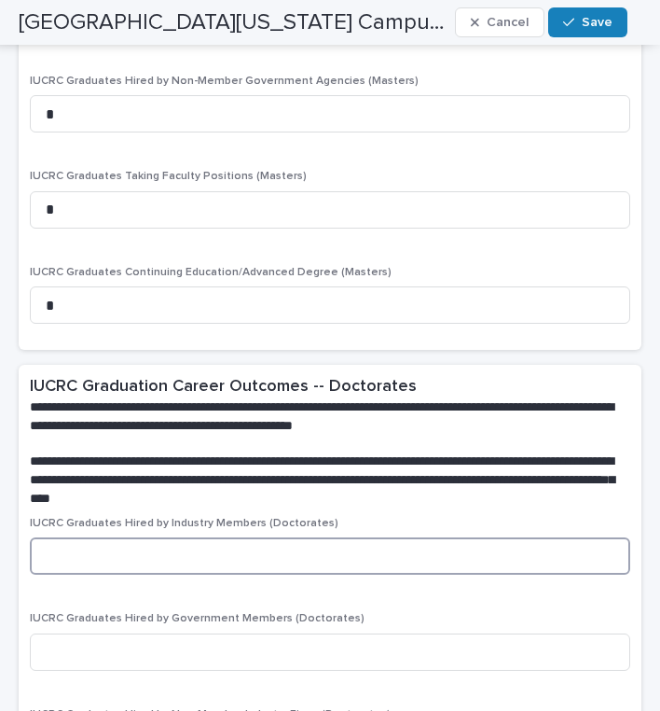
click at [185, 537] on input at bounding box center [330, 555] width 601 height 37
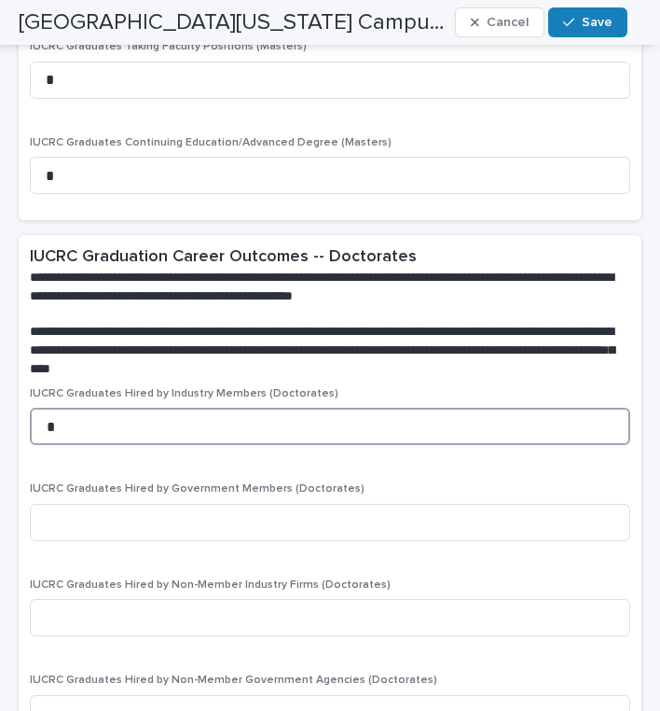
scroll to position [3314, 0]
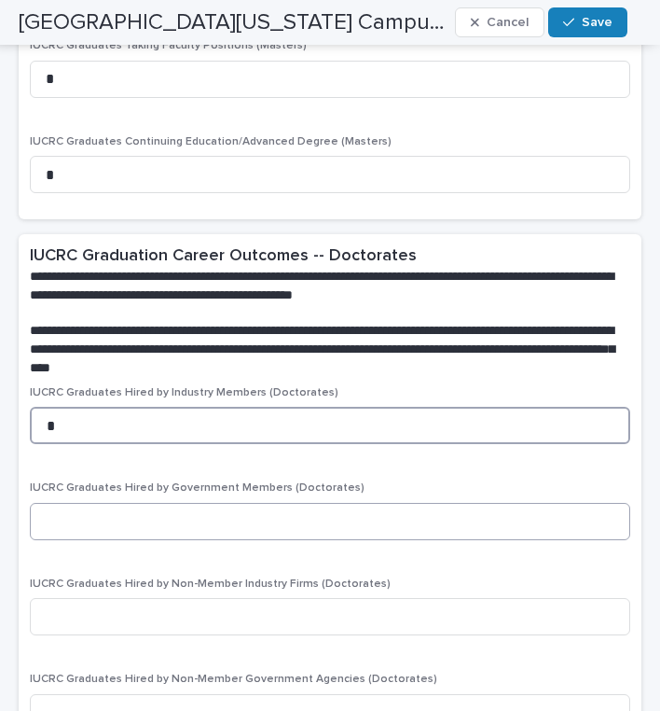
type input "*"
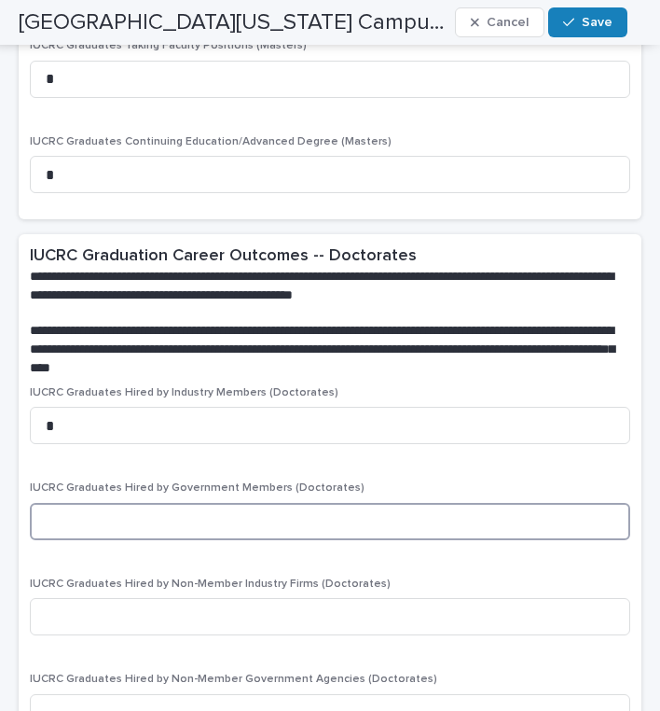
click at [171, 503] on input at bounding box center [330, 521] width 601 height 37
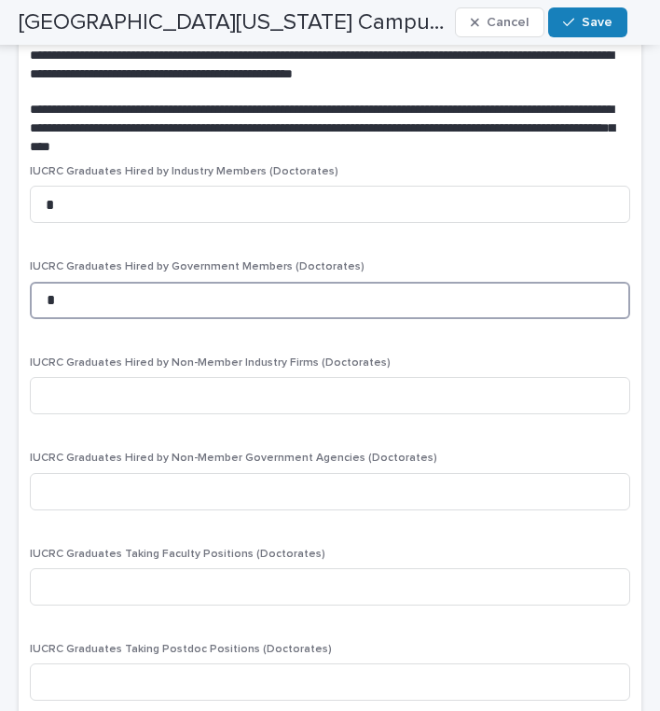
scroll to position [3541, 0]
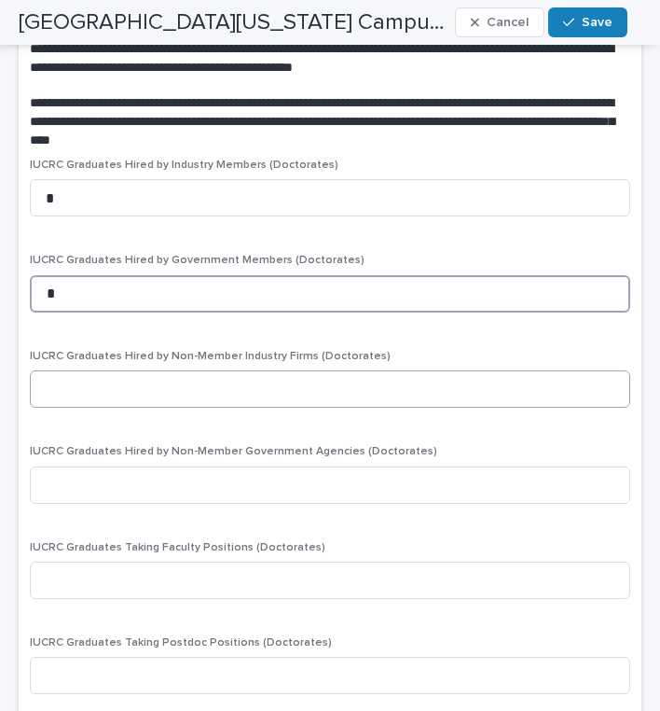
type input "*"
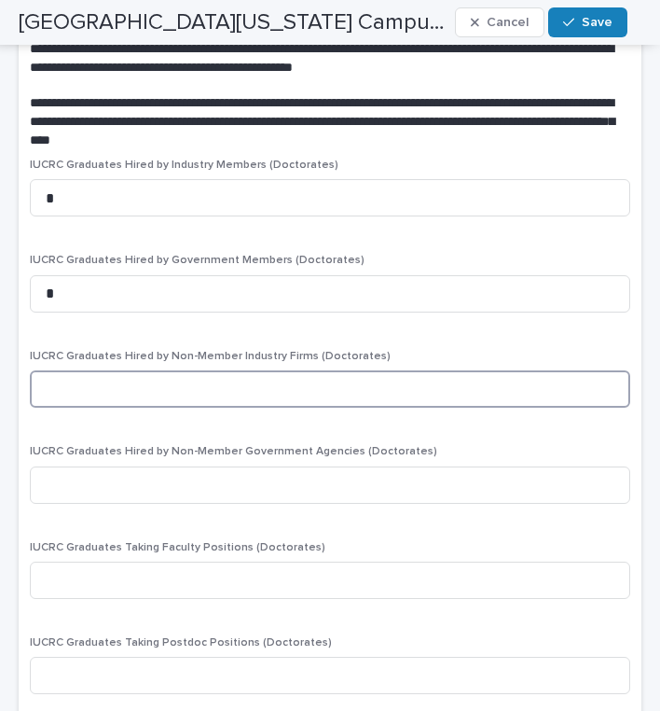
click at [298, 370] on input at bounding box center [330, 388] width 601 height 37
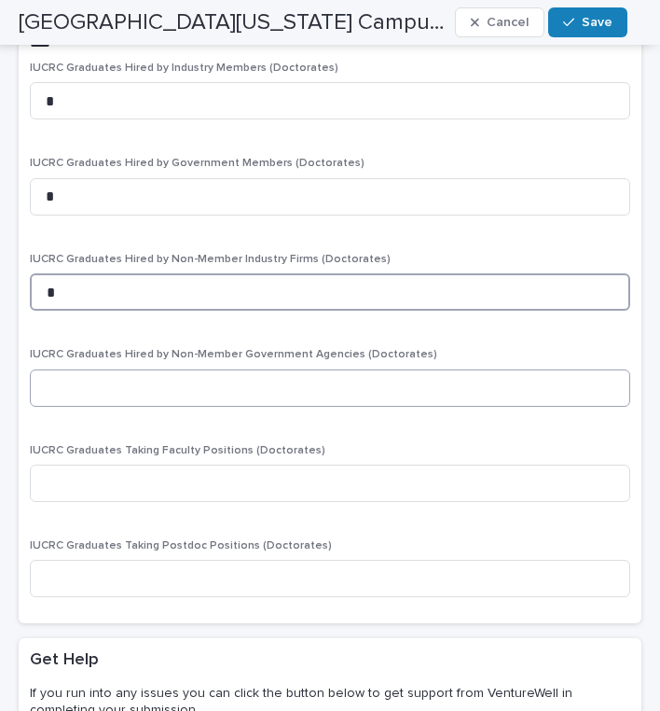
scroll to position [3645, 0]
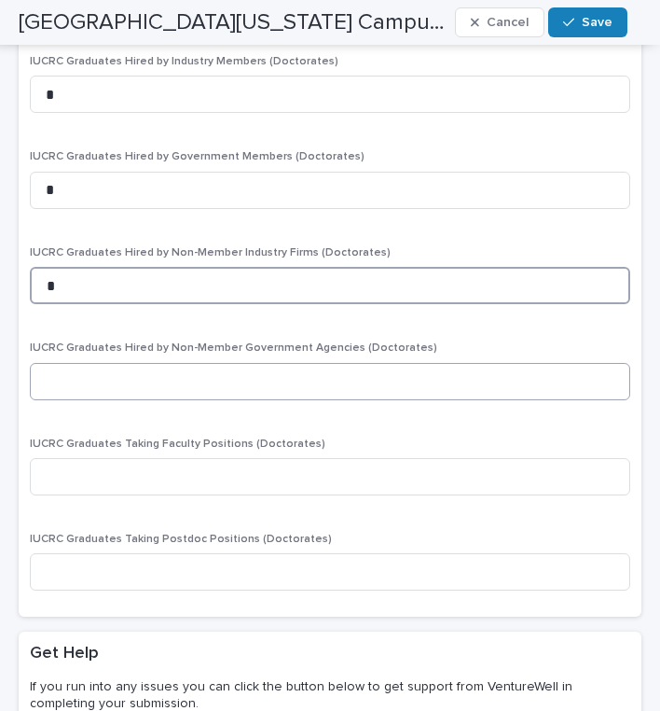
type input "*"
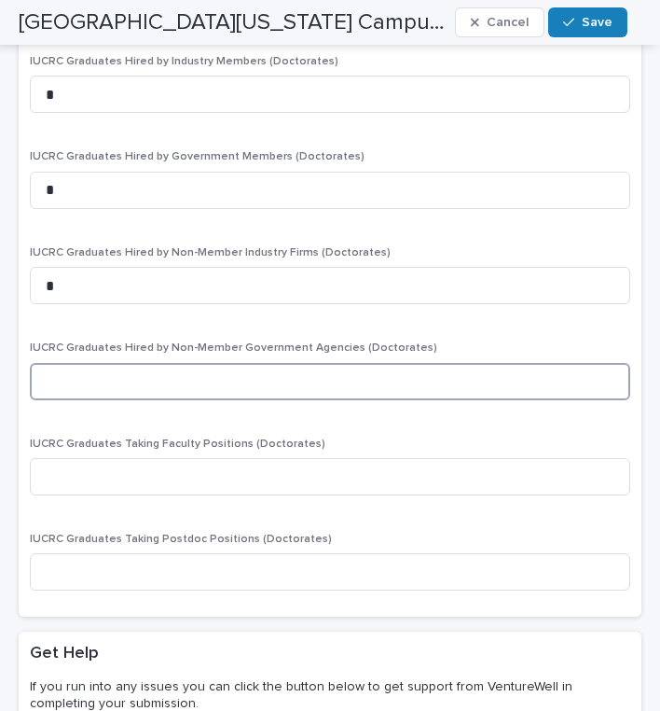
click at [165, 363] on input at bounding box center [330, 381] width 601 height 37
type input "*"
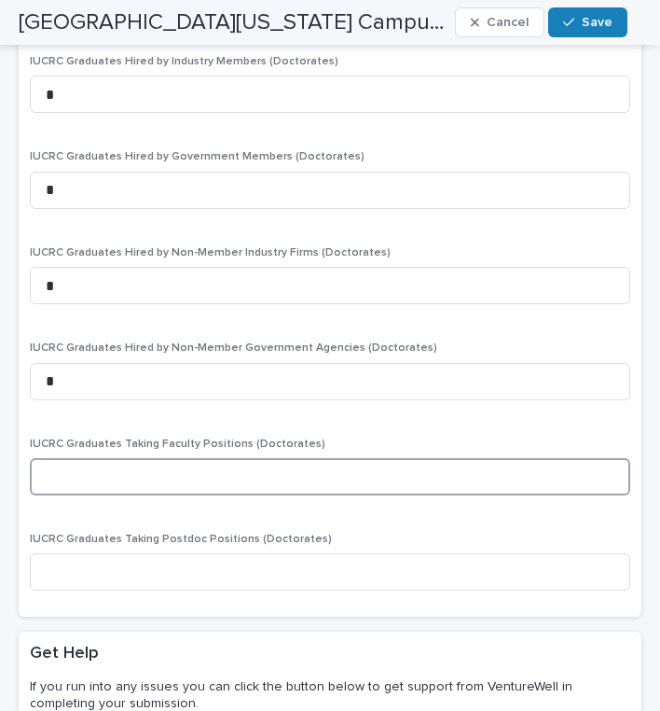
click at [139, 458] on input at bounding box center [330, 476] width 601 height 37
type input "*"
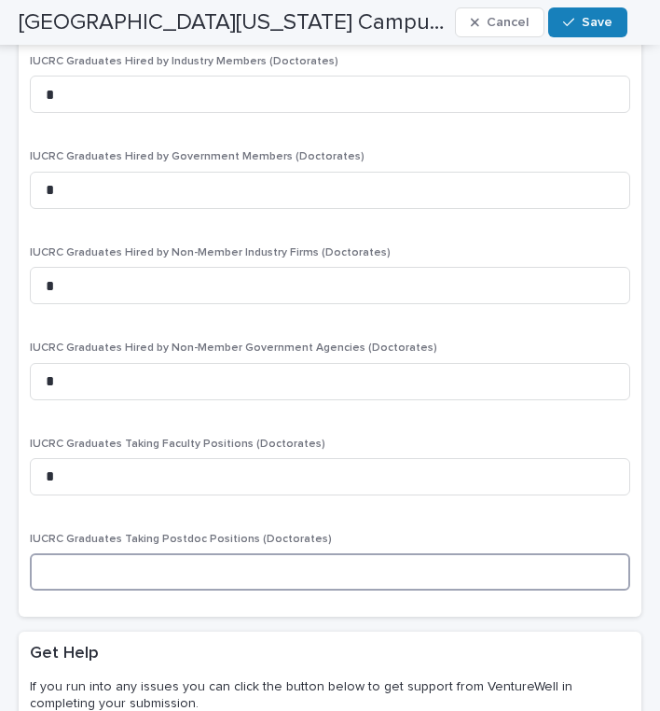
click at [112, 557] on input at bounding box center [330, 571] width 601 height 37
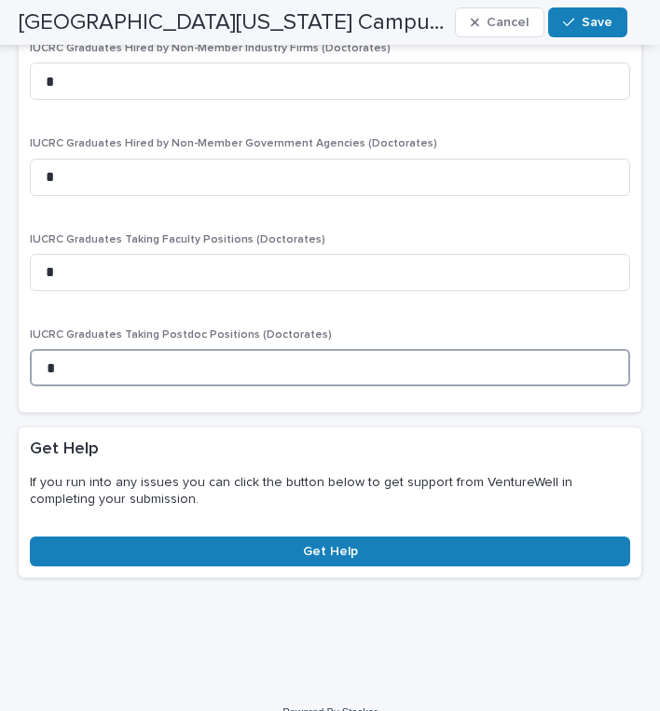
scroll to position [3848, 0]
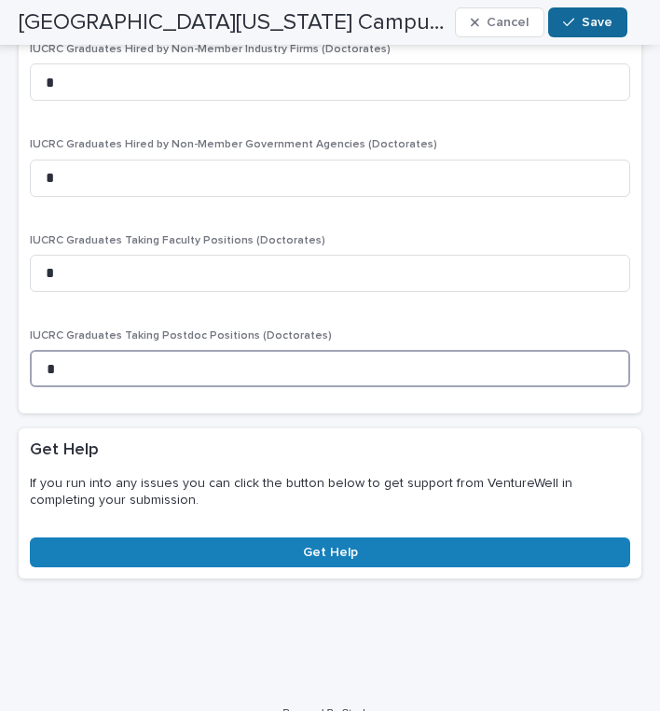
type input "*"
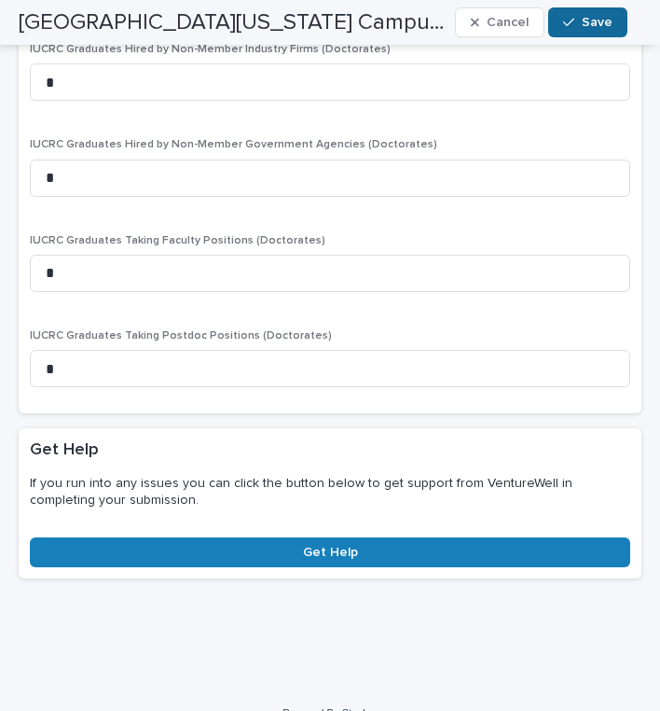
click at [608, 14] on button "Save" at bounding box center [587, 22] width 79 height 30
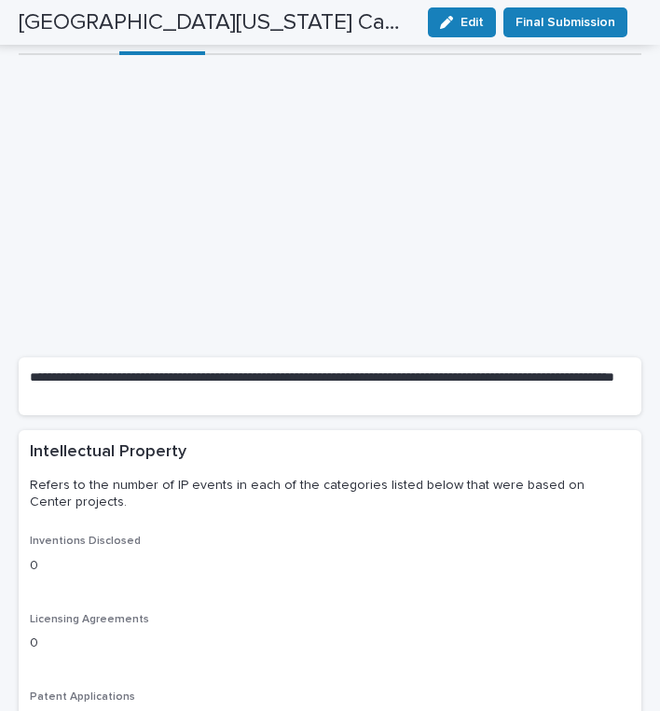
scroll to position [0, 0]
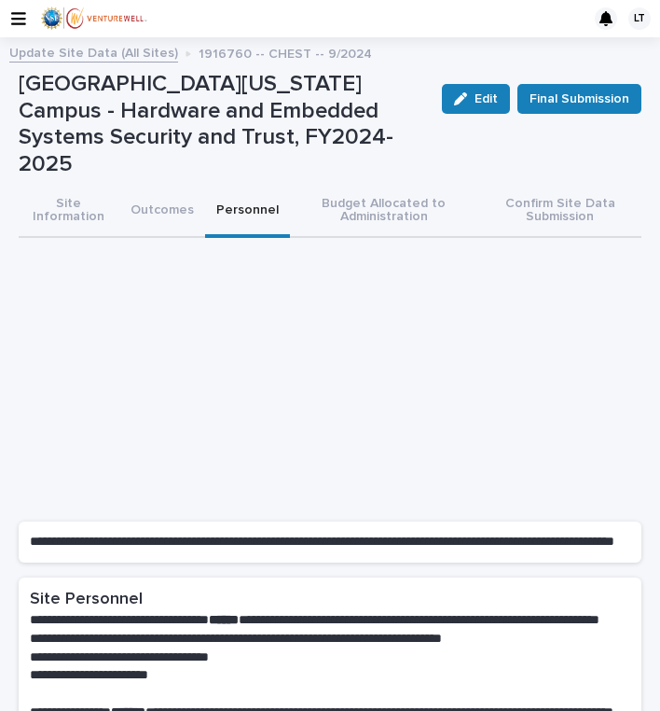
click at [243, 186] on button "Personnel" at bounding box center [247, 212] width 85 height 52
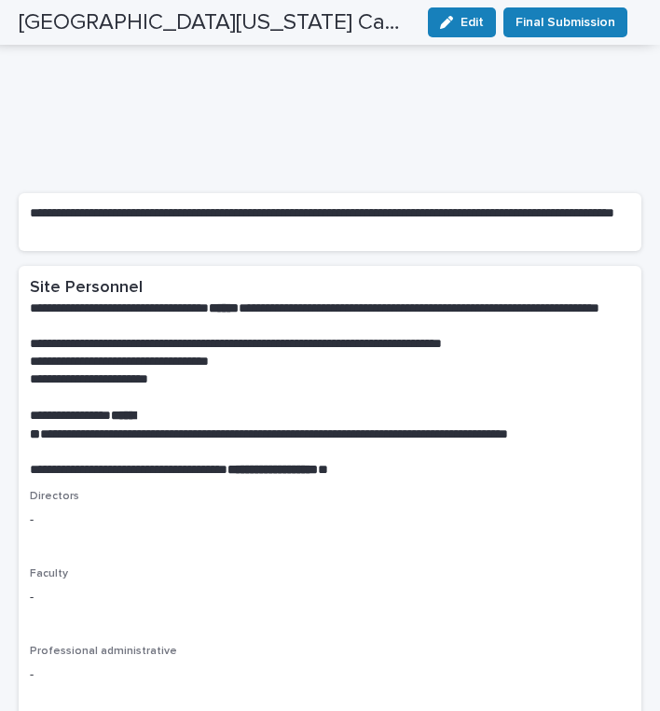
scroll to position [332, 0]
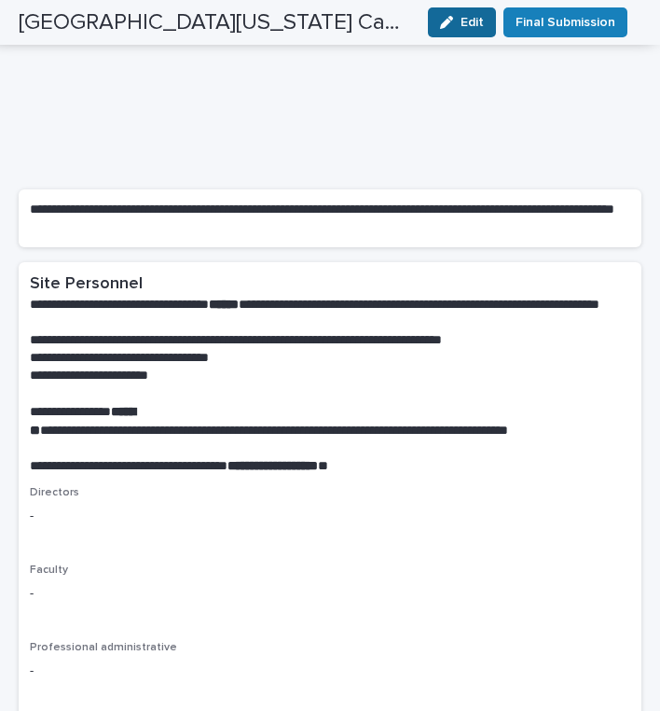
click at [478, 24] on span "Edit" at bounding box center [472, 22] width 23 height 13
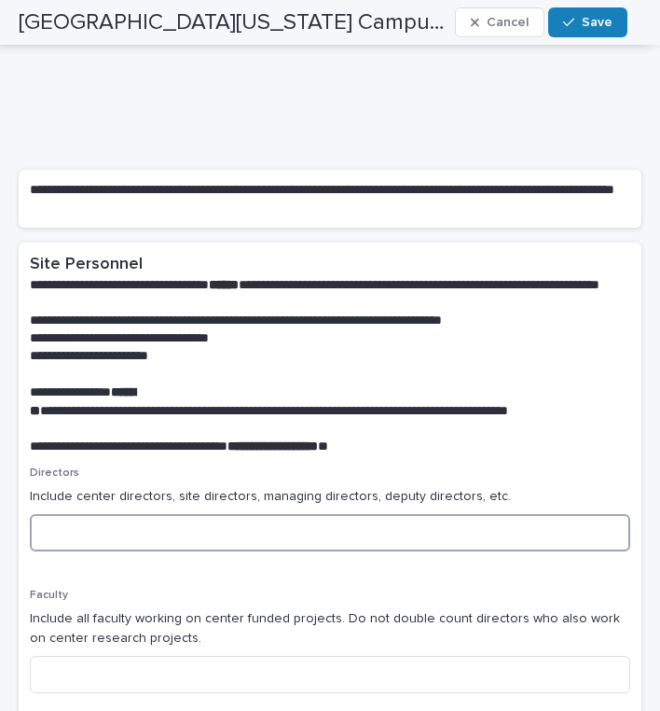
click at [65, 532] on input at bounding box center [330, 532] width 601 height 37
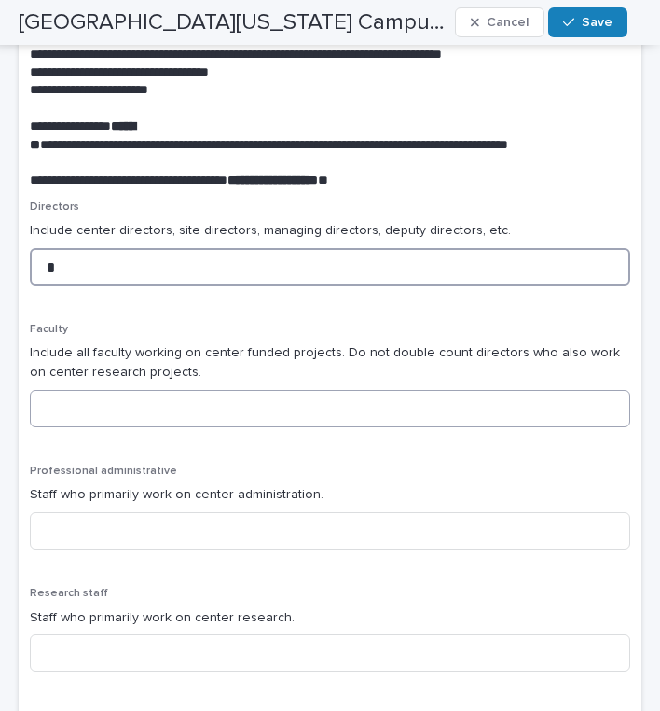
scroll to position [599, 0]
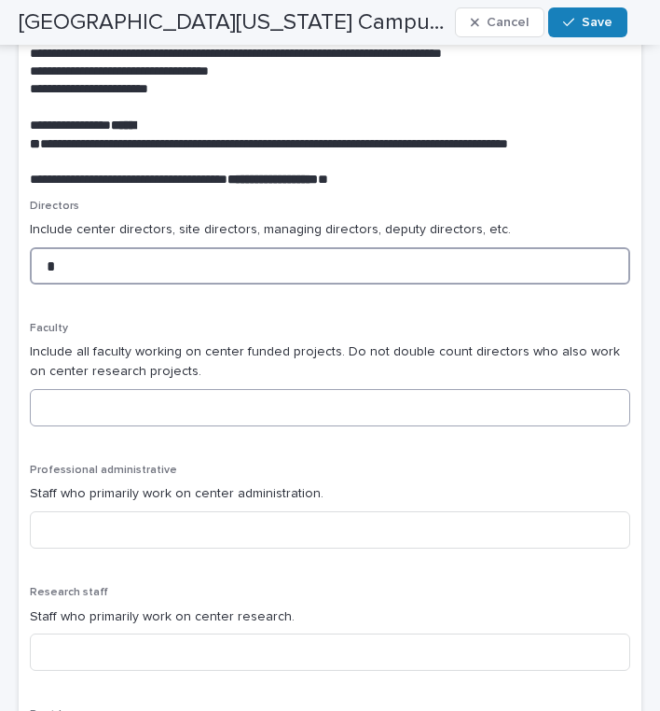
type input "*"
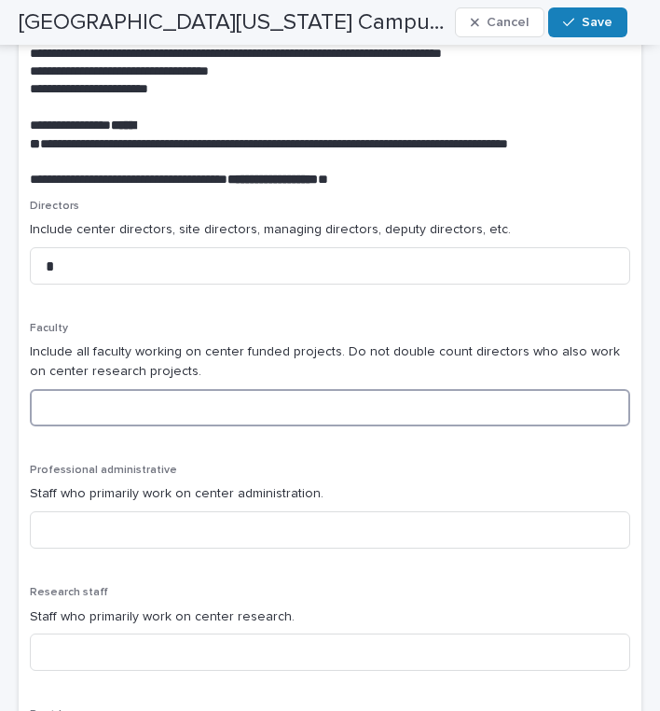
click at [129, 400] on input at bounding box center [330, 407] width 601 height 37
type input "*"
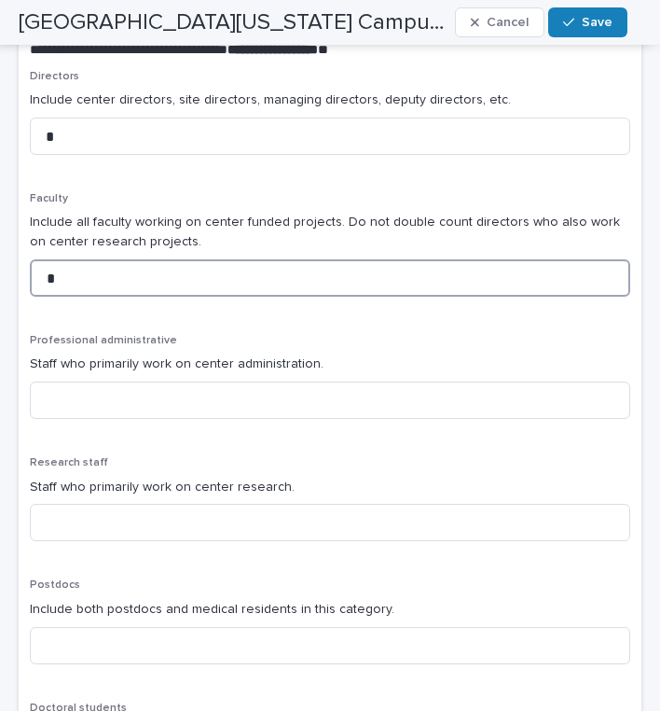
scroll to position [739, 0]
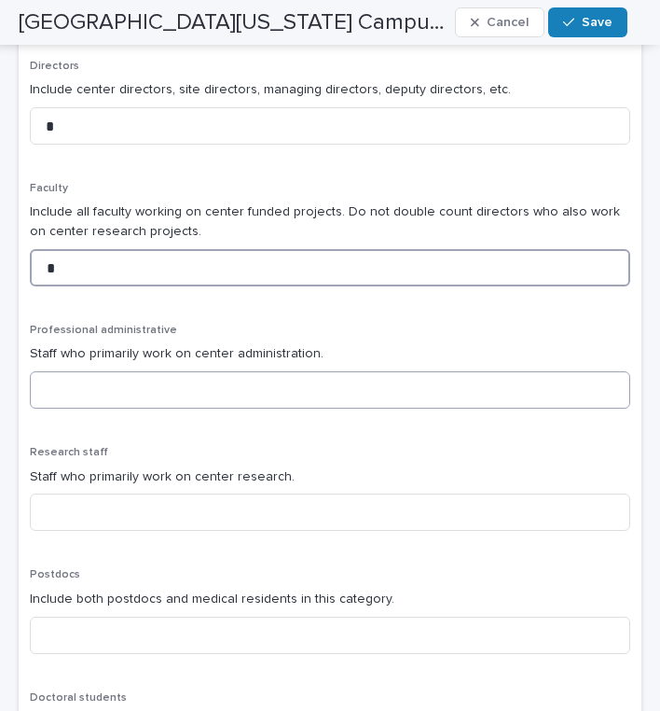
type input "*"
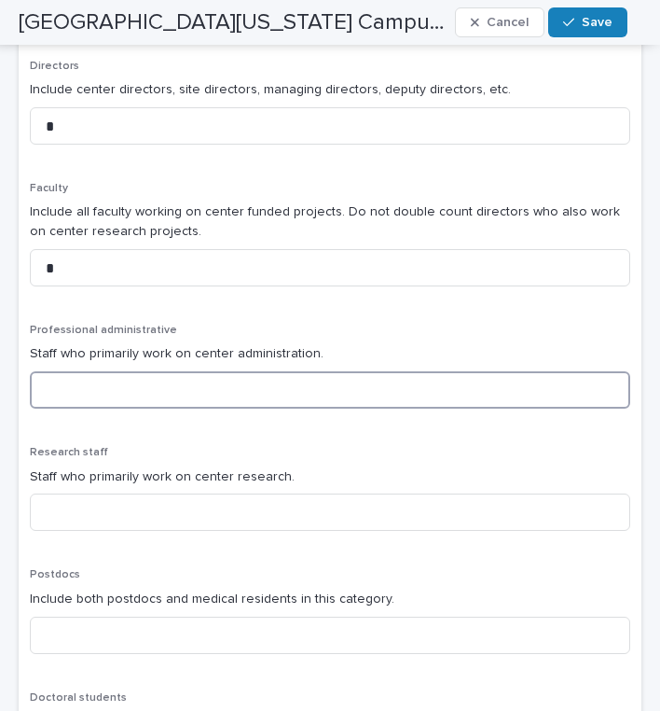
click at [203, 375] on input at bounding box center [330, 389] width 601 height 37
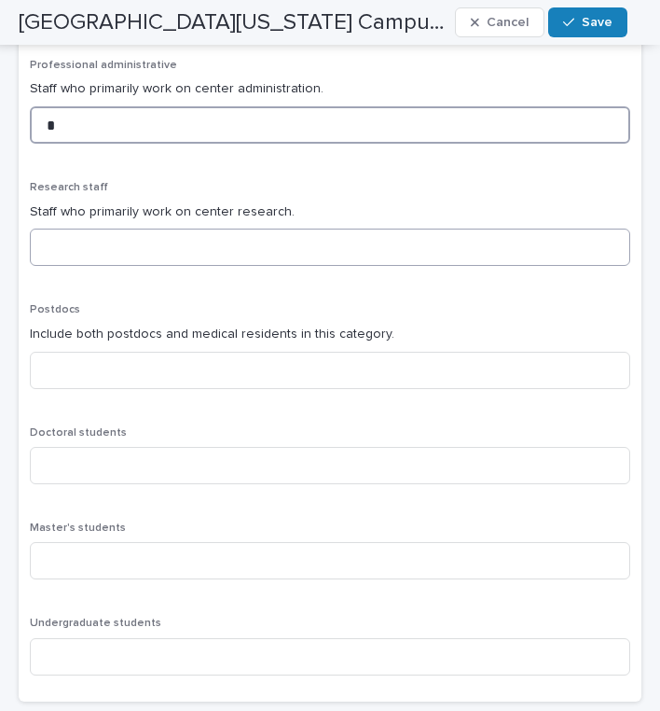
scroll to position [1004, 0]
type input "*"
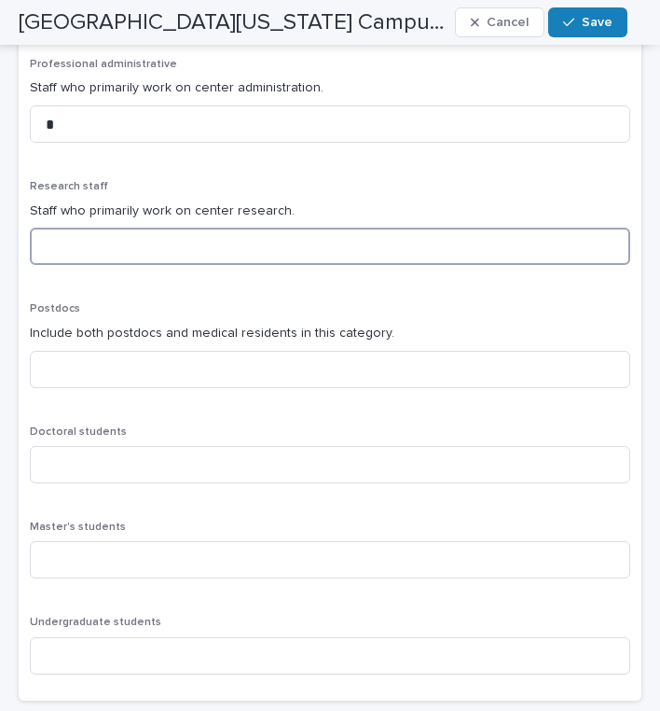
click at [153, 235] on input at bounding box center [330, 246] width 601 height 37
type input "*"
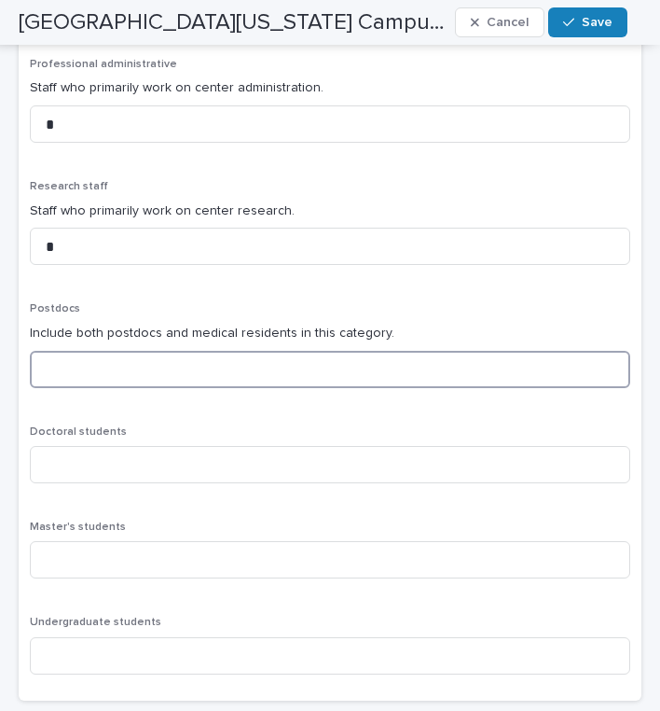
click at [159, 353] on input at bounding box center [330, 369] width 601 height 37
type input "*"
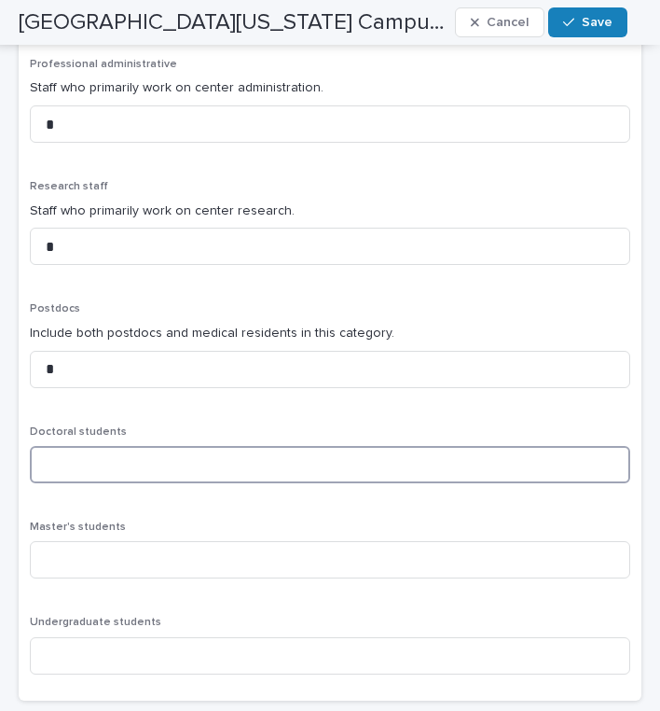
click at [142, 455] on input at bounding box center [330, 464] width 601 height 37
type input "**"
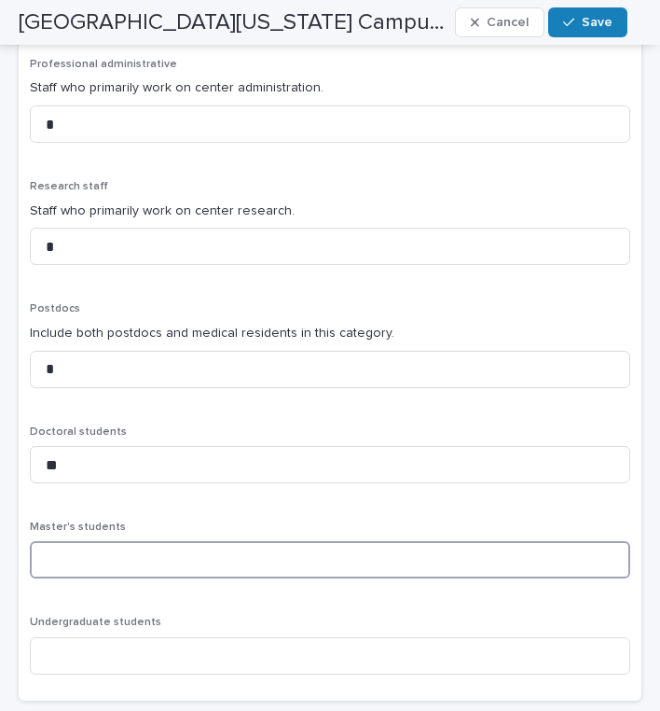
click at [141, 561] on input at bounding box center [330, 559] width 601 height 37
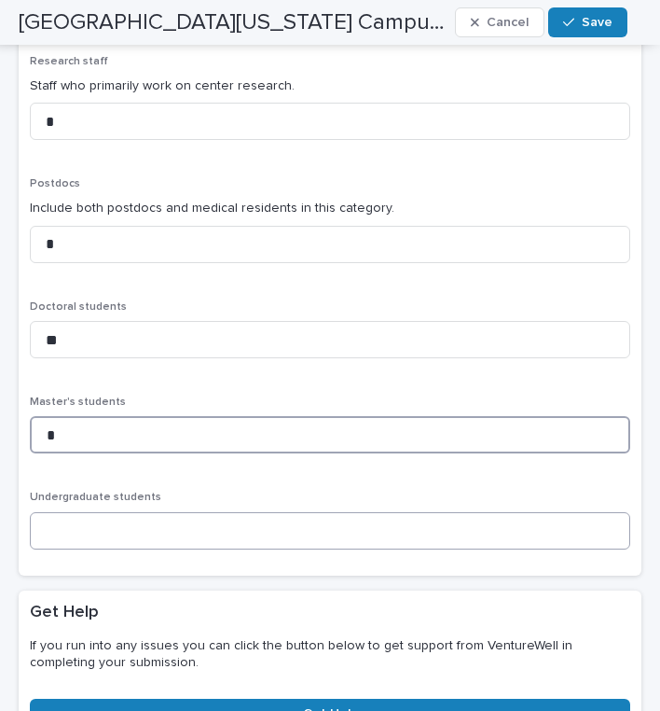
scroll to position [1131, 0]
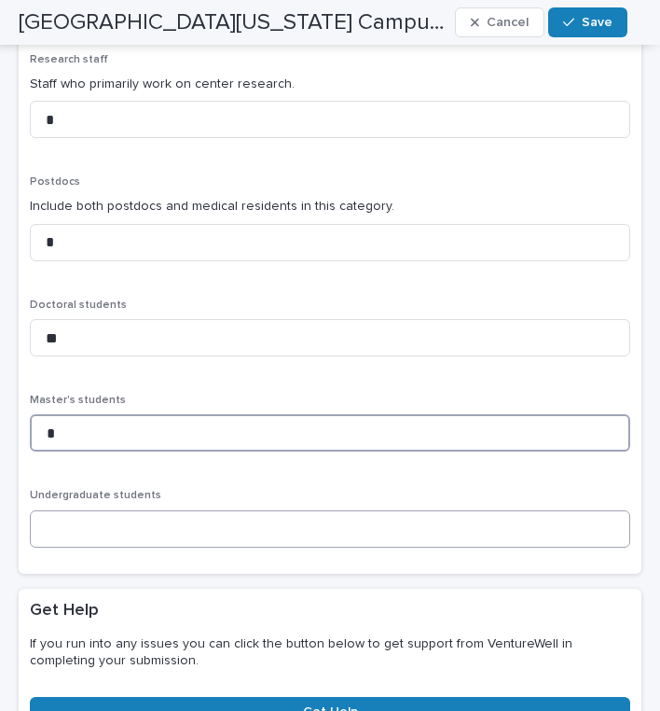
type input "*"
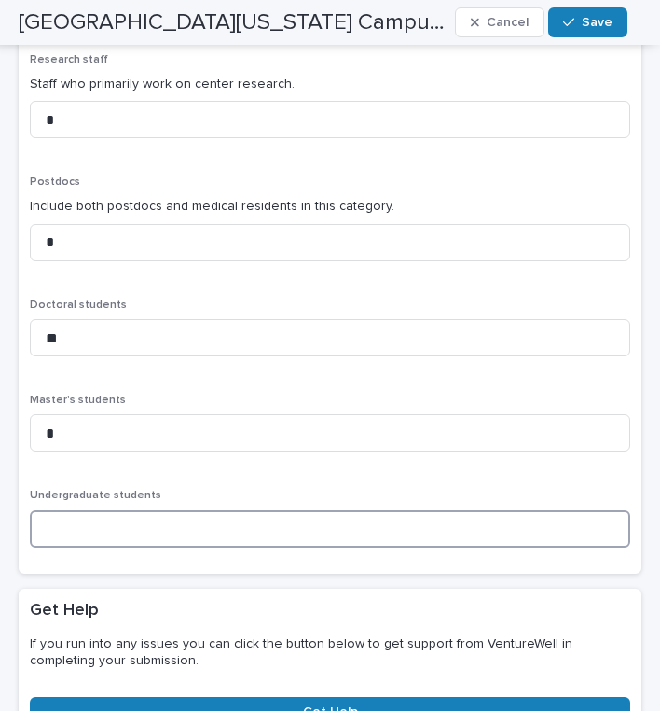
click at [155, 511] on input at bounding box center [330, 528] width 601 height 37
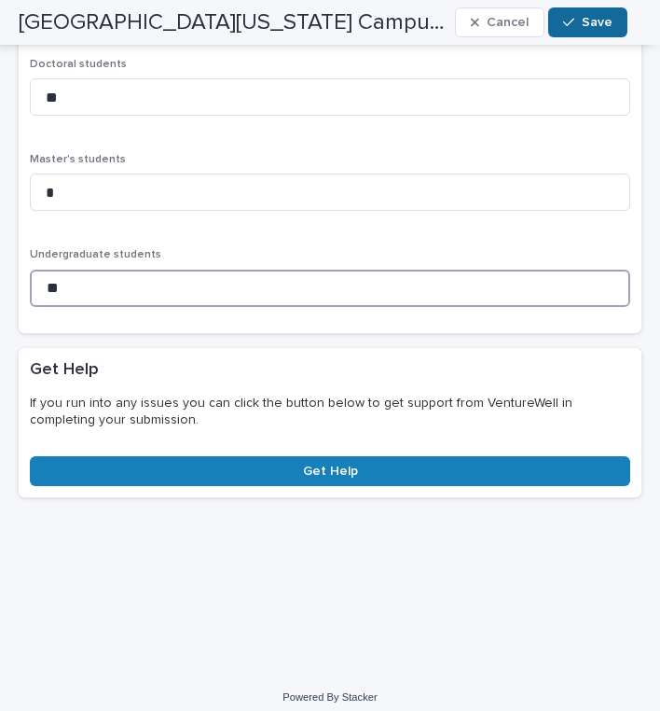
scroll to position [1370, 0]
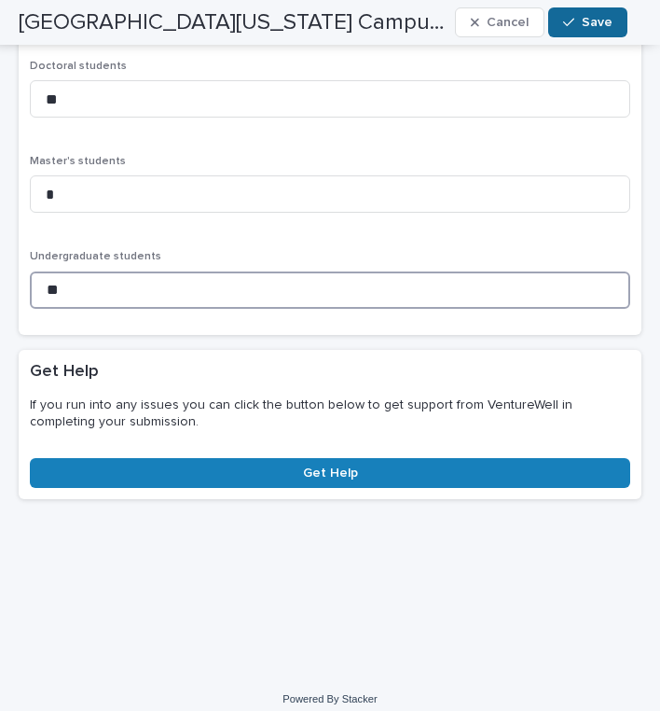
type input "**"
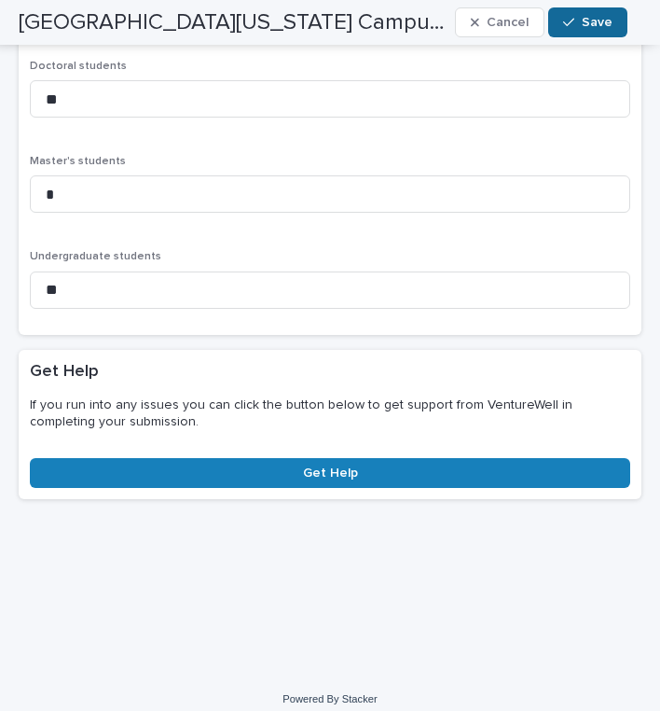
click at [581, 16] on button "Save" at bounding box center [587, 22] width 79 height 30
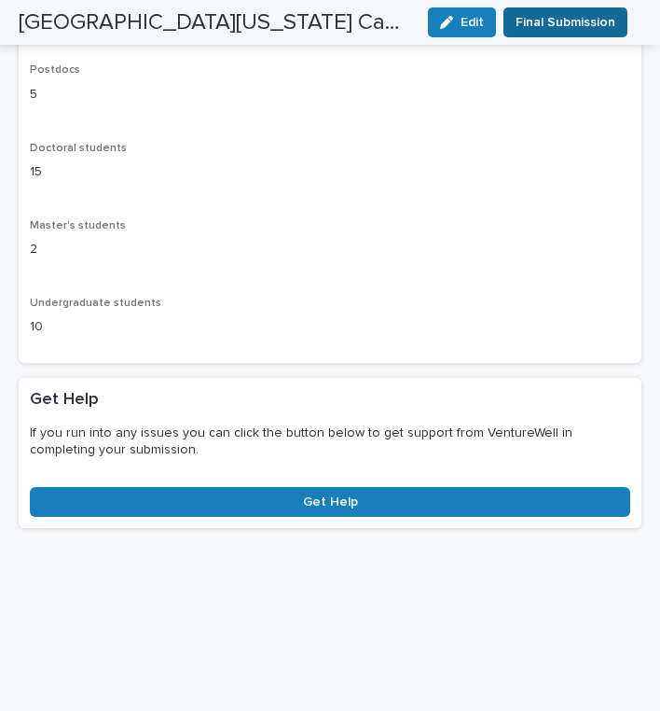
click at [557, 21] on span "Final Submission" at bounding box center [566, 22] width 100 height 19
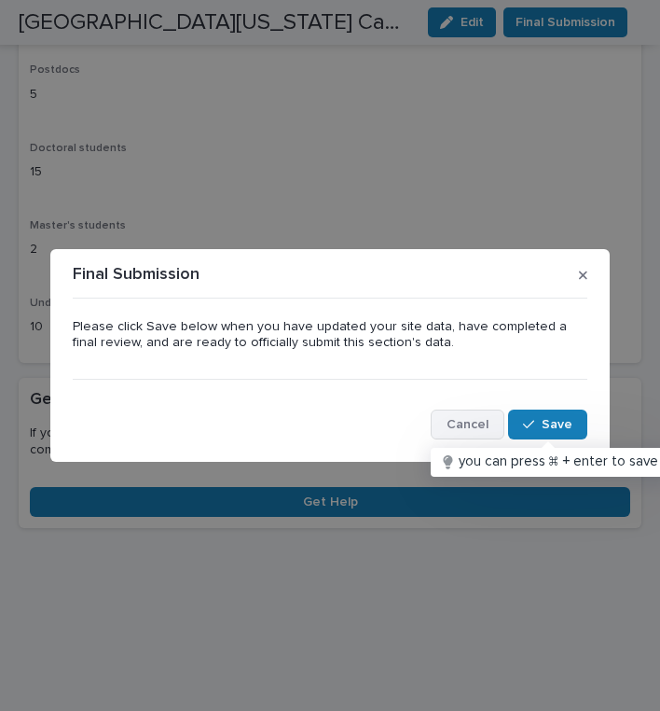
click at [471, 422] on span "Cancel" at bounding box center [468, 424] width 42 height 13
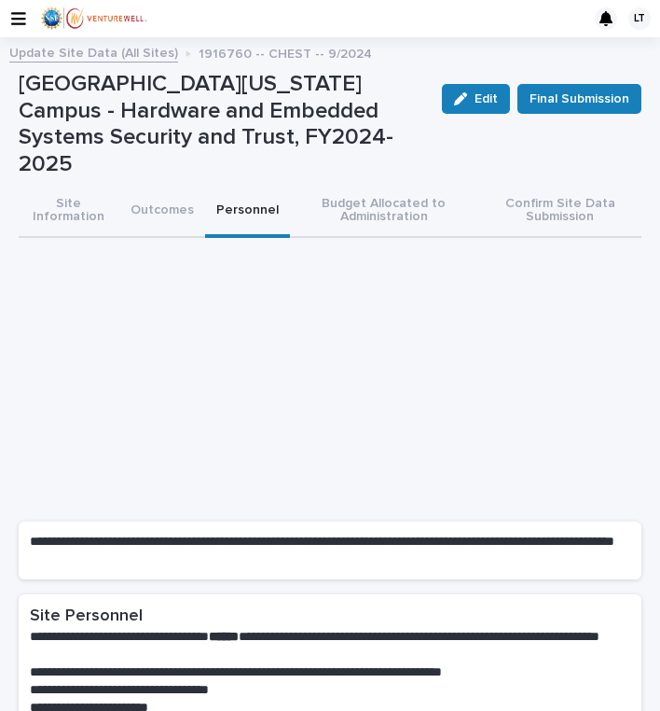
scroll to position [0, 0]
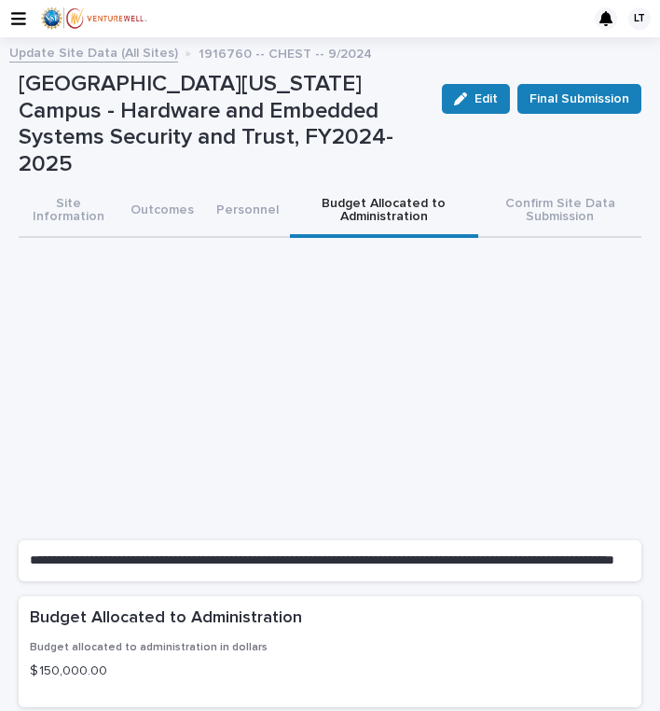
click at [363, 186] on button "Budget Allocated to Administration" at bounding box center [384, 212] width 189 height 52
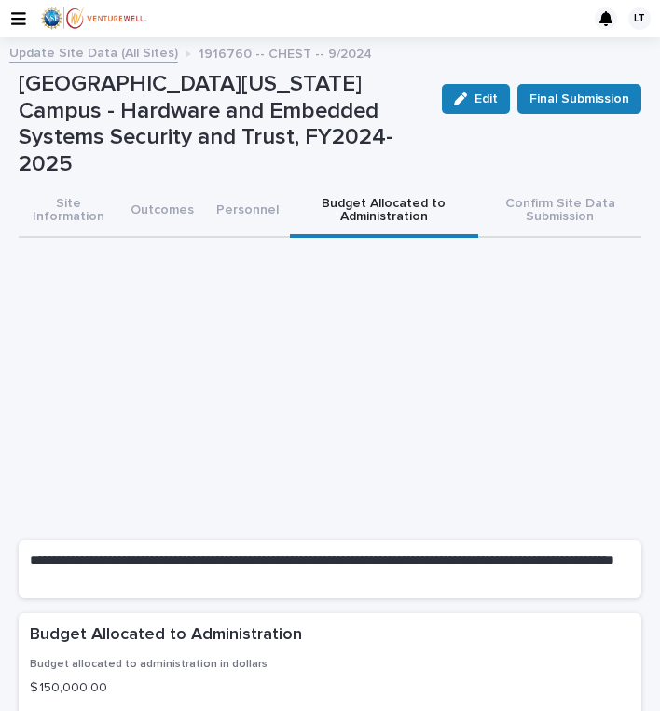
click at [82, 56] on link "Update Site Data (All Sites)" at bounding box center [93, 51] width 169 height 21
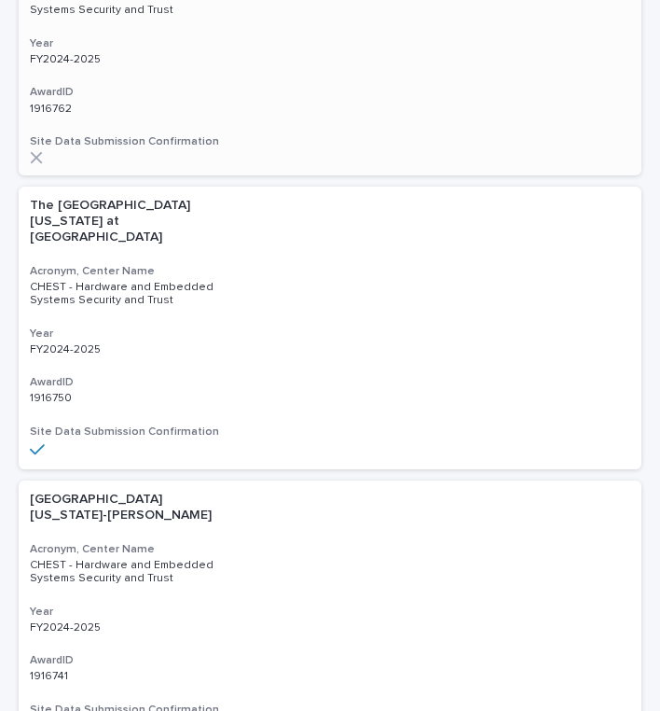
scroll to position [375, 0]
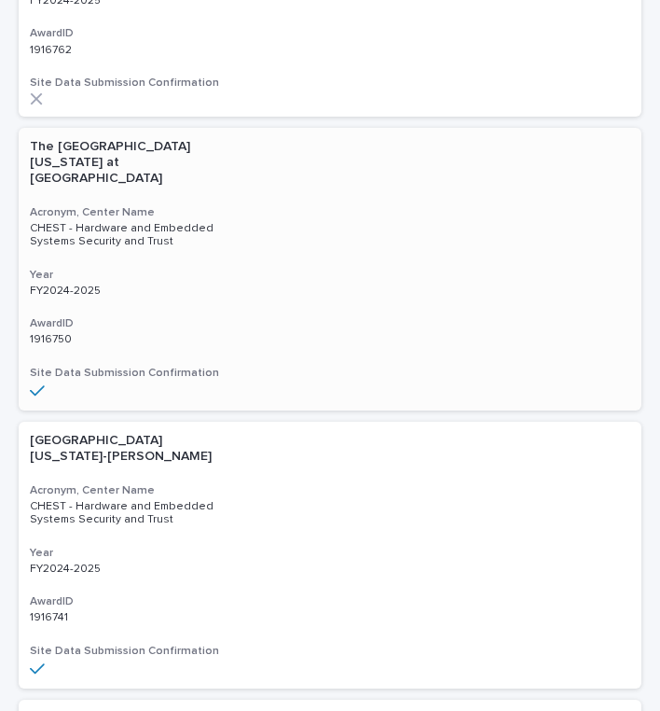
click at [77, 228] on div "The University of Texas at Dallas Acronym, Center Name CHEST - Hardware and Emb…" at bounding box center [330, 269] width 623 height 283
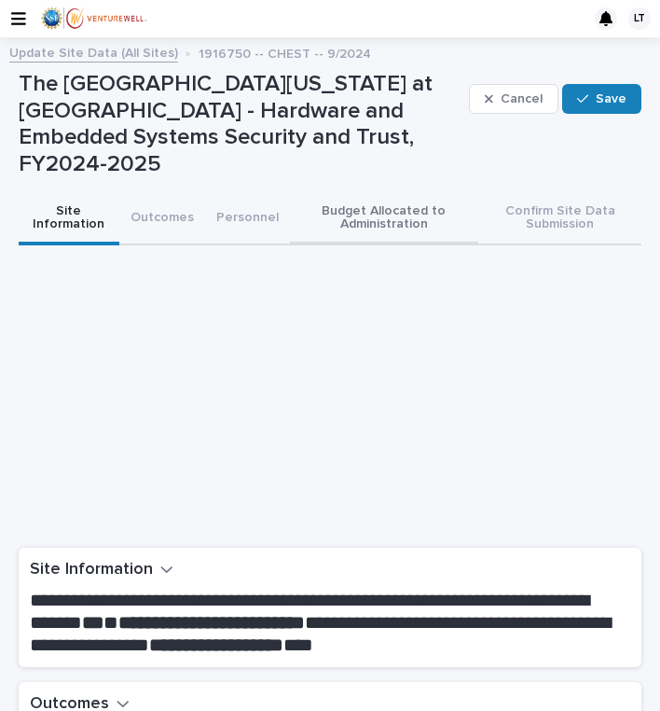
click at [395, 193] on button "Budget Allocated to Administration" at bounding box center [384, 219] width 189 height 52
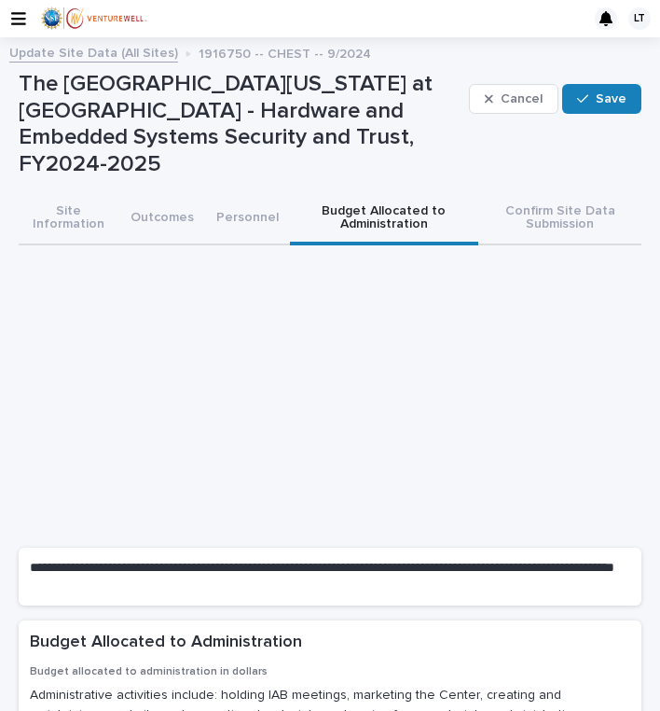
click at [53, 57] on link "Update Site Data (All Sites)" at bounding box center [93, 51] width 169 height 21
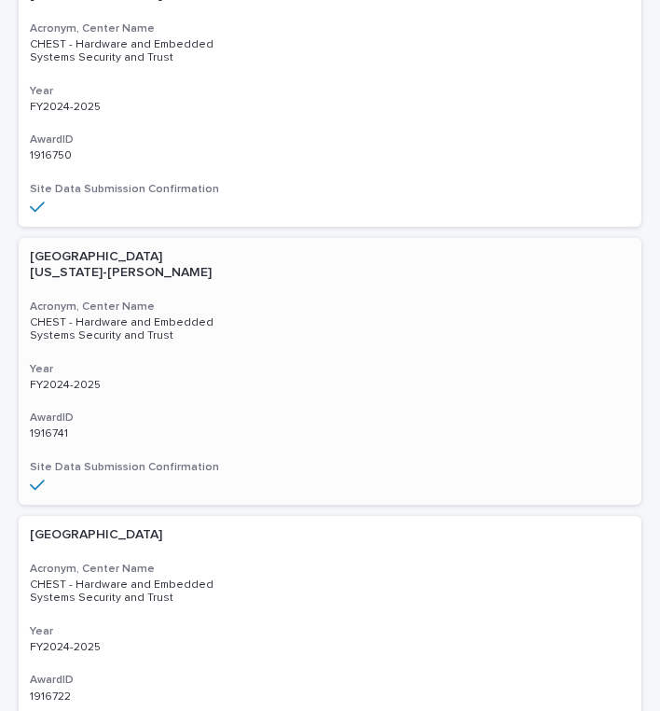
scroll to position [561, 0]
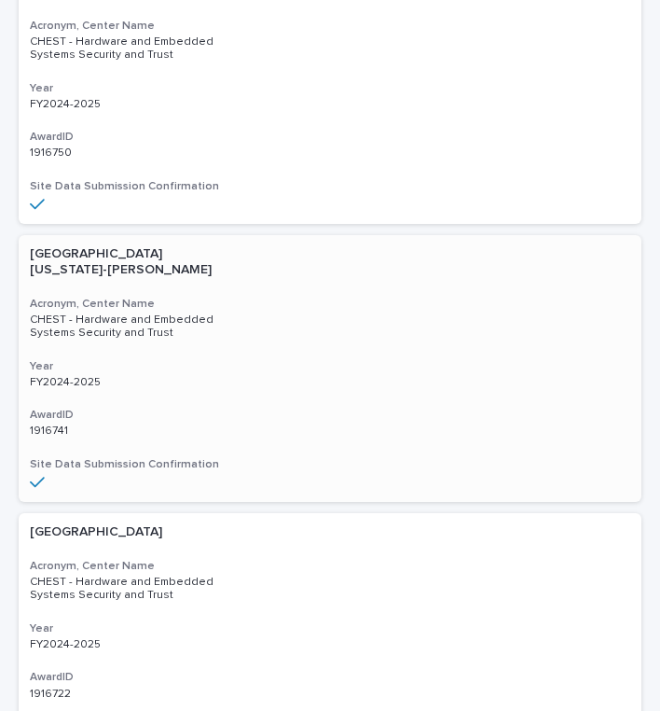
click at [66, 246] on p "University of California-Davis" at bounding box center [123, 262] width 187 height 32
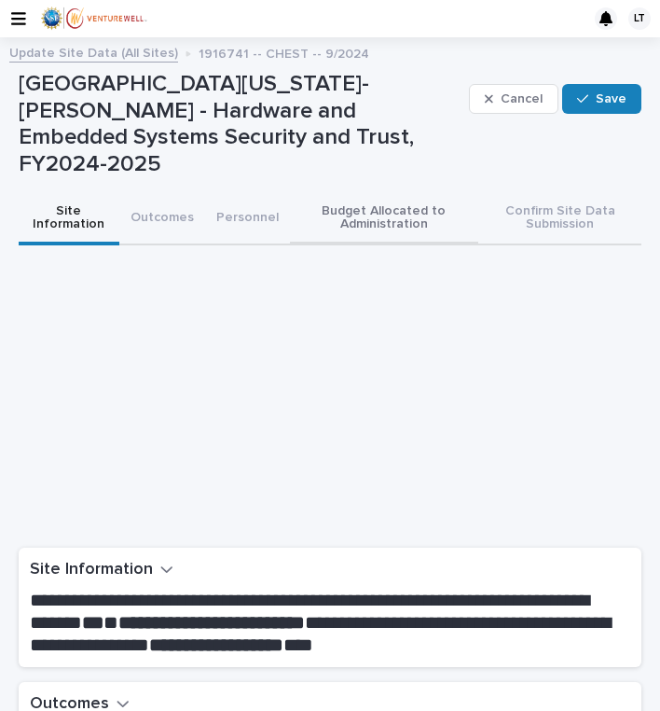
click at [390, 193] on button "Budget Allocated to Administration" at bounding box center [384, 219] width 189 height 52
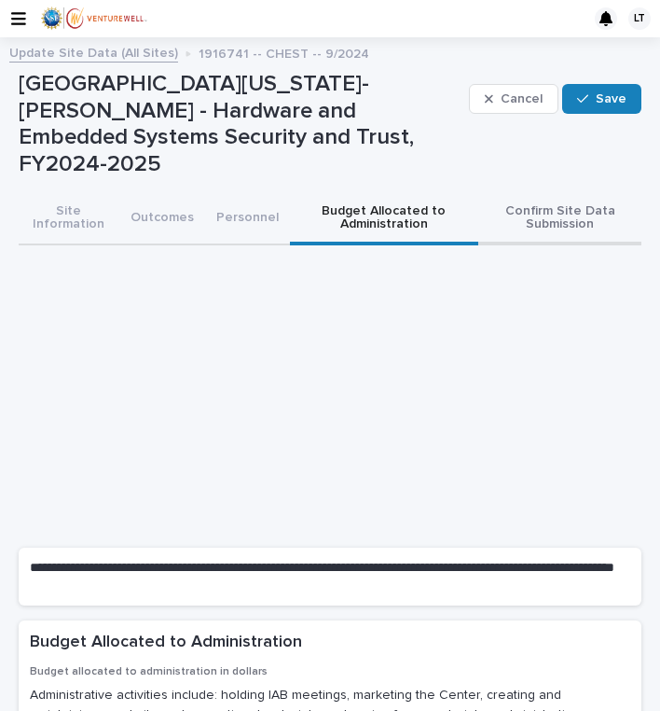
click at [528, 198] on button "Confirm Site Data Submission" at bounding box center [559, 219] width 163 height 52
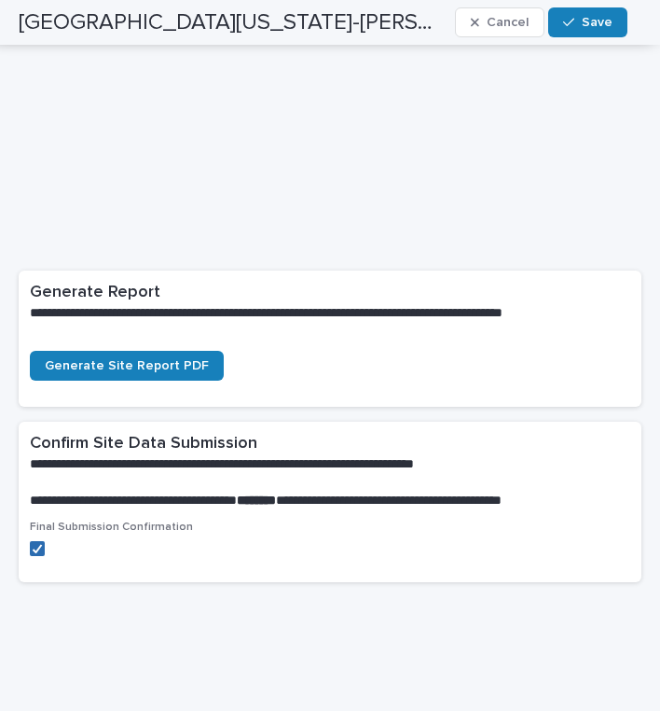
scroll to position [369, 0]
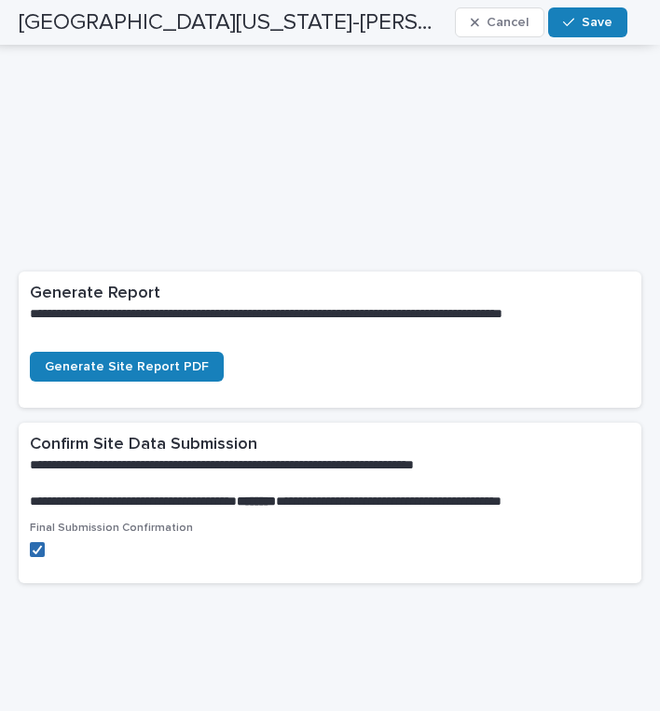
click at [36, 546] on polyline at bounding box center [38, 549] width 8 height 7
click at [579, 22] on div "button" at bounding box center [572, 22] width 19 height 13
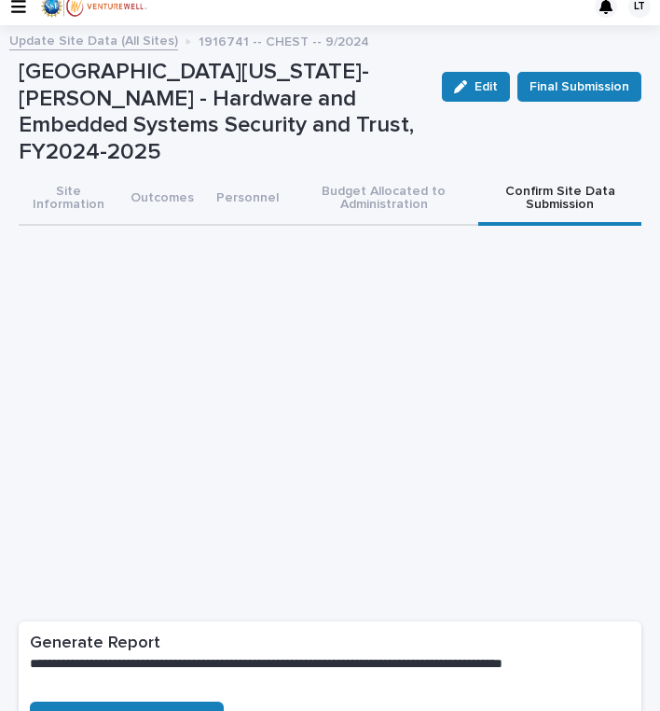
scroll to position [0, 0]
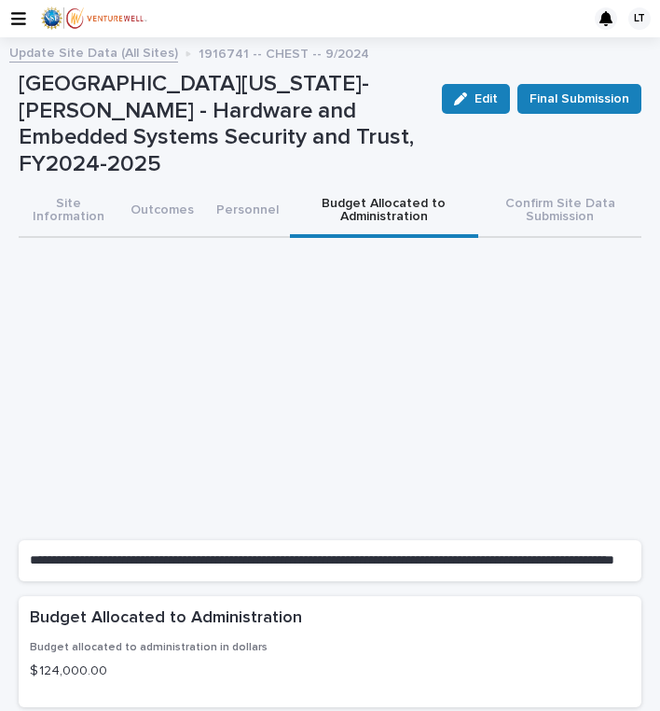
click at [400, 186] on button "Budget Allocated to Administration" at bounding box center [384, 212] width 189 height 52
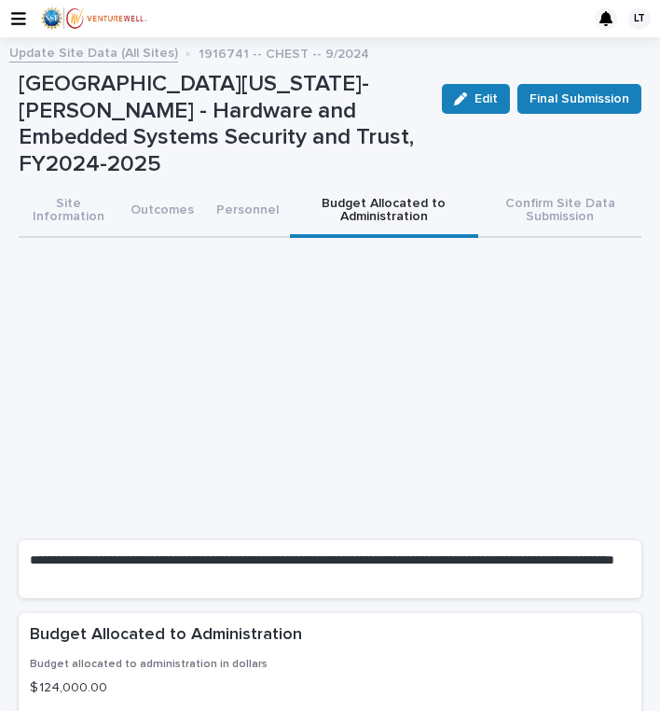
click at [71, 678] on p "$ 124,000.00" at bounding box center [330, 688] width 601 height 20
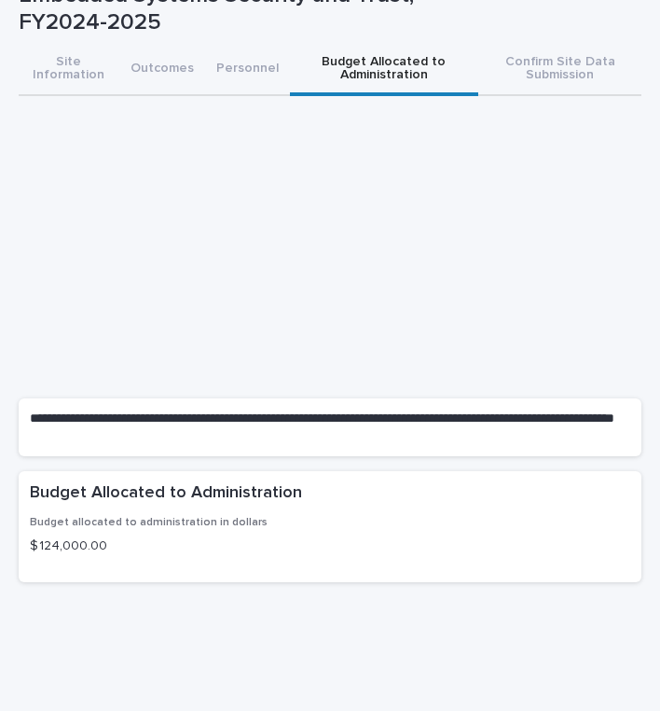
click at [94, 536] on p "$ 124,000.00" at bounding box center [330, 546] width 601 height 20
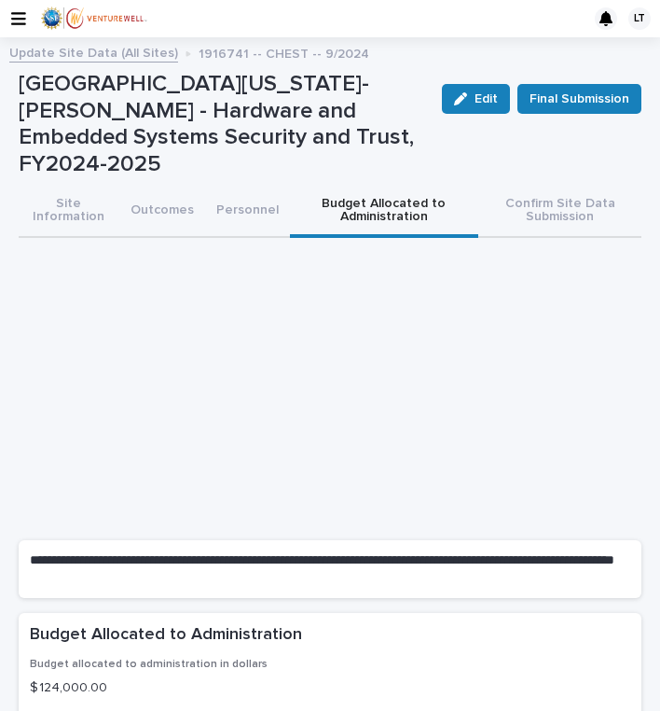
scroll to position [0, 0]
click at [484, 92] on span "Edit" at bounding box center [486, 98] width 23 height 13
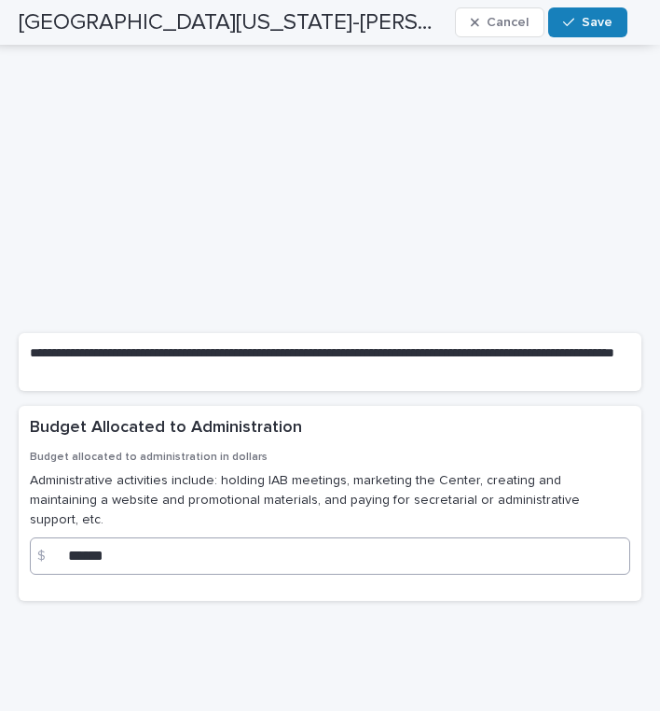
scroll to position [213, 0]
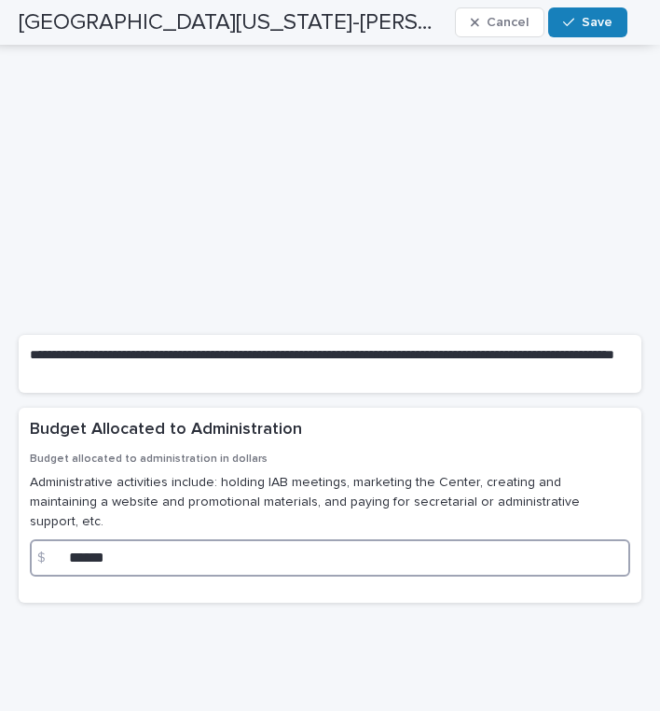
drag, startPoint x: 118, startPoint y: 506, endPoint x: 58, endPoint y: 487, distance: 62.8
click at [58, 539] on div "$ ******" at bounding box center [330, 557] width 601 height 37
type input "*****"
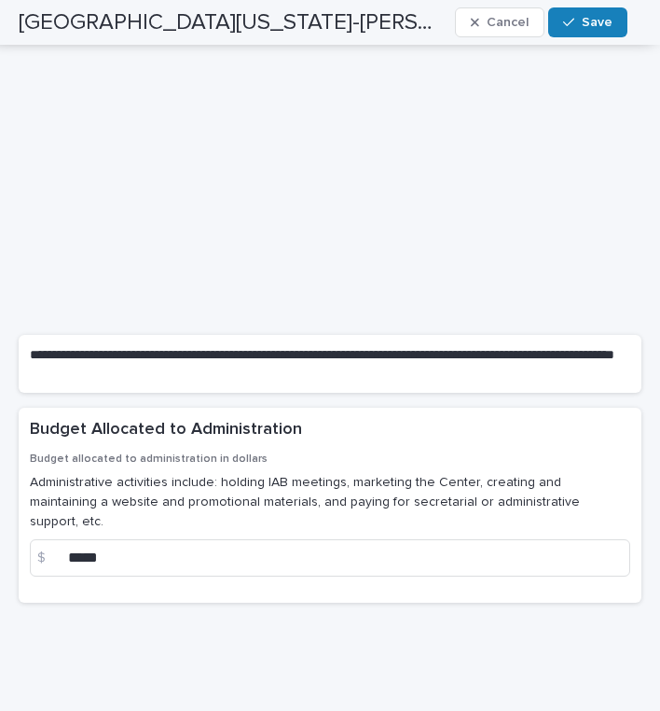
click at [112, 572] on div "**********" at bounding box center [330, 250] width 642 height 828
click at [589, 22] on span "Save" at bounding box center [597, 22] width 31 height 13
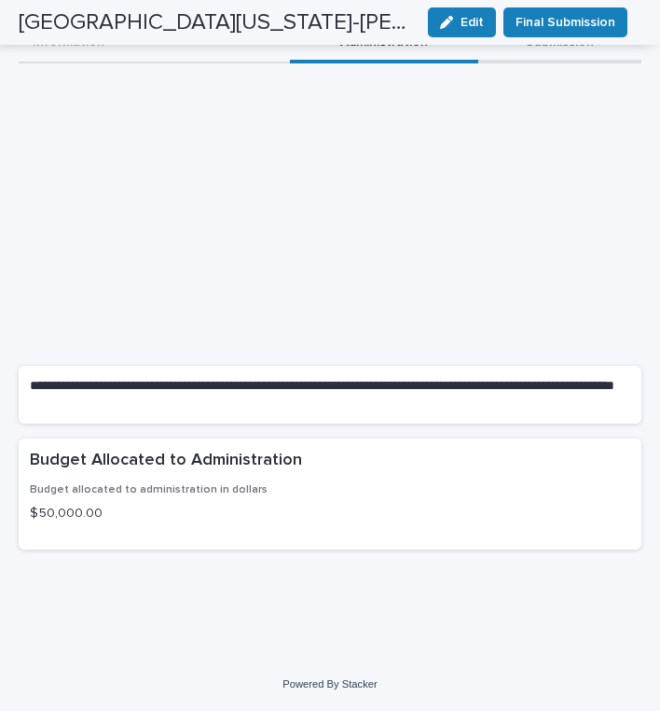
scroll to position [142, 0]
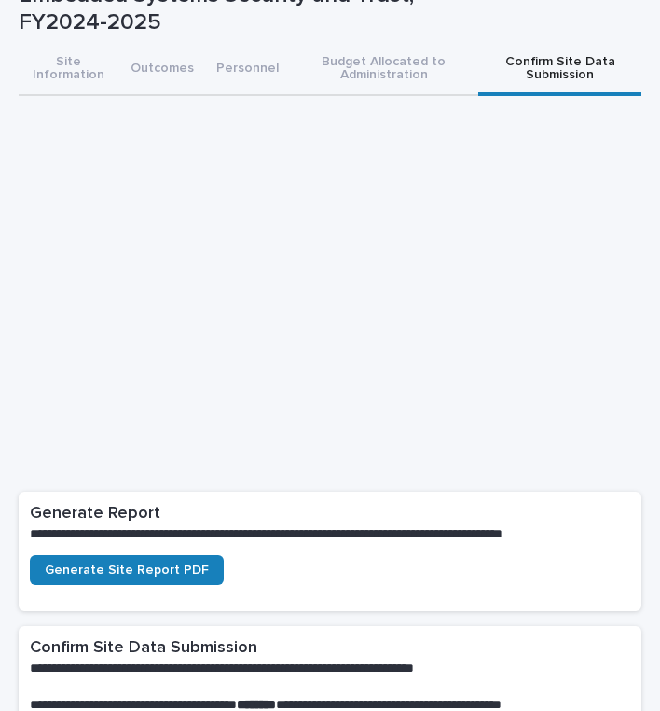
click at [525, 44] on button "Confirm Site Data Submission" at bounding box center [559, 70] width 163 height 52
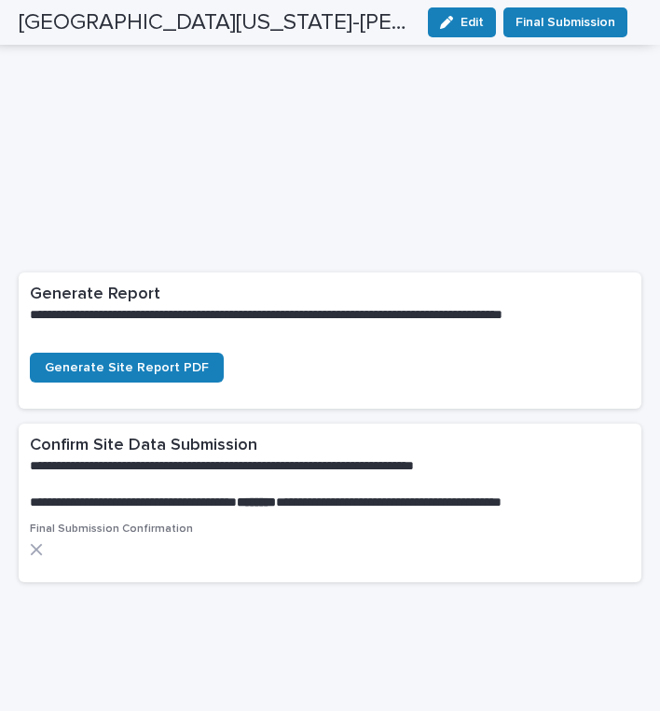
scroll to position [360, 0]
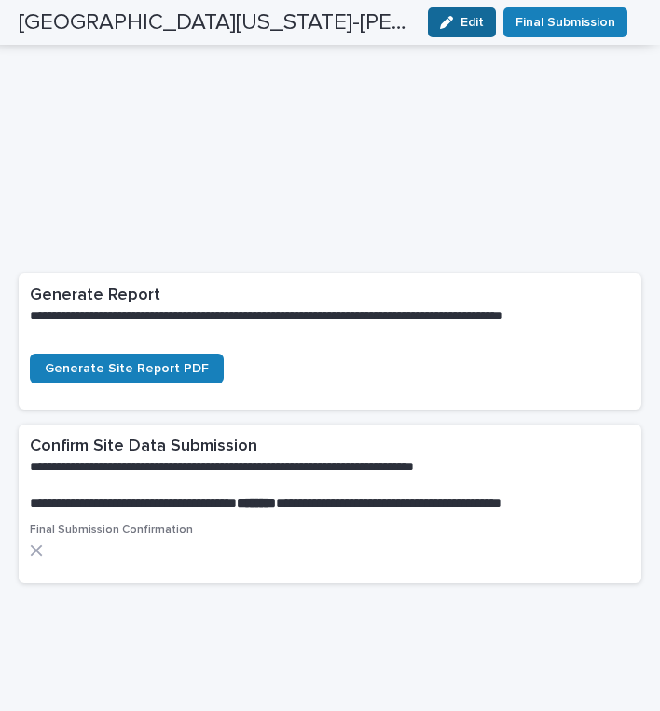
click at [474, 24] on span "Edit" at bounding box center [472, 22] width 23 height 13
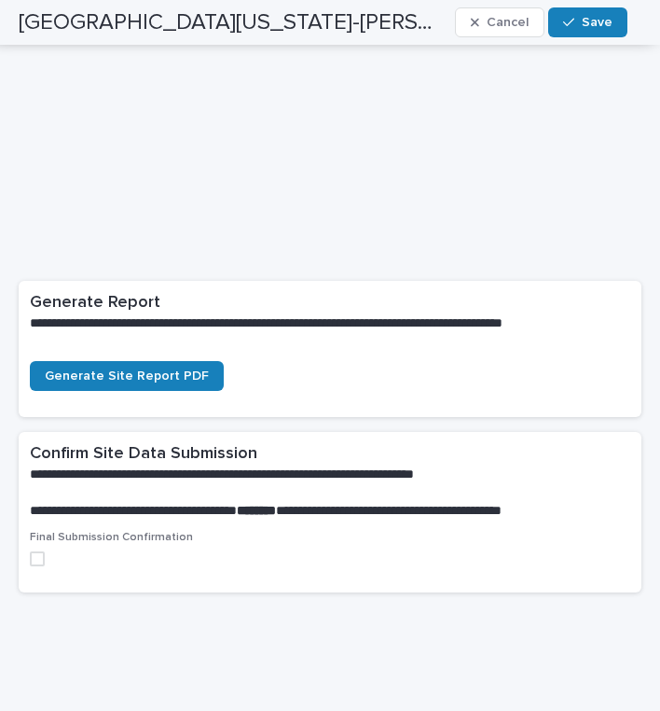
click at [42, 551] on span at bounding box center [37, 558] width 15 height 15
click at [593, 14] on button "Save" at bounding box center [587, 22] width 79 height 30
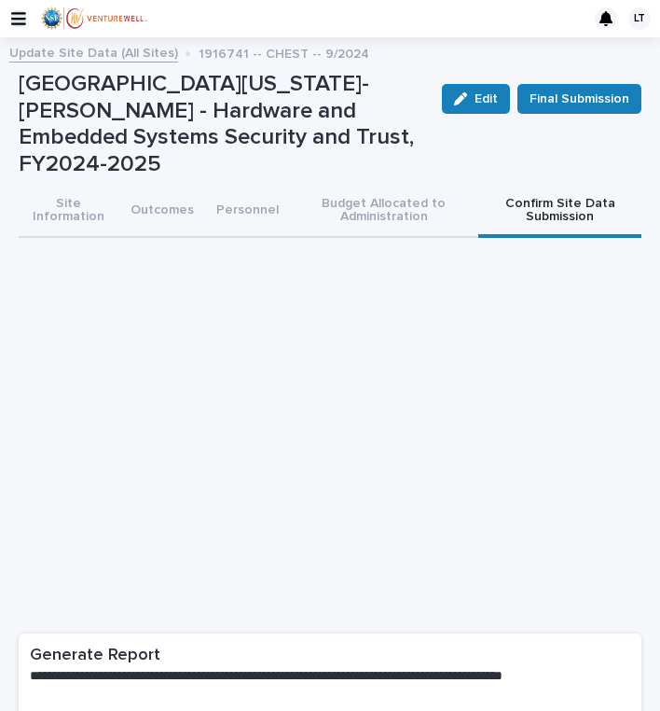
scroll to position [0, 0]
click at [54, 53] on link "Update Site Data (All Sites)" at bounding box center [93, 51] width 169 height 21
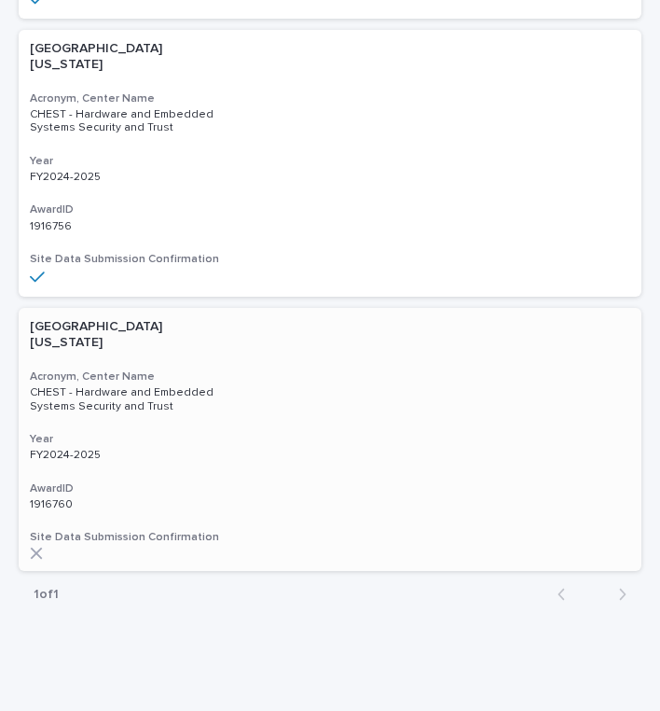
click at [112, 308] on div "University of Virginia-Main Campus Acronym, Center Name CHEST - Hardware and Em…" at bounding box center [330, 439] width 623 height 263
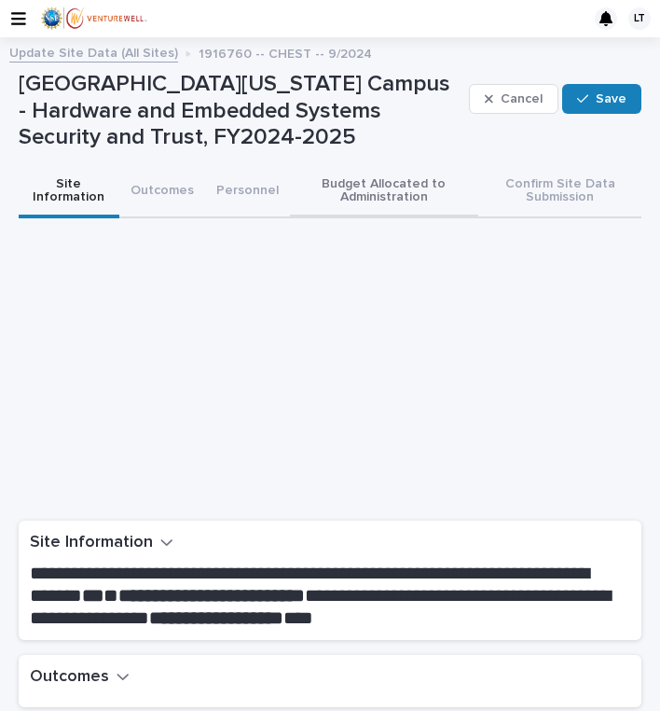
click at [391, 180] on button "Budget Allocated to Administration" at bounding box center [384, 192] width 189 height 52
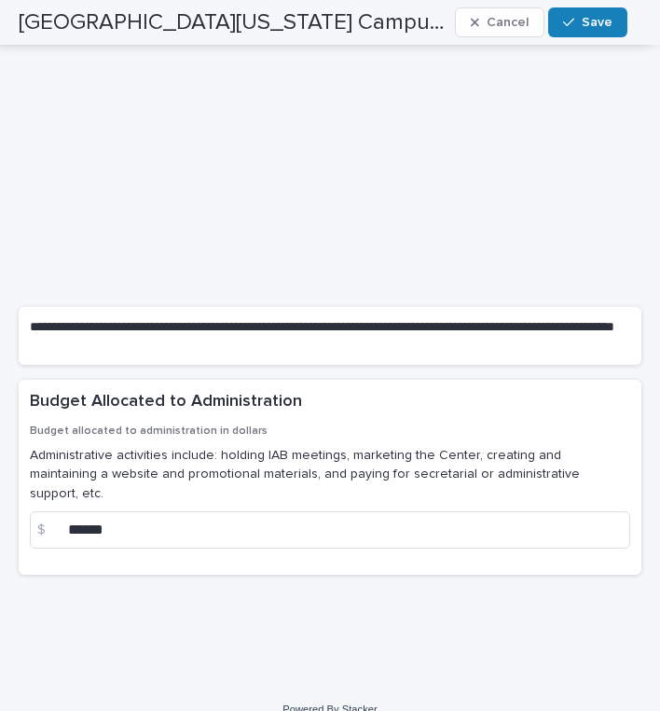
scroll to position [213, 0]
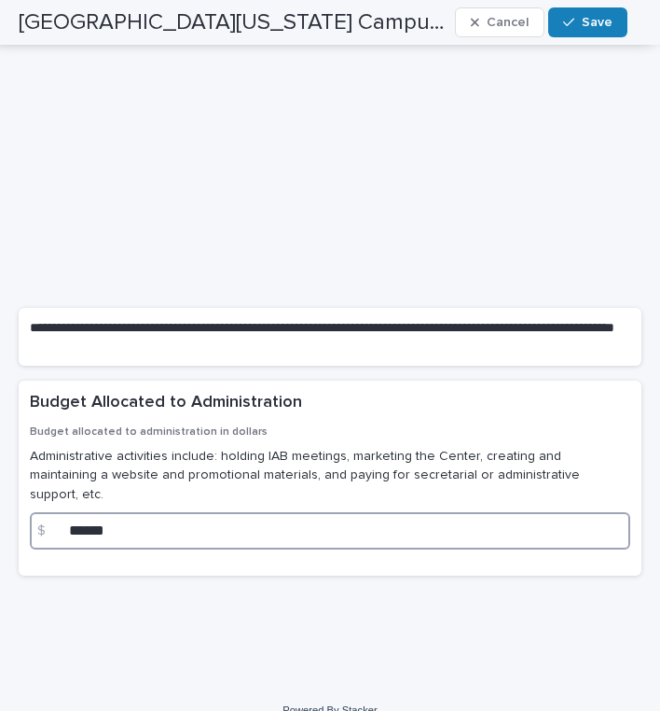
click at [137, 512] on input "******" at bounding box center [330, 530] width 601 height 37
drag, startPoint x: 97, startPoint y: 504, endPoint x: 30, endPoint y: 497, distance: 67.5
click at [30, 512] on div "$ ******" at bounding box center [330, 530] width 601 height 37
type input "*****"
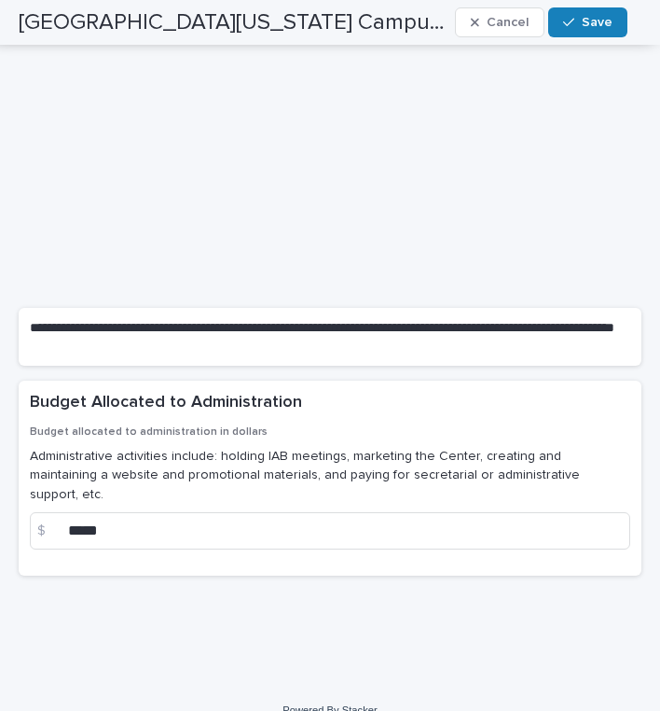
click at [143, 589] on div "**********" at bounding box center [330, 236] width 642 height 801
click at [609, 13] on button "Save" at bounding box center [587, 22] width 79 height 30
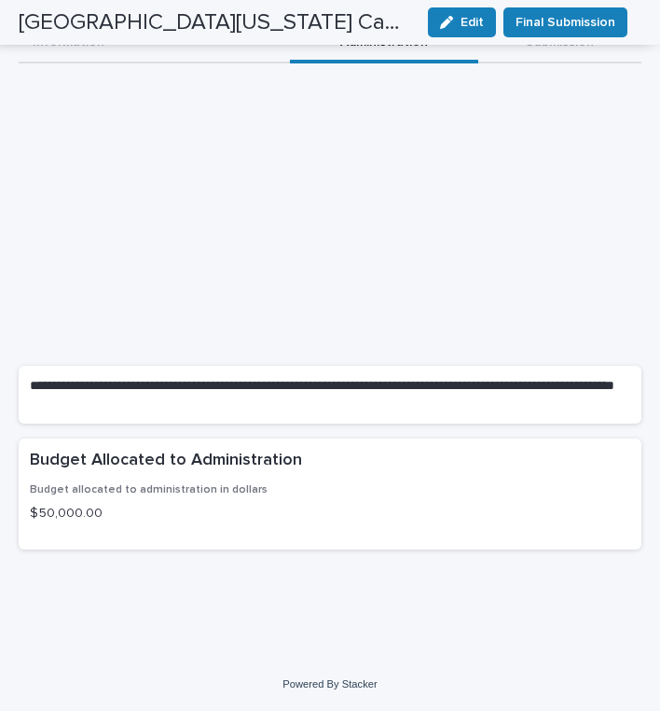
scroll to position [142, 0]
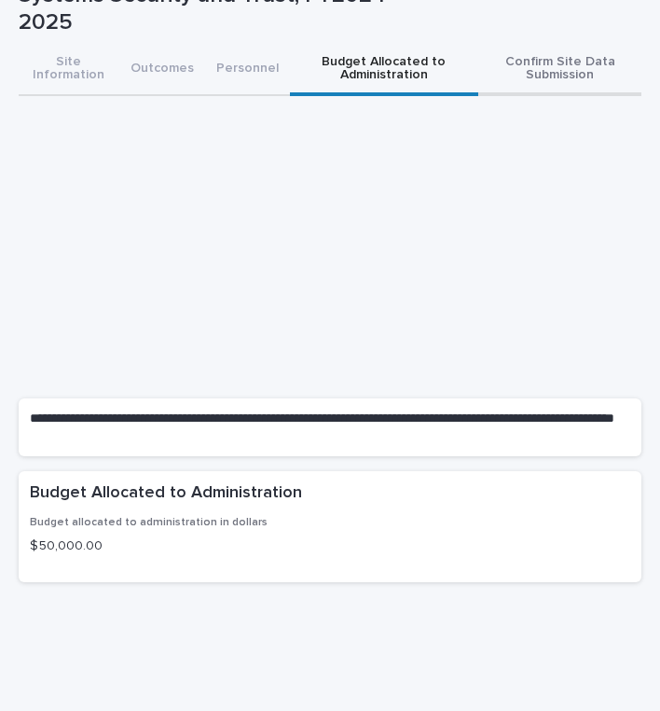
click at [519, 44] on button "Confirm Site Data Submission" at bounding box center [559, 70] width 163 height 52
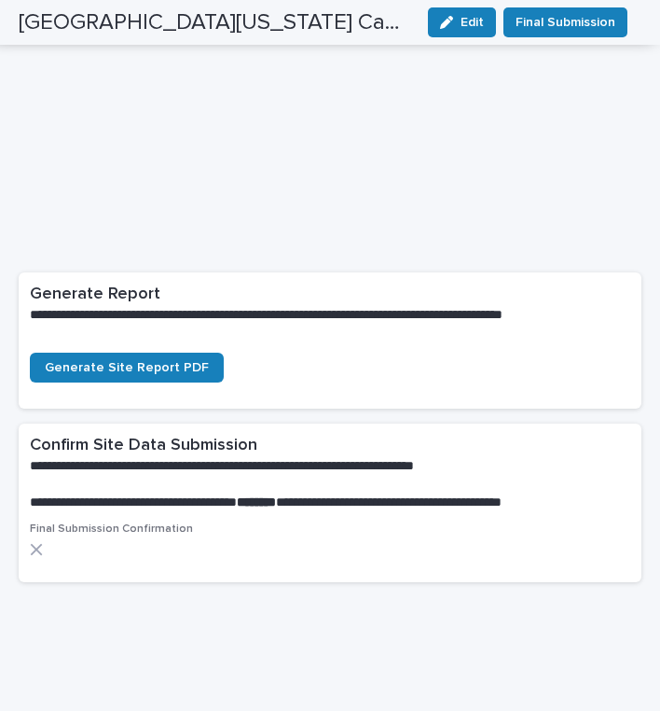
scroll to position [360, 0]
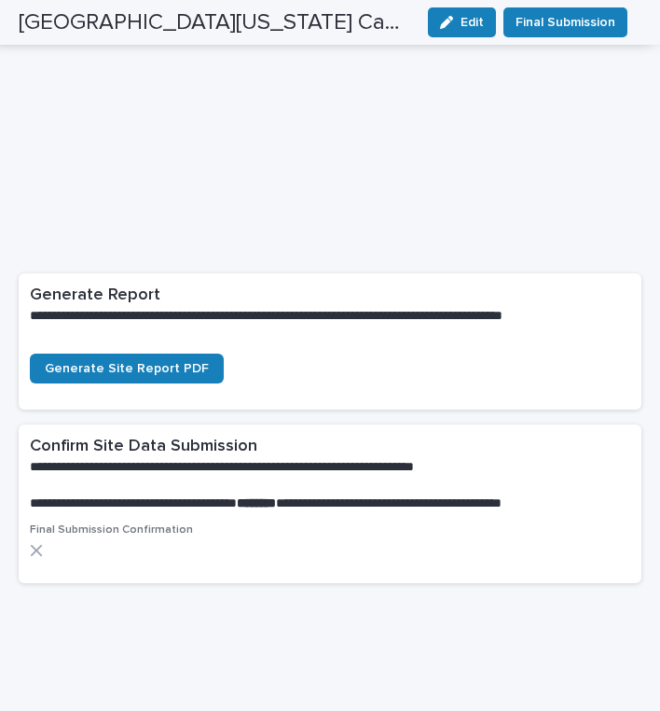
click at [41, 545] on icon at bounding box center [37, 551] width 12 height 12
click at [471, 21] on span "Edit" at bounding box center [472, 22] width 23 height 13
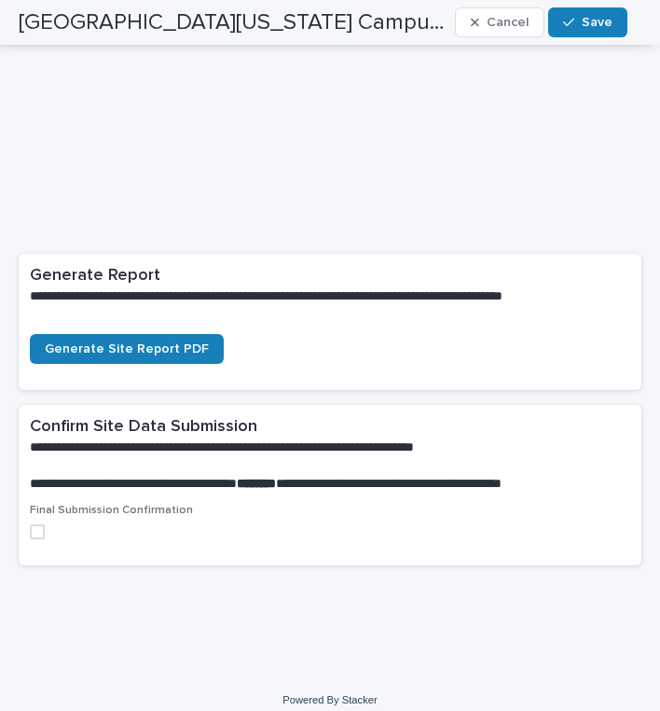
click at [37, 529] on span at bounding box center [37, 531] width 15 height 15
click at [582, 21] on div "button" at bounding box center [572, 22] width 19 height 13
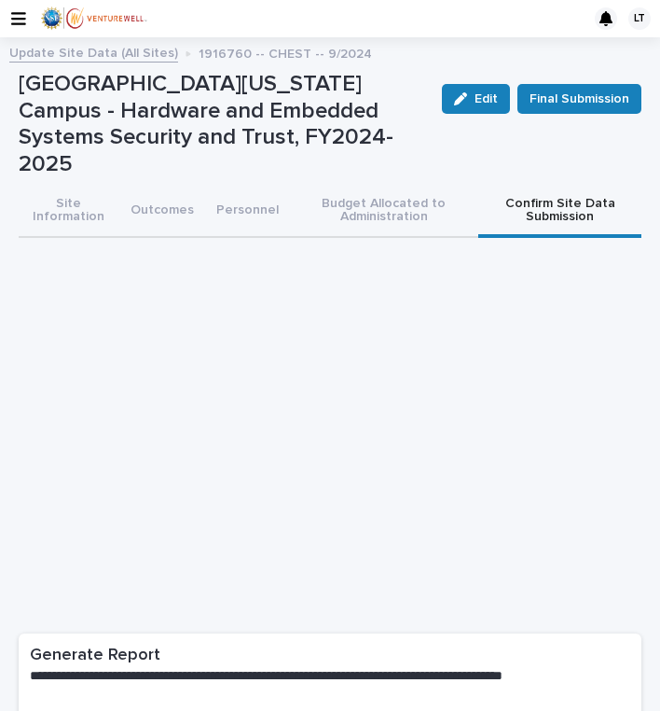
scroll to position [0, 0]
click at [74, 48] on link "Update Site Data (All Sites)" at bounding box center [93, 51] width 169 height 21
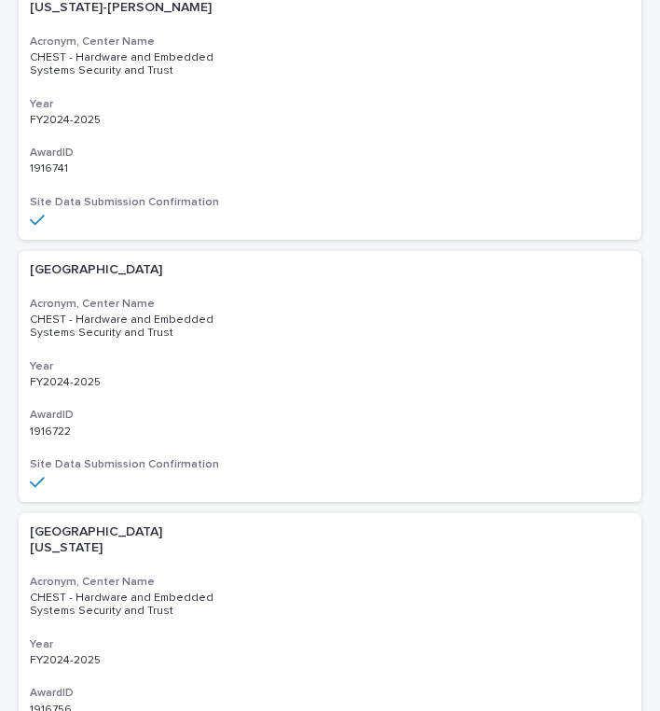
scroll to position [835, 0]
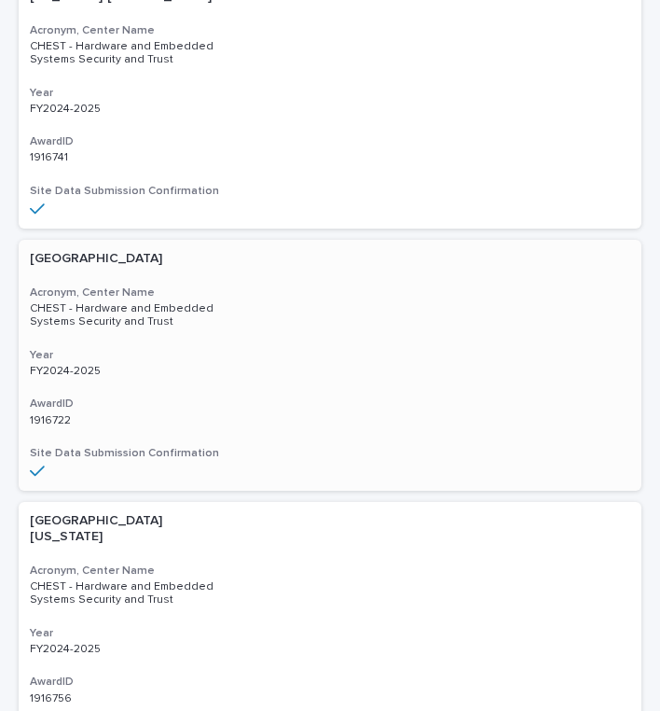
click at [125, 252] on div "University of Cincinnati-Main Campus Acronym, Center Name CHEST - Hardware and …" at bounding box center [330, 365] width 623 height 251
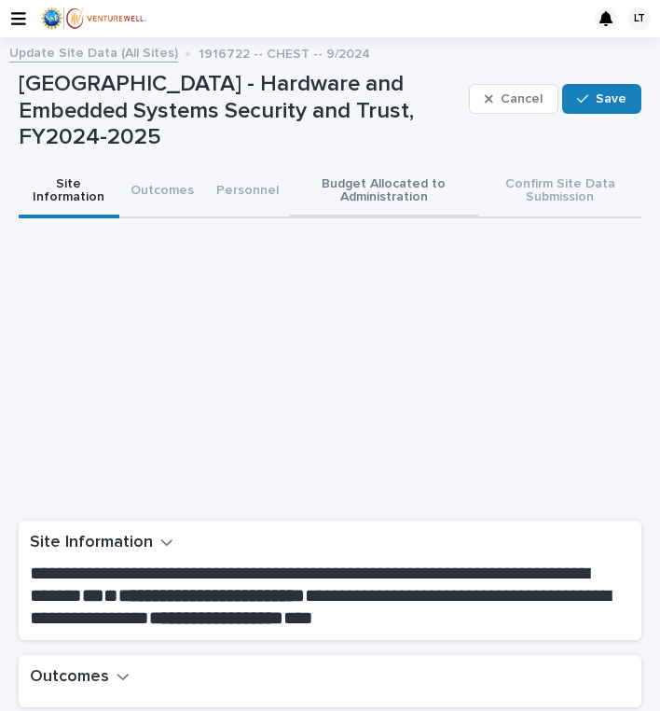
click at [381, 186] on button "Budget Allocated to Administration" at bounding box center [384, 192] width 189 height 52
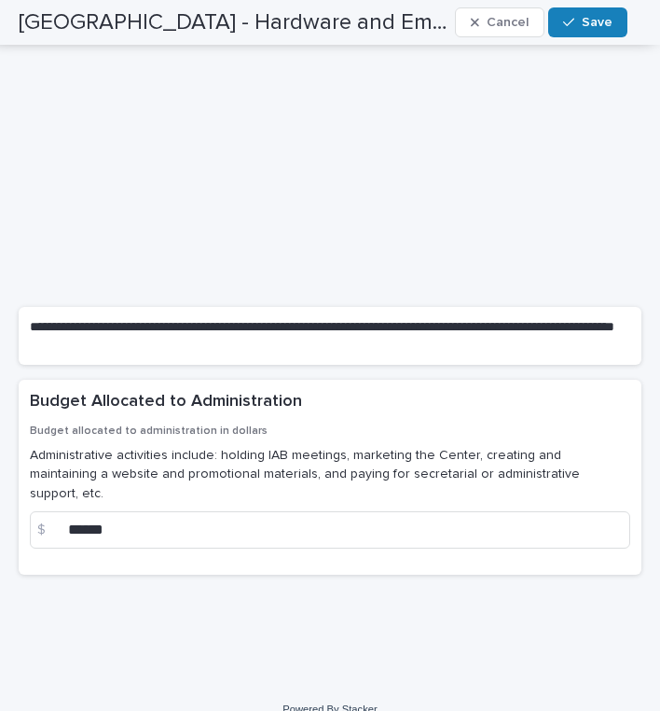
scroll to position [213, 0]
